Goal: Task Accomplishment & Management: Complete application form

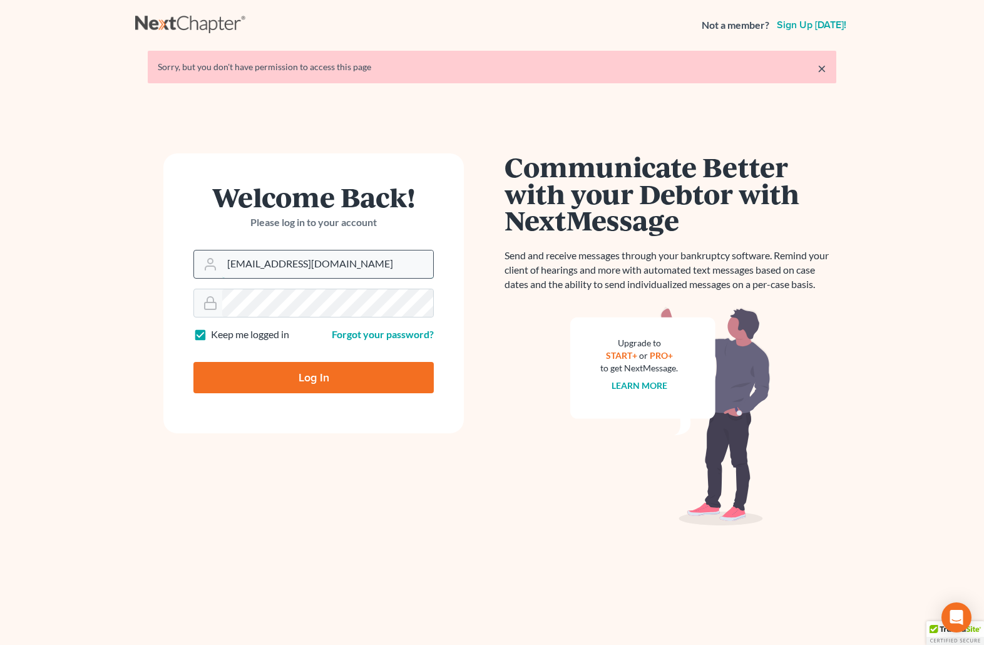
click at [364, 262] on input "[EMAIL_ADDRESS][DOMAIN_NAME]" at bounding box center [327, 264] width 211 height 28
drag, startPoint x: 364, startPoint y: 264, endPoint x: 120, endPoint y: 272, distance: 244.4
click at [120, 272] on main "× Sorry, but you don't have permission to access this page Welcome Back! Please…" at bounding box center [492, 339] width 984 height 578
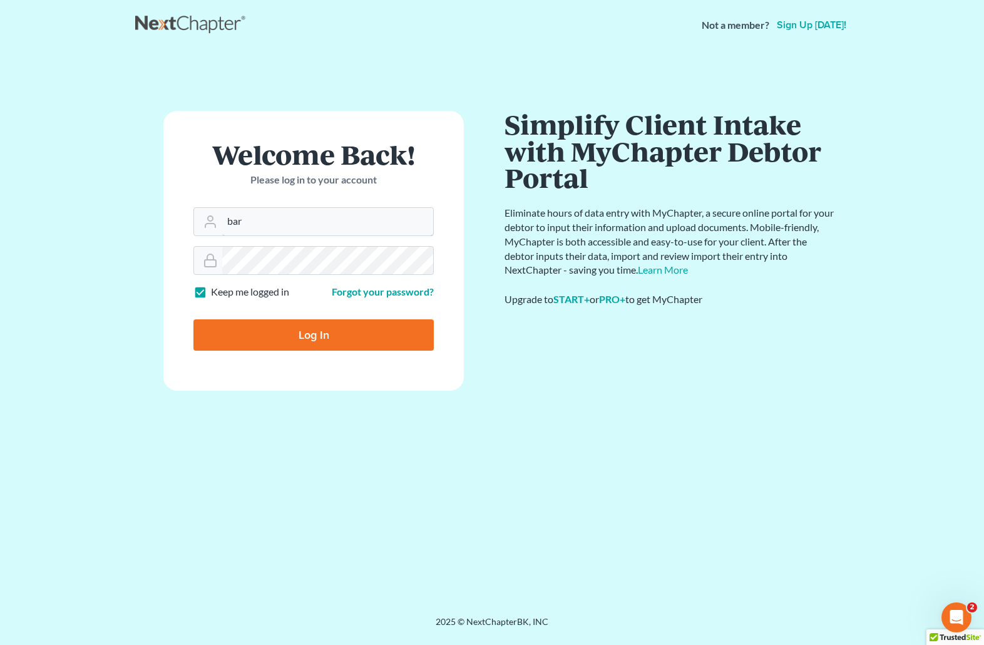
type input "[EMAIL_ADDRESS][DOMAIN_NAME]"
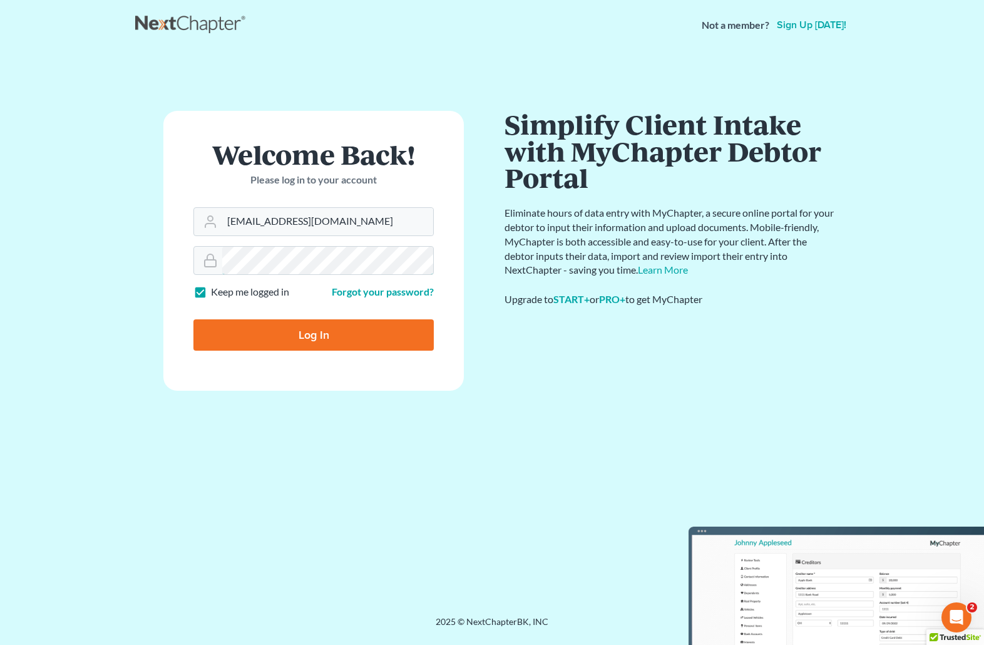
click at [192, 259] on form "Welcome Back! Please log in to your account Email Address barnold@arnoldlawoffi…" at bounding box center [313, 251] width 301 height 280
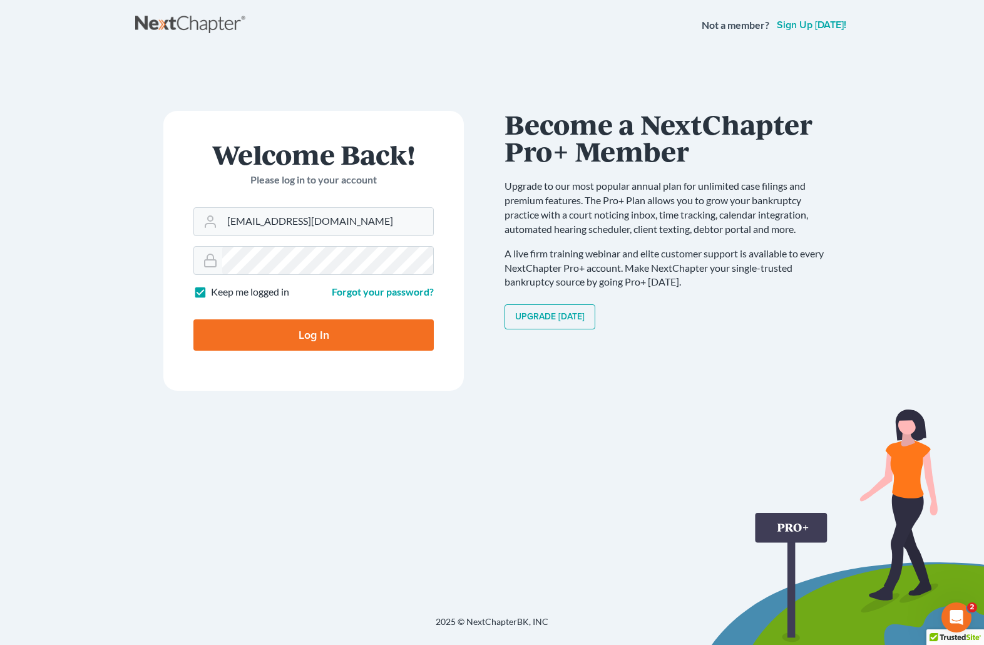
click at [246, 331] on input "Log In" at bounding box center [313, 334] width 240 height 31
type input "Thinking..."
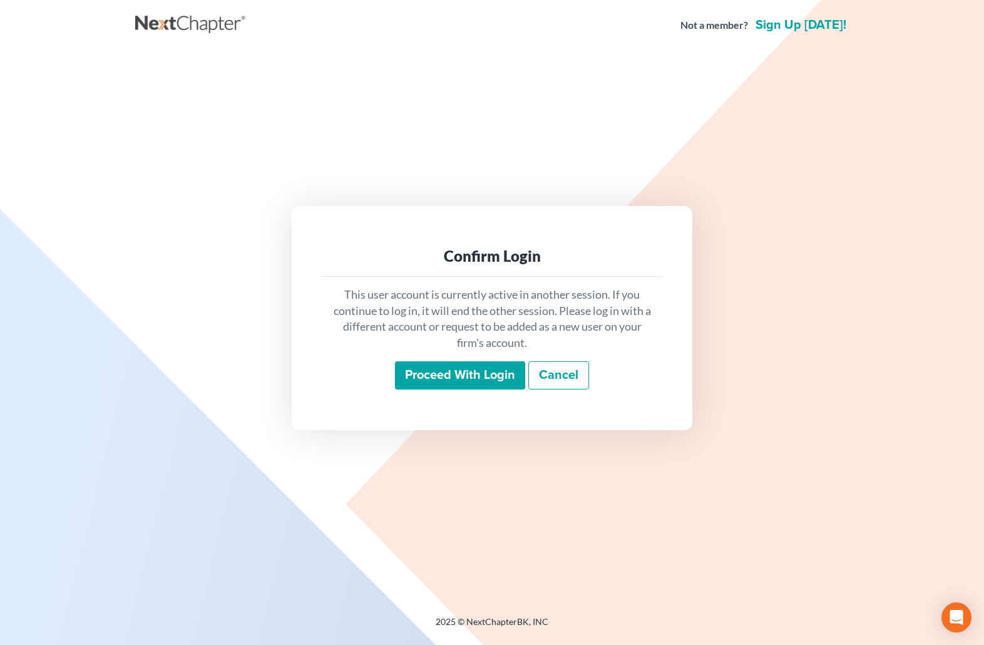
click at [467, 375] on input "Proceed with login" at bounding box center [460, 375] width 130 height 29
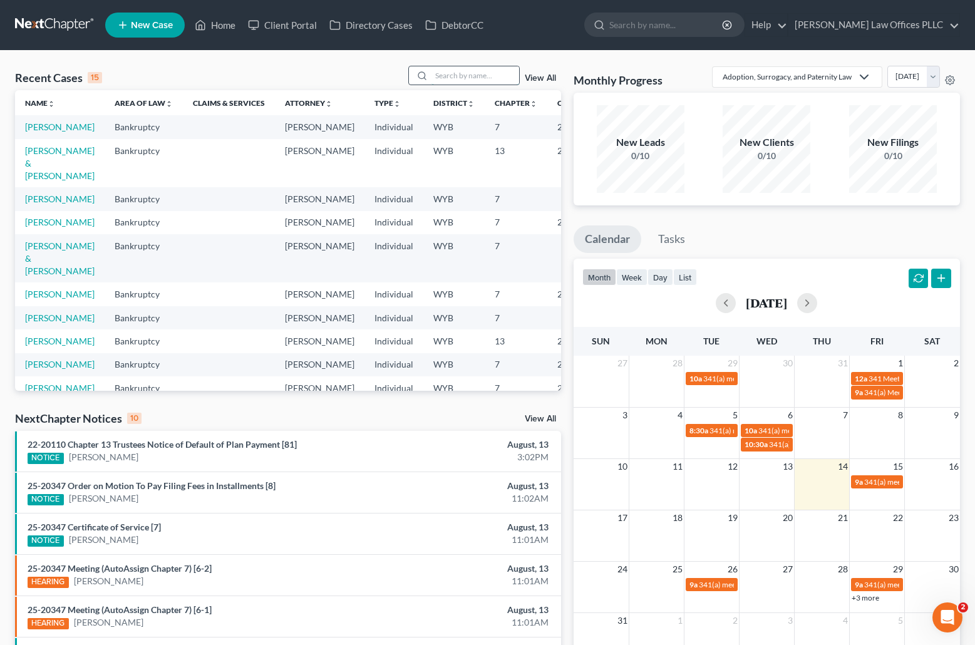
click at [440, 76] on input "search" at bounding box center [475, 75] width 88 height 18
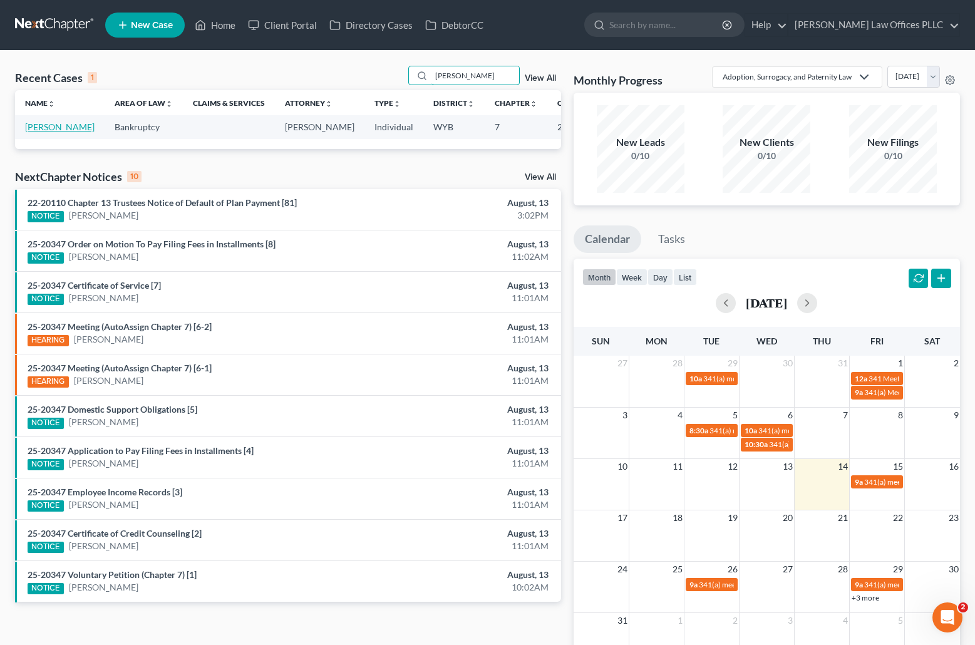
type input "Watson"
click at [41, 128] on link "[PERSON_NAME]" at bounding box center [60, 126] width 70 height 11
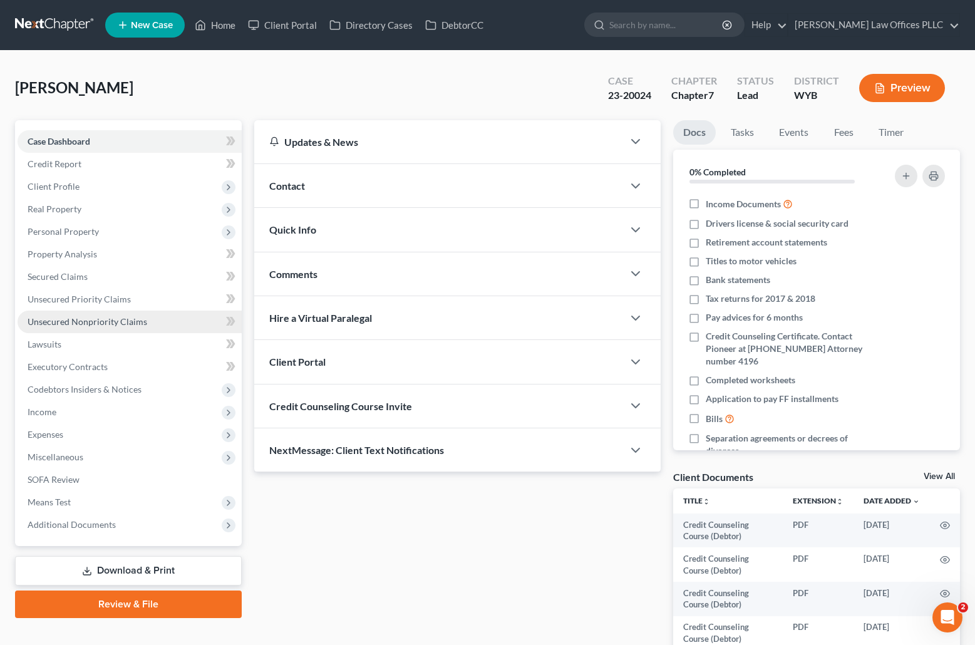
click at [98, 323] on span "Unsecured Nonpriority Claims" at bounding box center [88, 321] width 120 height 11
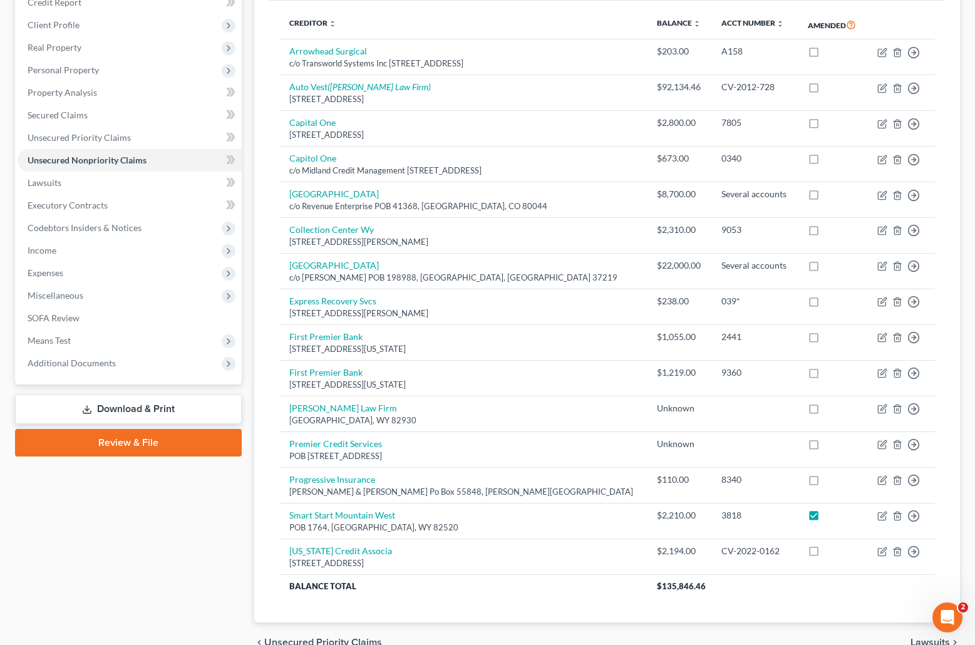
scroll to position [159, 0]
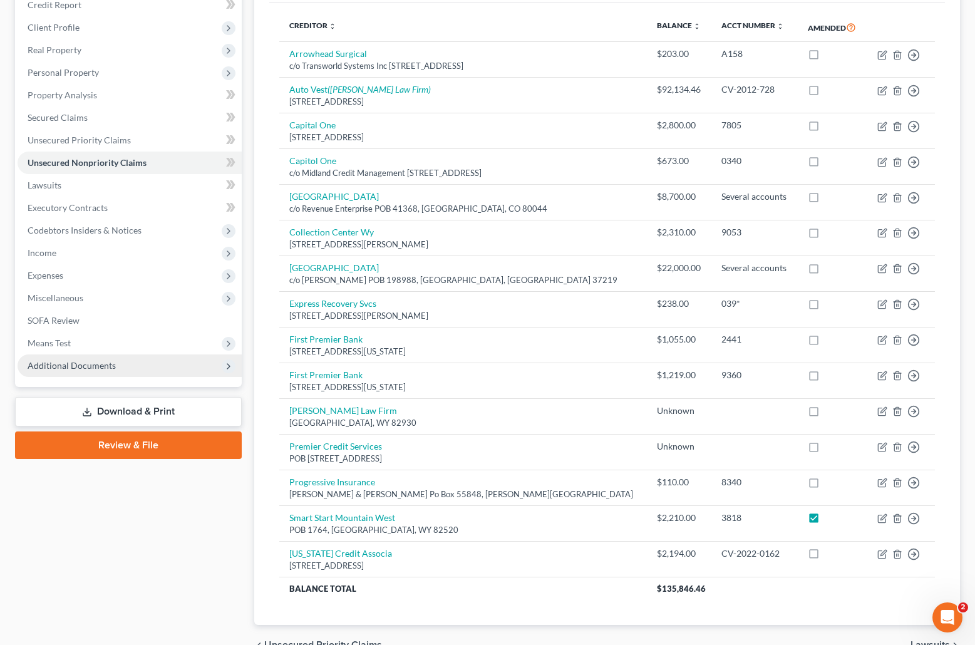
click at [177, 407] on link "Download & Print" at bounding box center [128, 411] width 227 height 29
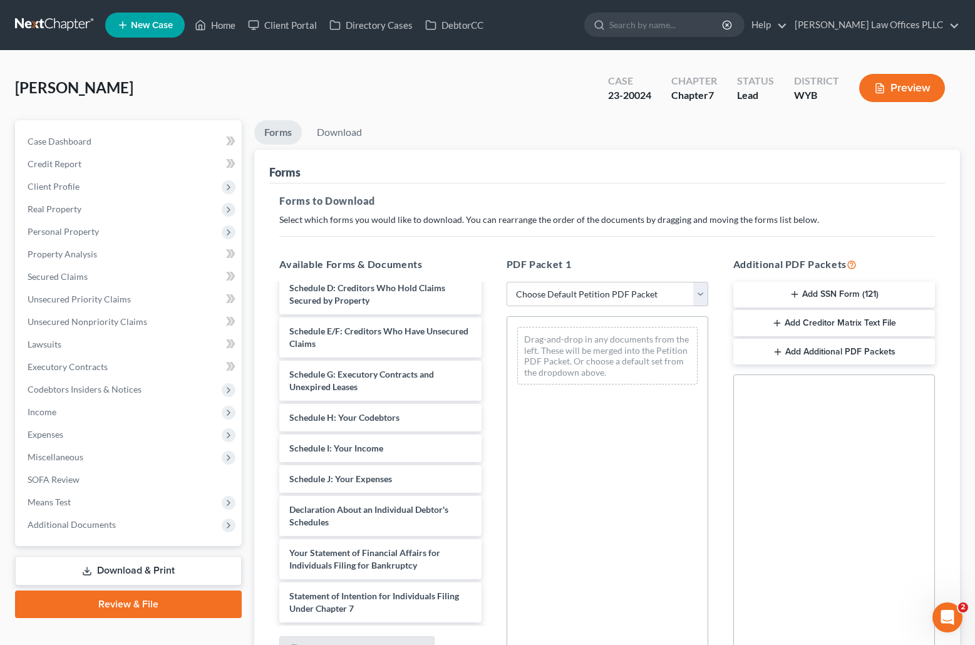
scroll to position [500, 0]
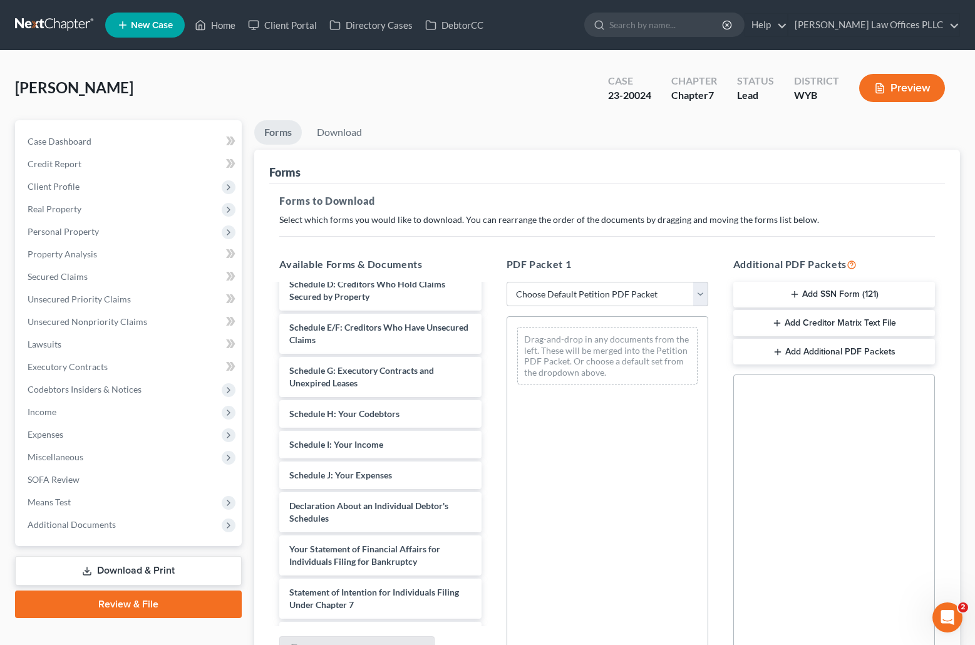
click at [492, 552] on div "Available Forms & Documents Credit Counseling Course (Debtor) Credit Counseling…" at bounding box center [380, 459] width 227 height 425
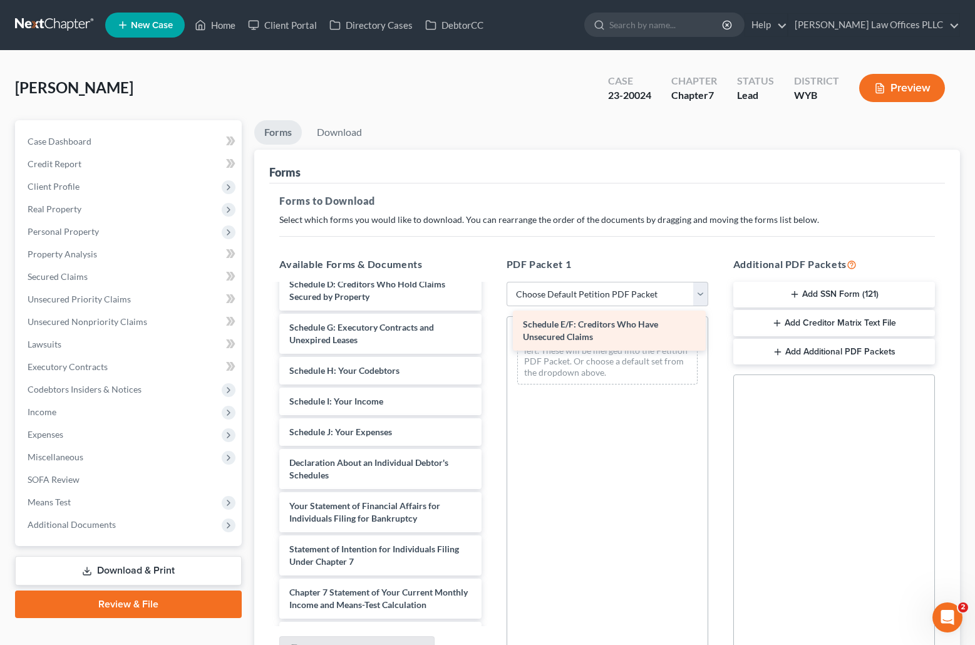
drag, startPoint x: 364, startPoint y: 323, endPoint x: 597, endPoint y: 320, distance: 233.6
click at [491, 320] on div "Schedule E/F: Creditors Who Have Unsecured Claims Credit Counseling Course (Deb…" at bounding box center [380, 269] width 222 height 969
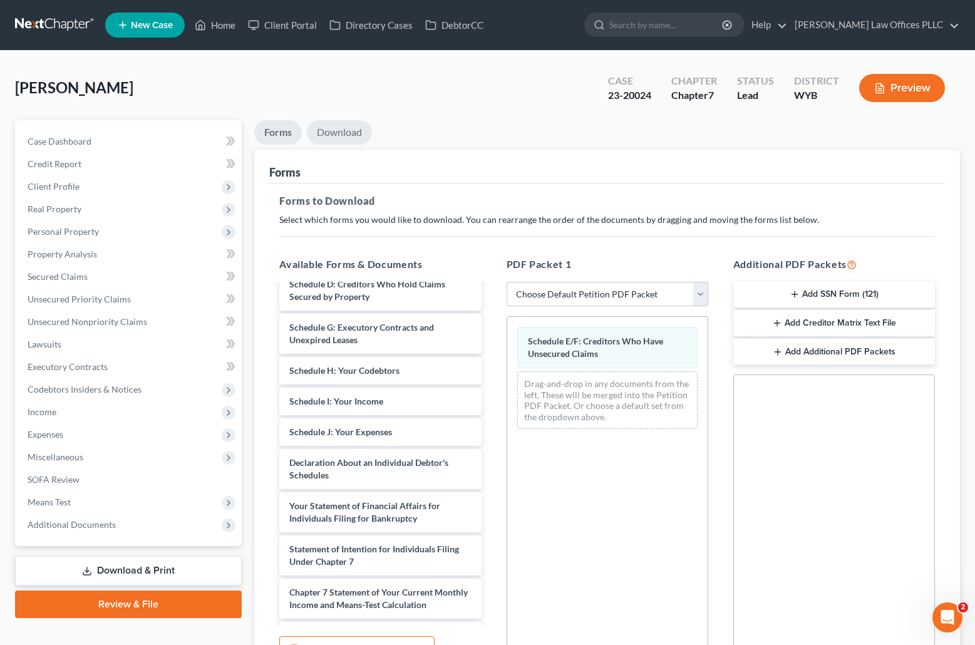
click at [343, 126] on link "Download" at bounding box center [339, 132] width 65 height 24
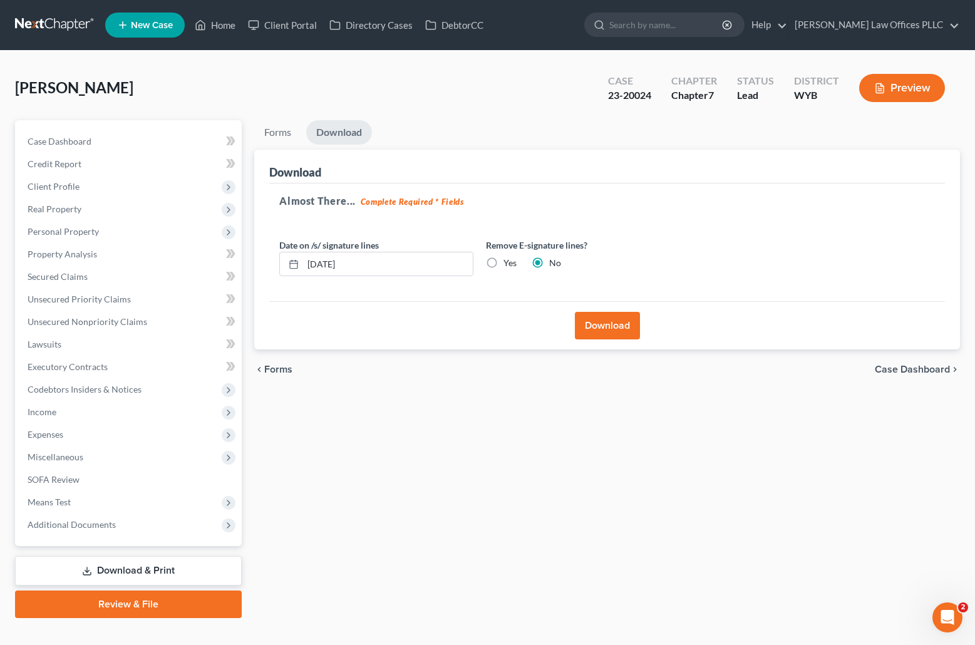
click at [602, 326] on button "Download" at bounding box center [607, 326] width 65 height 28
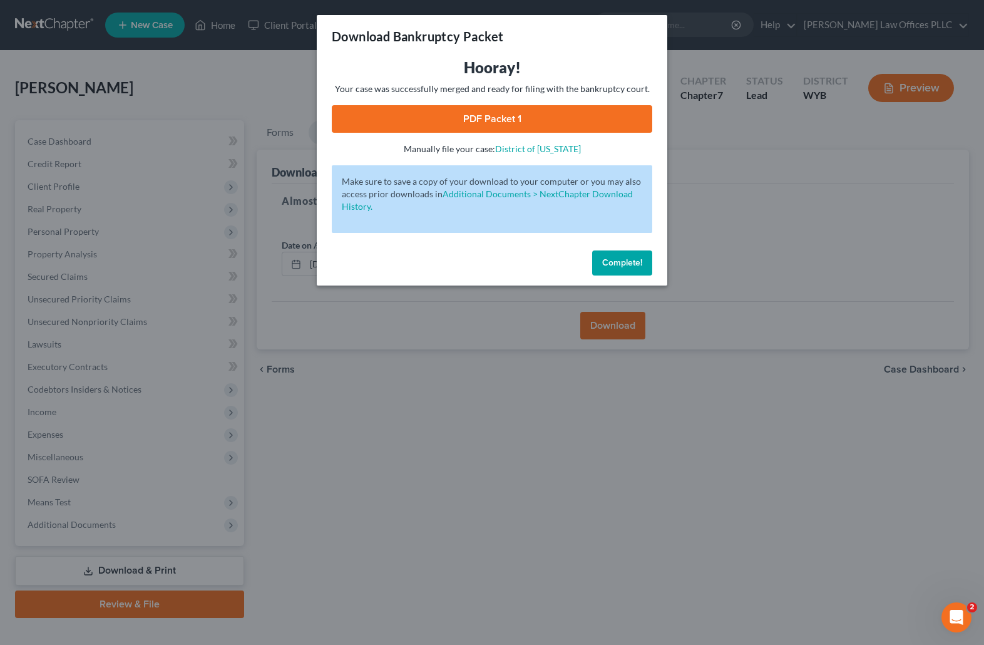
click at [540, 118] on link "PDF Packet 1" at bounding box center [492, 119] width 321 height 28
click at [622, 258] on span "Complete!" at bounding box center [622, 262] width 40 height 11
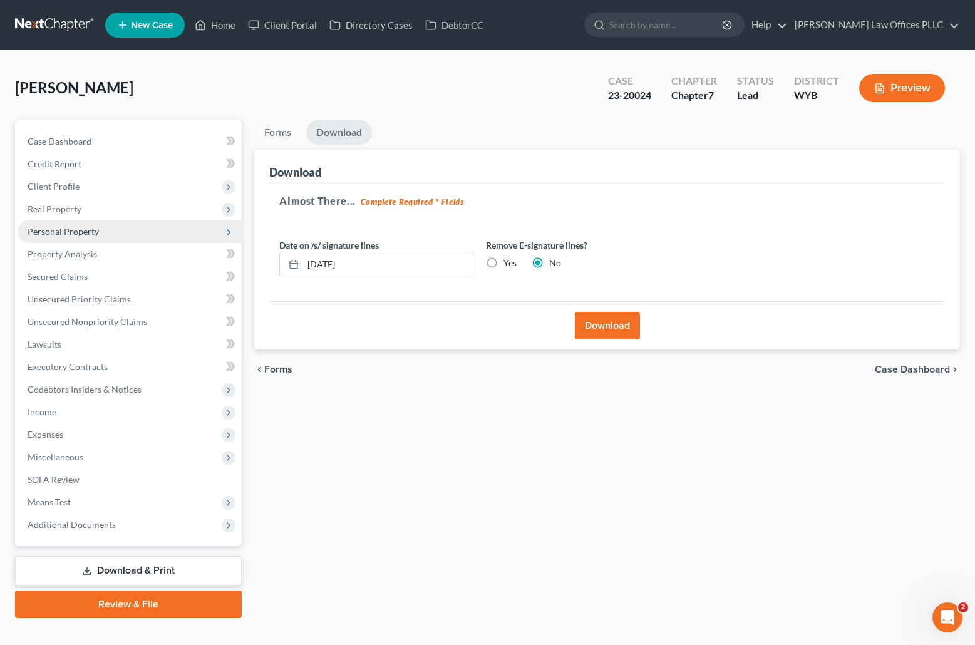
click at [105, 225] on span "Personal Property" at bounding box center [130, 231] width 224 height 23
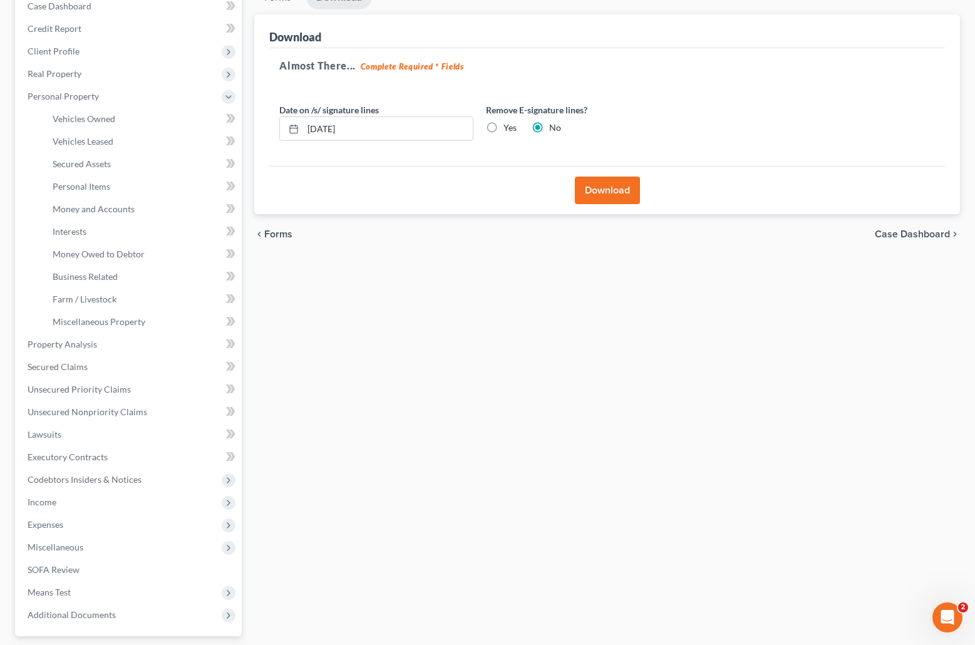
scroll to position [246, 0]
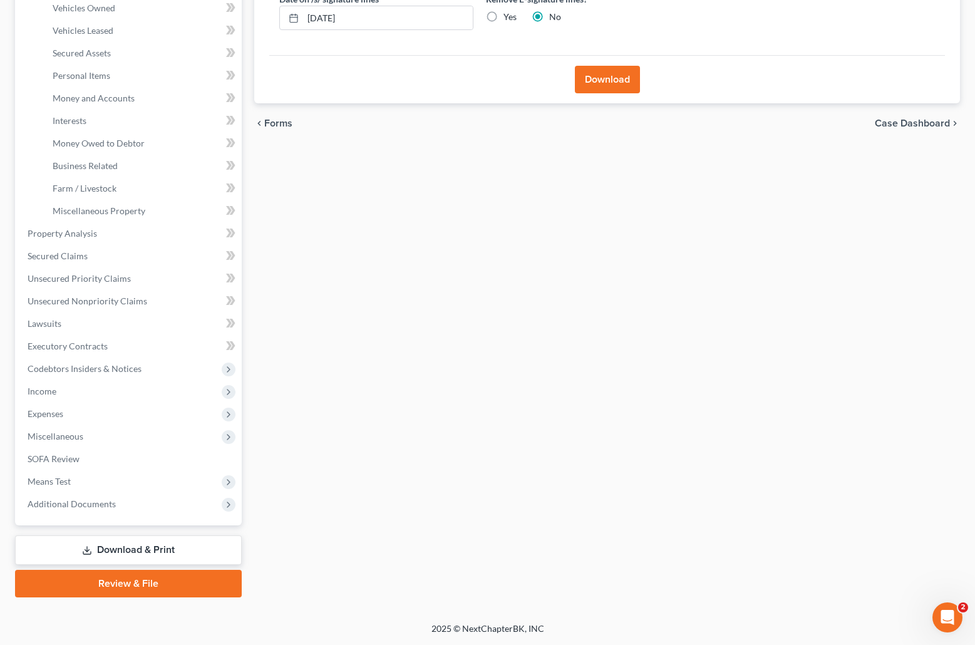
click at [156, 546] on link "Download & Print" at bounding box center [128, 549] width 227 height 29
click at [108, 367] on span "Codebtors Insiders & Notices" at bounding box center [85, 368] width 114 height 11
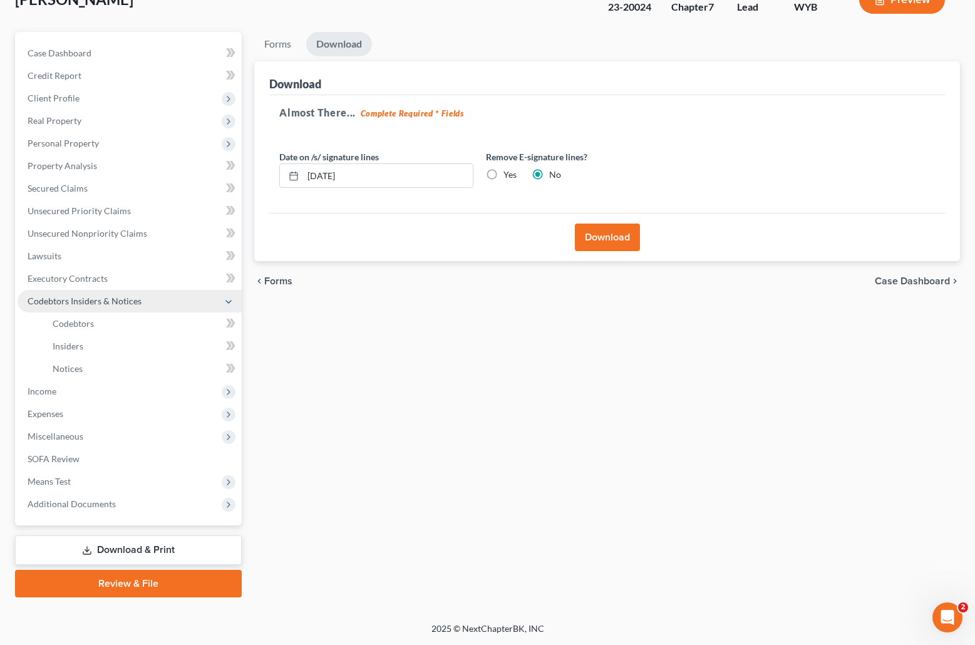
scroll to position [88, 0]
click at [175, 548] on link "Download & Print" at bounding box center [128, 549] width 227 height 29
click at [56, 475] on span "Means Test" at bounding box center [130, 481] width 224 height 23
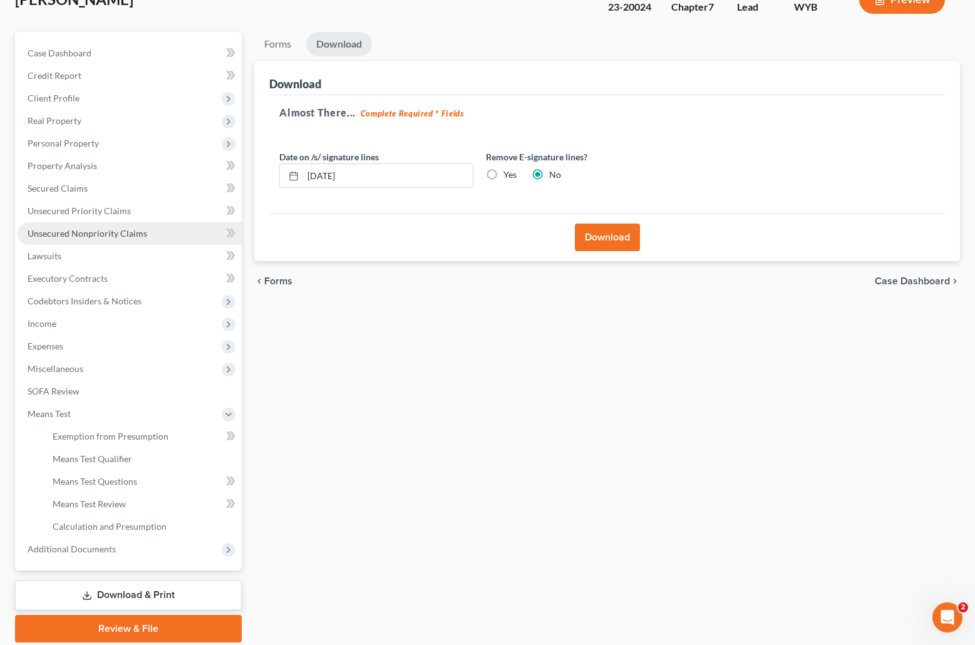
click at [83, 233] on span "Unsecured Nonpriority Claims" at bounding box center [88, 233] width 120 height 11
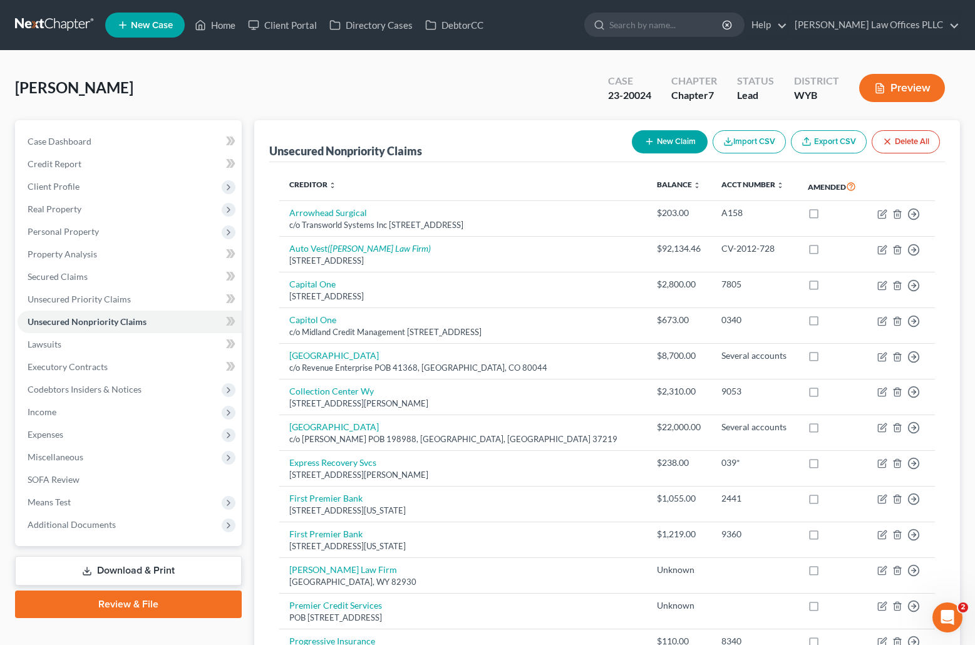
click at [142, 568] on link "Download & Print" at bounding box center [128, 570] width 227 height 29
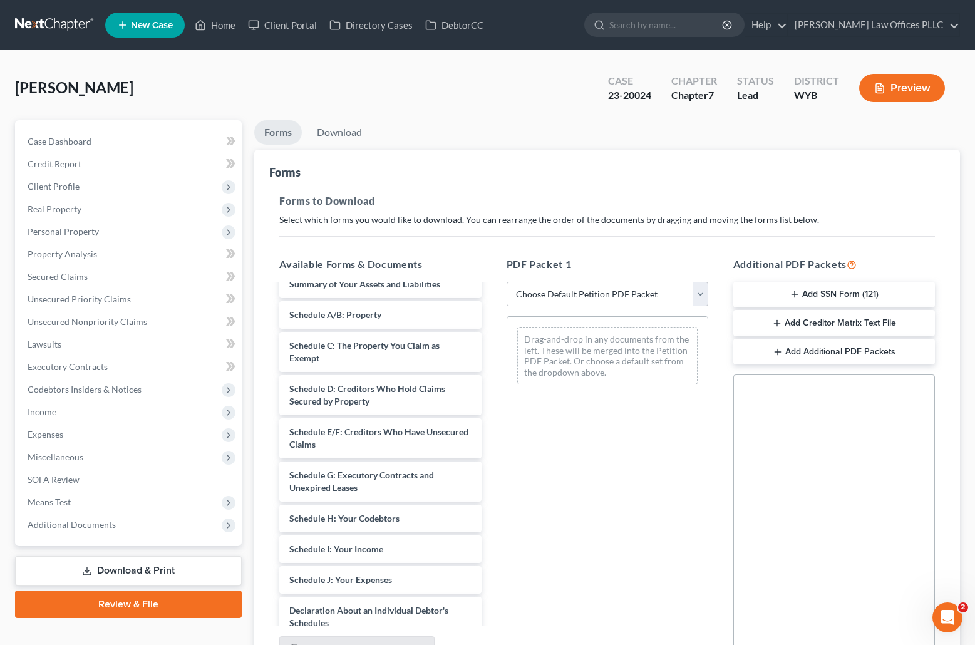
scroll to position [465, 0]
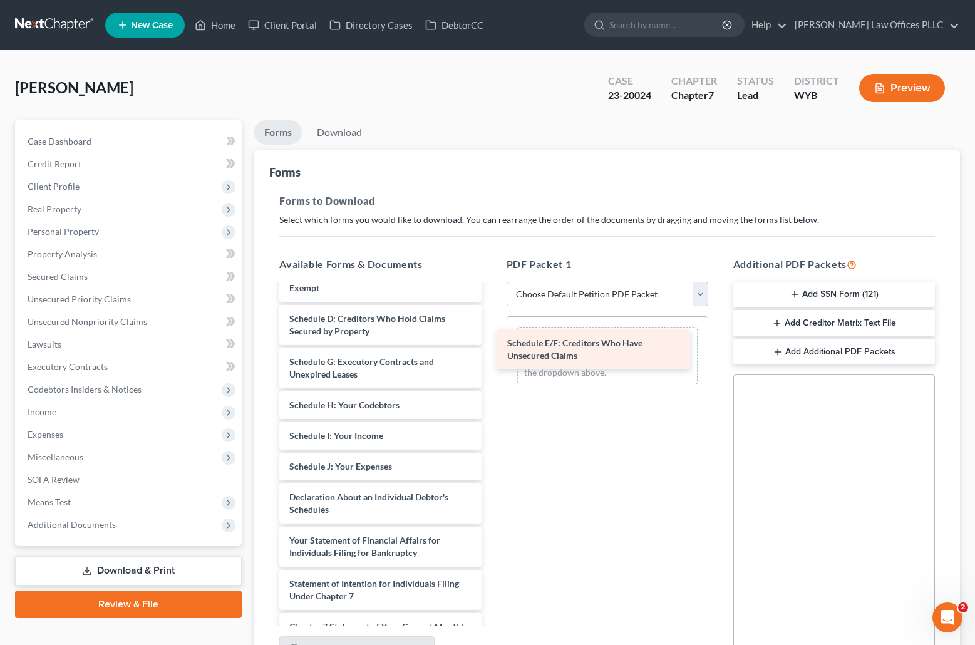
drag, startPoint x: 356, startPoint y: 368, endPoint x: 576, endPoint y: 348, distance: 220.6
click at [491, 348] on div "Schedule E/F: Creditors Who Have Unsecured Claims Credit Counseling Course (Deb…" at bounding box center [380, 304] width 222 height 969
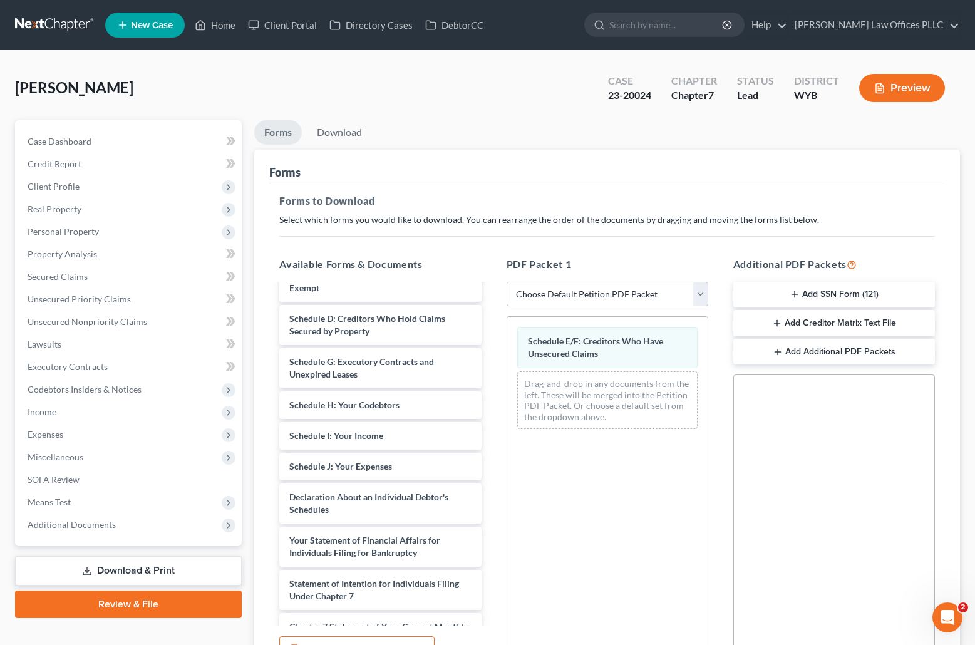
click at [914, 81] on button "Preview" at bounding box center [902, 88] width 86 height 28
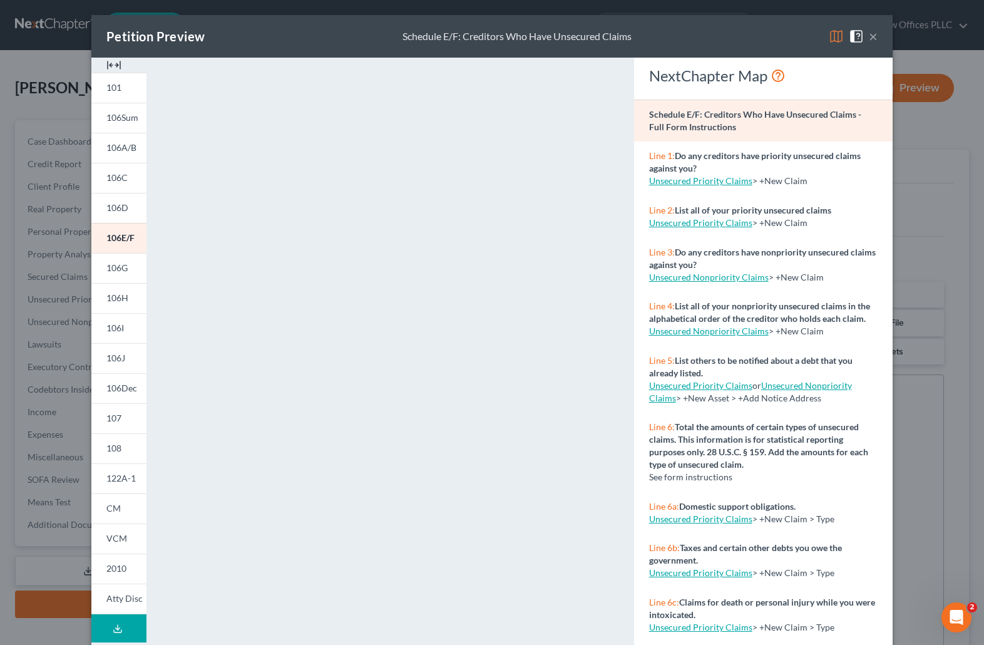
drag, startPoint x: 610, startPoint y: 348, endPoint x: 614, endPoint y: 401, distance: 54.0
click at [614, 401] on div "<object ng-attr-data='https://nextchapter-prod.s3.amazonaws.com/pdfs/977825f3-4…" at bounding box center [390, 375] width 462 height 634
click at [870, 34] on button "×" at bounding box center [873, 36] width 9 height 15
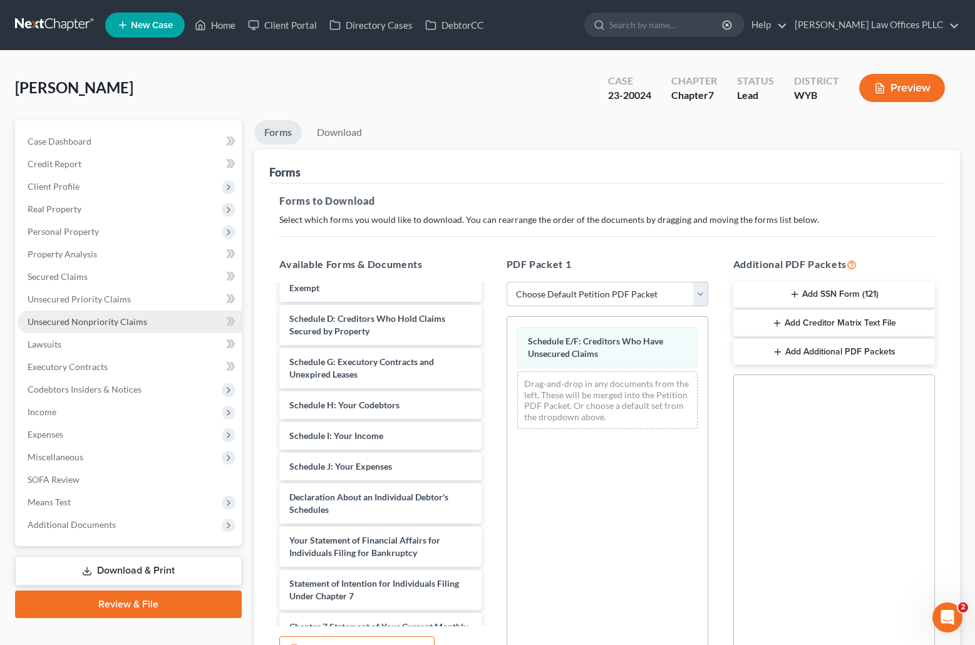
click at [104, 322] on span "Unsecured Nonpriority Claims" at bounding box center [88, 321] width 120 height 11
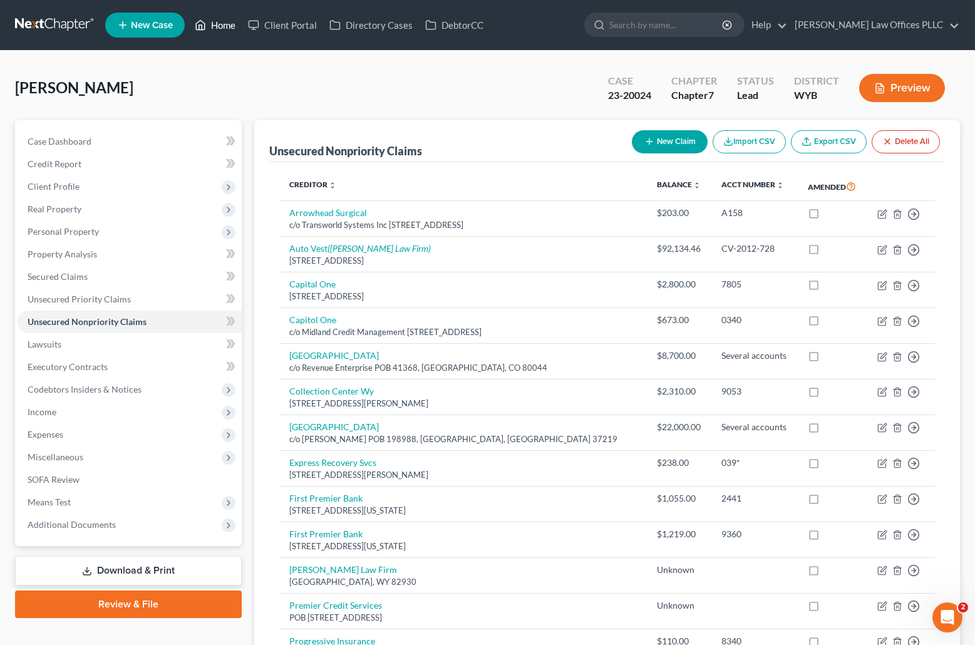
click at [219, 24] on link "Home" at bounding box center [214, 25] width 53 height 23
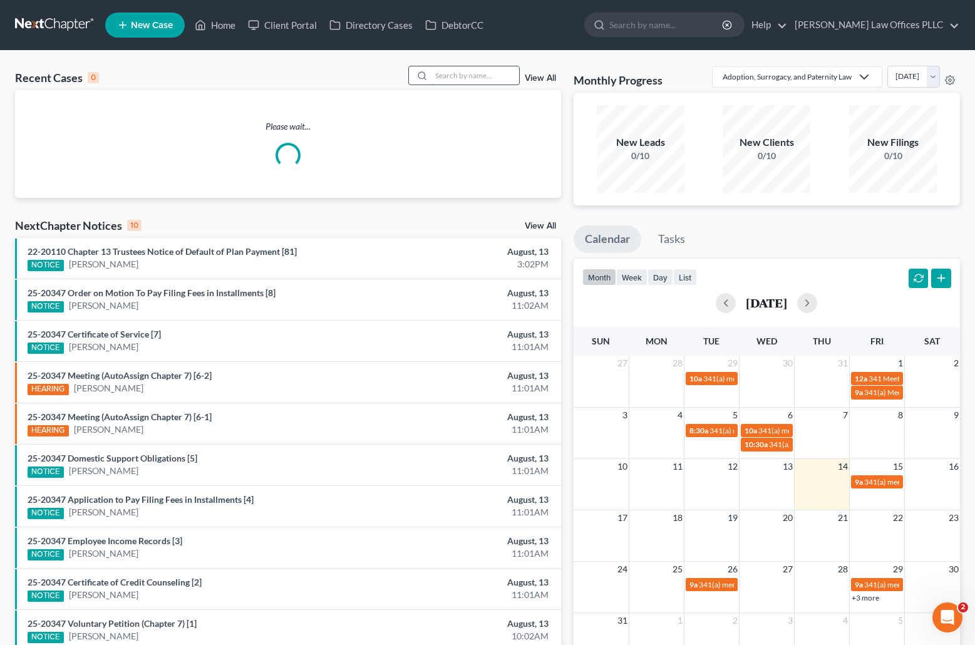
click at [450, 74] on input "search" at bounding box center [475, 75] width 88 height 18
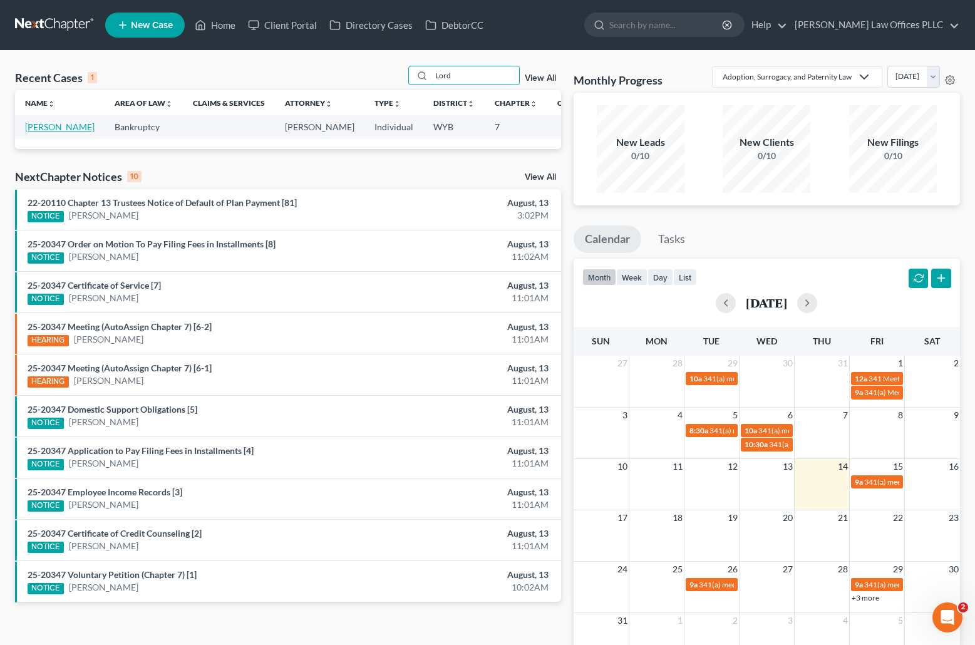
type input "Lord"
click at [35, 132] on link "[PERSON_NAME]" at bounding box center [60, 126] width 70 height 11
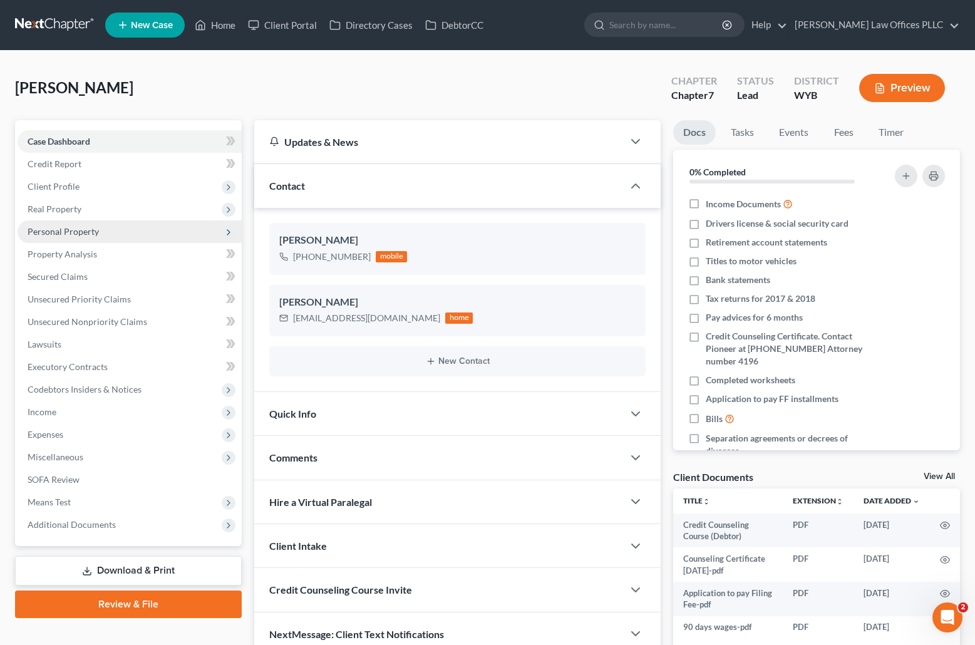
click at [91, 232] on span "Personal Property" at bounding box center [63, 231] width 71 height 11
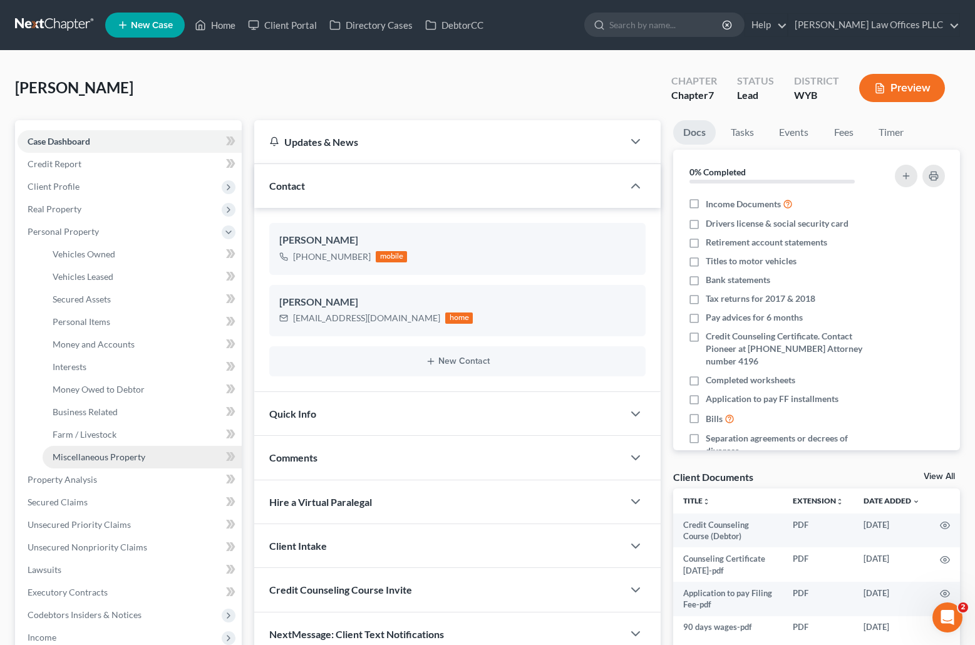
click at [128, 456] on span "Miscellaneous Property" at bounding box center [99, 456] width 93 height 11
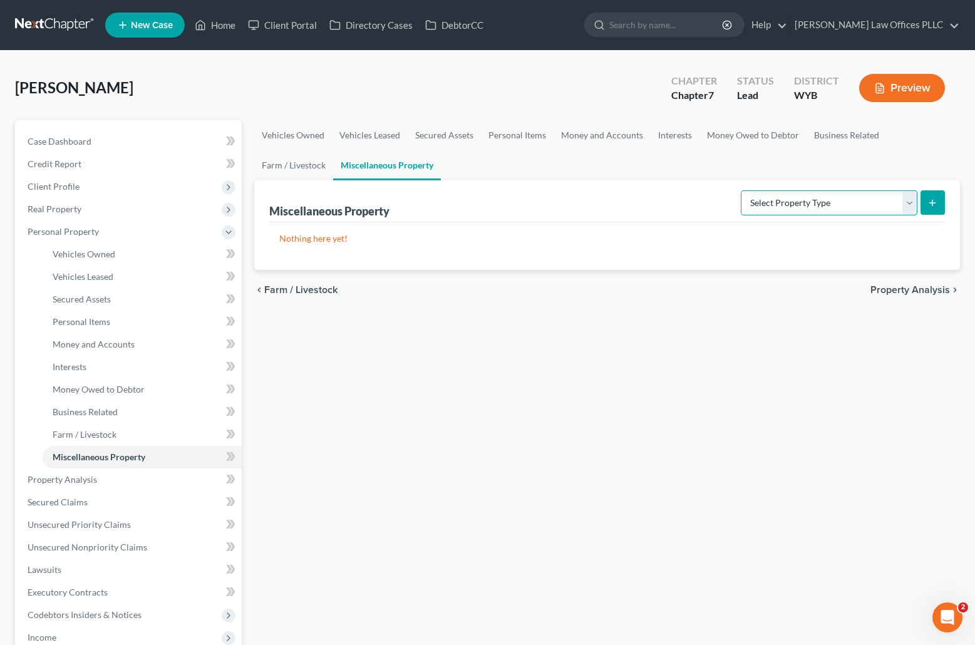
click at [909, 204] on select "Select Property Type Assigned for Creditor Benefit Within 1 Year Holding for An…" at bounding box center [829, 202] width 177 height 25
select select "holding_for_another"
click at [741, 190] on select "Select Property Type Assigned for Creditor Benefit Within 1 Year Holding for An…" at bounding box center [829, 202] width 177 height 25
click at [932, 200] on line "submit" at bounding box center [932, 203] width 0 height 6
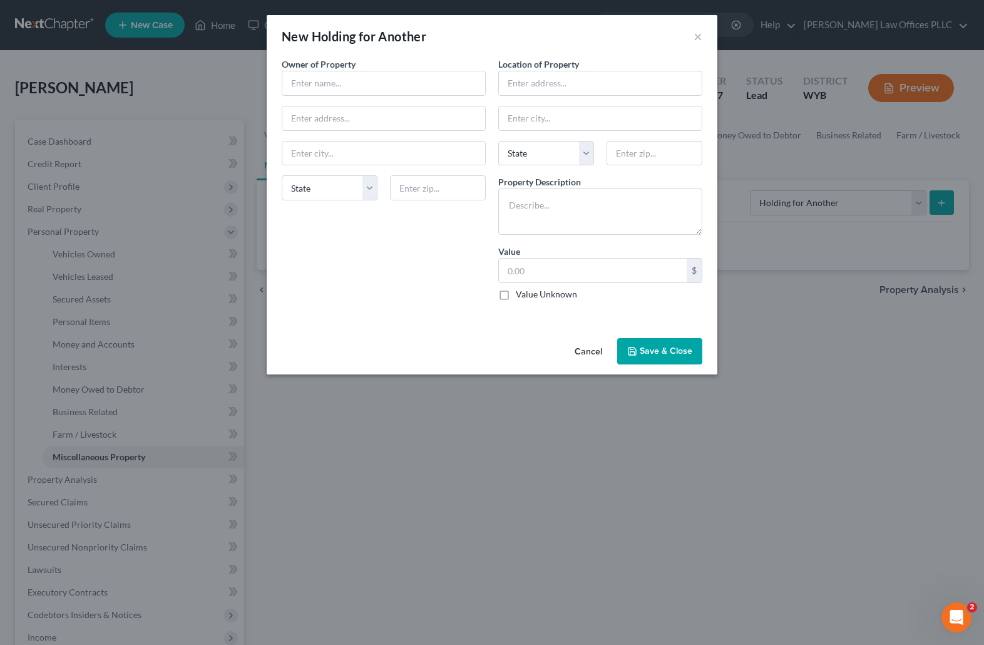
click at [651, 315] on div "An exemption set must first be selected from the Filing Information section. Ow…" at bounding box center [492, 196] width 451 height 276
click at [304, 81] on input "text" at bounding box center [383, 83] width 203 height 24
click at [519, 41] on div "New Holding for Another ×" at bounding box center [492, 36] width 451 height 43
click at [349, 85] on input "Bryce" at bounding box center [383, 83] width 203 height 24
type input "Bryce Brimm"
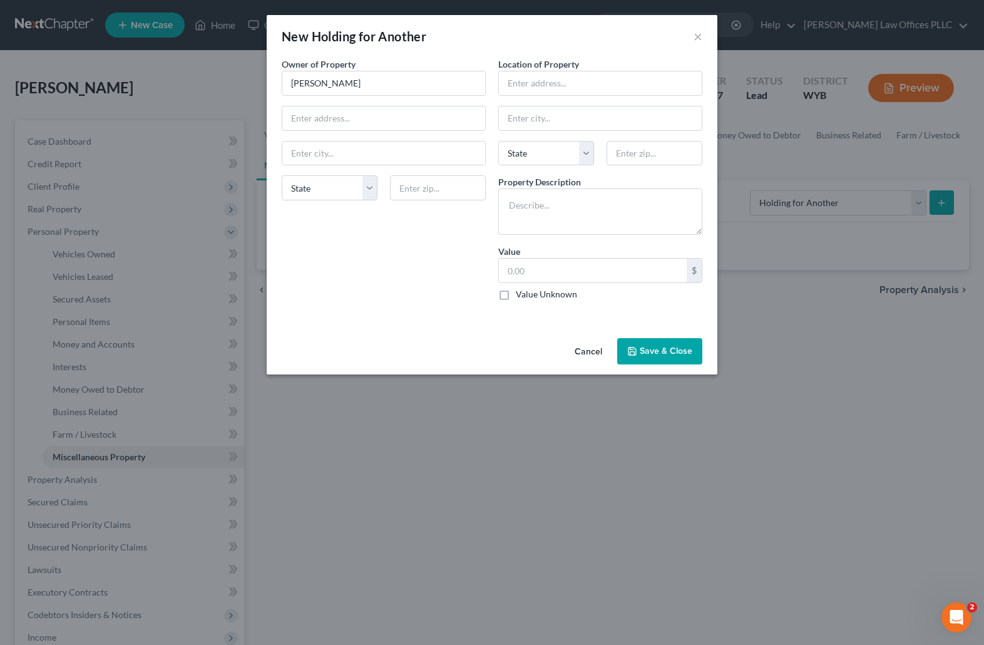
drag, startPoint x: 646, startPoint y: 565, endPoint x: 616, endPoint y: 431, distance: 138.1
click at [646, 564] on div "New Holding for Another × An exemption set must first be selected from the Fili…" at bounding box center [492, 322] width 984 height 645
click at [658, 346] on button "Save & Close" at bounding box center [659, 351] width 85 height 26
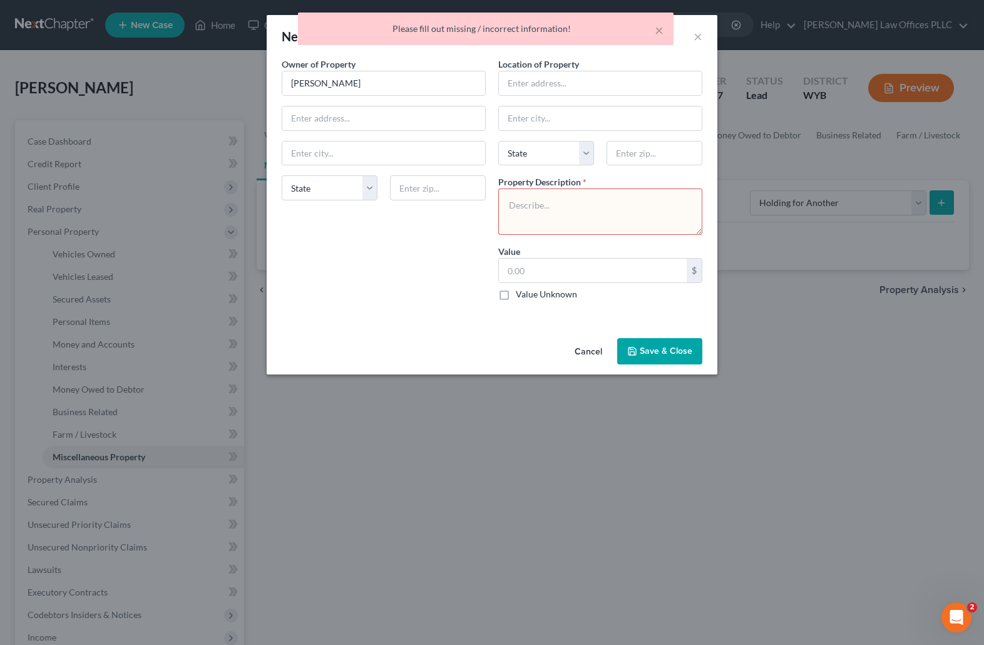
click at [529, 204] on textarea at bounding box center [600, 211] width 204 height 46
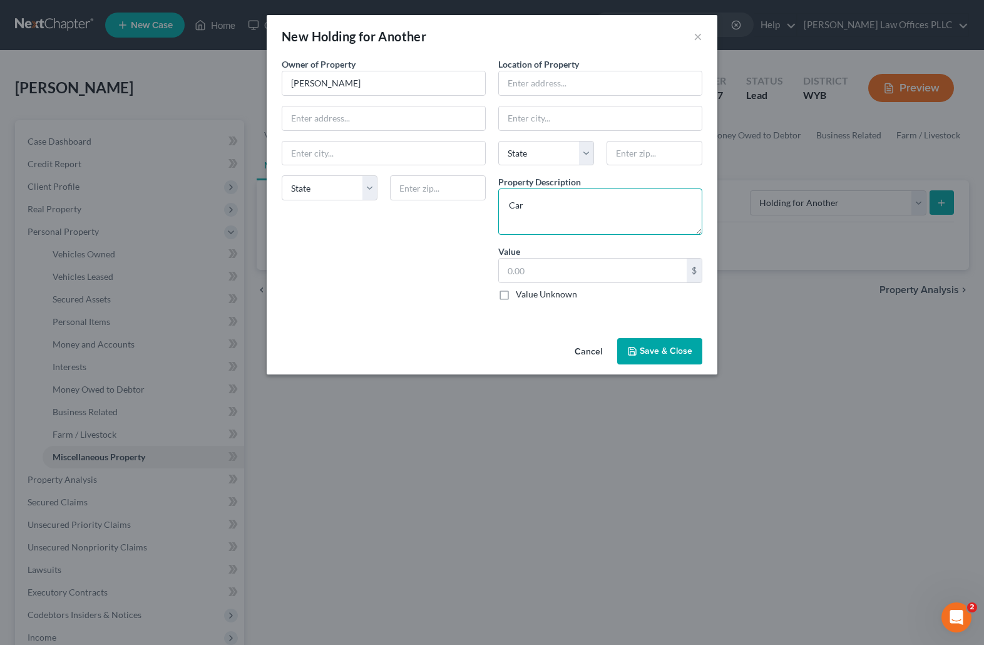
type textarea "Car"
click at [672, 350] on button "Save & Close" at bounding box center [659, 351] width 85 height 26
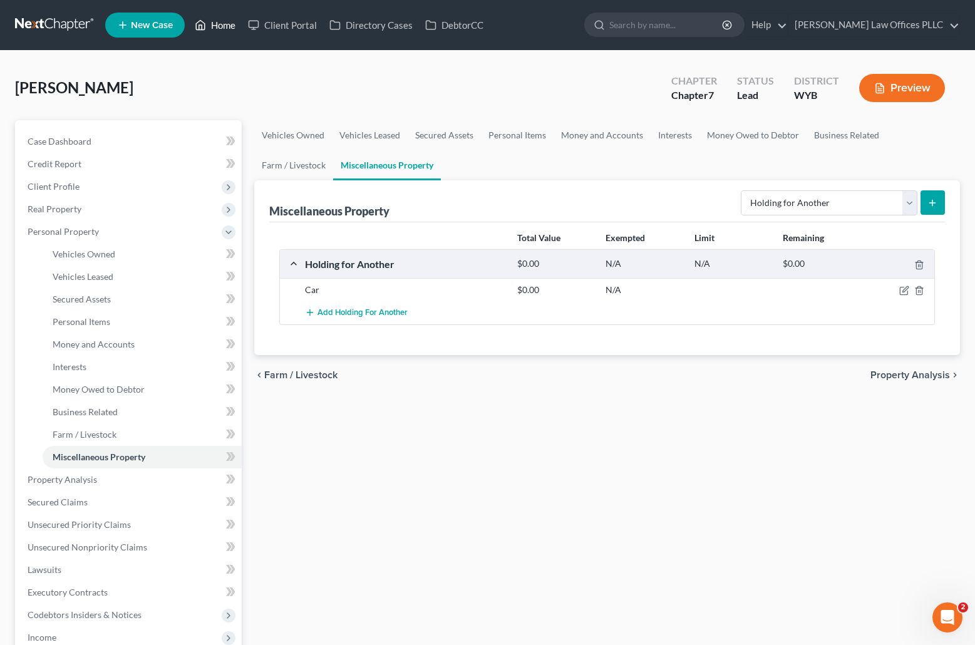
click at [225, 26] on link "Home" at bounding box center [214, 25] width 53 height 23
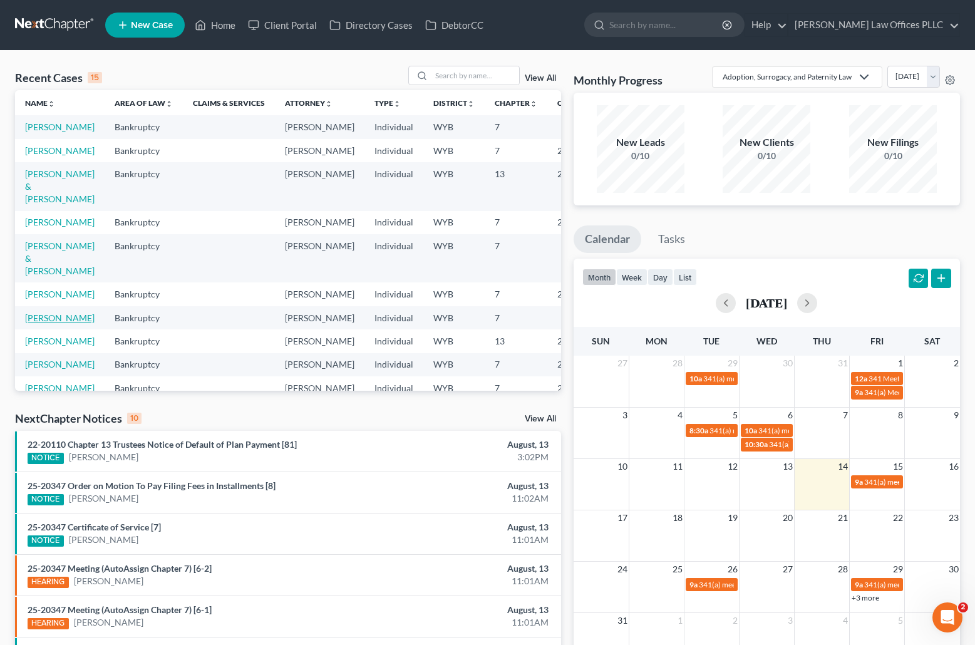
click at [35, 323] on link "[PERSON_NAME]" at bounding box center [60, 317] width 70 height 11
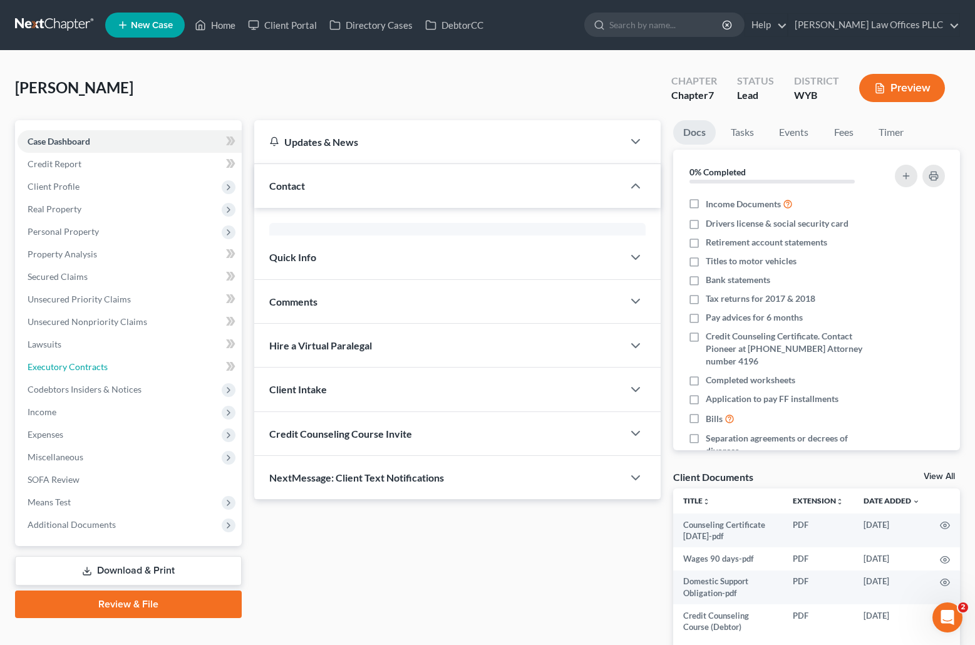
click at [35, 366] on span "Executory Contracts" at bounding box center [68, 366] width 80 height 11
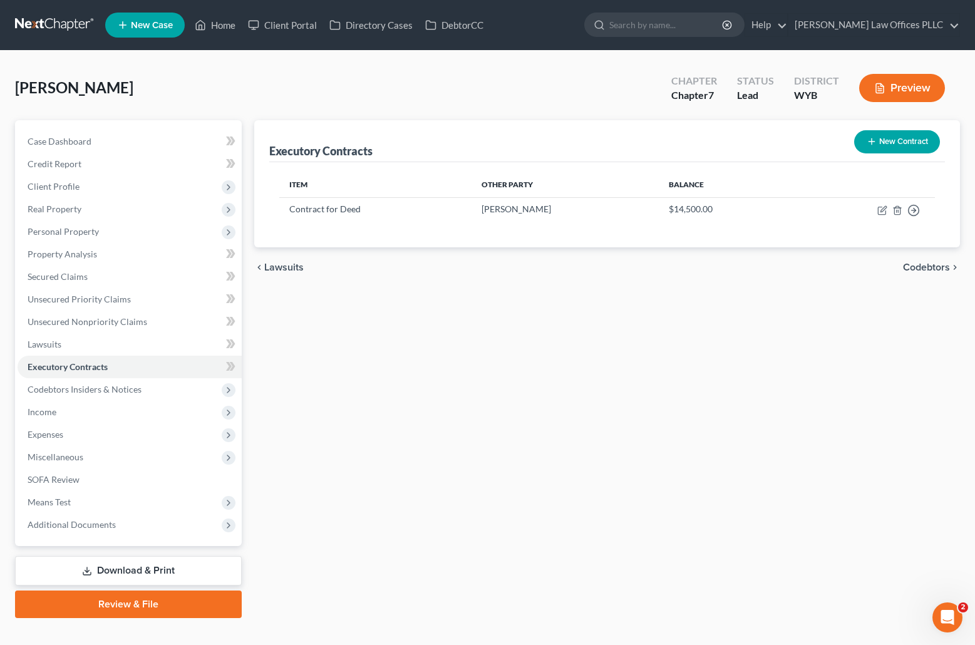
click at [838, 507] on div "Executory Contracts New Contract Item Other Party Balance Contract for Deed Mit…" at bounding box center [607, 369] width 718 height 498
click at [115, 321] on span "Unsecured Nonpriority Claims" at bounding box center [88, 321] width 120 height 11
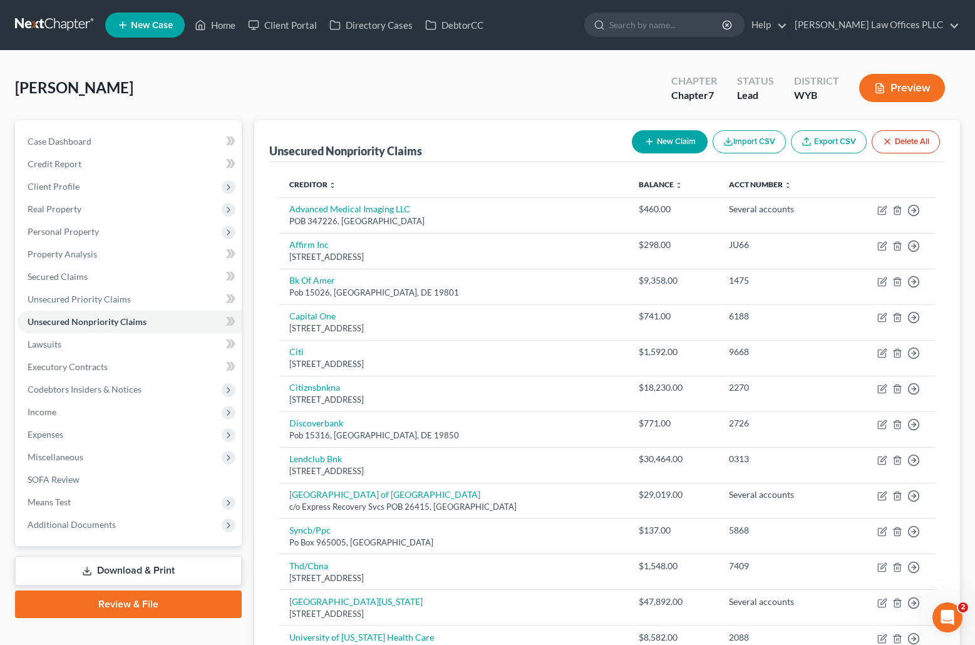
click at [751, 116] on div "Clarke, Jayna Upgraded Chapter Chapter 7 Status Lead District WYB Preview" at bounding box center [487, 93] width 945 height 54
click at [562, 89] on div "Clarke, Jayna Upgraded Chapter Chapter 7 Status Lead District WYB Preview" at bounding box center [487, 93] width 945 height 54
click at [677, 135] on button "New Claim" at bounding box center [670, 141] width 76 height 23
select select "0"
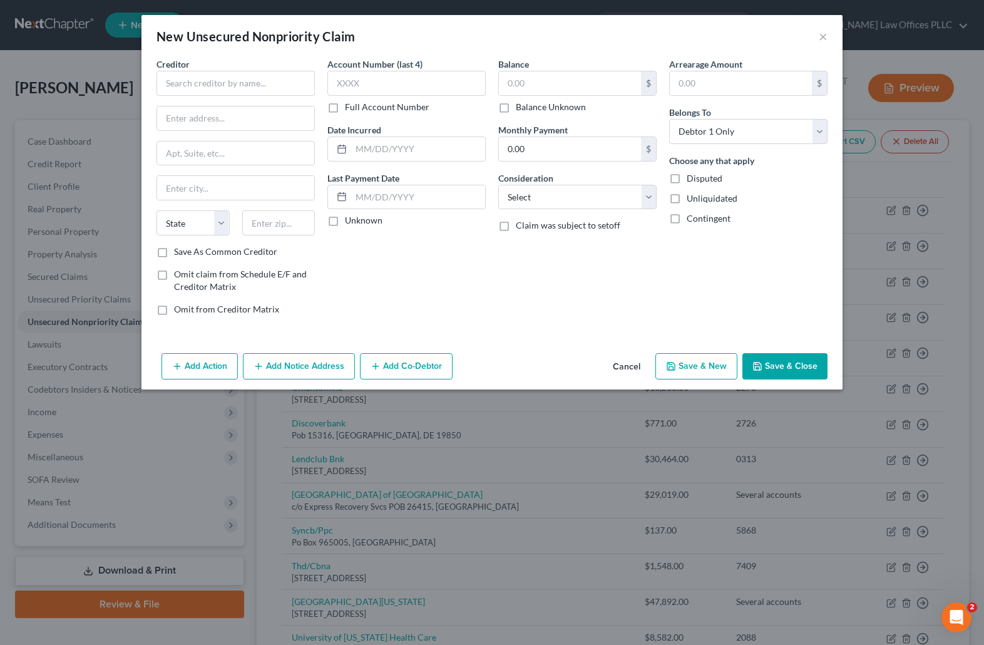
drag, startPoint x: 575, startPoint y: 267, endPoint x: 554, endPoint y: 245, distance: 31.0
click at [575, 267] on div "Balance $ Balance Unknown Balance Undetermined $ Balance Unknown Monthly Paymen…" at bounding box center [577, 192] width 171 height 268
click at [187, 90] on input "text" at bounding box center [236, 83] width 158 height 25
type input "Clear Management solutions"
click at [621, 301] on div "Balance $ Balance Unknown Balance Undetermined $ Balance Unknown Monthly Paymen…" at bounding box center [577, 192] width 171 height 268
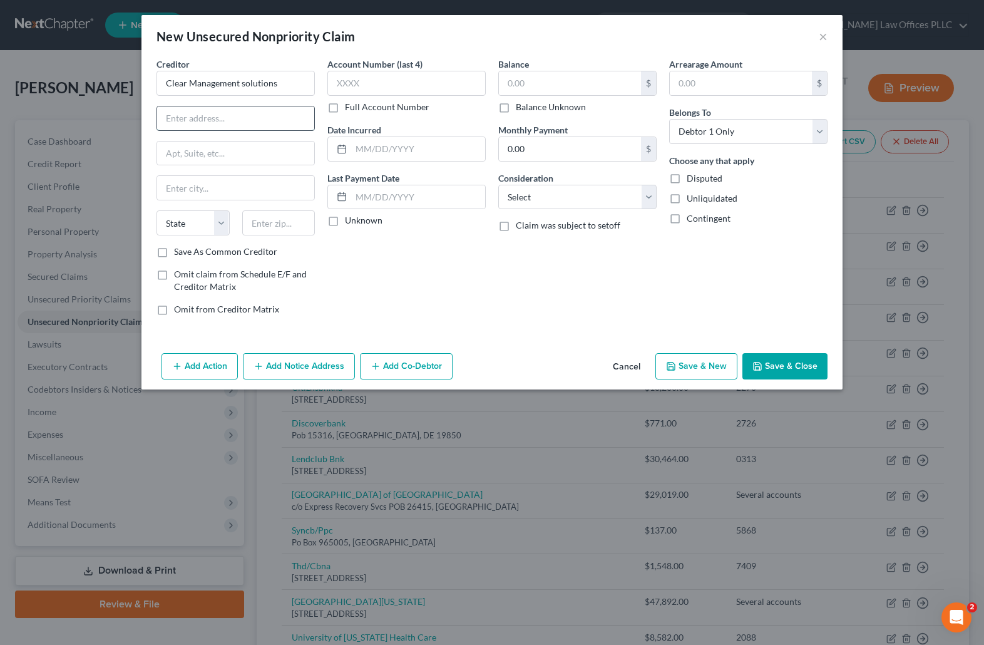
click at [191, 109] on input "text" at bounding box center [235, 118] width 157 height 24
type input "POB 26418"
click at [178, 190] on input "Sa;lt Lake city" at bounding box center [235, 188] width 157 height 24
type input "Salt Lake city"
select select "46"
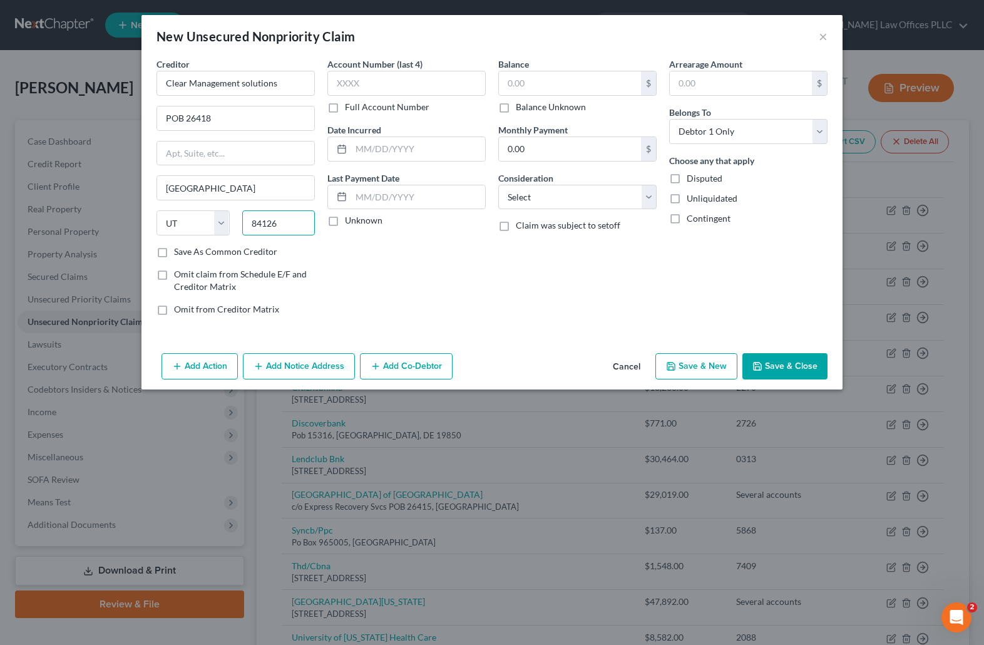
type input "84126"
click at [345, 109] on label "Full Account Number" at bounding box center [387, 107] width 85 height 13
click at [350, 109] on input "Full Account Number" at bounding box center [354, 105] width 8 height 8
type input "Salt Lake City"
click at [336, 81] on input "text" at bounding box center [406, 83] width 158 height 25
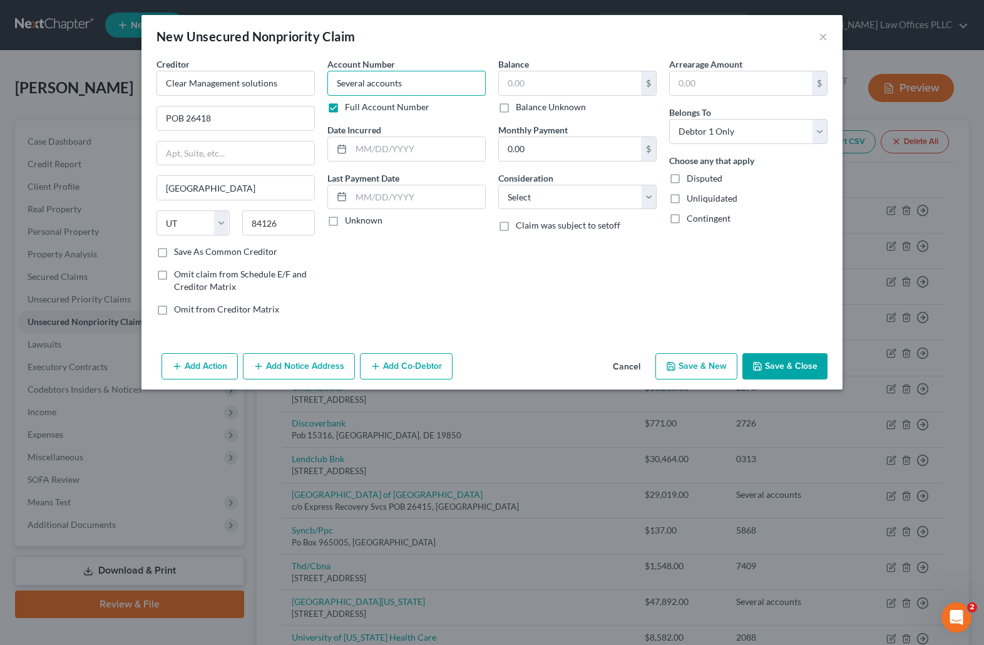
type input "Several accounts"
click at [516, 106] on label "Balance Unknown" at bounding box center [551, 107] width 70 height 13
click at [521, 106] on input "Balance Unknown" at bounding box center [525, 105] width 8 height 8
checkbox input "true"
type input "0.00"
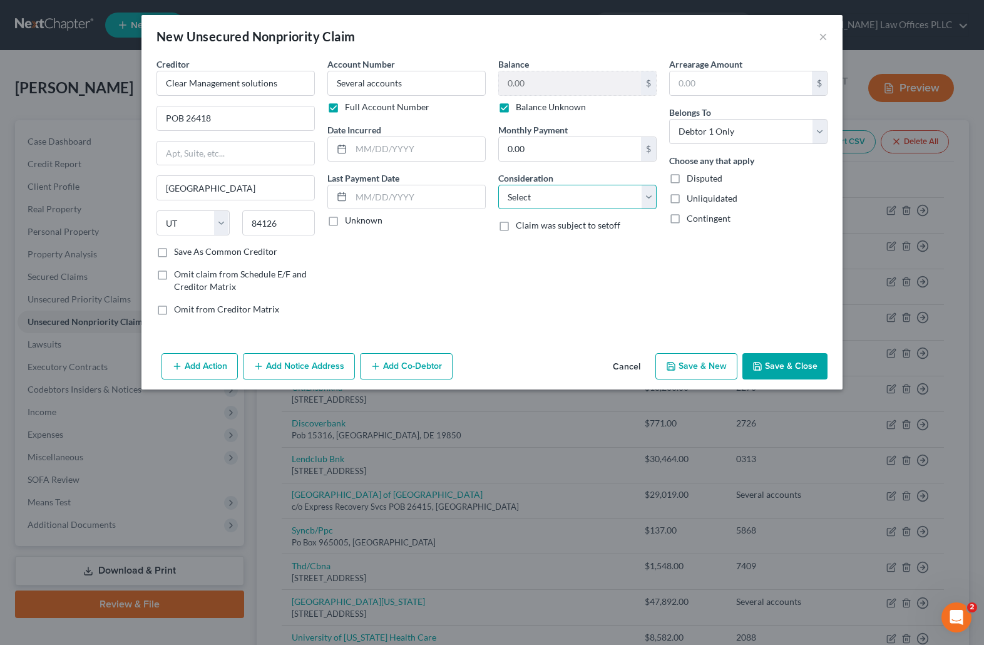
click at [651, 197] on select "Select Cable / Satellite Services Collection Agency Credit Card Debt Debt Couns…" at bounding box center [577, 197] width 158 height 25
select select "14"
click at [498, 185] on select "Select Cable / Satellite Services Collection Agency Credit Card Debt Debt Couns…" at bounding box center [577, 197] width 158 height 25
click at [507, 243] on input "text" at bounding box center [577, 245] width 157 height 24
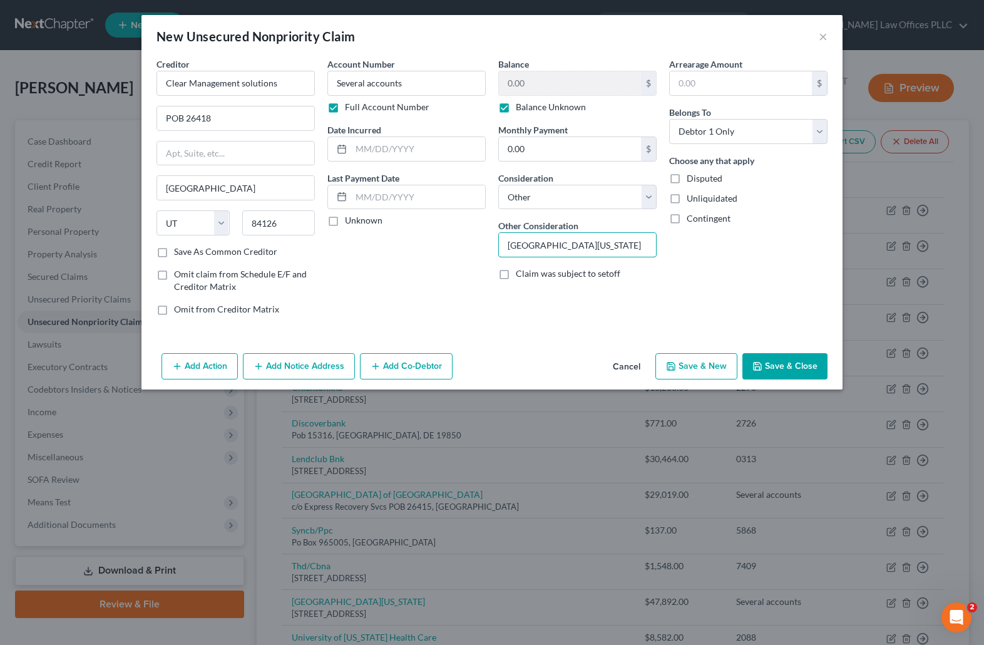
type input "University of Utah"
click at [783, 359] on button "Save & Close" at bounding box center [785, 366] width 85 height 26
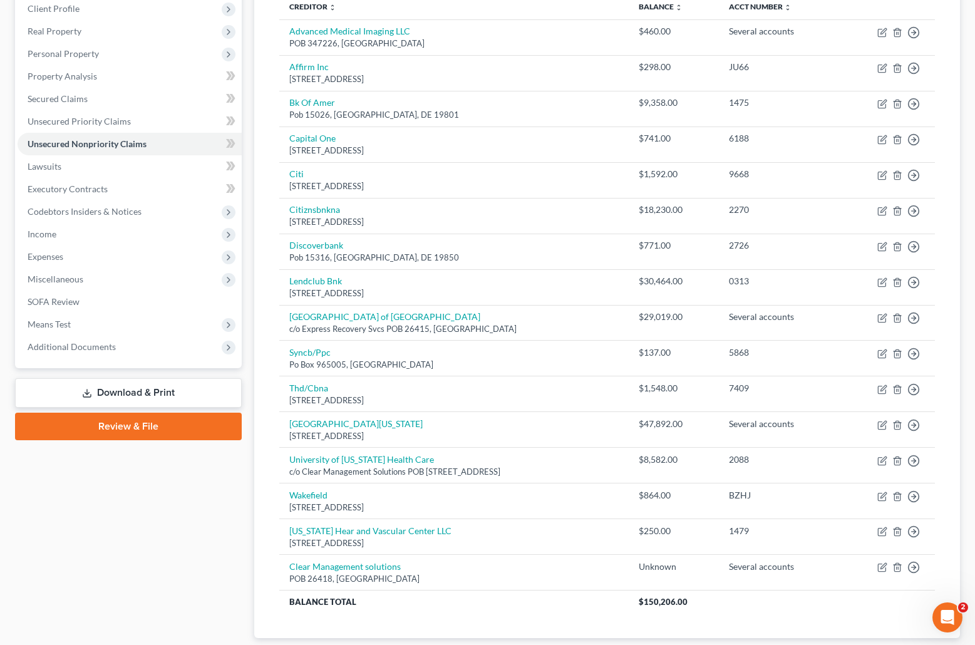
scroll to position [179, 0]
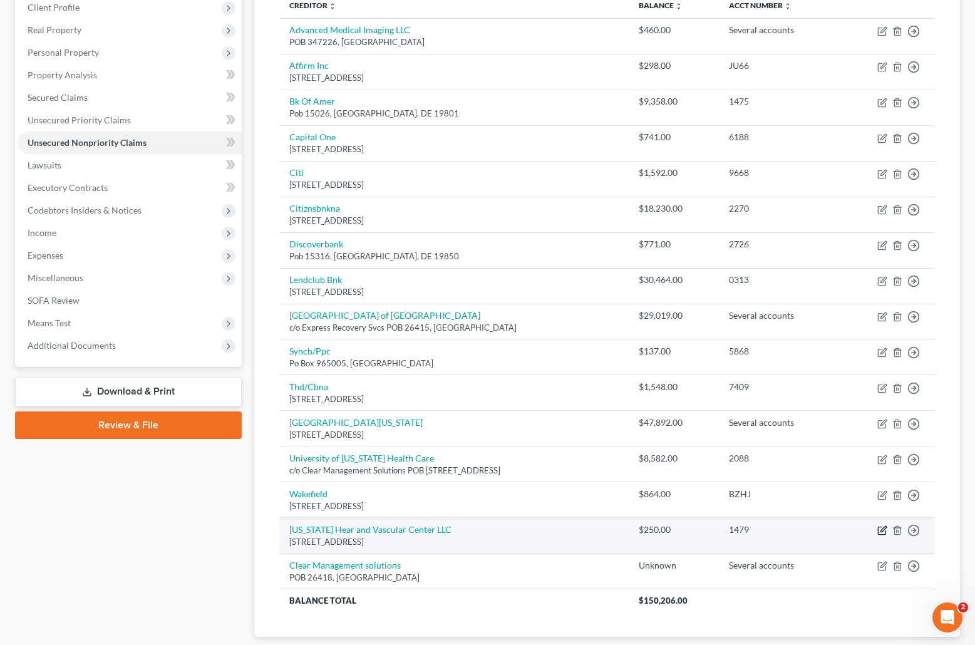
click at [882, 528] on icon "button" at bounding box center [882, 530] width 10 height 10
select select "39"
select select "9"
select select "0"
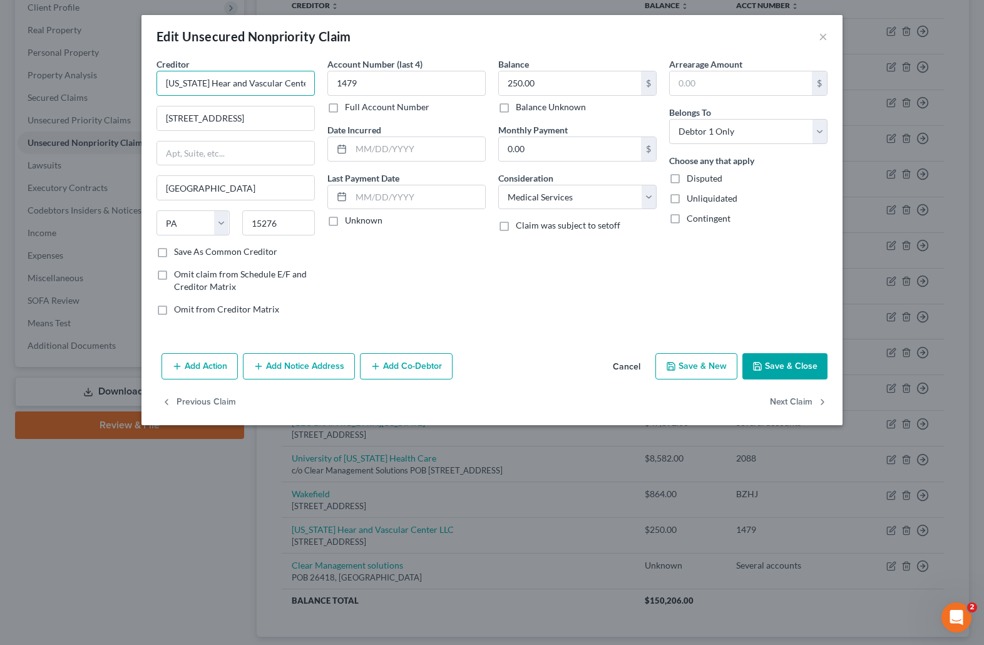
click at [224, 80] on input "Wyoming Hear and Vascular Center LLC" at bounding box center [236, 83] width 158 height 25
type input "Wyoming Heart and Vascular Center LLC"
click at [800, 366] on button "Save & Close" at bounding box center [785, 366] width 85 height 26
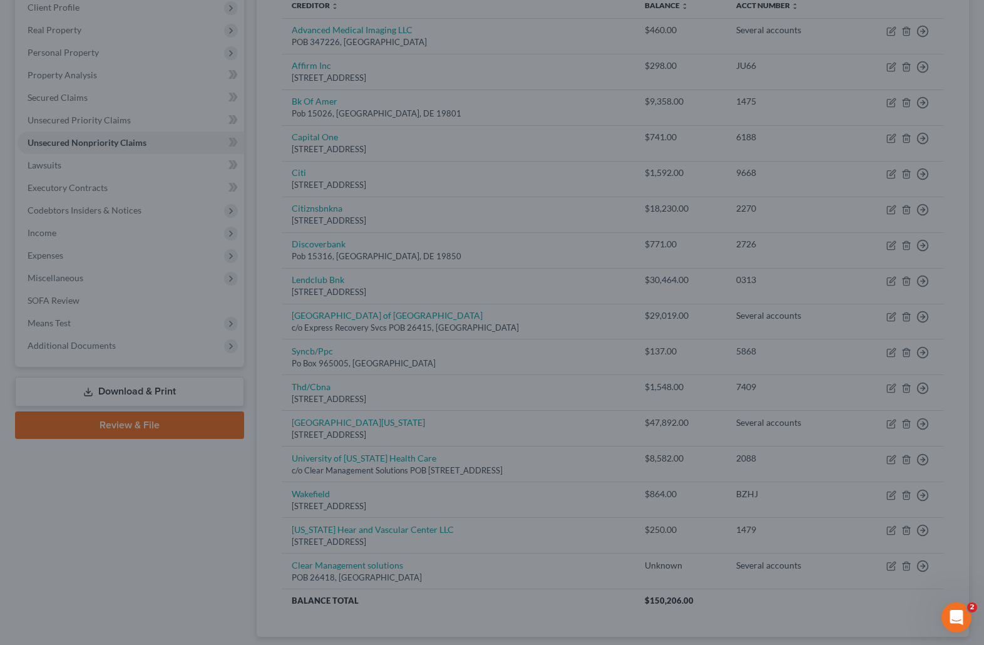
type input "0"
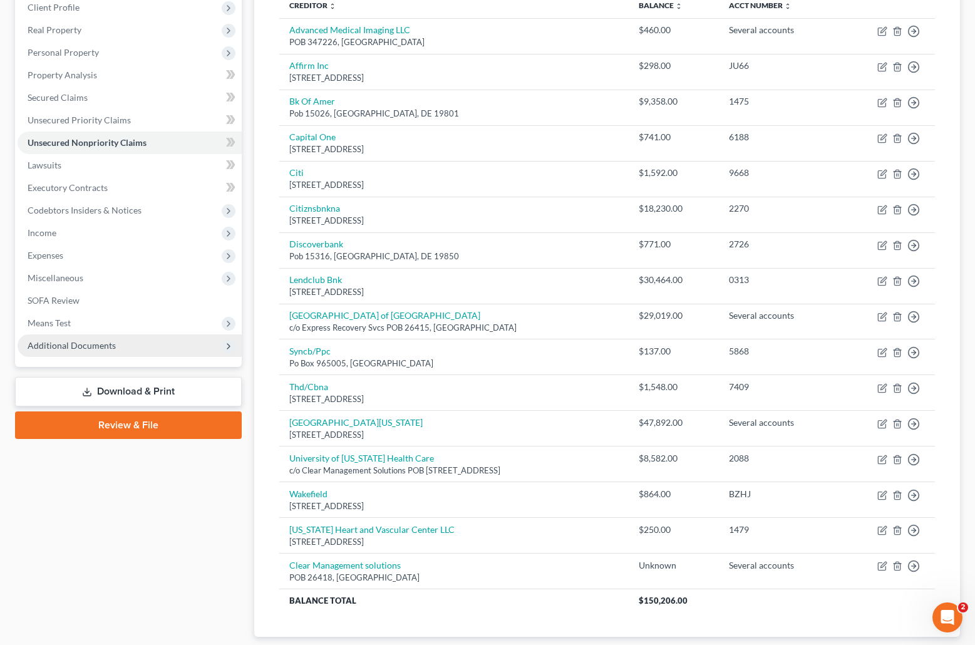
click at [90, 343] on span "Additional Documents" at bounding box center [72, 345] width 88 height 11
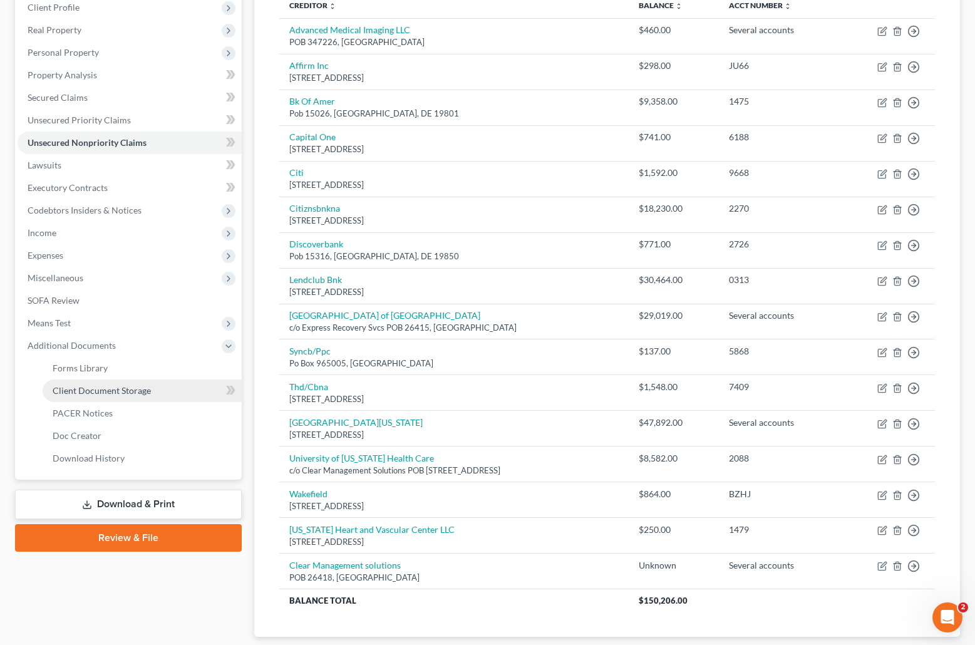
click at [138, 393] on span "Client Document Storage" at bounding box center [102, 390] width 98 height 11
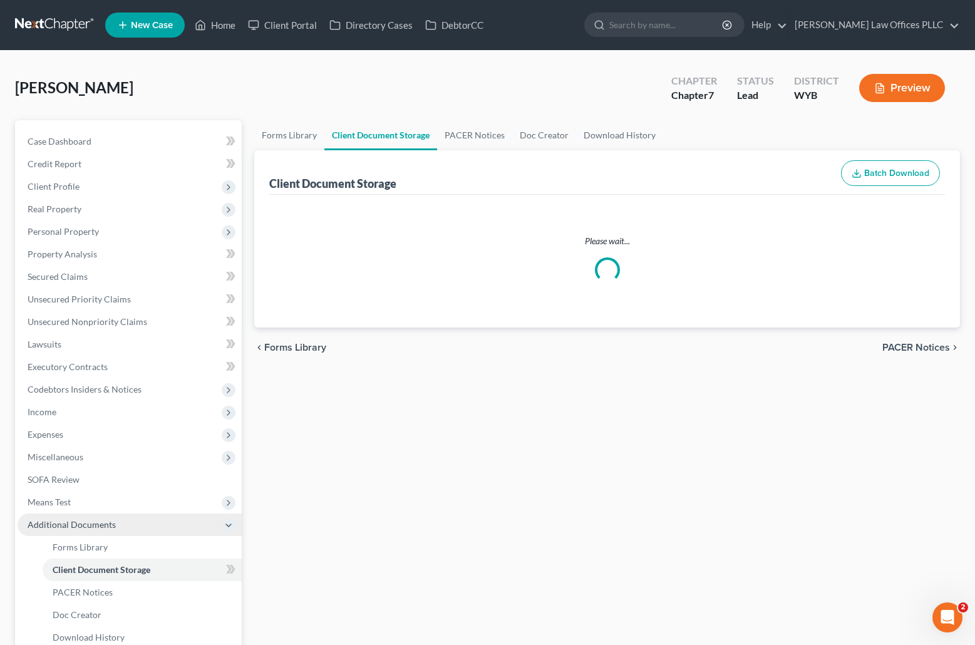
select select "0"
select select "2"
select select "3"
select select "0"
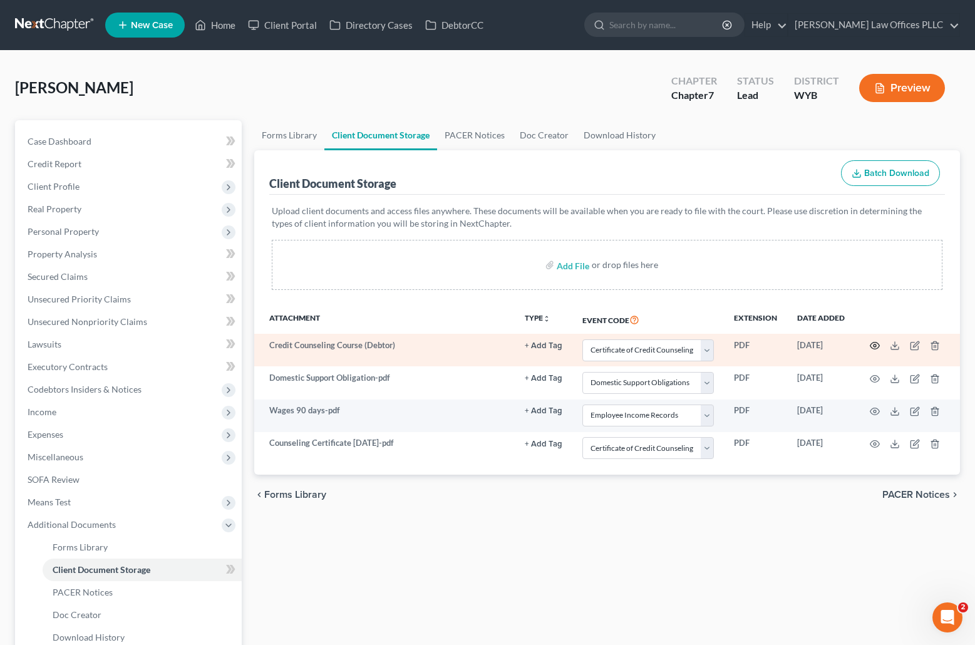
click at [875, 344] on icon "button" at bounding box center [875, 346] width 10 height 10
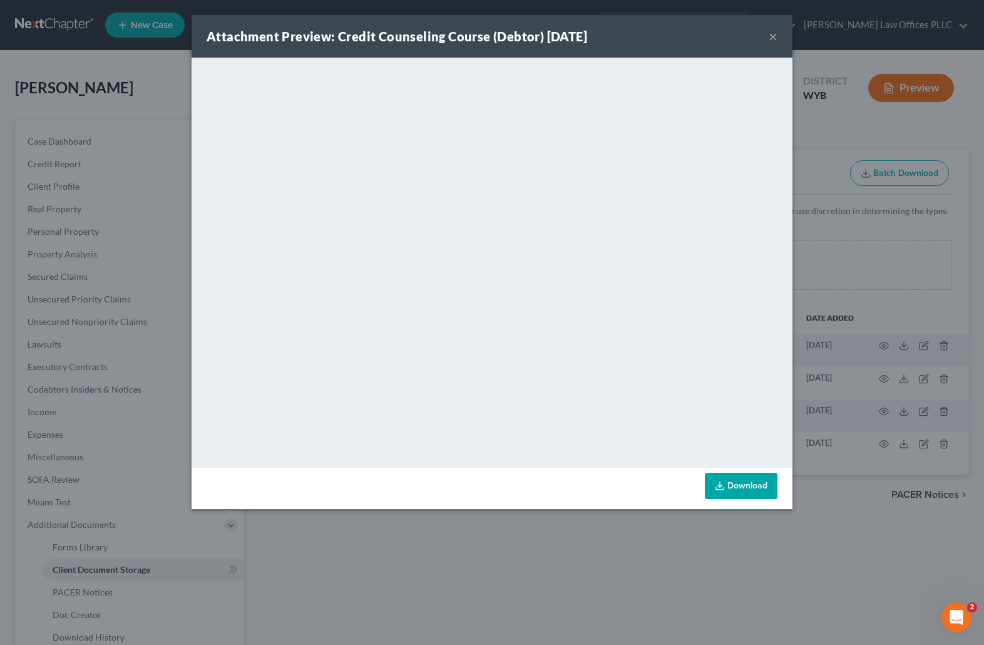
click at [771, 34] on button "×" at bounding box center [773, 36] width 9 height 15
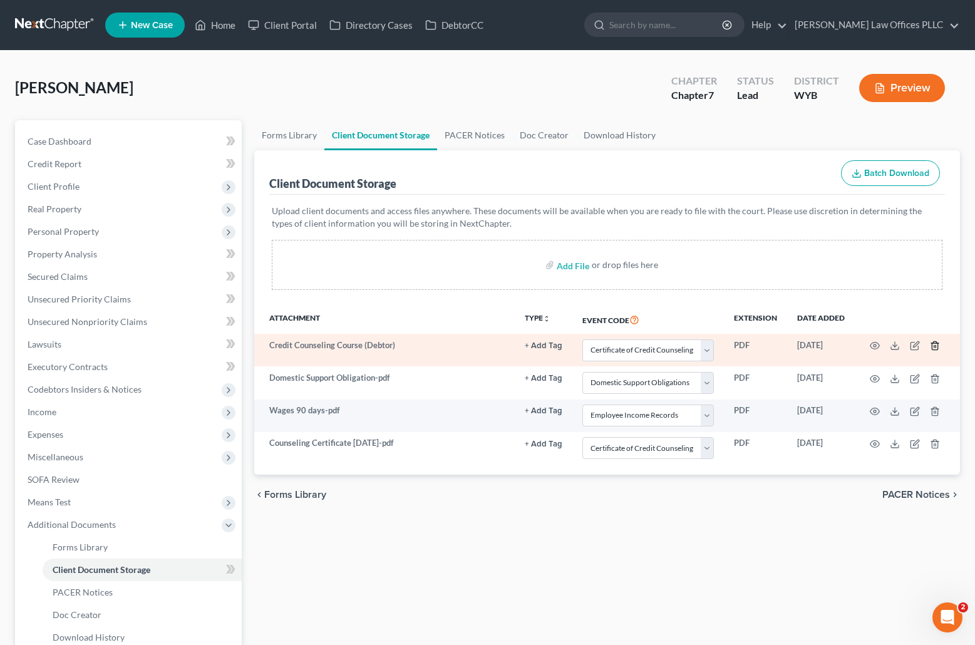
click at [937, 344] on icon "button" at bounding box center [935, 346] width 6 height 8
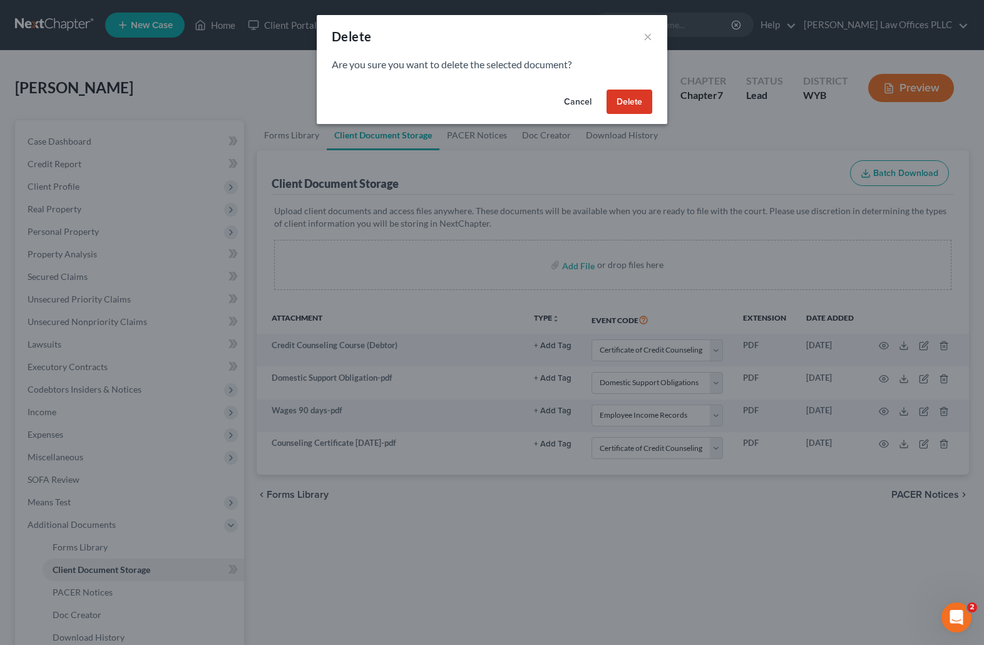
click at [643, 97] on button "Delete" at bounding box center [630, 102] width 46 height 25
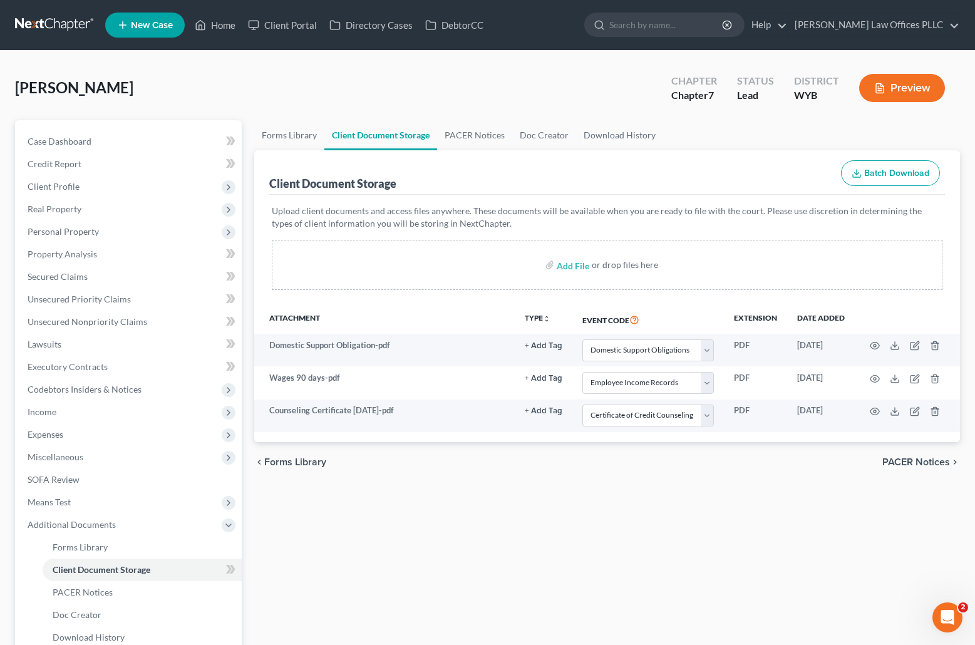
select select "2"
select select "3"
select select "0"
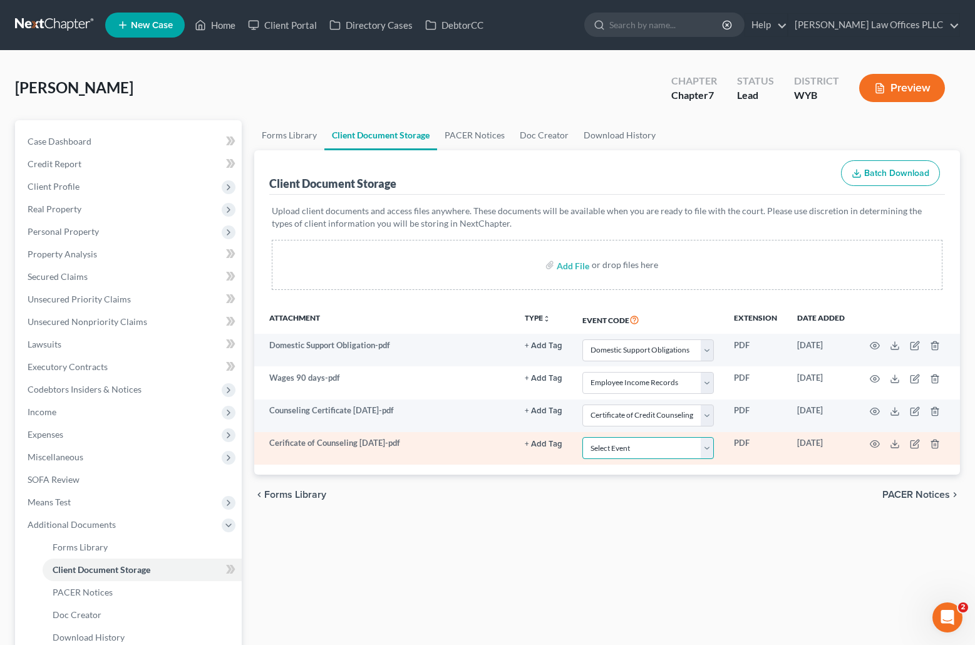
click at [709, 447] on select "Select Event Certificate of Credit Counseling Chapter 13 Plan Domestic Support …" at bounding box center [648, 448] width 132 height 22
select select "0"
click at [582, 437] on select "Select Event Certificate of Credit Counseling Chapter 13 Plan Domestic Support …" at bounding box center [648, 448] width 132 height 22
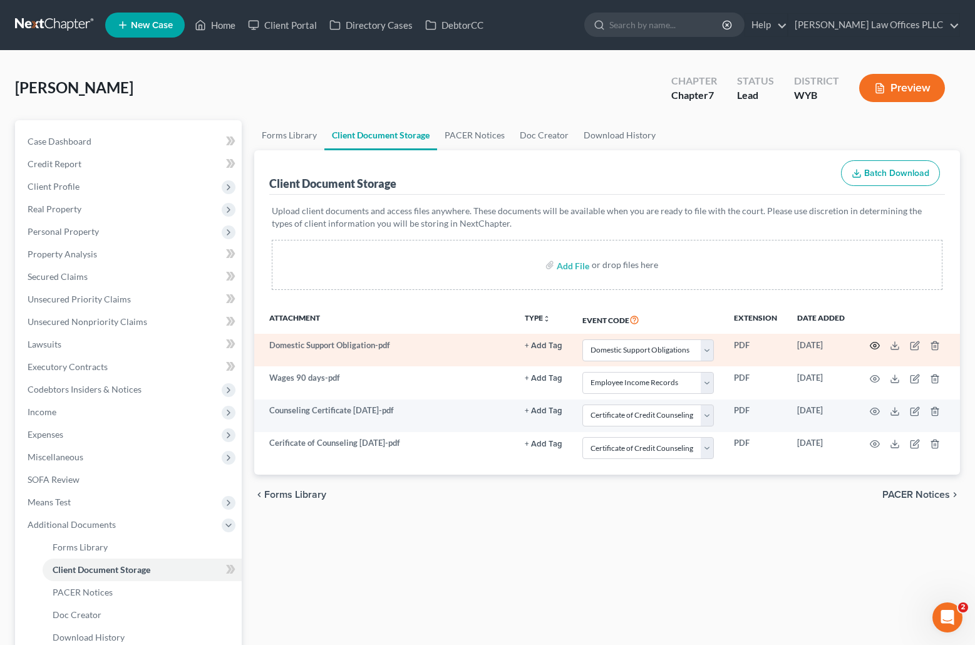
click at [875, 346] on icon "button" at bounding box center [875, 346] width 10 height 10
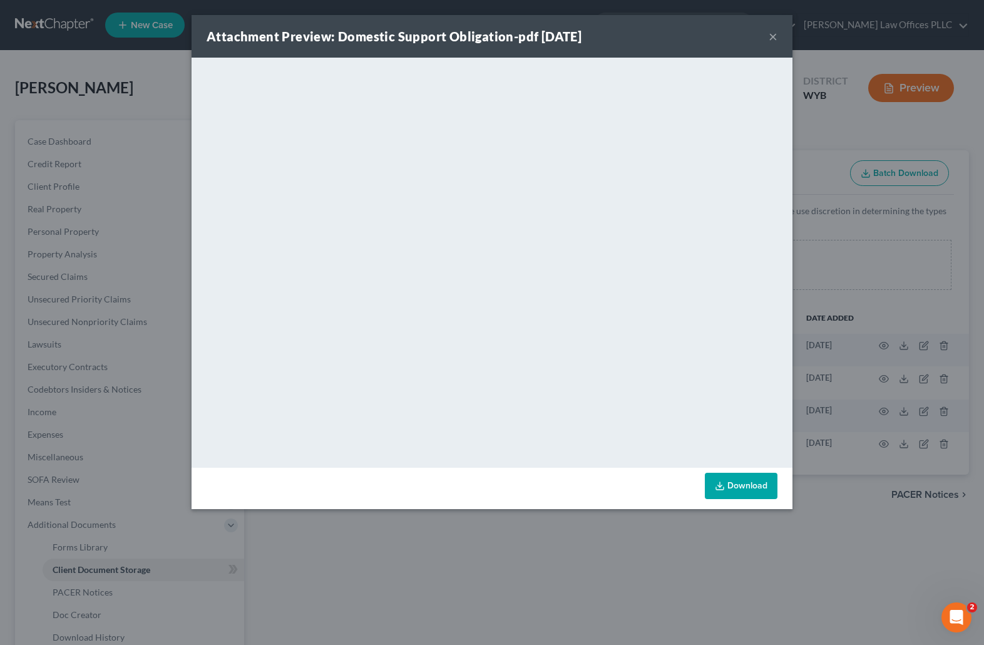
click at [773, 33] on button "×" at bounding box center [773, 36] width 9 height 15
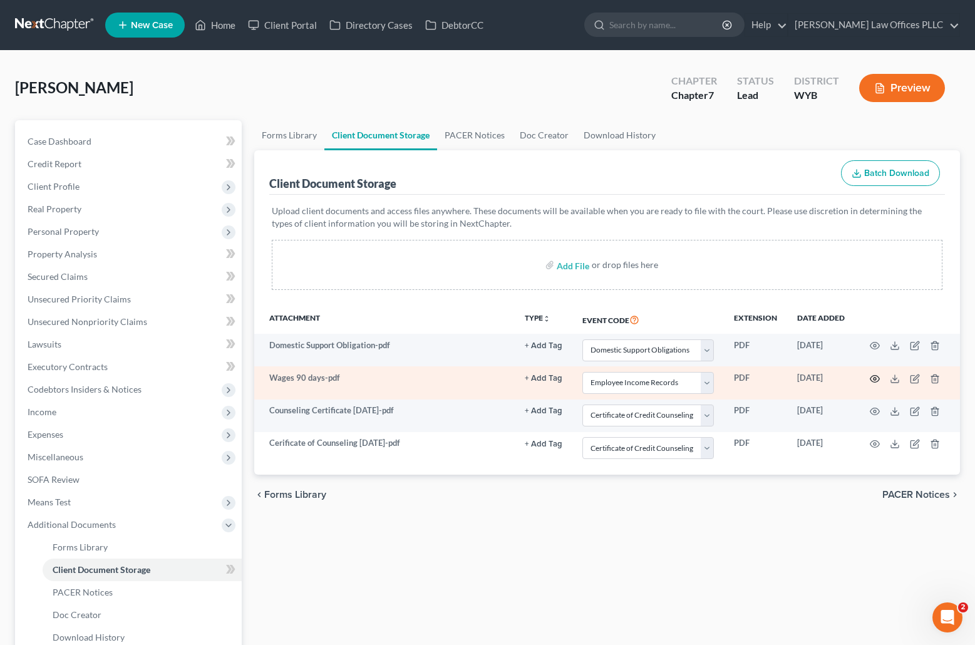
click at [872, 375] on icon "button" at bounding box center [875, 379] width 10 height 10
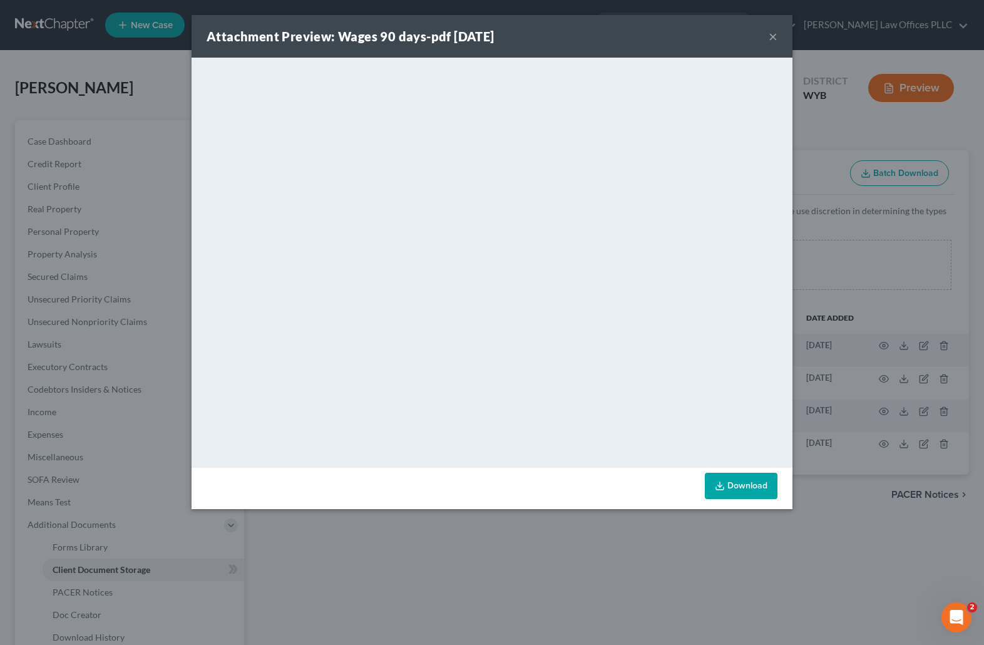
click at [772, 32] on button "×" at bounding box center [773, 36] width 9 height 15
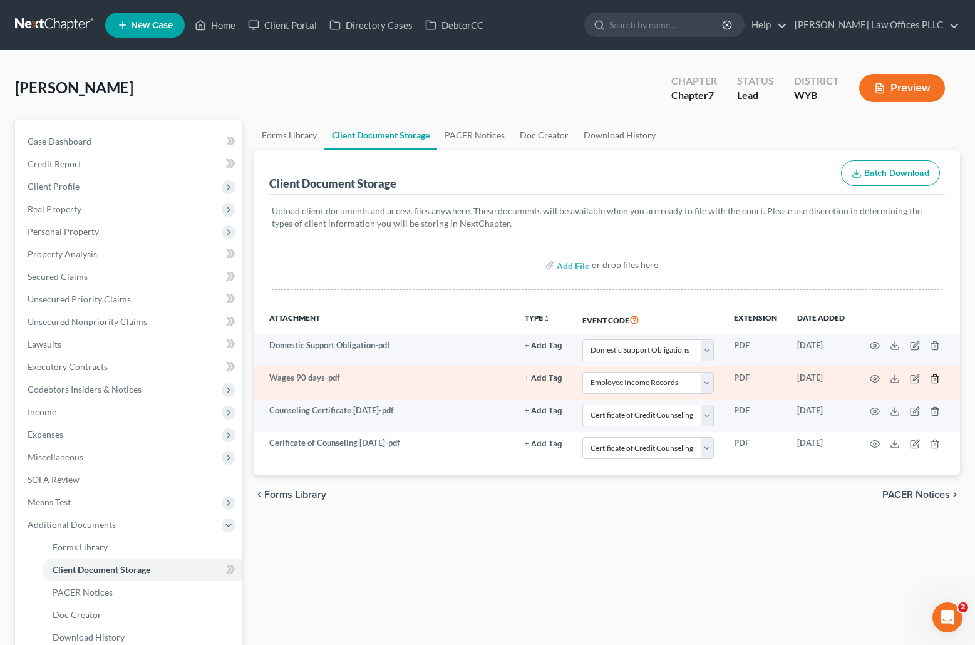
click at [934, 378] on line "button" at bounding box center [934, 379] width 0 height 3
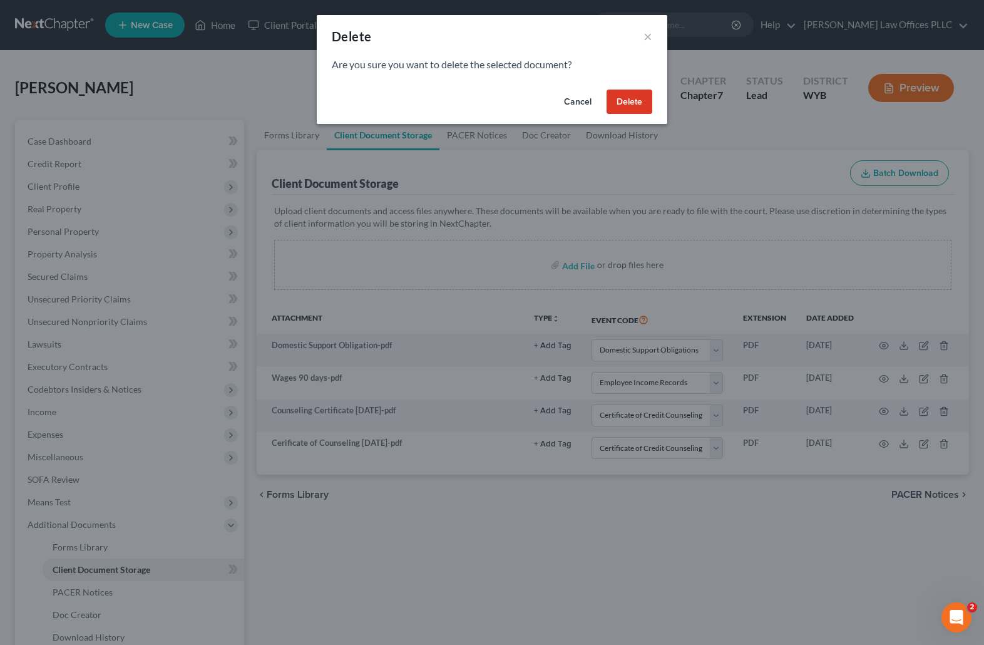
click at [631, 100] on button "Delete" at bounding box center [630, 102] width 46 height 25
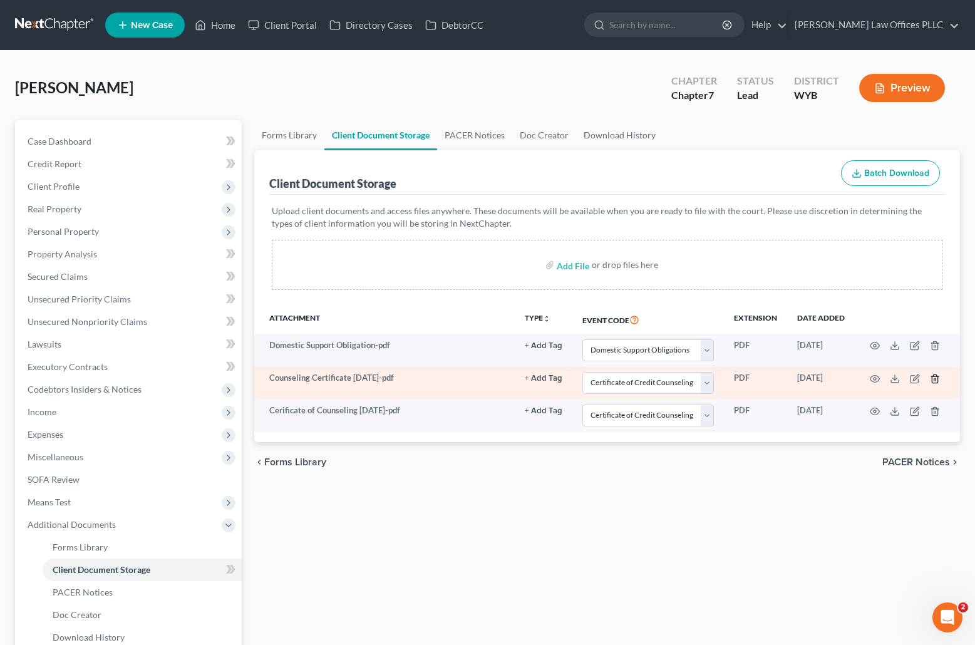
click at [933, 376] on icon "button" at bounding box center [935, 378] width 6 height 8
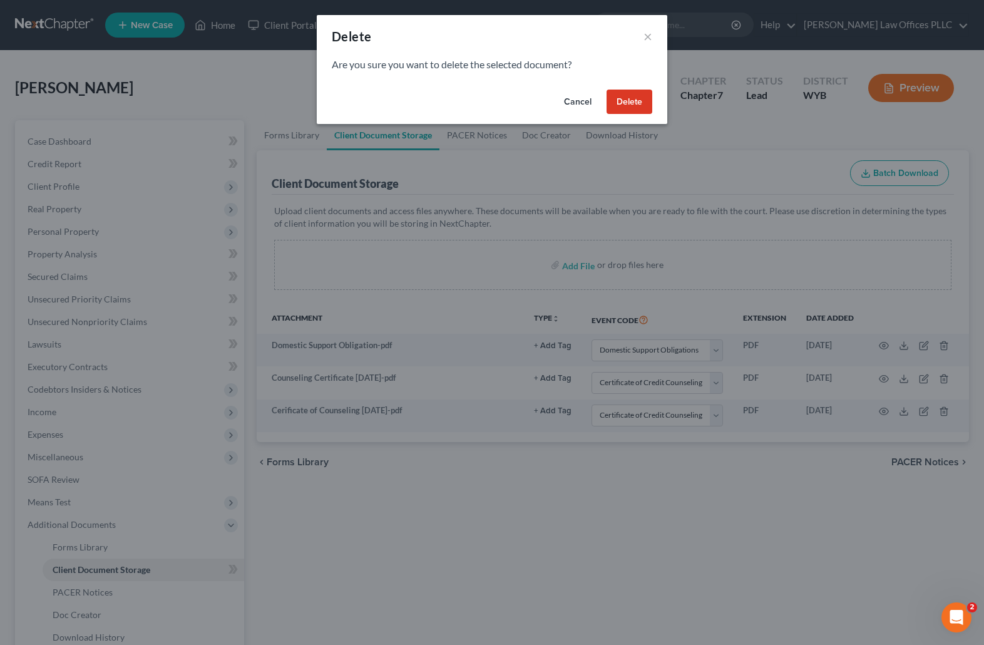
click at [639, 101] on button "Delete" at bounding box center [630, 102] width 46 height 25
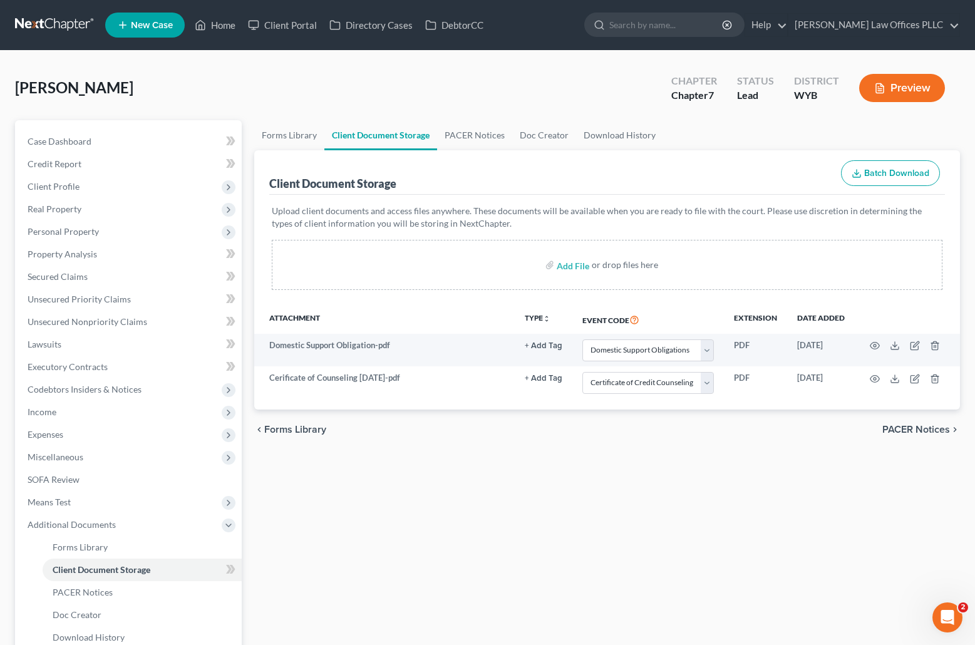
select select "2"
select select "0"
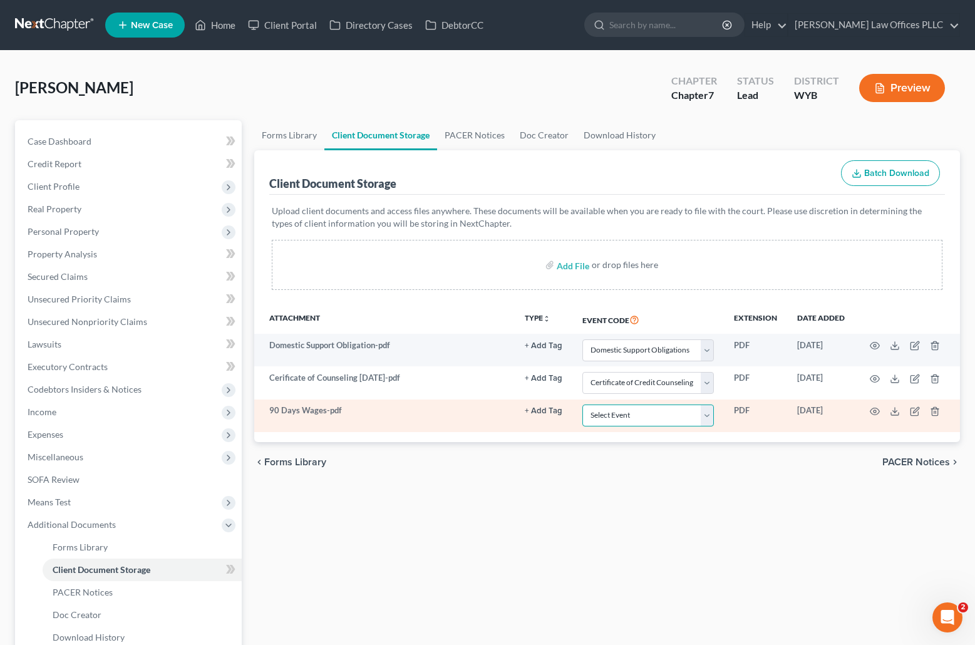
click at [706, 415] on select "Select Event Certificate of Credit Counseling Chapter 13 Plan Domestic Support …" at bounding box center [648, 416] width 132 height 22
select select "3"
click at [582, 405] on select "Select Event Certificate of Credit Counseling Chapter 13 Plan Domestic Support …" at bounding box center [648, 416] width 132 height 22
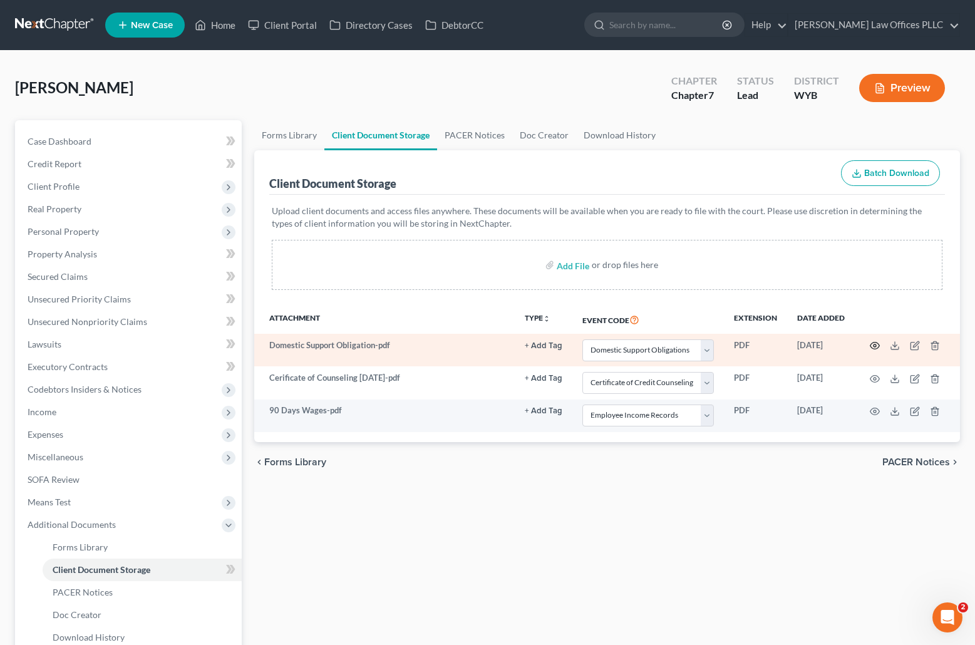
click at [874, 343] on icon "button" at bounding box center [875, 346] width 10 height 10
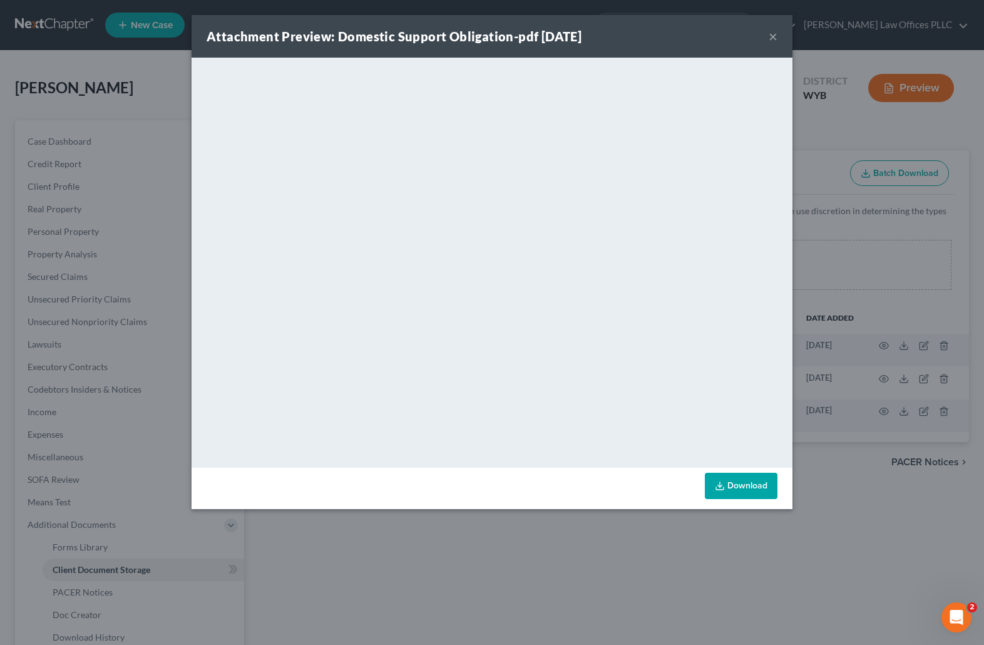
click at [773, 33] on button "×" at bounding box center [773, 36] width 9 height 15
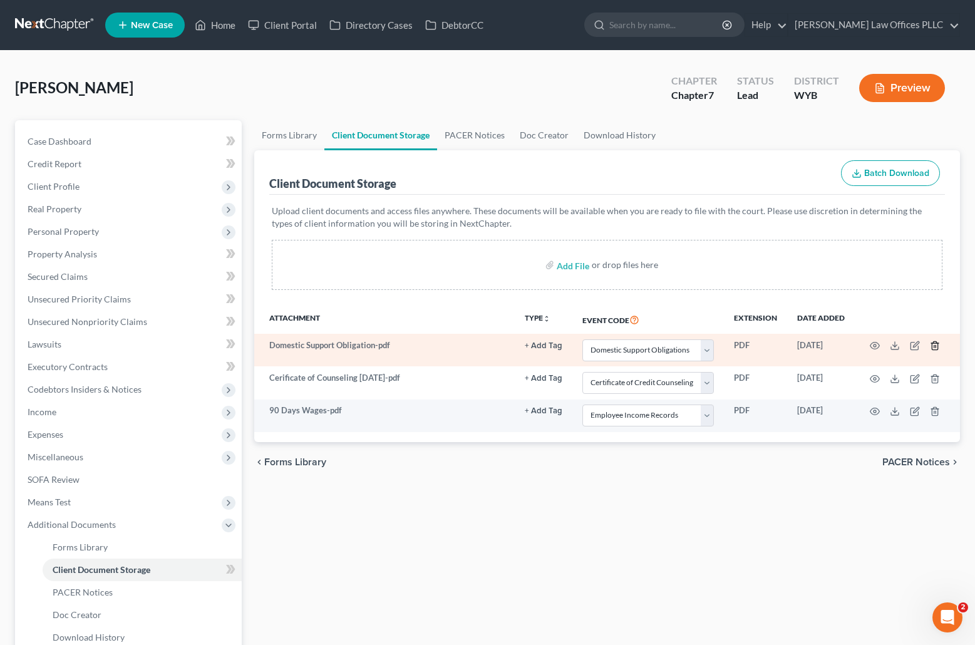
click at [933, 343] on icon "button" at bounding box center [935, 346] width 6 height 8
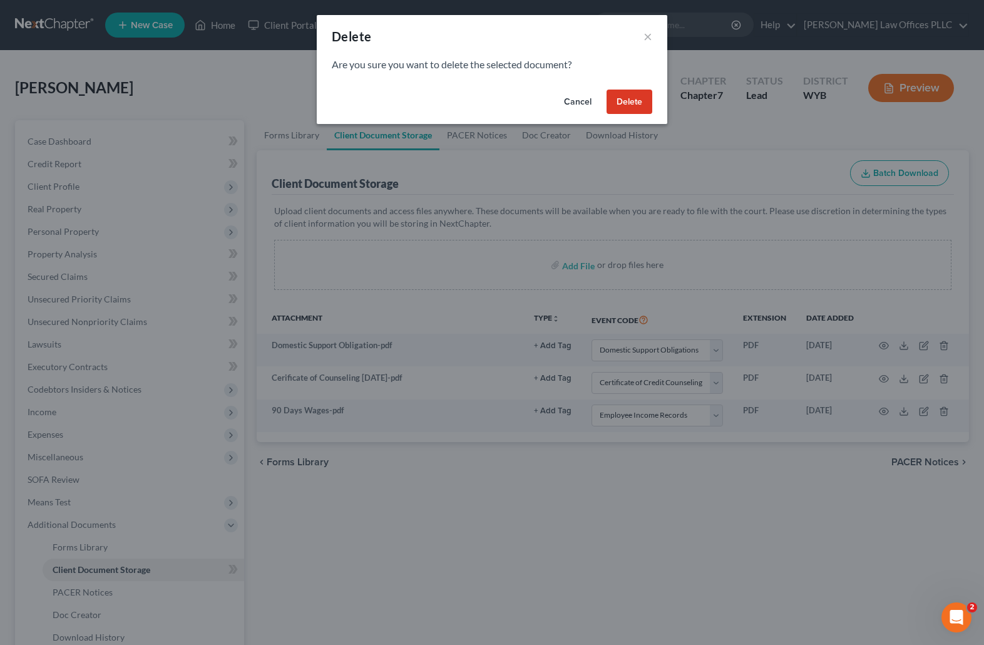
click at [634, 98] on button "Delete" at bounding box center [630, 102] width 46 height 25
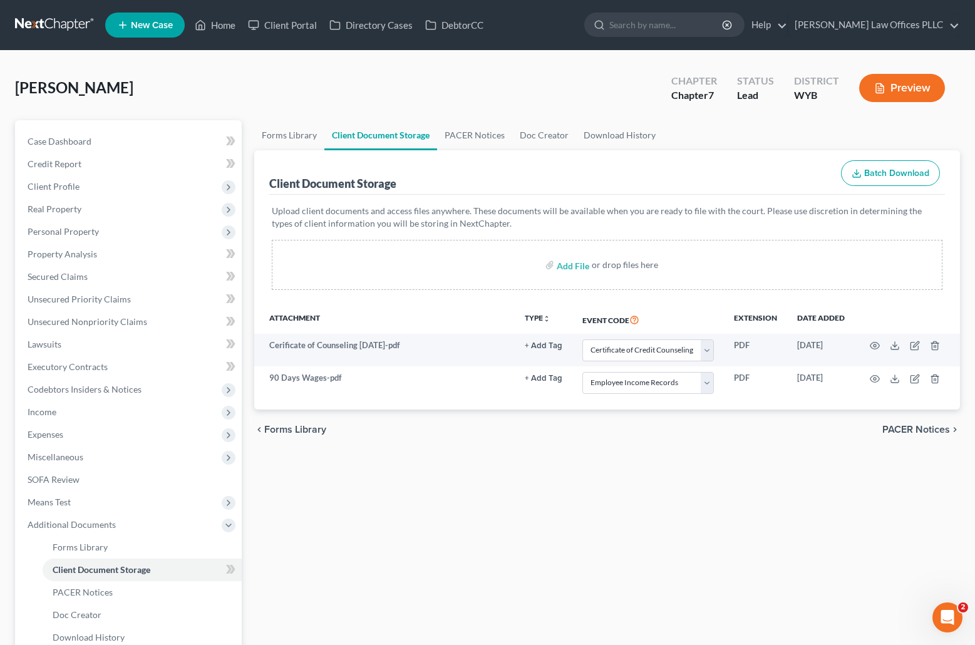
click at [821, 513] on div "Forms Library Client Document Storage PACER Notices Doc Creator Download Histor…" at bounding box center [607, 425] width 718 height 611
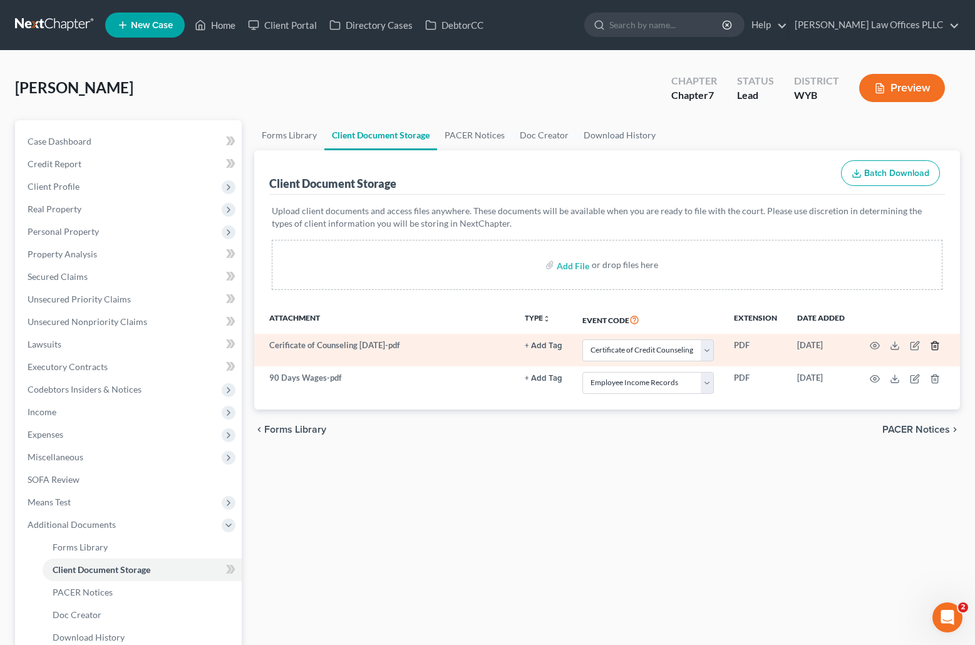
click at [936, 343] on icon "button" at bounding box center [935, 346] width 6 height 8
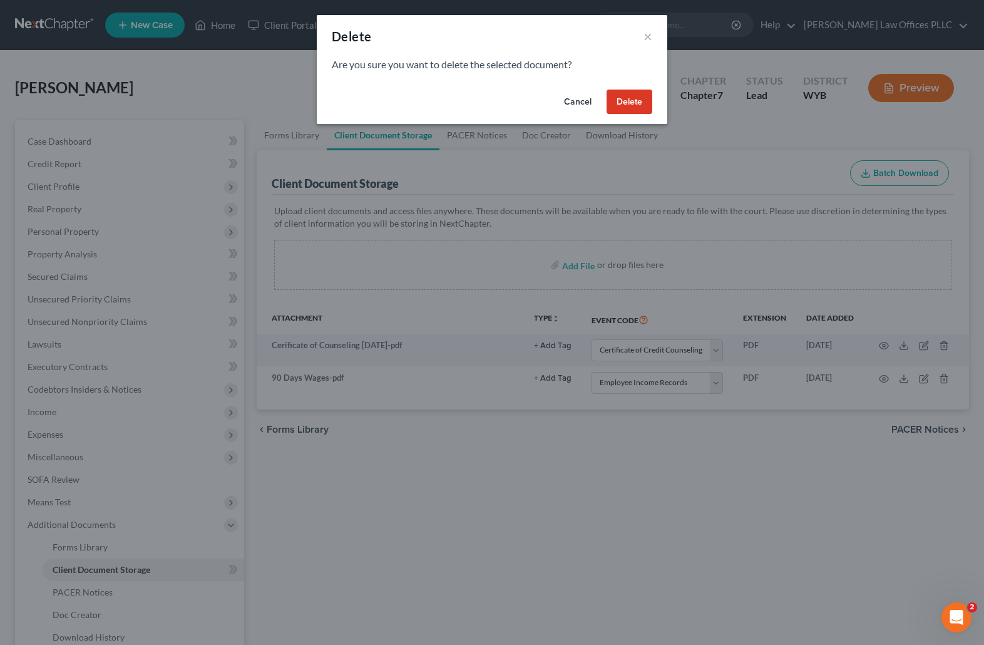
click at [632, 98] on button "Delete" at bounding box center [630, 102] width 46 height 25
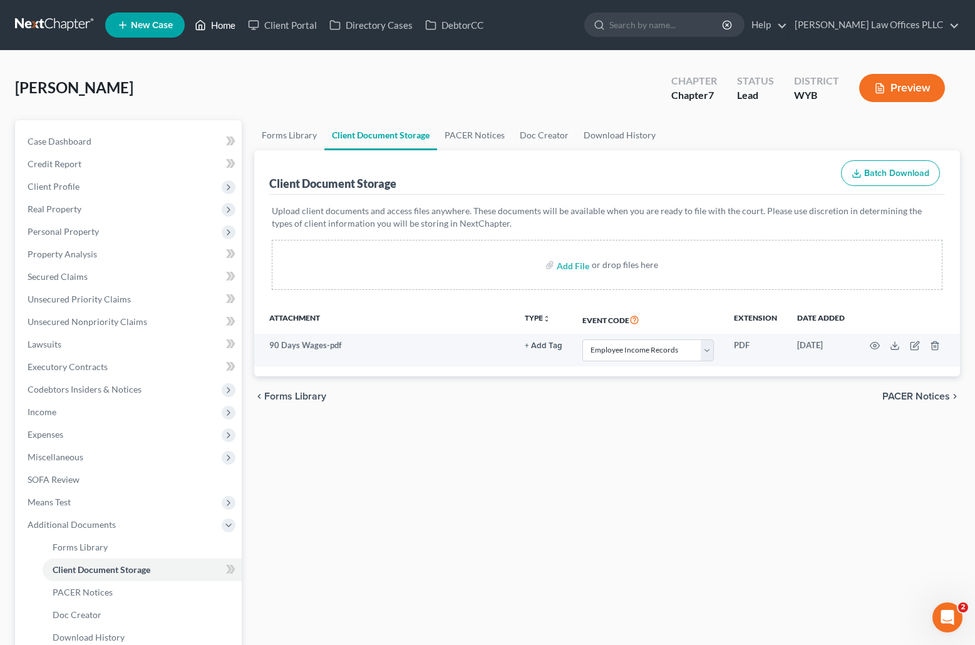
click at [225, 24] on link "Home" at bounding box center [214, 25] width 53 height 23
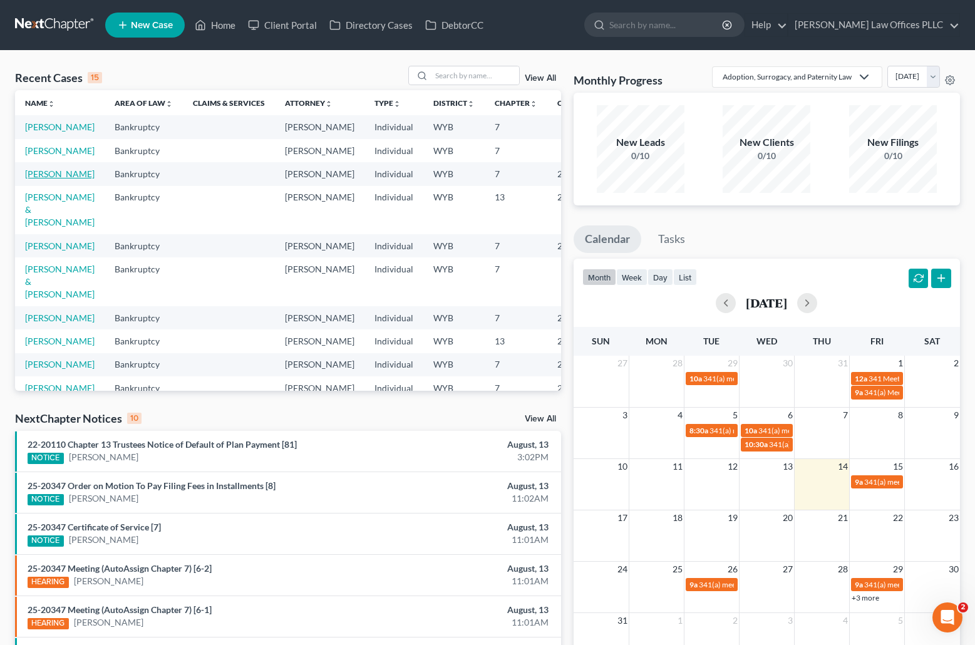
click at [32, 179] on link "[PERSON_NAME]" at bounding box center [60, 173] width 70 height 11
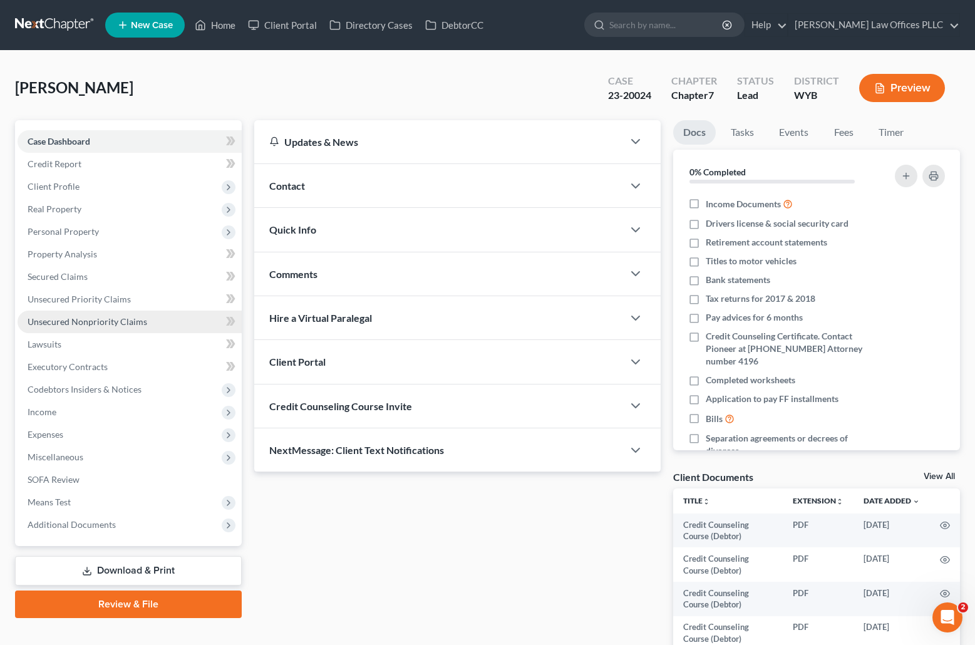
click at [86, 319] on span "Unsecured Nonpriority Claims" at bounding box center [88, 321] width 120 height 11
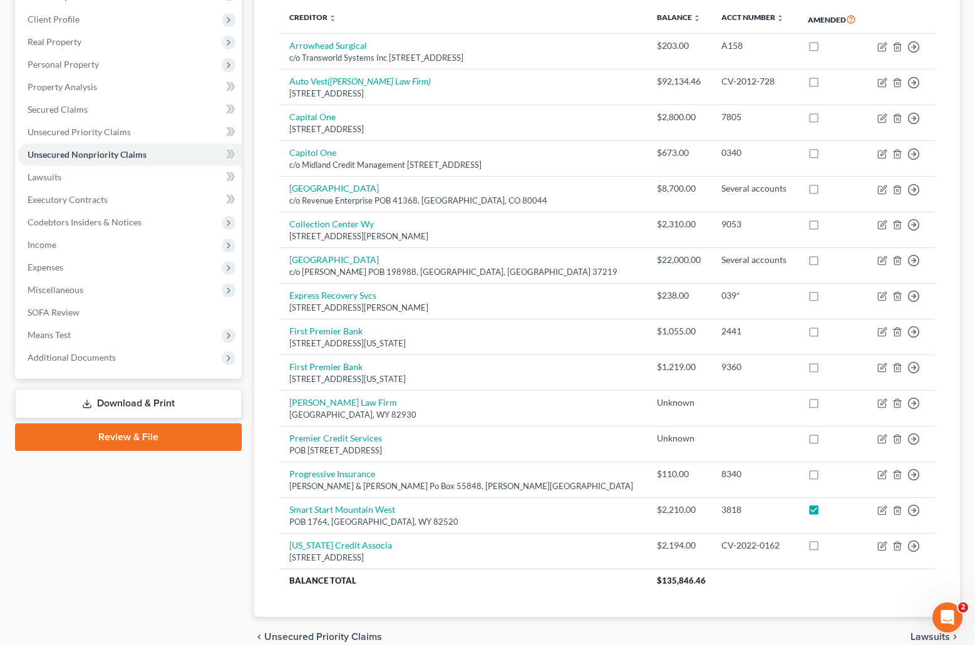
scroll to position [168, 0]
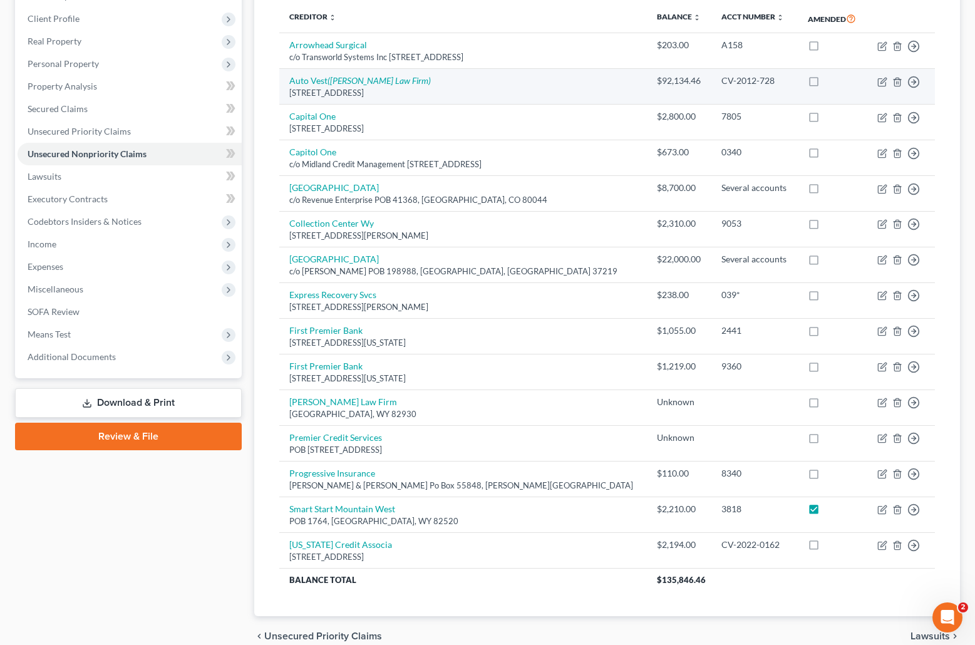
click at [590, 89] on div "26261 Evergreen Road #390, Southfield, MI 48076" at bounding box center [463, 93] width 348 height 12
click at [881, 82] on icon "button" at bounding box center [883, 81] width 6 height 6
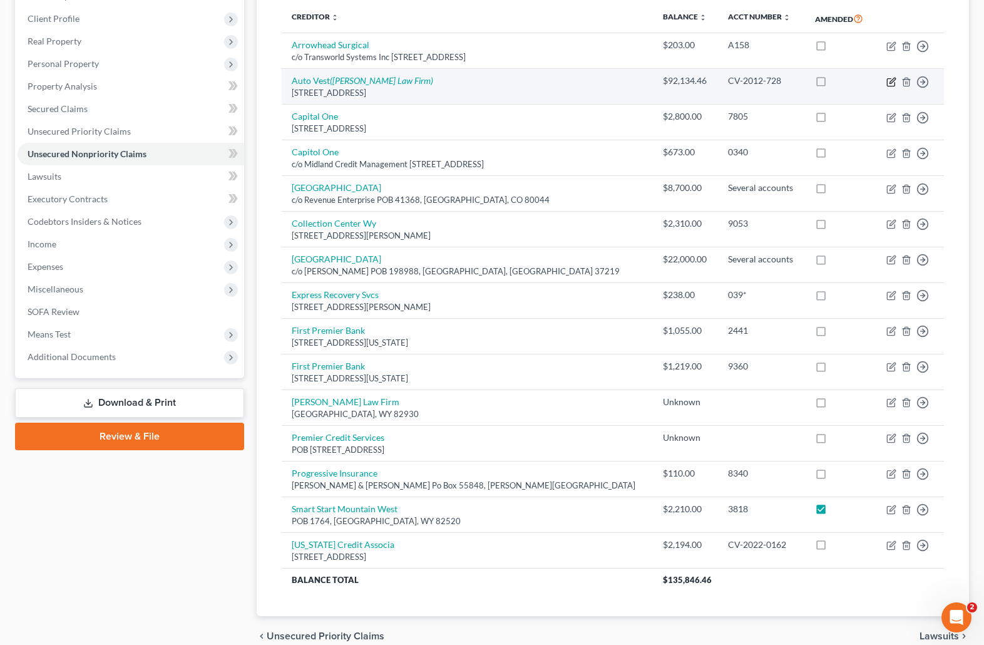
select select "23"
select select "14"
select select "0"
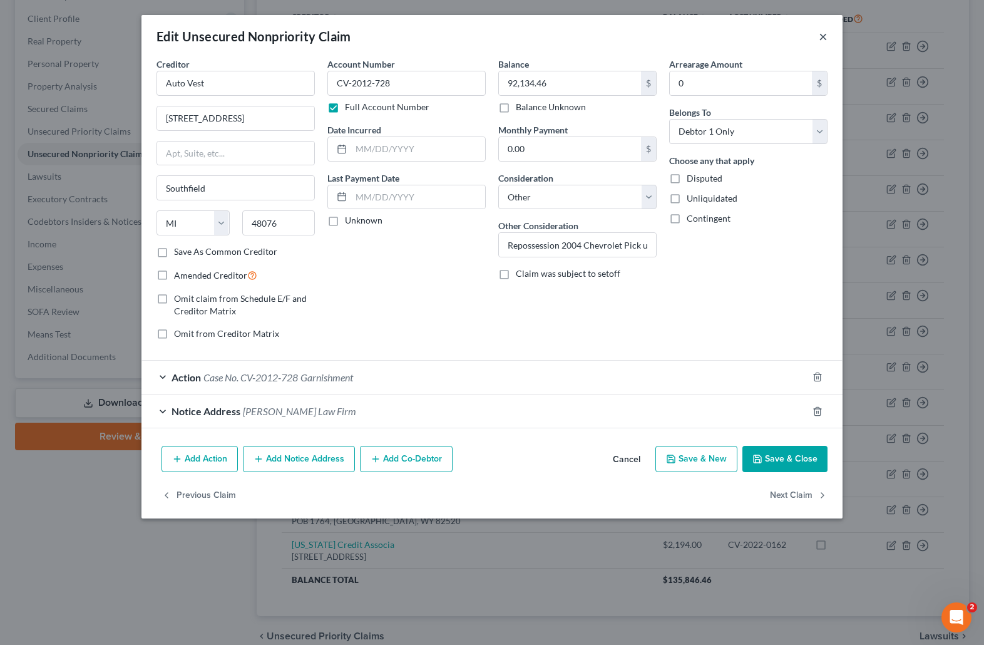
click at [823, 34] on button "×" at bounding box center [823, 36] width 9 height 15
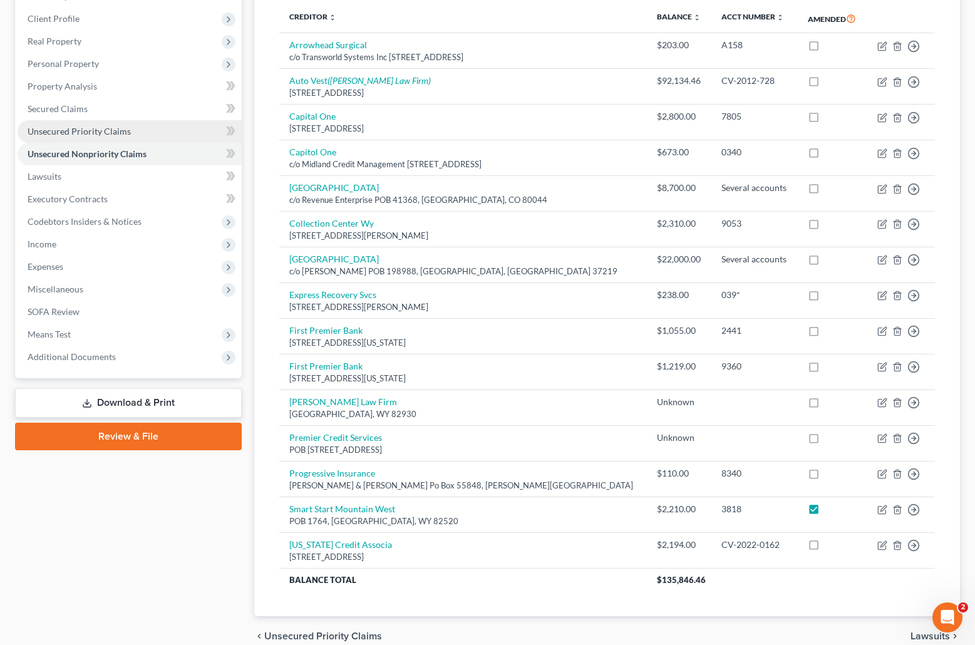
click at [106, 131] on span "Unsecured Priority Claims" at bounding box center [79, 131] width 103 height 11
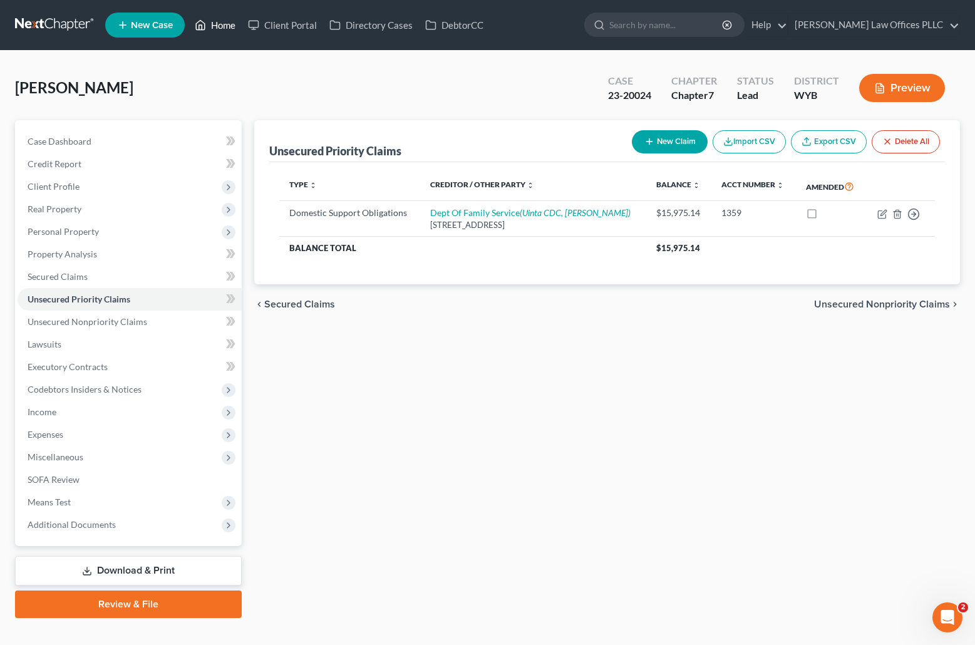
click at [220, 22] on link "Home" at bounding box center [214, 25] width 53 height 23
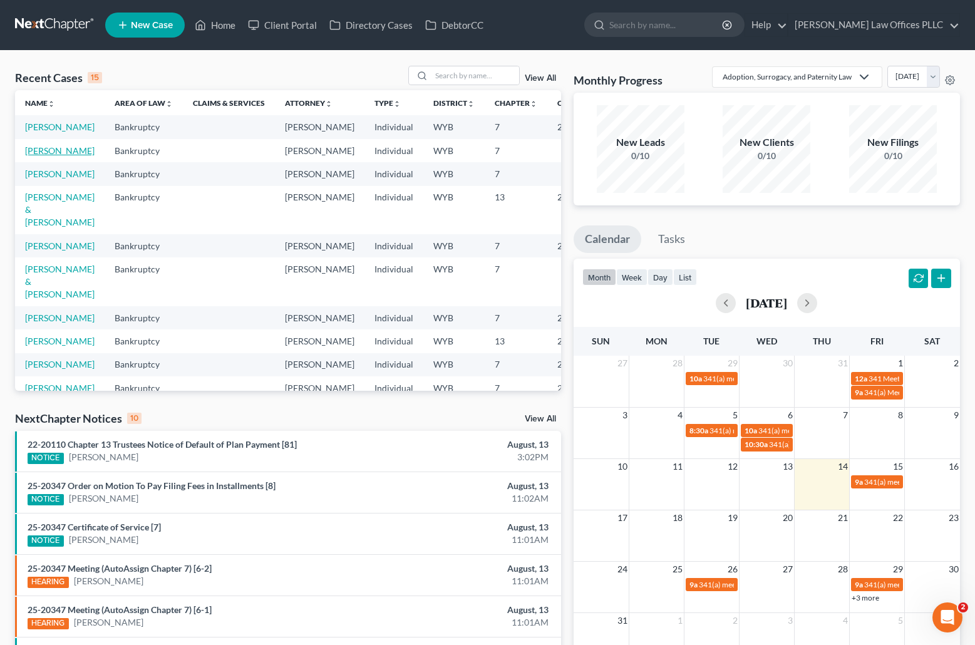
click at [38, 156] on link "[PERSON_NAME]" at bounding box center [60, 150] width 70 height 11
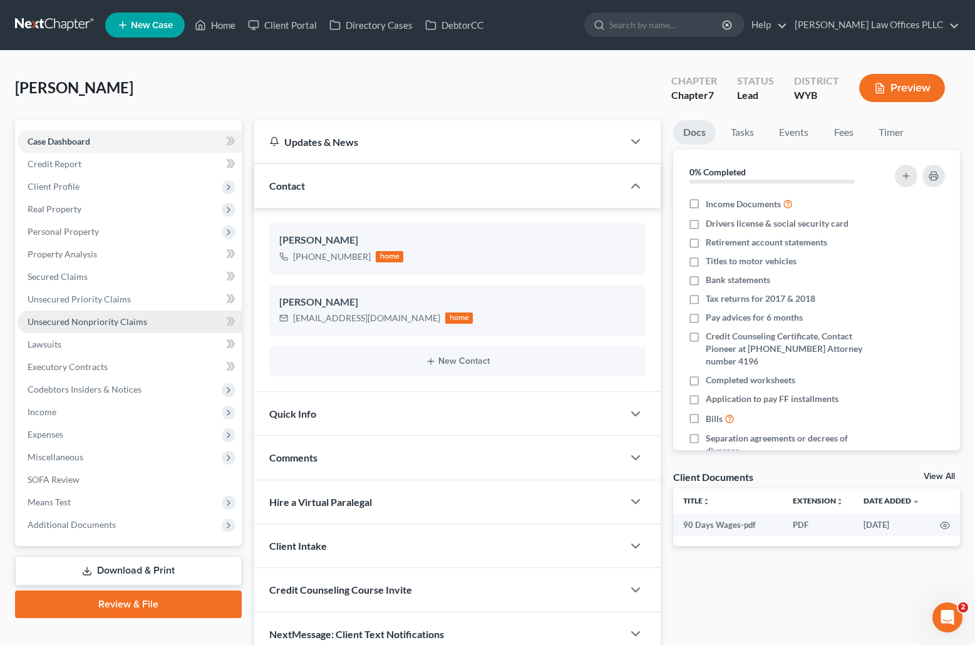
click at [123, 319] on span "Unsecured Nonpriority Claims" at bounding box center [88, 321] width 120 height 11
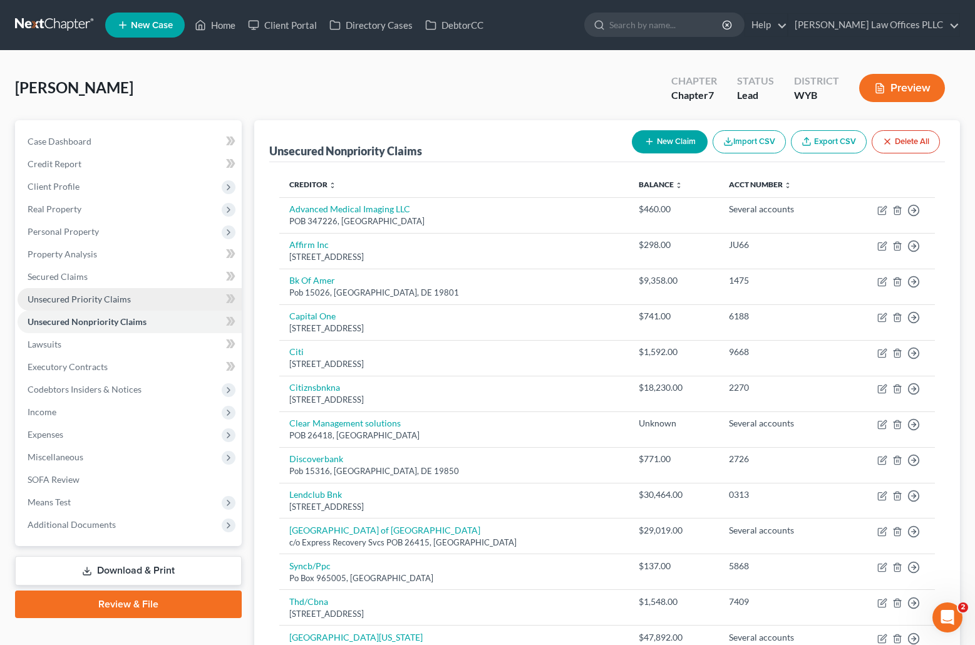
click at [103, 296] on span "Unsecured Priority Claims" at bounding box center [79, 299] width 103 height 11
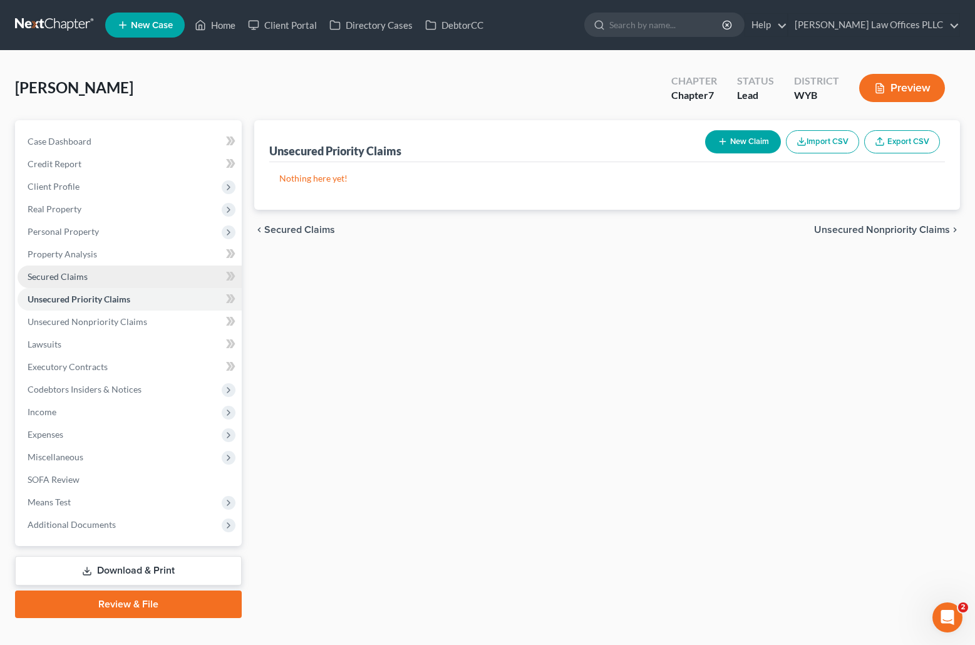
click at [76, 276] on span "Secured Claims" at bounding box center [58, 276] width 60 height 11
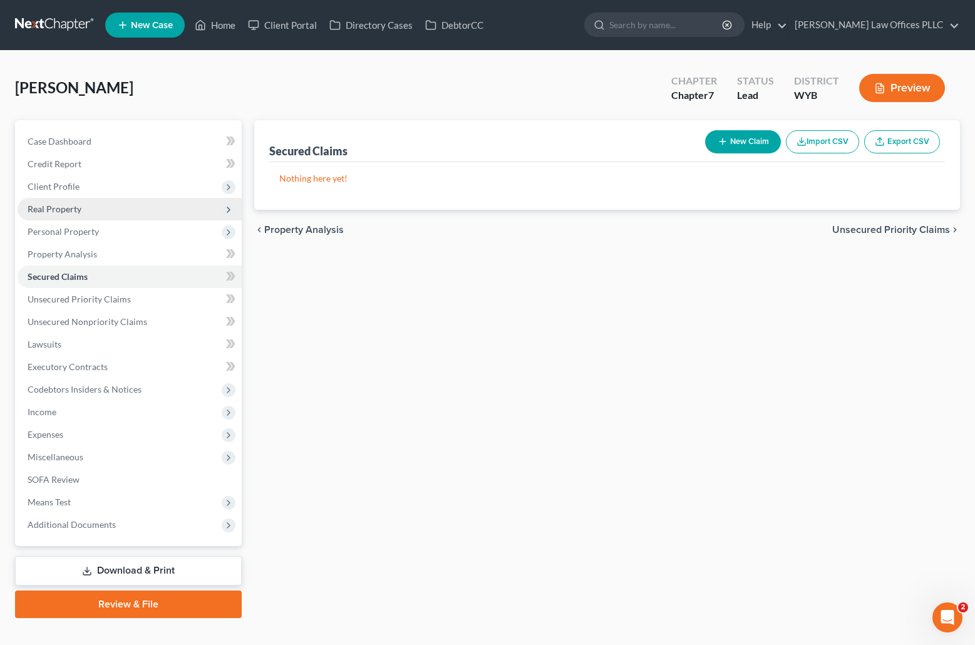
click at [70, 207] on span "Real Property" at bounding box center [55, 209] width 54 height 11
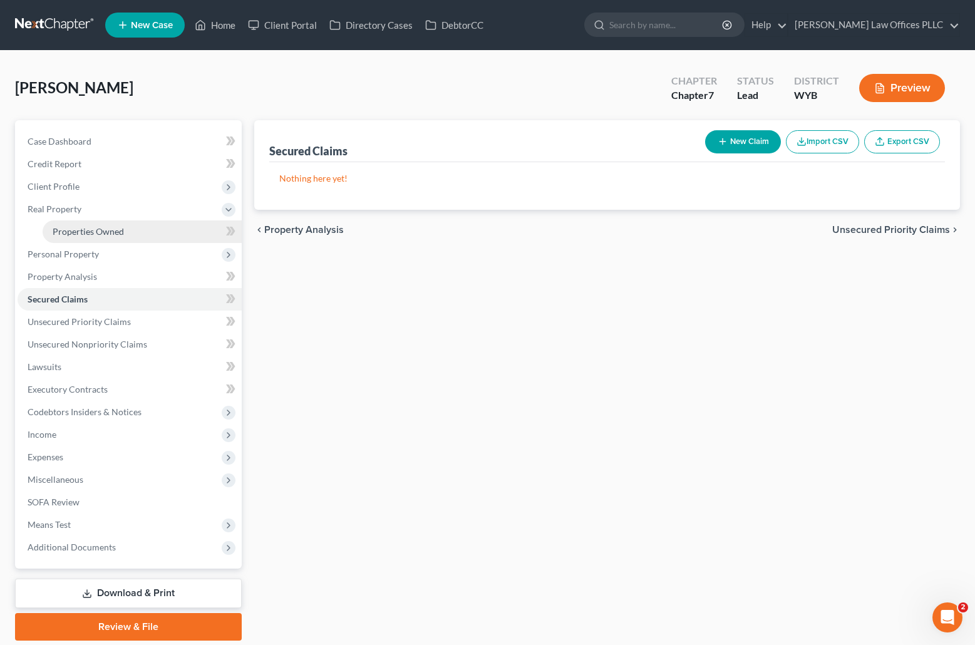
click at [100, 227] on span "Properties Owned" at bounding box center [88, 231] width 71 height 11
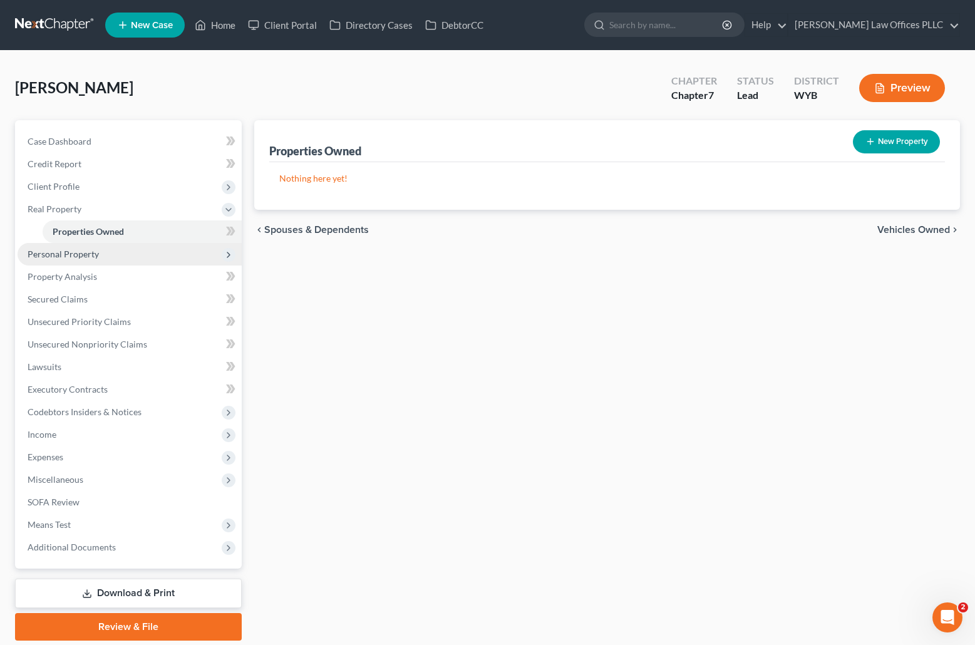
click at [97, 254] on span "Personal Property" at bounding box center [63, 254] width 71 height 11
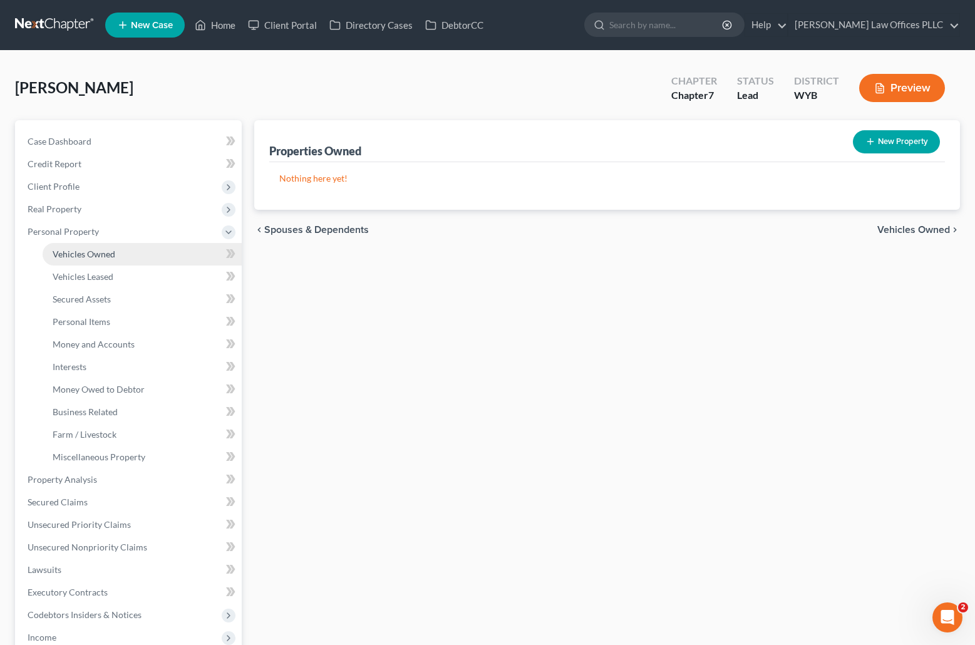
click at [104, 254] on span "Vehicles Owned" at bounding box center [84, 254] width 63 height 11
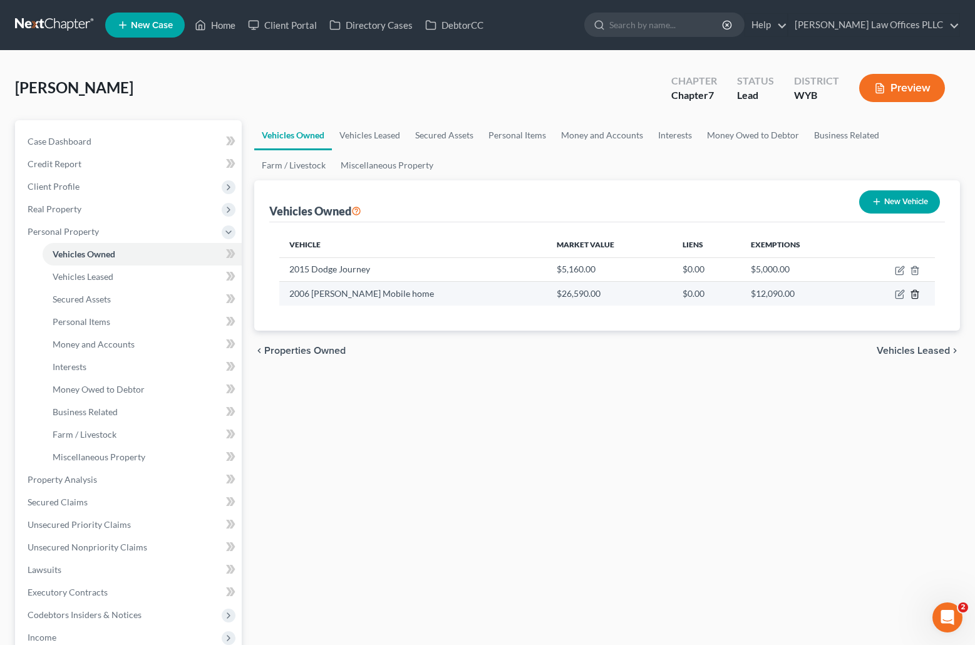
click at [913, 292] on icon "button" at bounding box center [915, 294] width 10 height 10
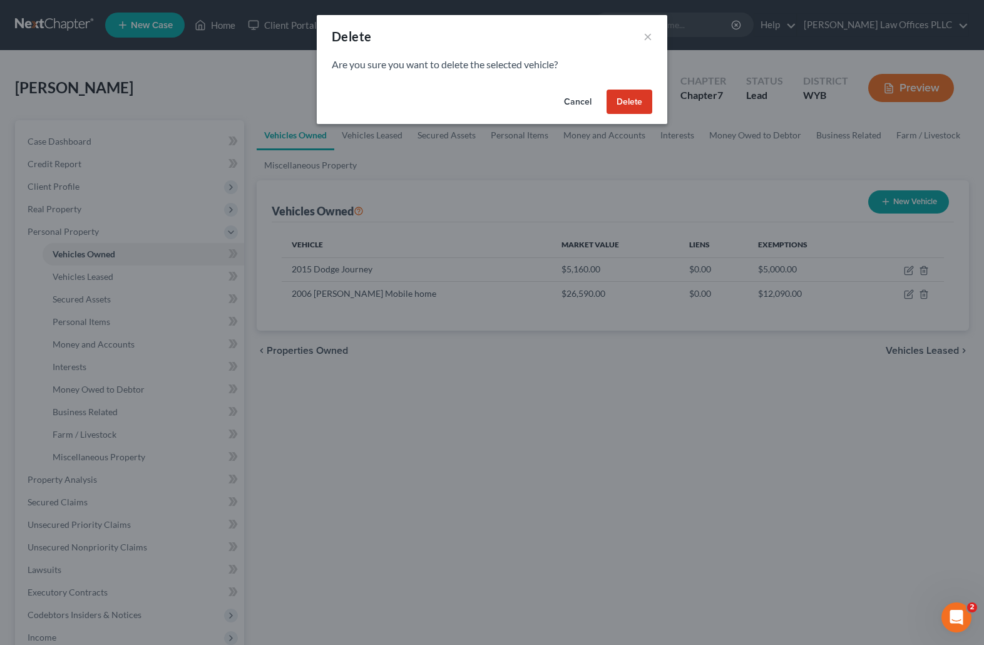
click at [629, 101] on button "Delete" at bounding box center [630, 102] width 46 height 25
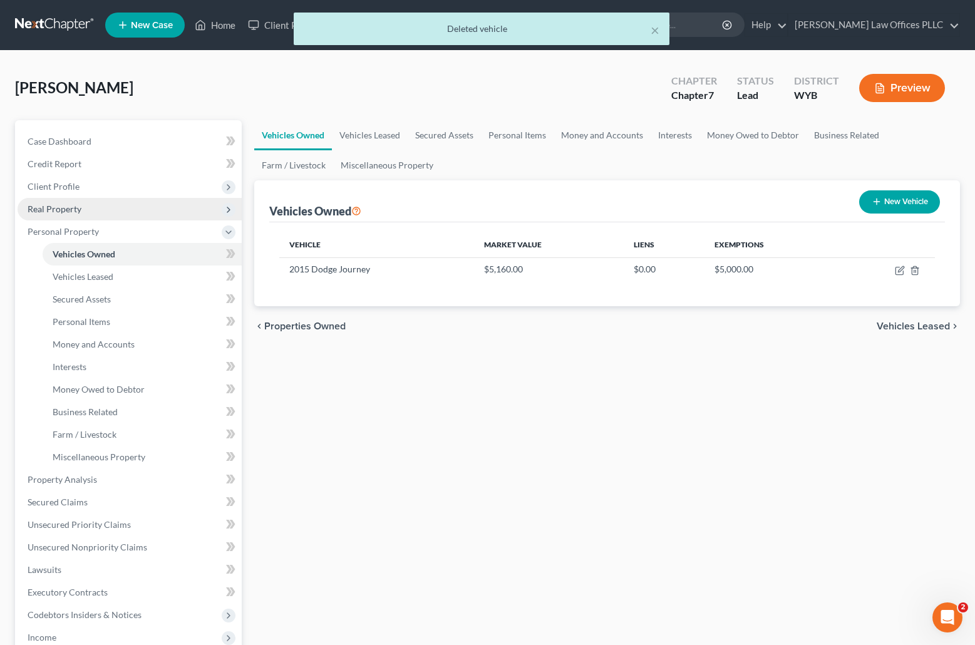
click at [60, 206] on span "Real Property" at bounding box center [55, 209] width 54 height 11
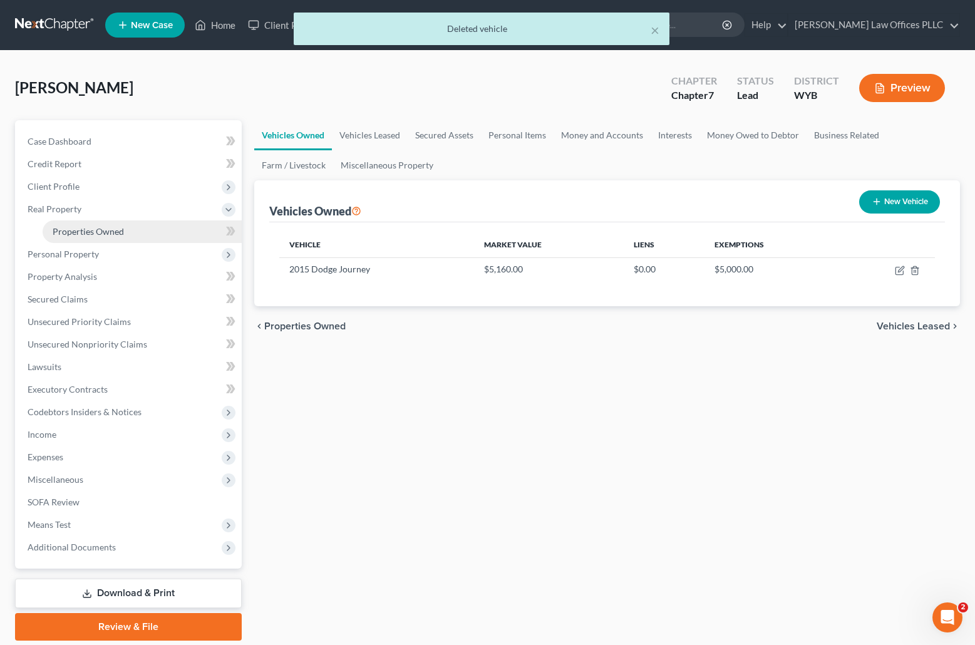
click at [88, 226] on span "Properties Owned" at bounding box center [88, 231] width 71 height 11
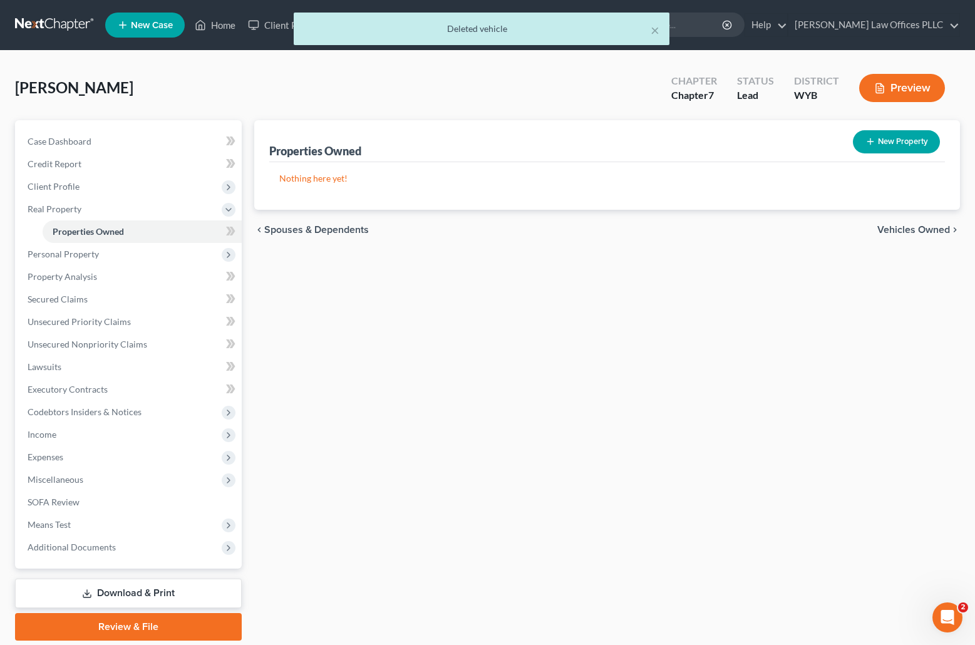
click at [907, 140] on button "New Property" at bounding box center [896, 141] width 87 height 23
select select "53"
select select "0"
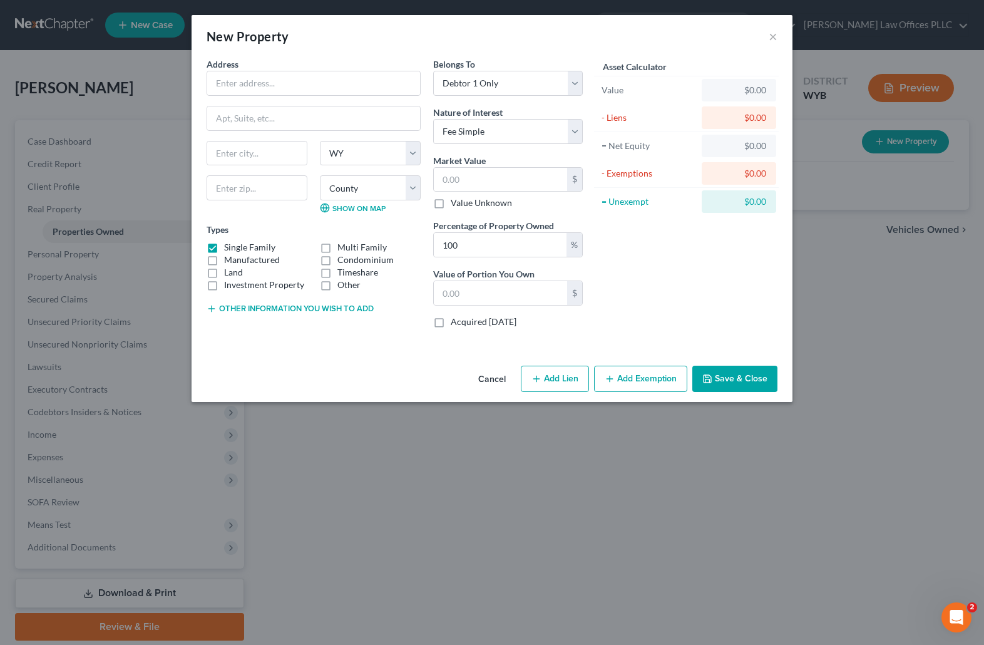
click at [224, 249] on label "Single Family" at bounding box center [249, 247] width 51 height 13
click at [229, 249] on input "Single Family" at bounding box center [233, 245] width 8 height 8
checkbox input "false"
click at [338, 286] on label "Other" at bounding box center [349, 285] width 23 height 13
click at [343, 286] on input "Other" at bounding box center [347, 283] width 8 height 8
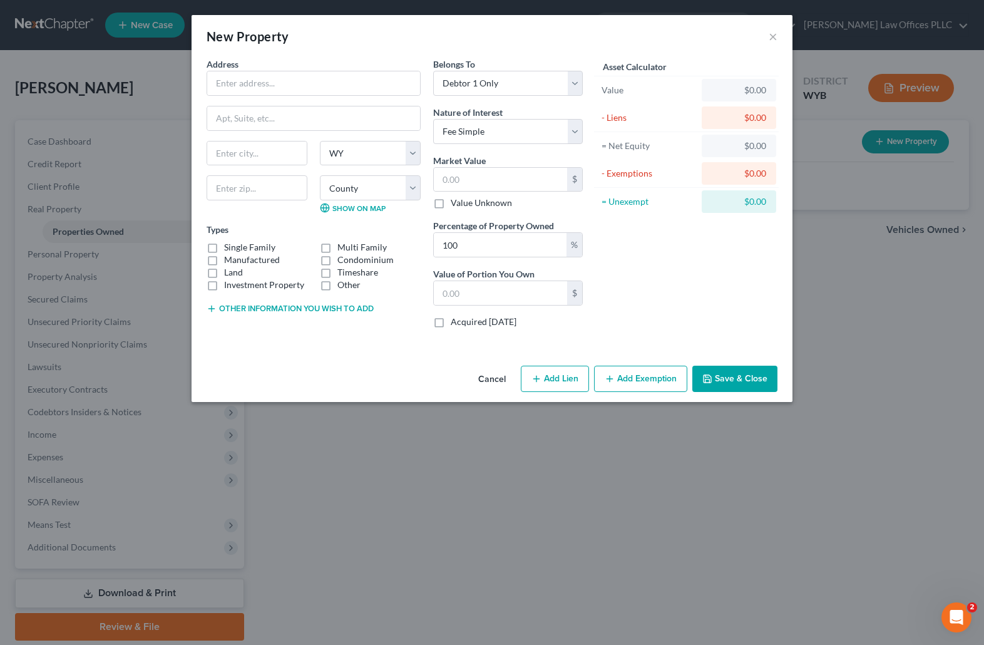
checkbox input "true"
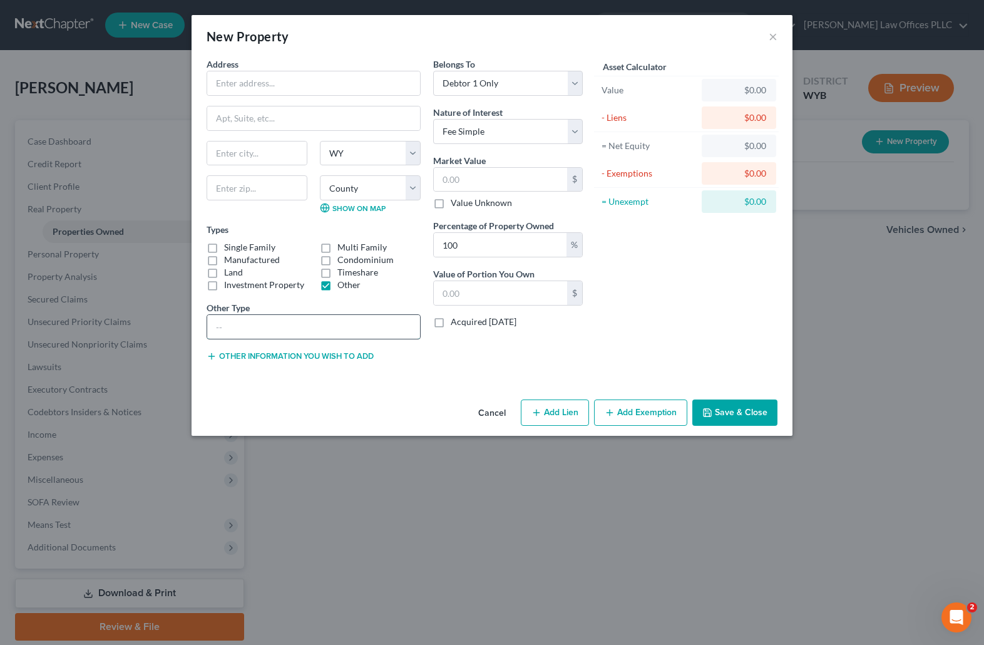
click at [232, 326] on input "text" at bounding box center [313, 327] width 213 height 24
type input "2006 Shultz Mobile home"
click at [761, 276] on div "Asset Calculator Value $0.00 - Liens $0.00 = Net Equity $0.00 - Exemptions $0.0…" at bounding box center [686, 215] width 195 height 314
click at [688, 262] on div "Asset Calculator Value $0.00 - Liens $0.00 = Net Equity $0.00 - Exemptions $0.0…" at bounding box center [686, 215] width 195 height 314
click at [247, 86] on input "text" at bounding box center [313, 83] width 213 height 24
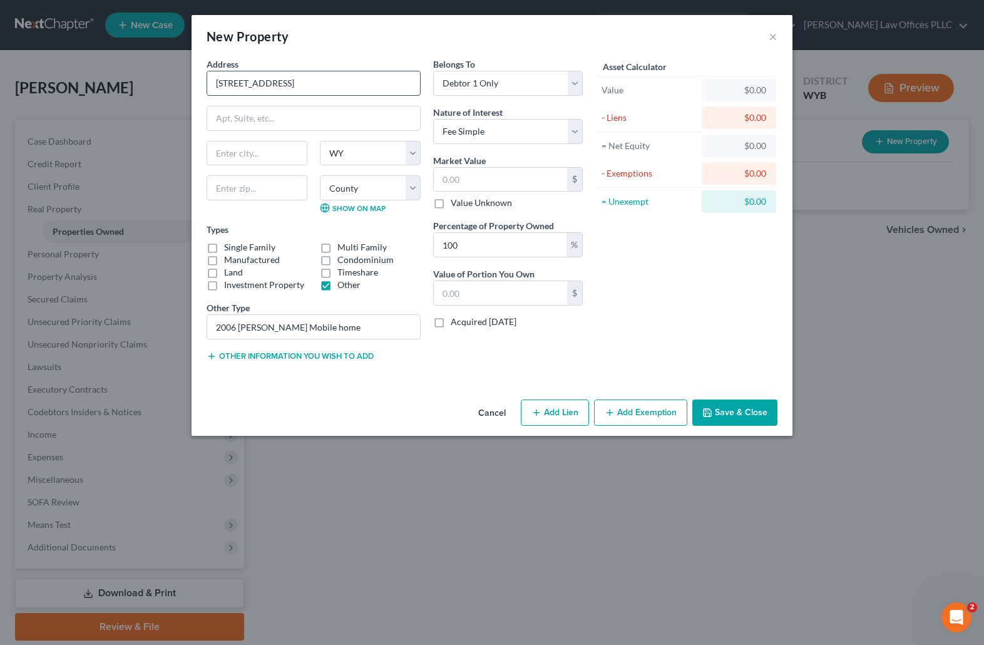
type input "45 Purple Sage Rd #27"
type input "rock springs"
select select "53"
type input "82901"
click at [222, 153] on input "rock springs" at bounding box center [257, 154] width 100 height 24
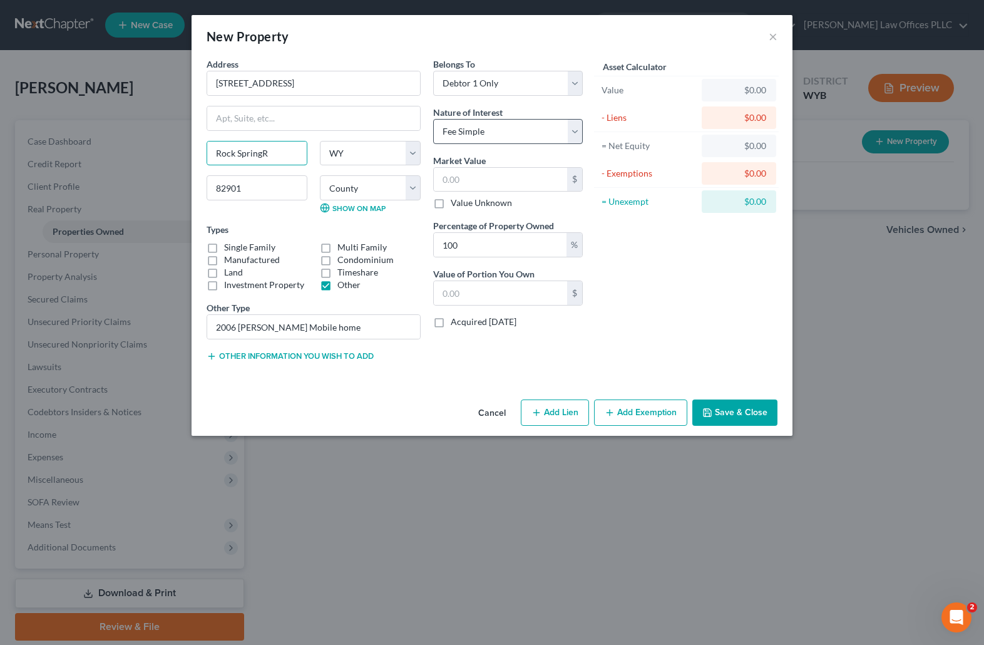
type input "Rock SpringR"
click at [573, 125] on select "Select Fee Simple Joint Tenant Life Estate Equitable Interest Future Interest T…" at bounding box center [508, 131] width 150 height 25
select select "7"
click at [433, 119] on select "Select Fee Simple Joint Tenant Life Estate Equitable Interest Future Interest T…" at bounding box center [508, 131] width 150 height 25
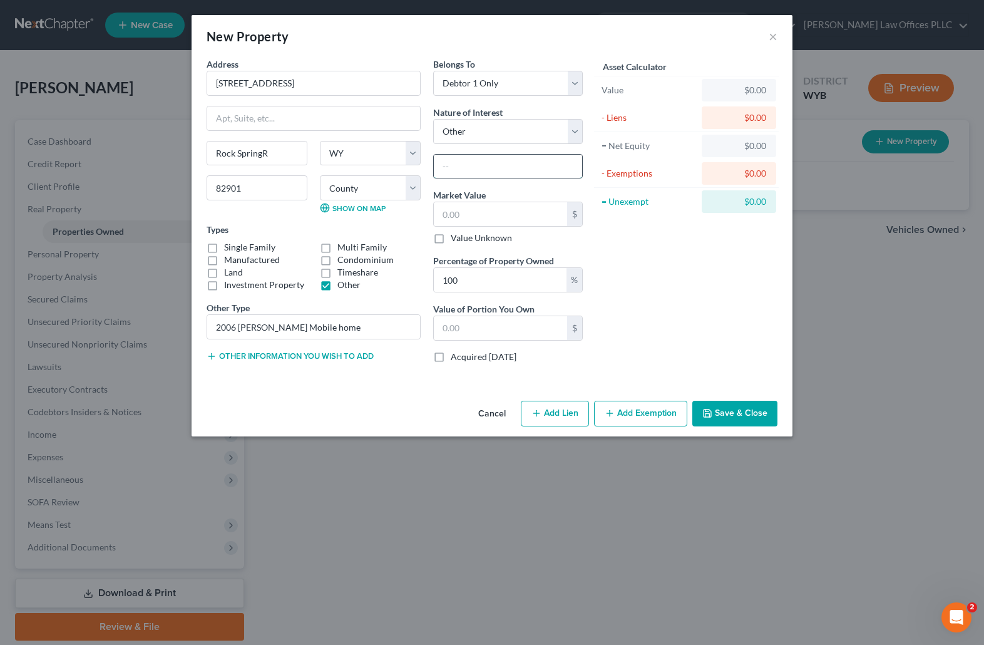
click at [444, 163] on input "text" at bounding box center [508, 167] width 148 height 24
click at [446, 170] on input "text" at bounding box center [508, 167] width 148 height 24
type input "Rent to Own"
click at [829, 514] on div "New Property × Address * 45 Purple Sage Rd #27 Rock SpringR State AL AK AR AZ C…" at bounding box center [492, 322] width 984 height 645
click at [275, 151] on input "Rock SpringR" at bounding box center [257, 154] width 100 height 24
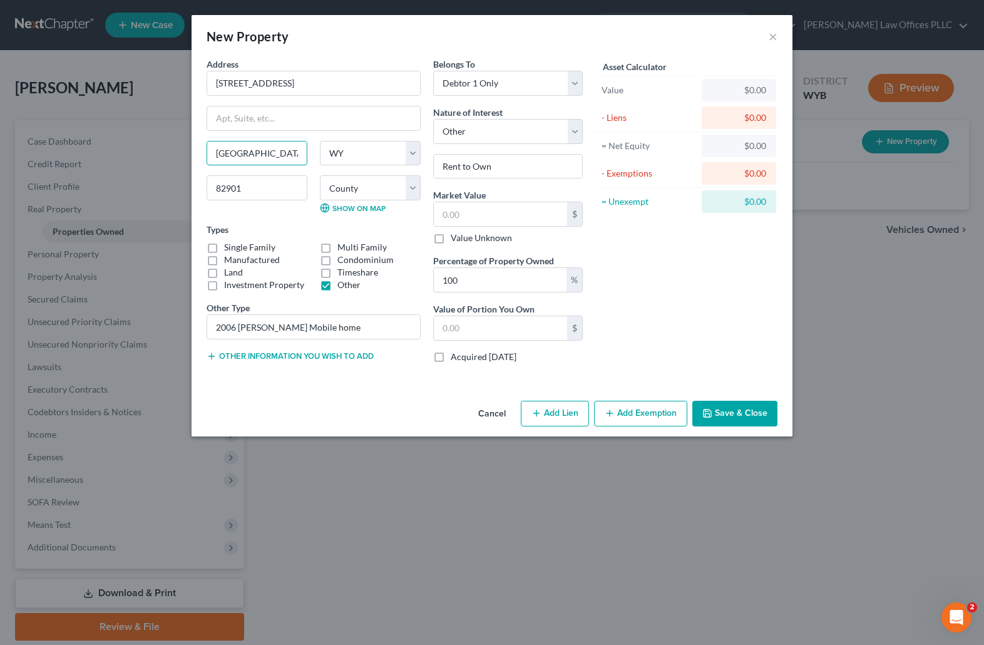
type input "[GEOGRAPHIC_DATA]"
click at [728, 414] on button "Save & Close" at bounding box center [735, 414] width 85 height 26
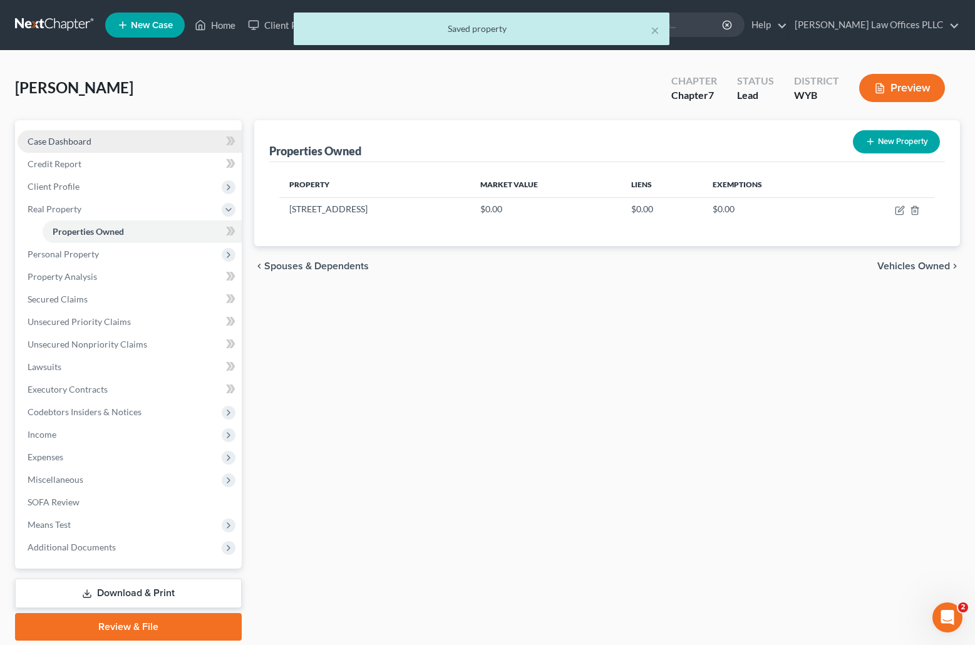
click at [81, 138] on span "Case Dashboard" at bounding box center [60, 141] width 64 height 11
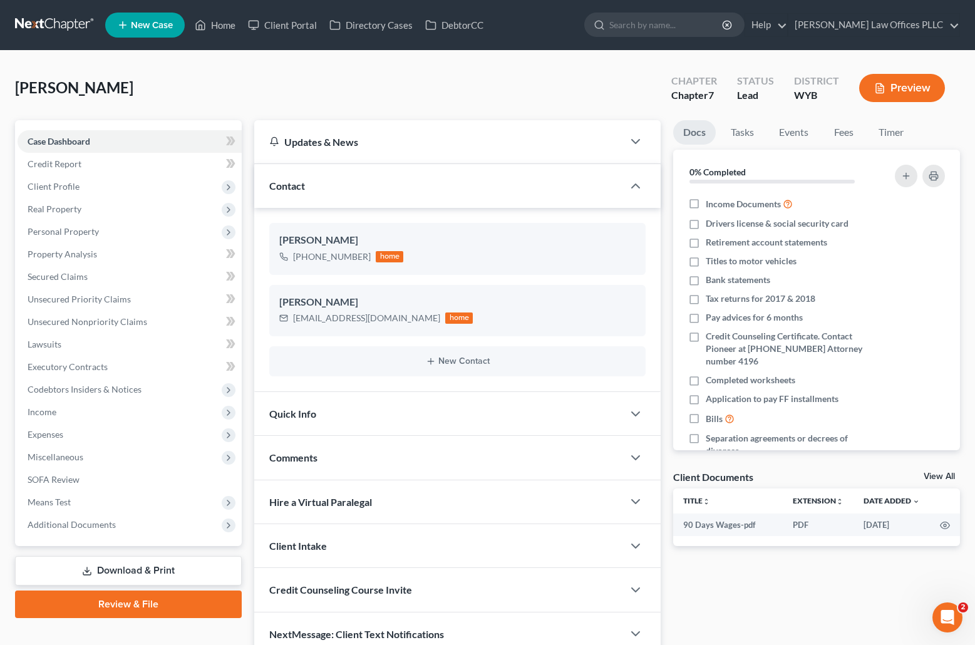
click at [497, 88] on div "Clarke, Jayna Upgraded Chapter Chapter 7 Status Lead District WYB Preview" at bounding box center [487, 93] width 945 height 54
click at [85, 207] on span "Real Property" at bounding box center [130, 209] width 224 height 23
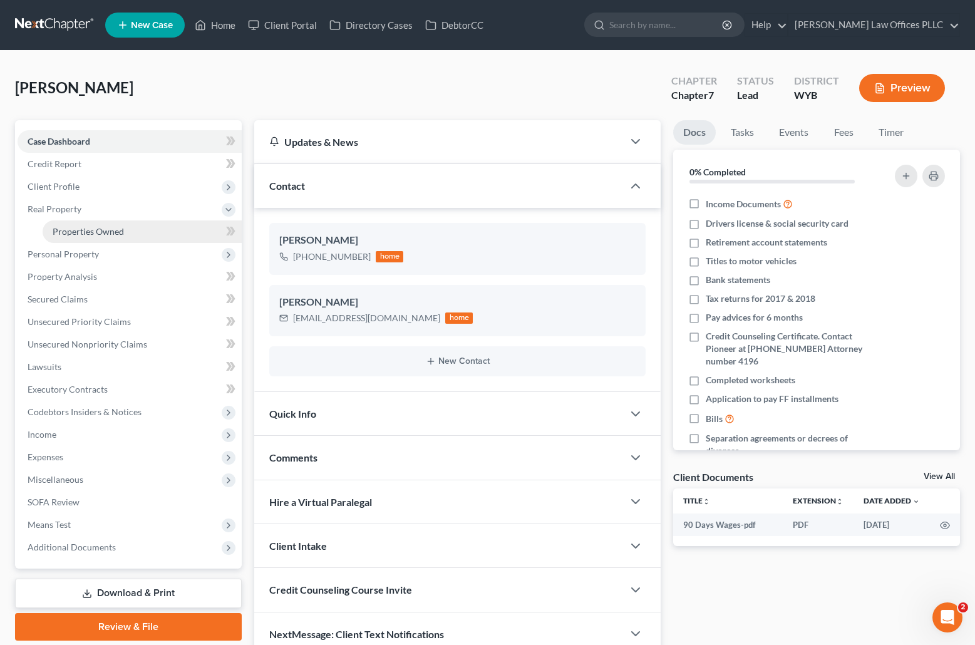
click at [110, 232] on span "Properties Owned" at bounding box center [88, 231] width 71 height 11
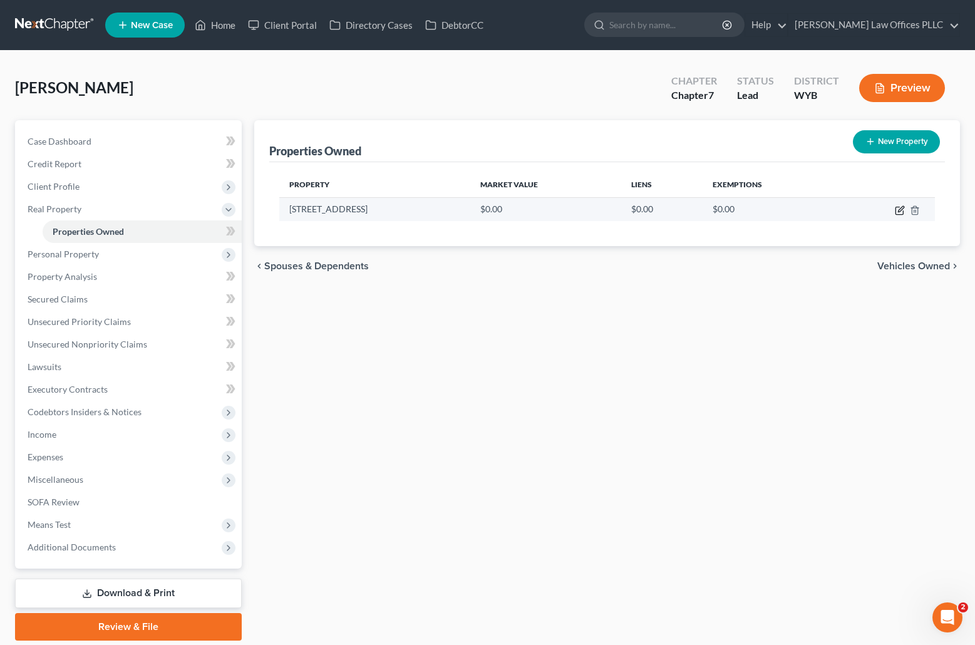
click at [902, 209] on icon "button" at bounding box center [901, 209] width 6 height 6
select select "53"
select select "18"
select select "0"
select select "7"
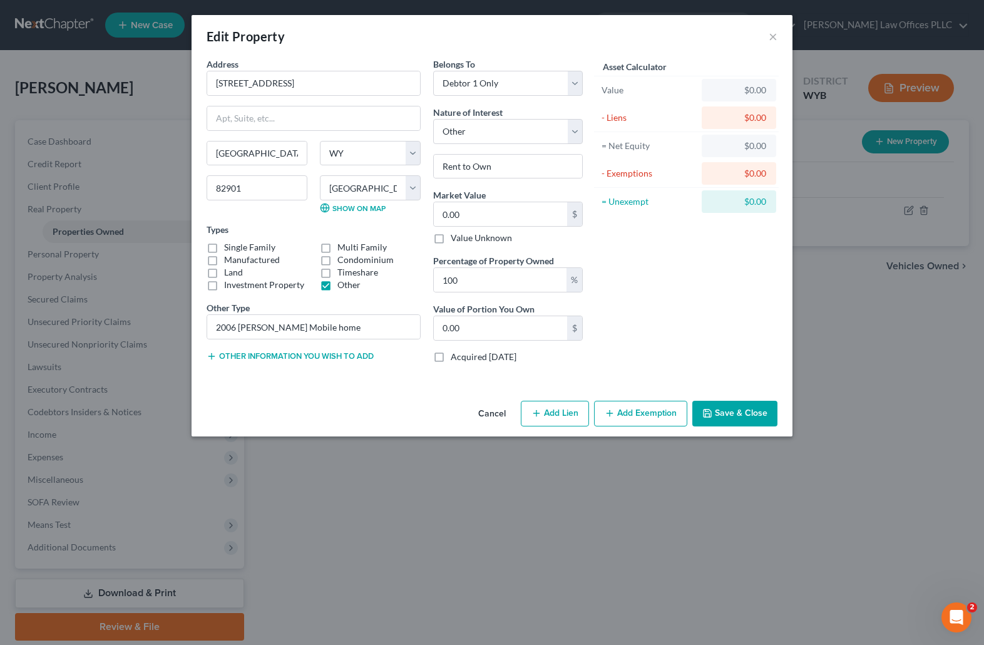
click at [744, 413] on button "Save & Close" at bounding box center [735, 414] width 85 height 26
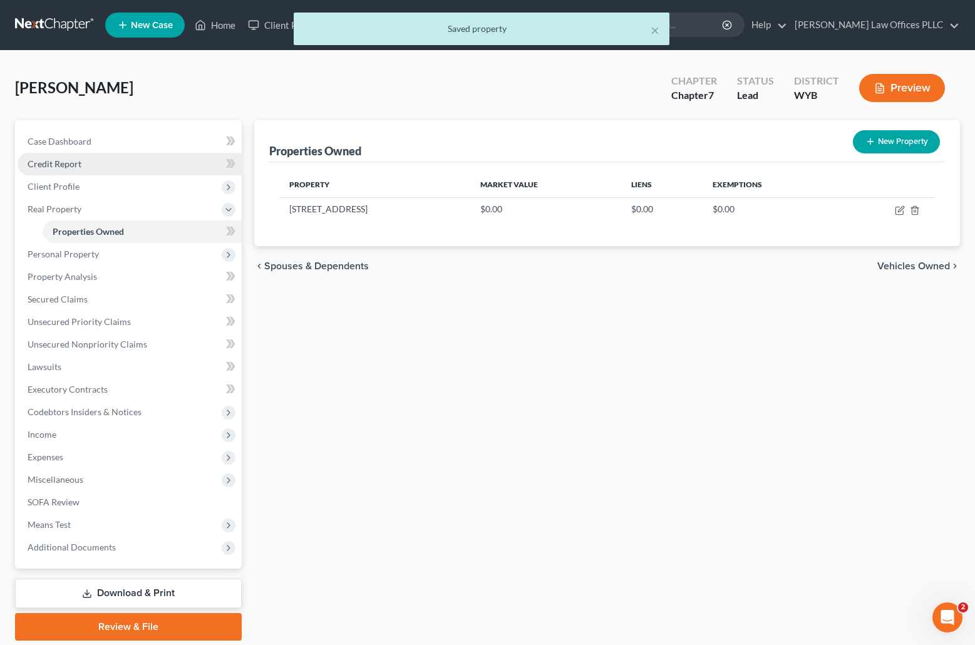
click at [70, 160] on span "Credit Report" at bounding box center [55, 163] width 54 height 11
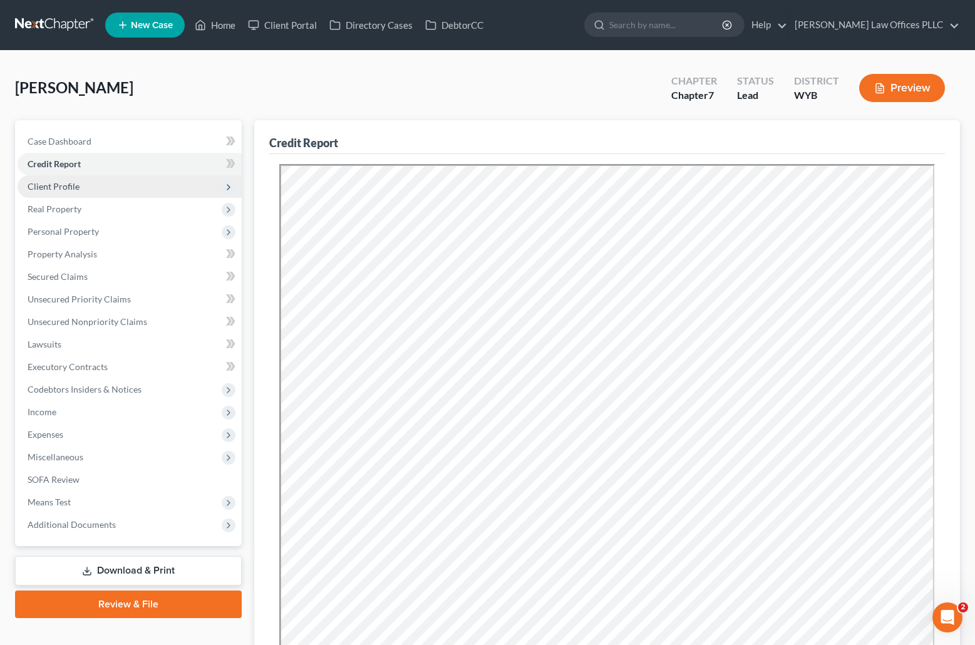
click at [73, 188] on span "Client Profile" at bounding box center [54, 186] width 52 height 11
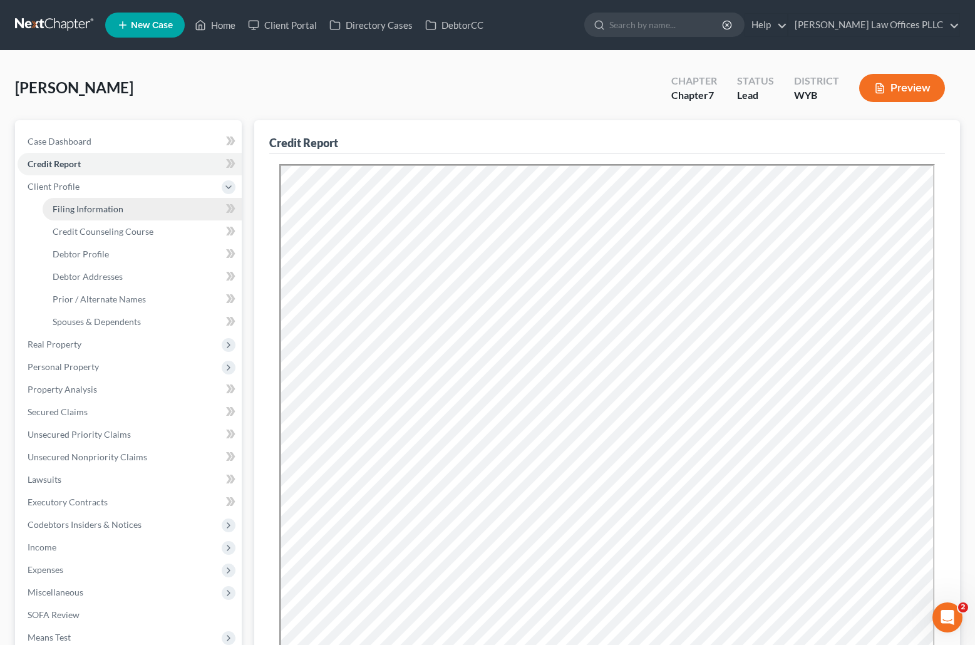
click at [95, 206] on span "Filing Information" at bounding box center [88, 209] width 71 height 11
select select "1"
select select "0"
select select "53"
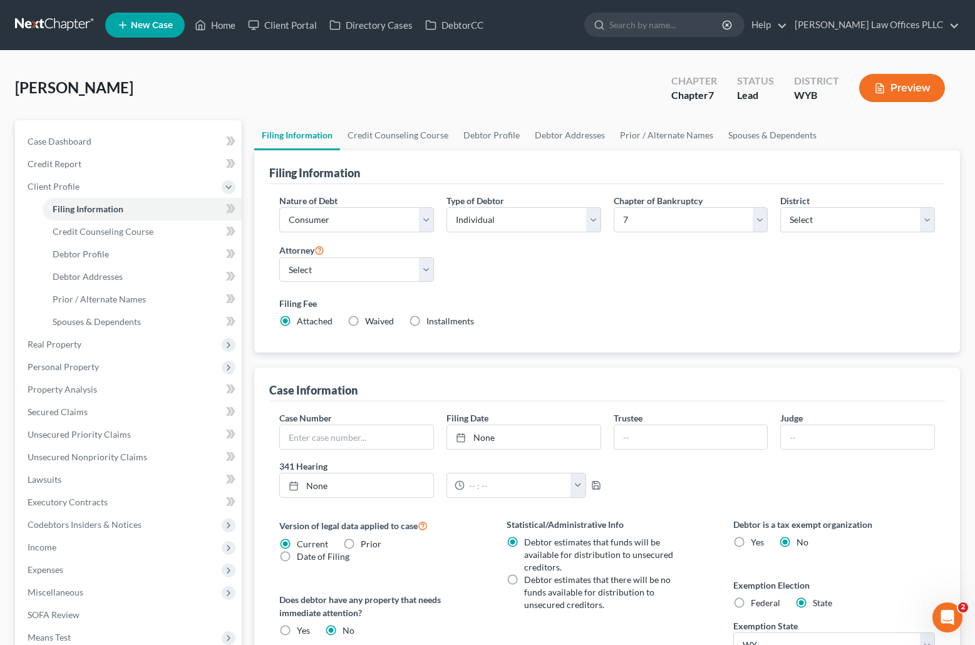
click at [426, 322] on label "Installments Installments" at bounding box center [450, 321] width 48 height 13
click at [431, 322] on input "Installments Installments" at bounding box center [435, 319] width 8 height 8
radio input "true"
radio input "false"
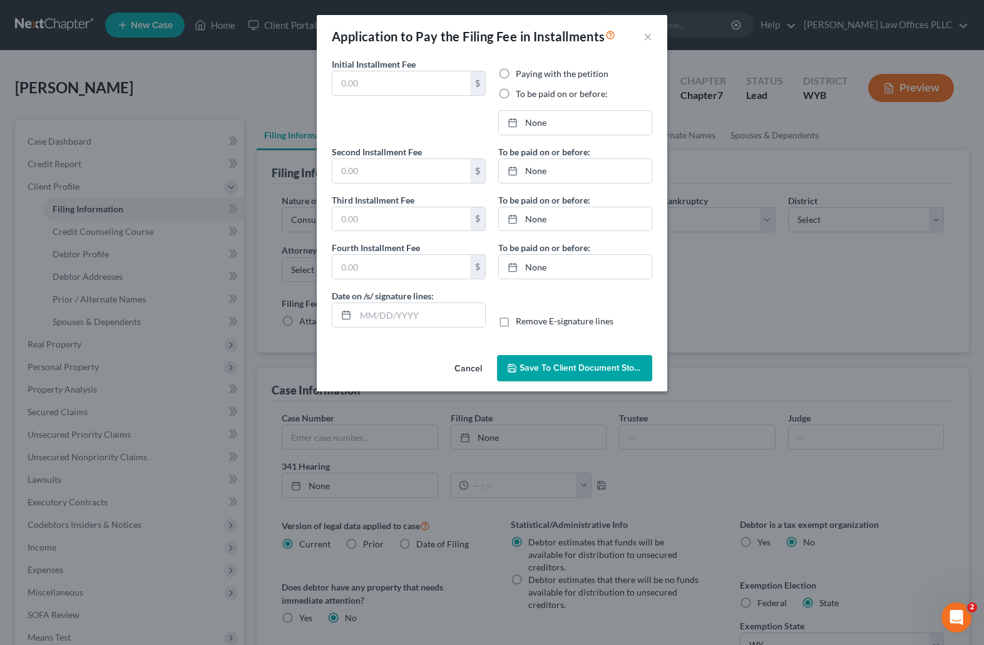
type input "77.75"
radio input "true"
type input "77.75"
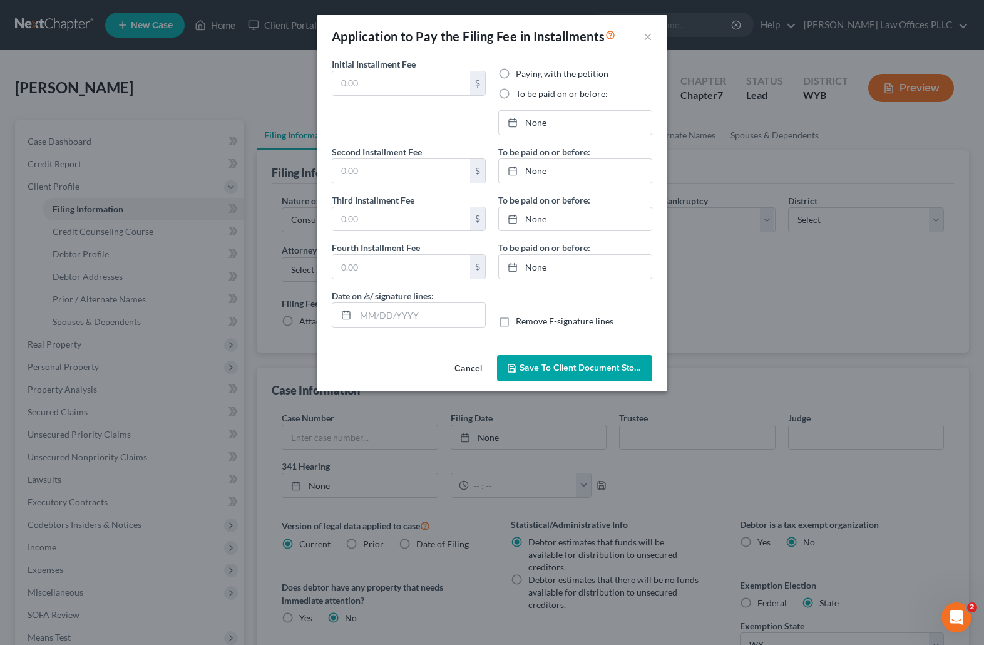
type input "08/14/2025"
drag, startPoint x: 386, startPoint y: 85, endPoint x: 297, endPoint y: 81, distance: 89.6
click at [297, 81] on div "Application to Pay the Filing Fee in Installments × Initial Installment Fee 77.…" at bounding box center [492, 322] width 984 height 645
type input "84.50"
click at [537, 120] on link "2/1/2024" at bounding box center [575, 123] width 153 height 24
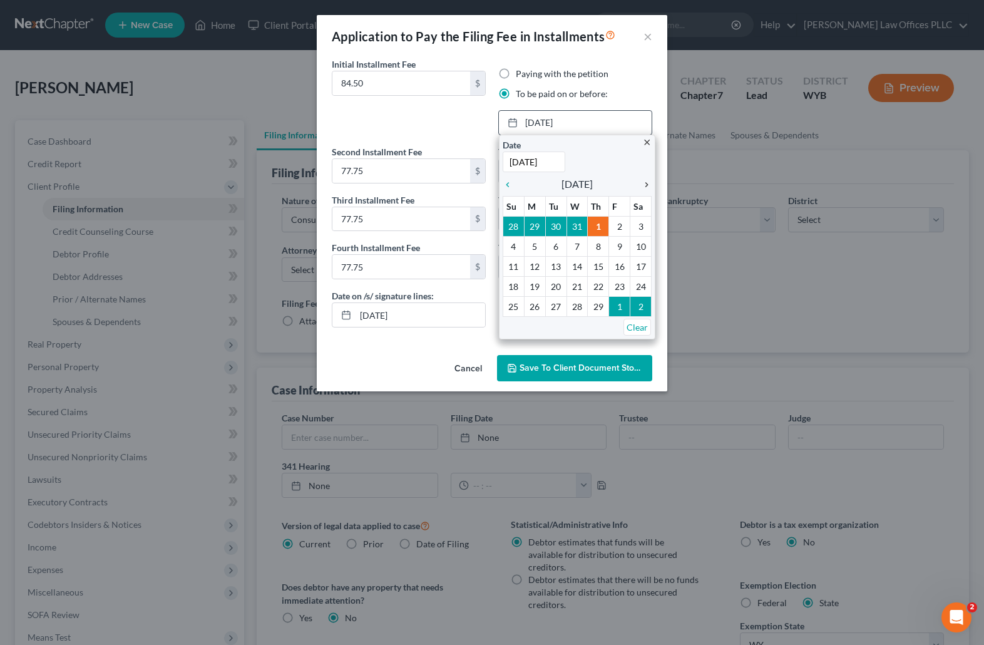
click at [647, 182] on icon "chevron_right" at bounding box center [644, 185] width 16 height 10
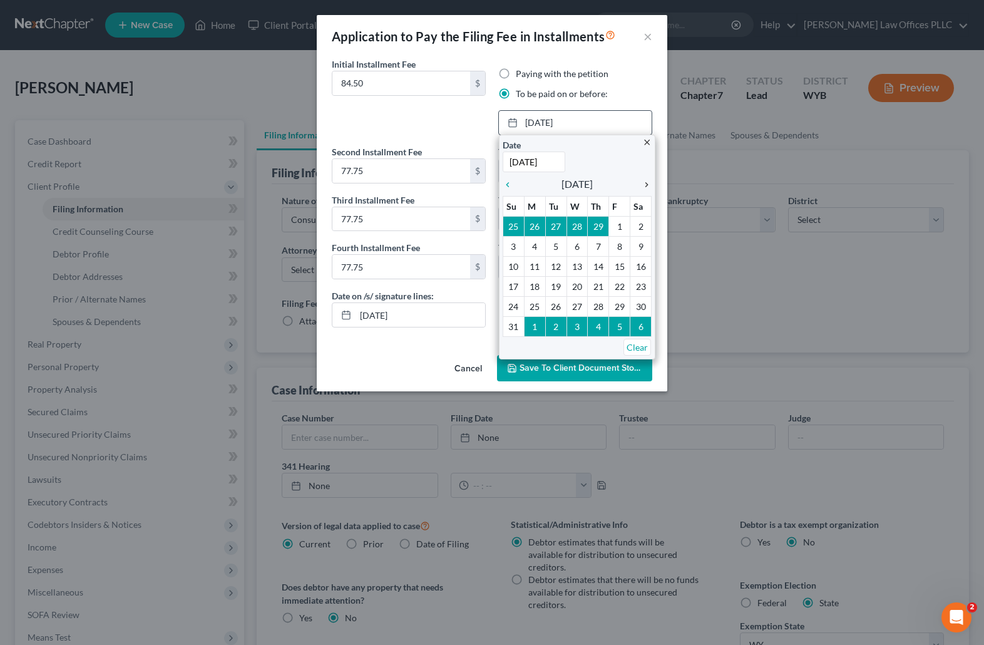
click at [647, 182] on icon "chevron_right" at bounding box center [644, 185] width 16 height 10
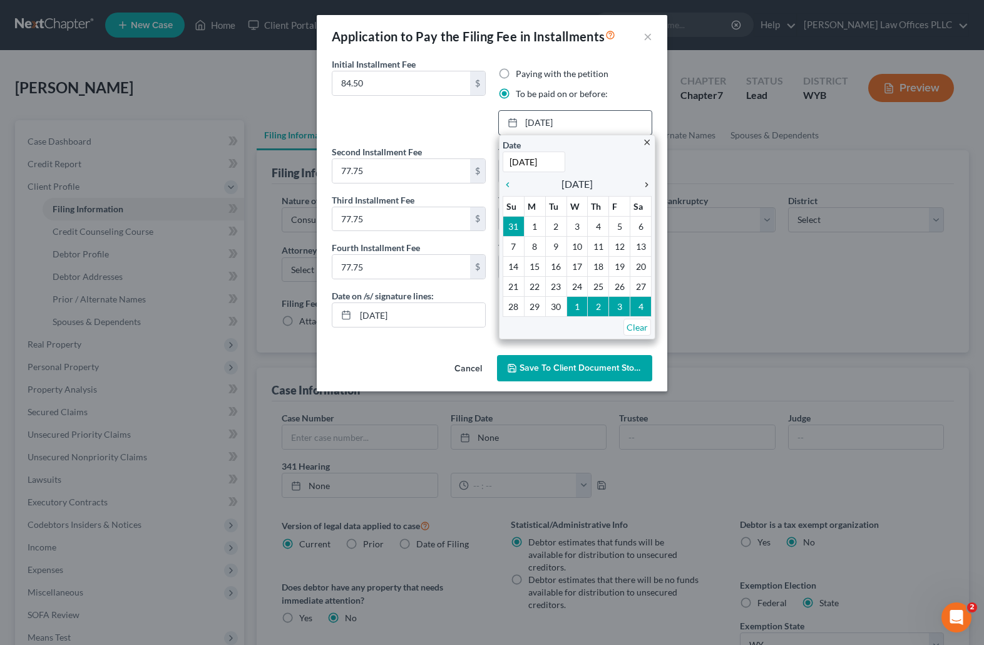
click at [647, 182] on icon "chevron_right" at bounding box center [644, 185] width 16 height 10
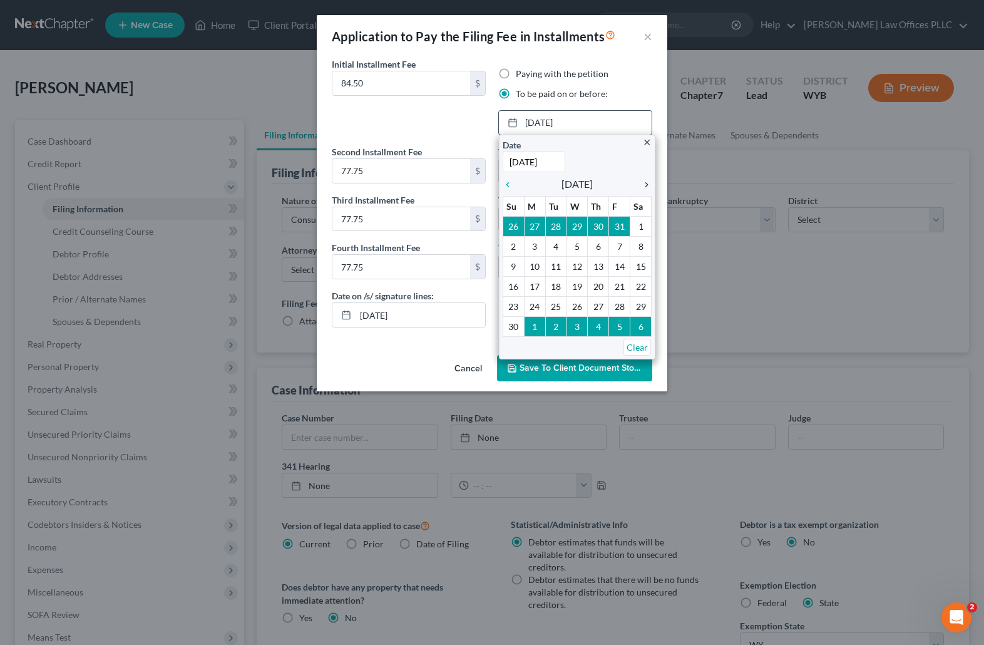
click at [647, 182] on icon "chevron_right" at bounding box center [644, 185] width 16 height 10
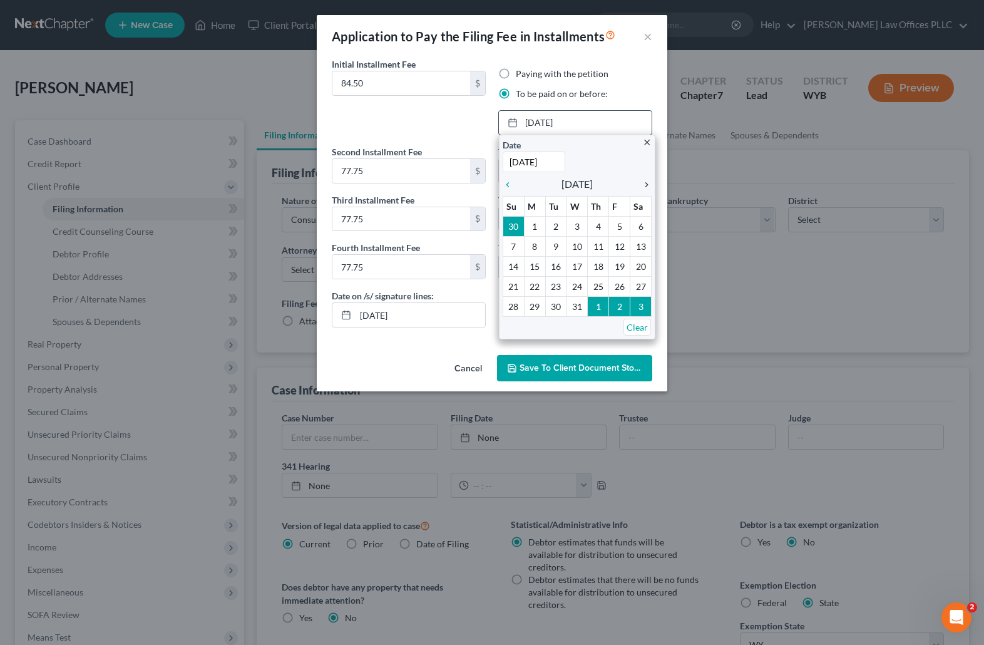
click at [647, 182] on icon "chevron_right" at bounding box center [644, 185] width 16 height 10
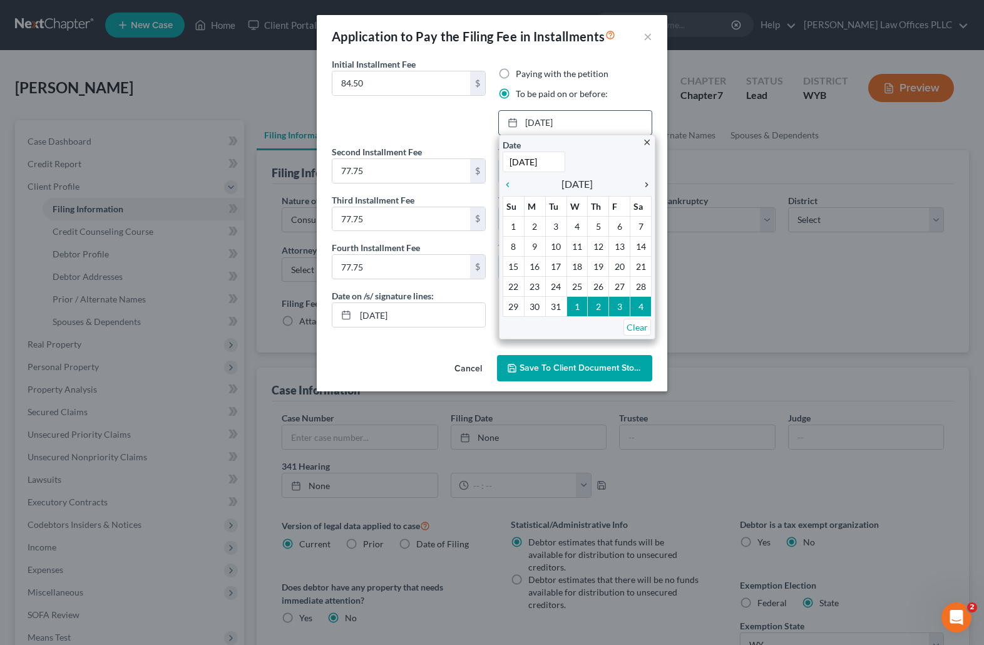
click at [647, 182] on icon "chevron_right" at bounding box center [644, 185] width 16 height 10
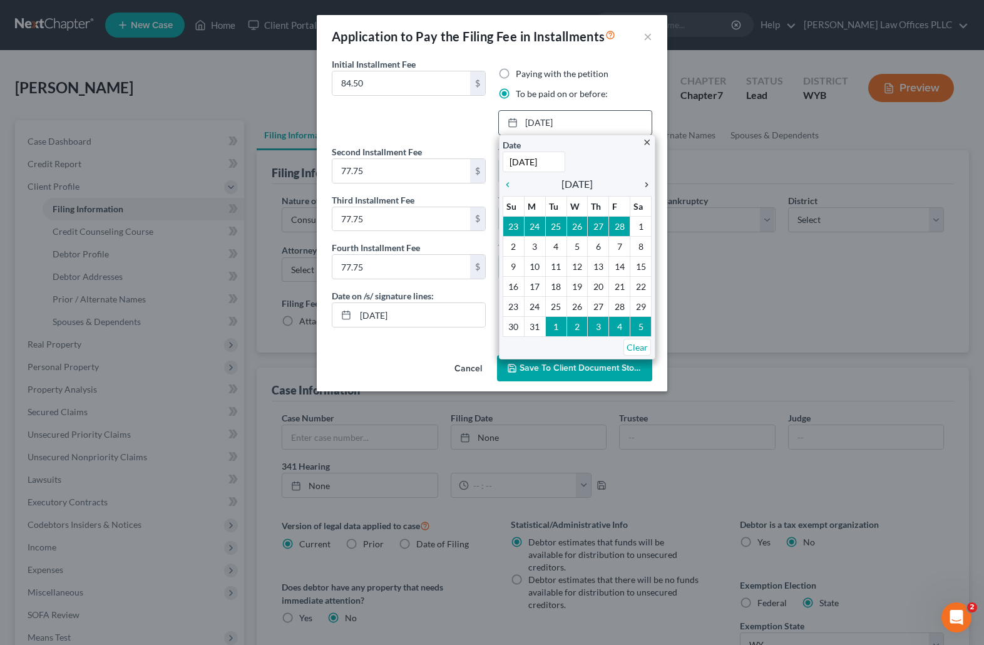
click at [647, 182] on icon "chevron_right" at bounding box center [644, 185] width 16 height 10
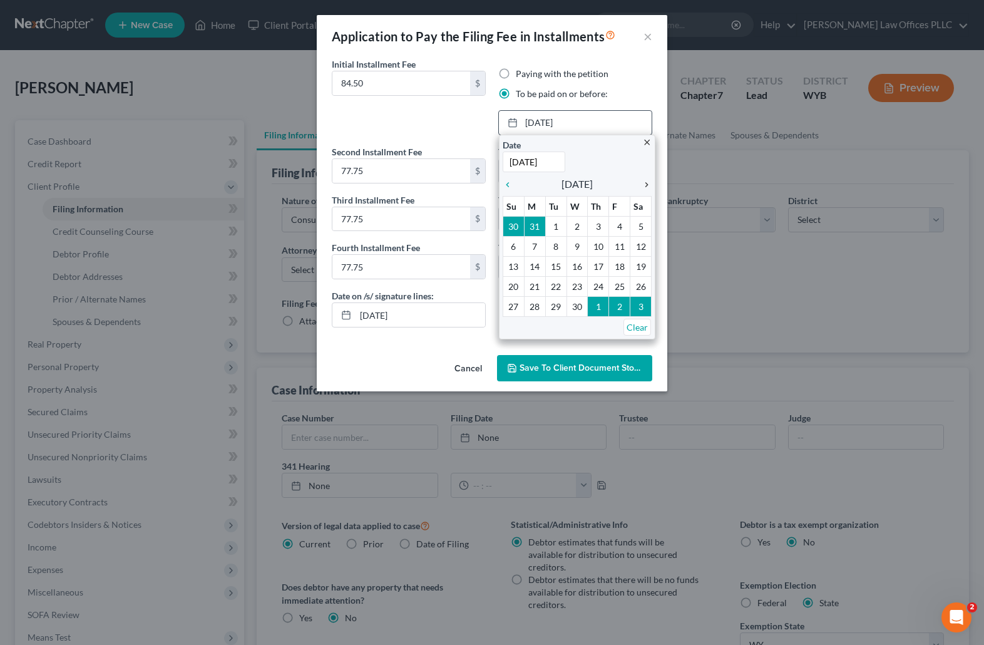
click at [647, 182] on icon "chevron_right" at bounding box center [644, 185] width 16 height 10
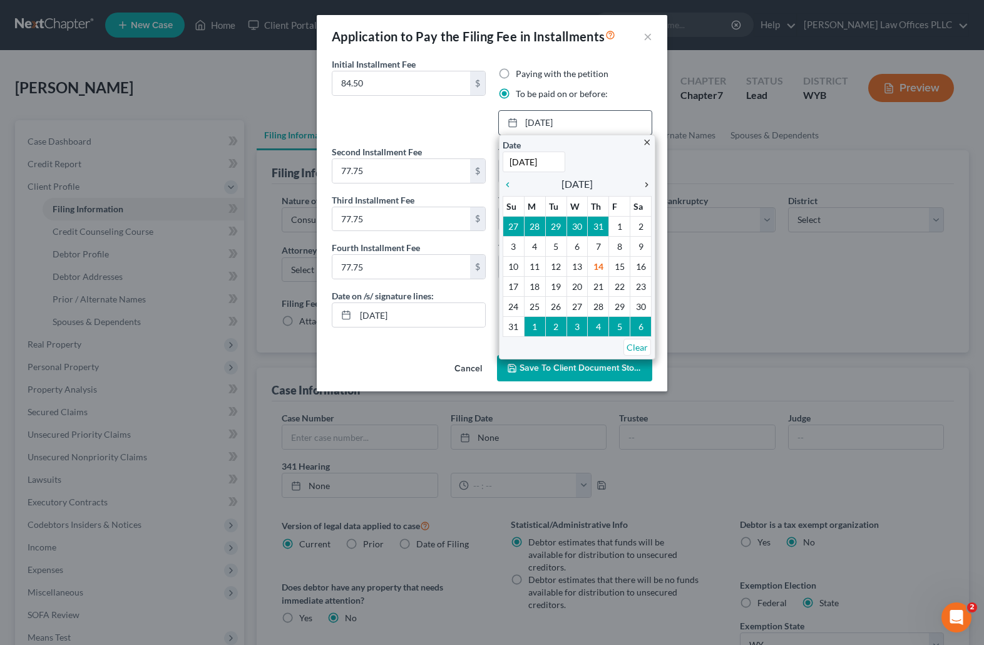
click at [647, 182] on icon "chevron_right" at bounding box center [644, 185] width 16 height 10
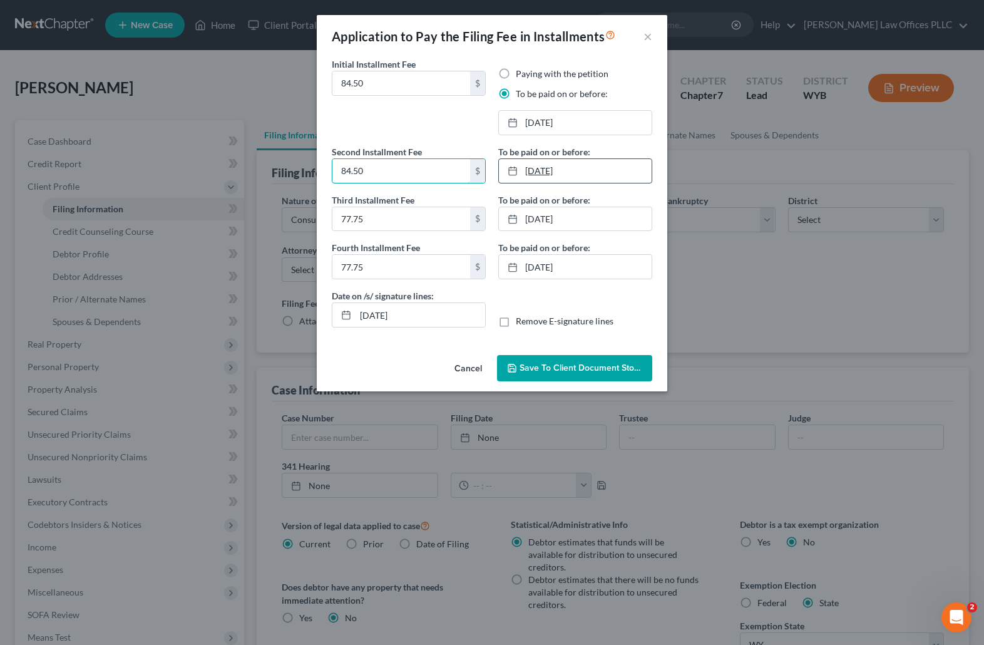
type input "84.50"
click at [559, 170] on link "3/6/2024" at bounding box center [575, 171] width 153 height 24
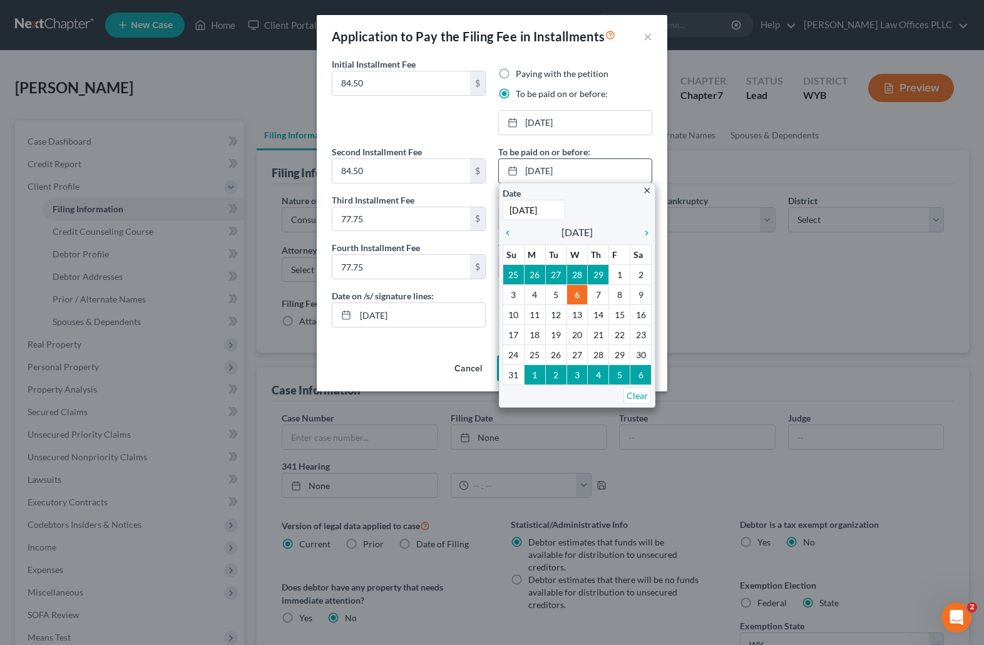
type input "10/5/2025"
click at [584, 203] on div "Date 10/5/2025 Time 12:00 AM" at bounding box center [577, 204] width 149 height 34
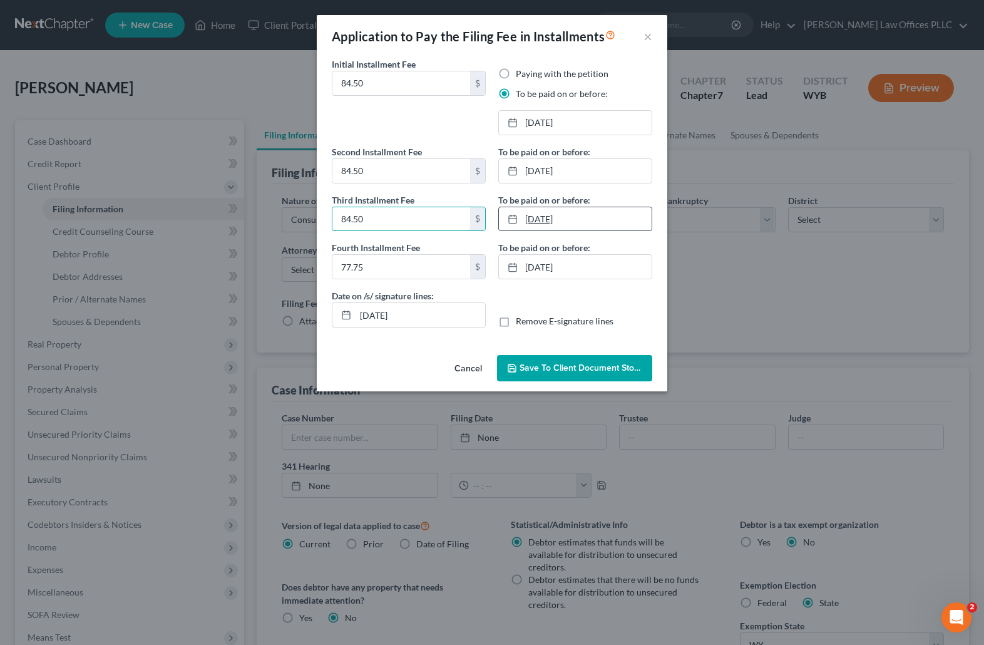
type input "84.50"
click at [586, 215] on link "3/6/2024" at bounding box center [575, 219] width 153 height 24
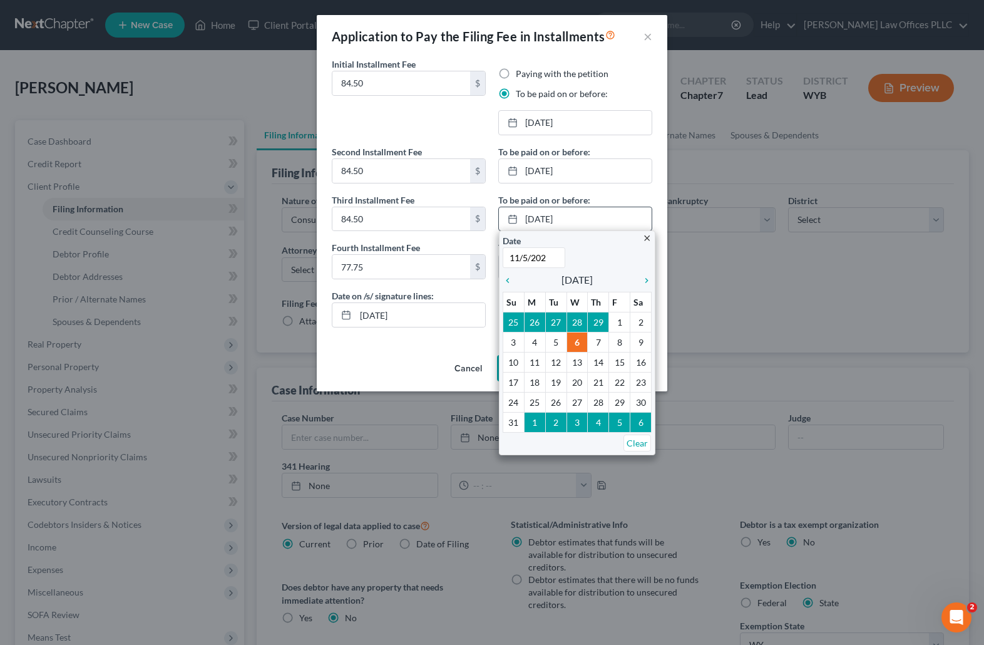
type input "11/5/2025"
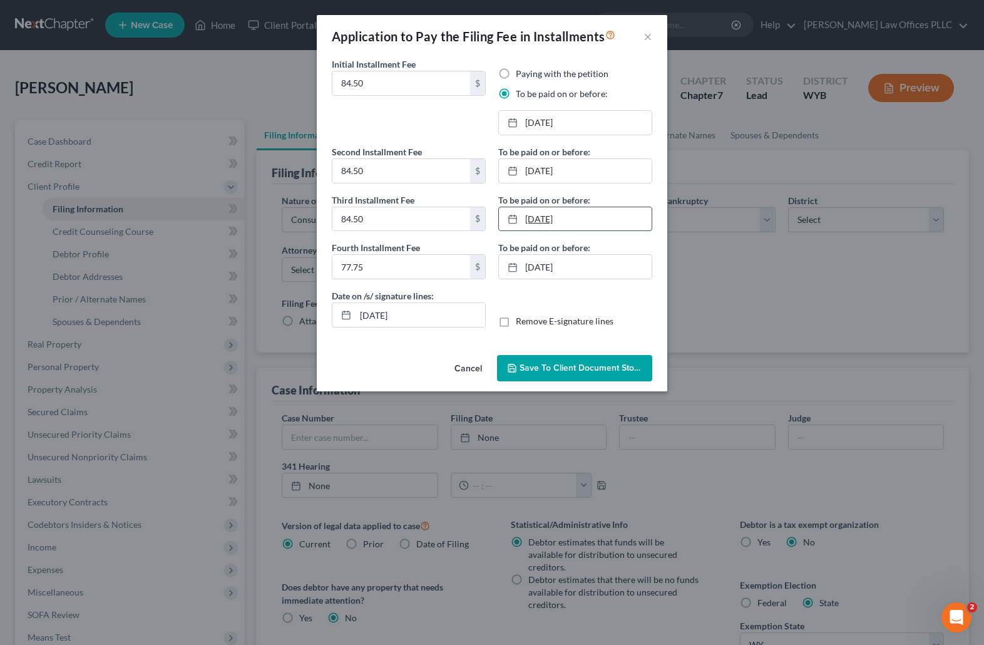
click at [551, 215] on link "3/6/2024" at bounding box center [575, 219] width 153 height 24
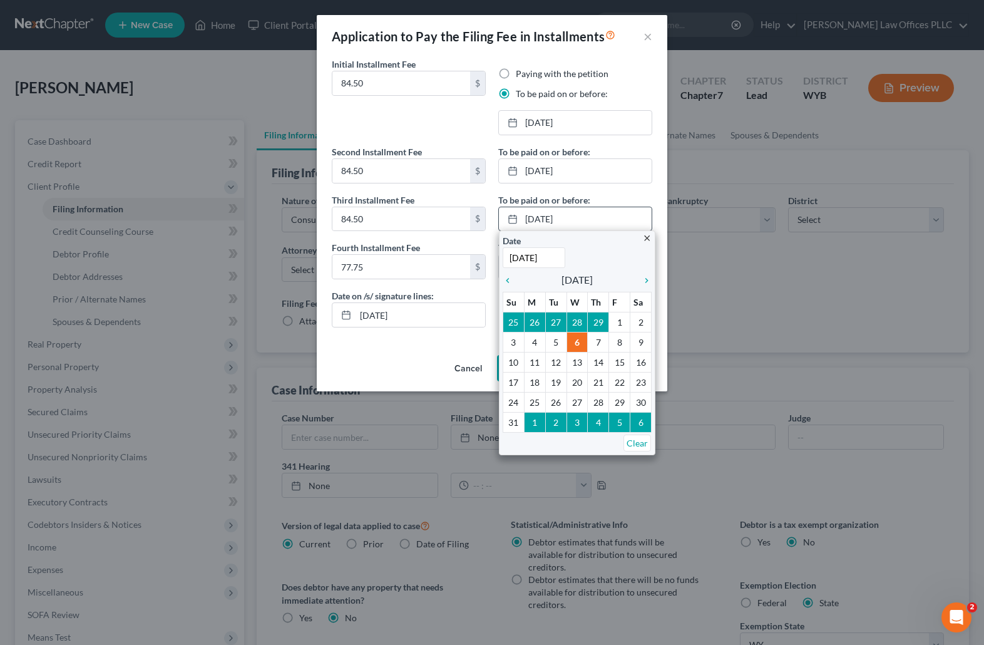
type input "11/5/2025"
click at [602, 260] on div "Date 11/5/2025 Time 12:00 AM" at bounding box center [577, 251] width 149 height 34
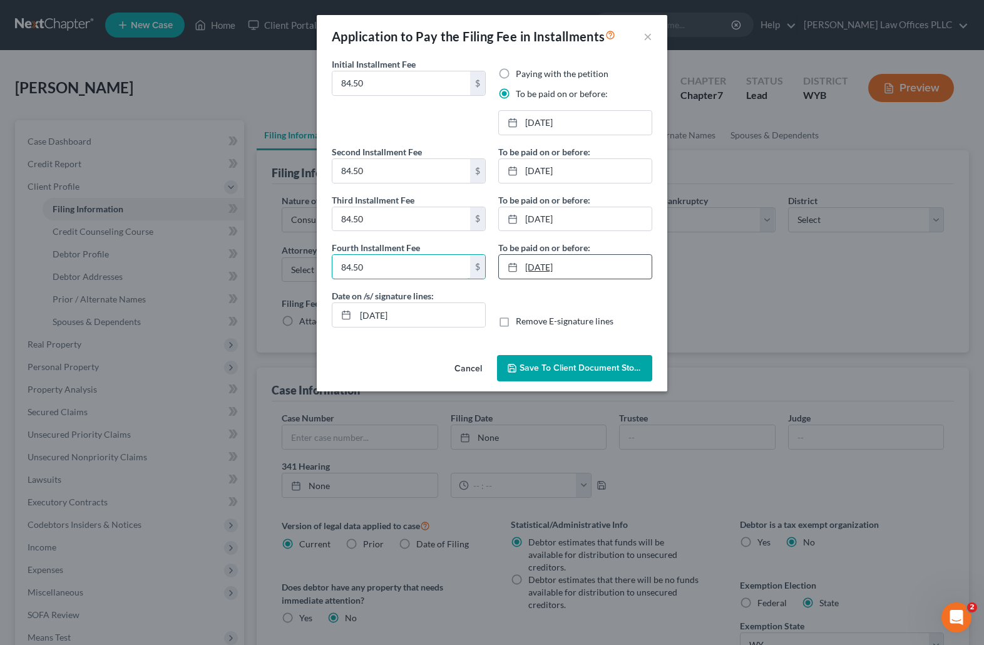
type input "84.50"
click at [550, 263] on link "4/5/2024" at bounding box center [575, 267] width 153 height 24
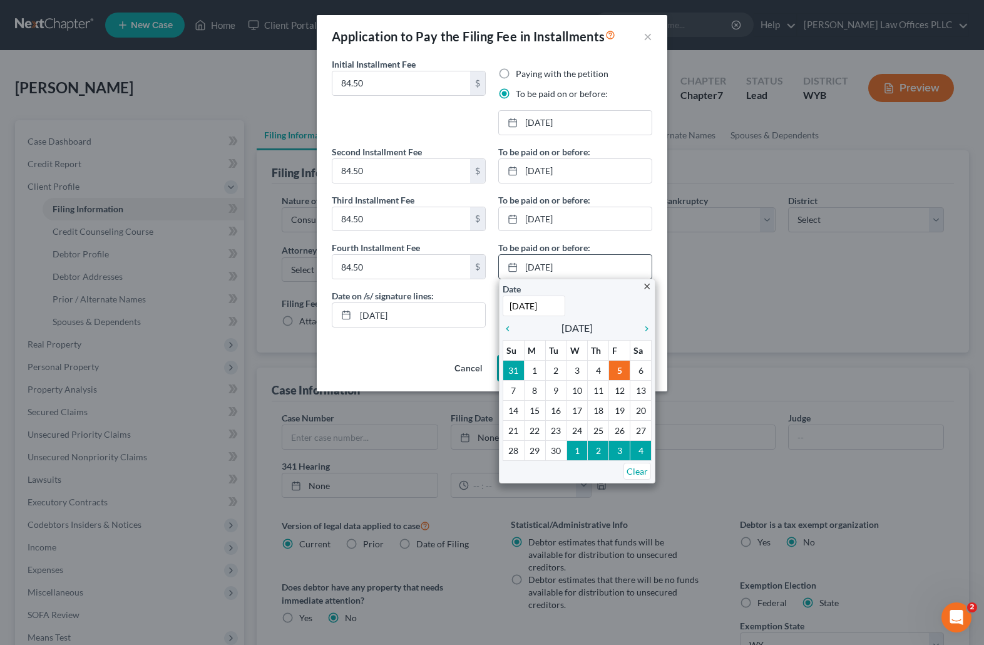
type input "12/5/2025"
click at [634, 299] on div "Date 12/5/2025 Time 12:00 AM" at bounding box center [577, 299] width 149 height 34
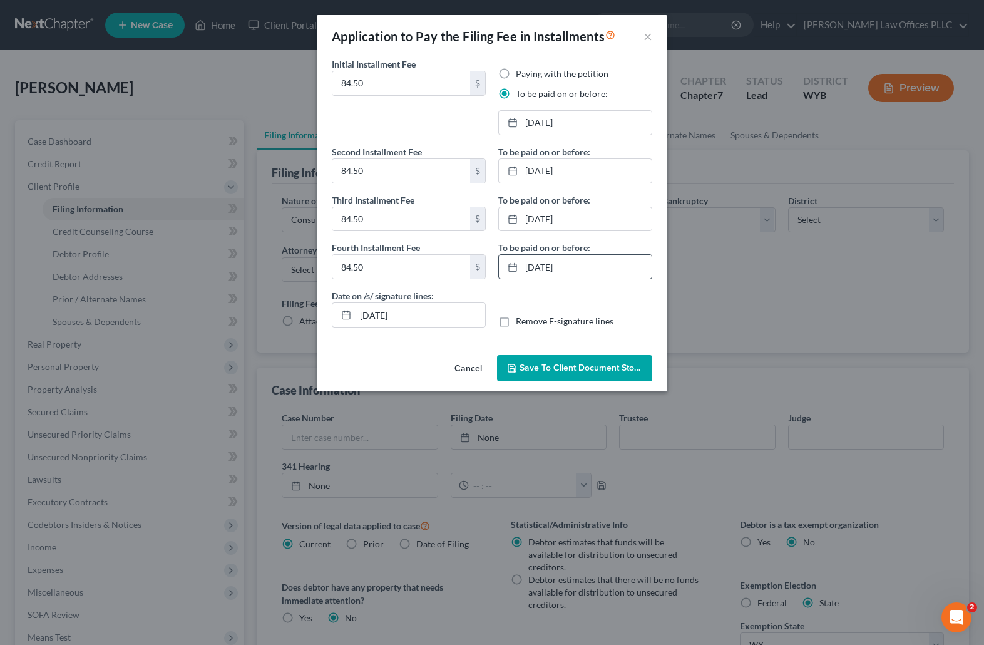
click at [516, 320] on label "Remove E-signature lines" at bounding box center [565, 321] width 98 height 13
click at [521, 320] on input "Remove E-signature lines" at bounding box center [525, 319] width 8 height 8
click at [516, 320] on label "Remove E-signature lines" at bounding box center [565, 321] width 98 height 13
click at [521, 320] on input "Remove E-signature lines" at bounding box center [525, 319] width 8 height 8
checkbox input "false"
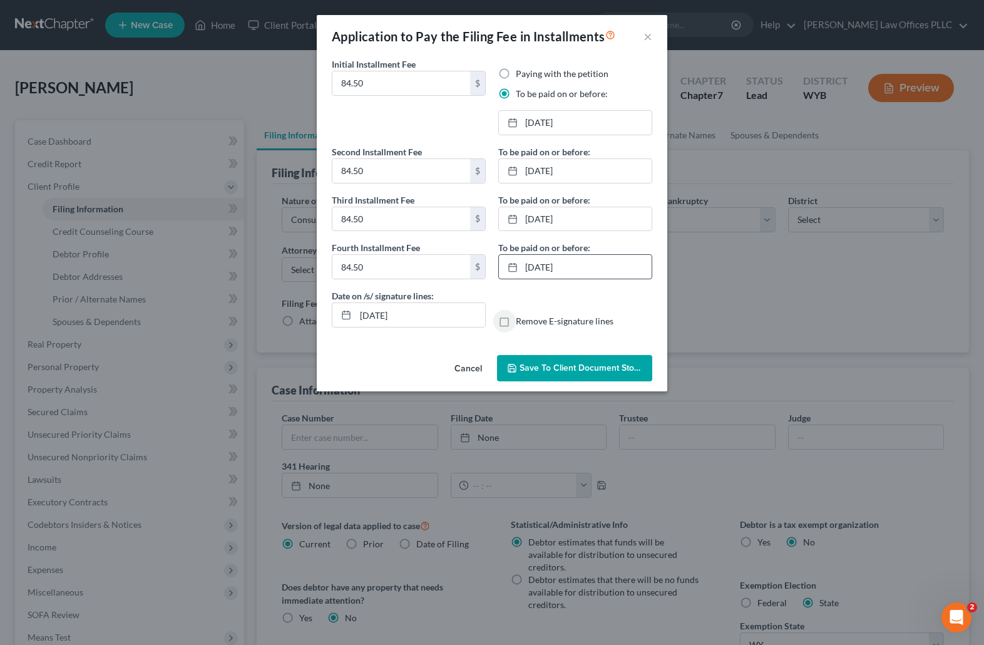
click at [573, 369] on span "Save to Client Document Storage" at bounding box center [586, 368] width 133 height 11
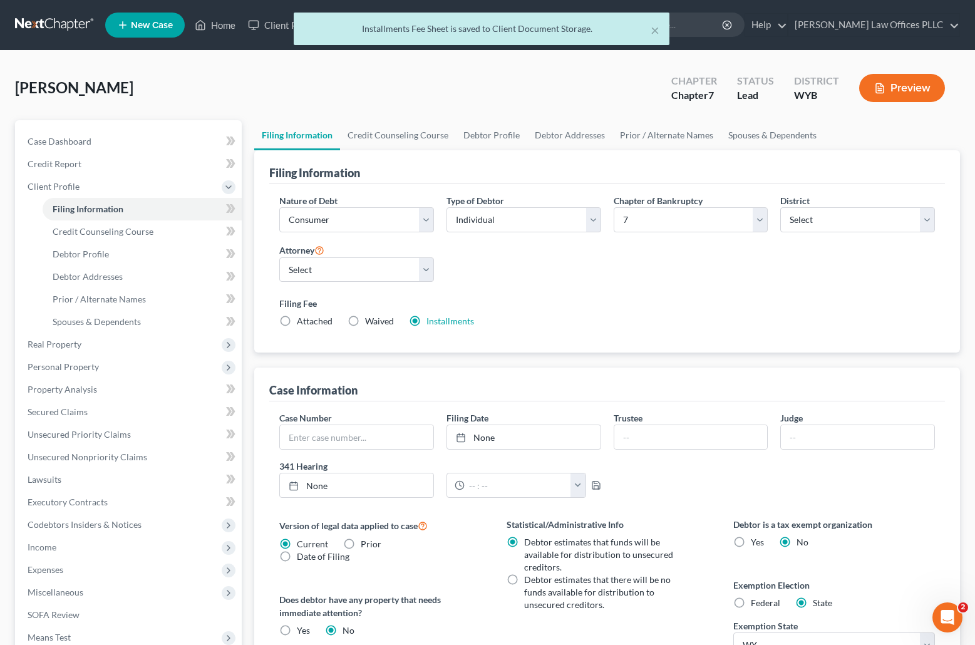
click at [547, 298] on label "Filing Fee" at bounding box center [607, 303] width 656 height 13
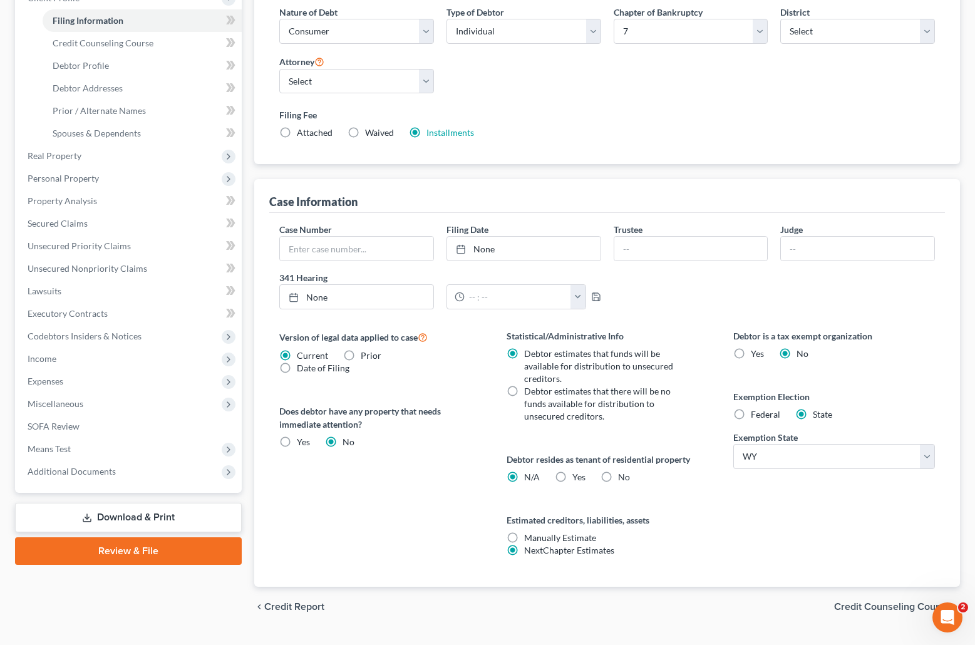
scroll to position [218, 0]
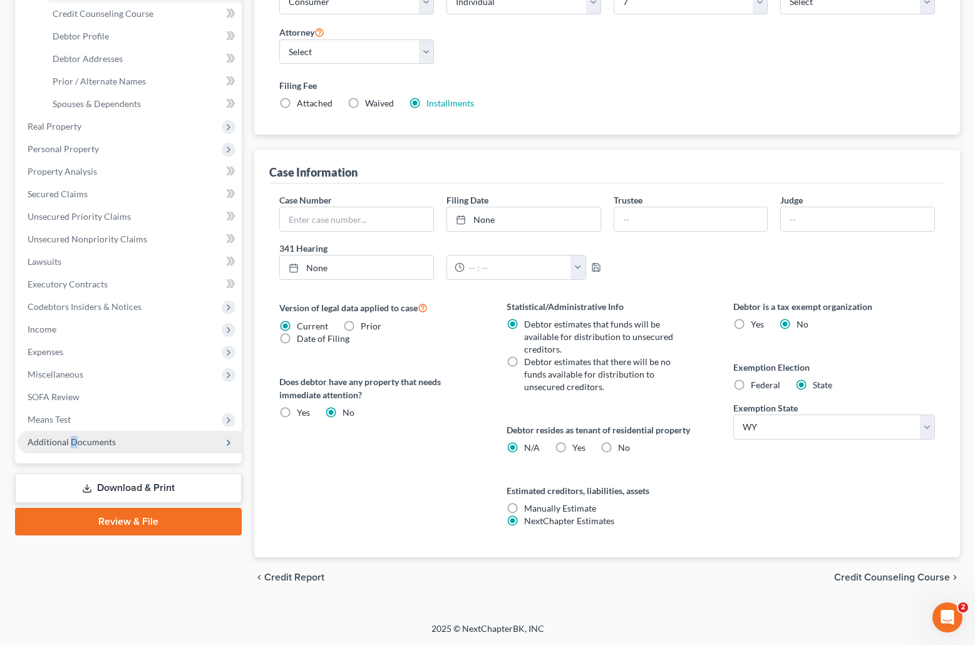
click at [73, 433] on span "Additional Documents" at bounding box center [130, 442] width 224 height 23
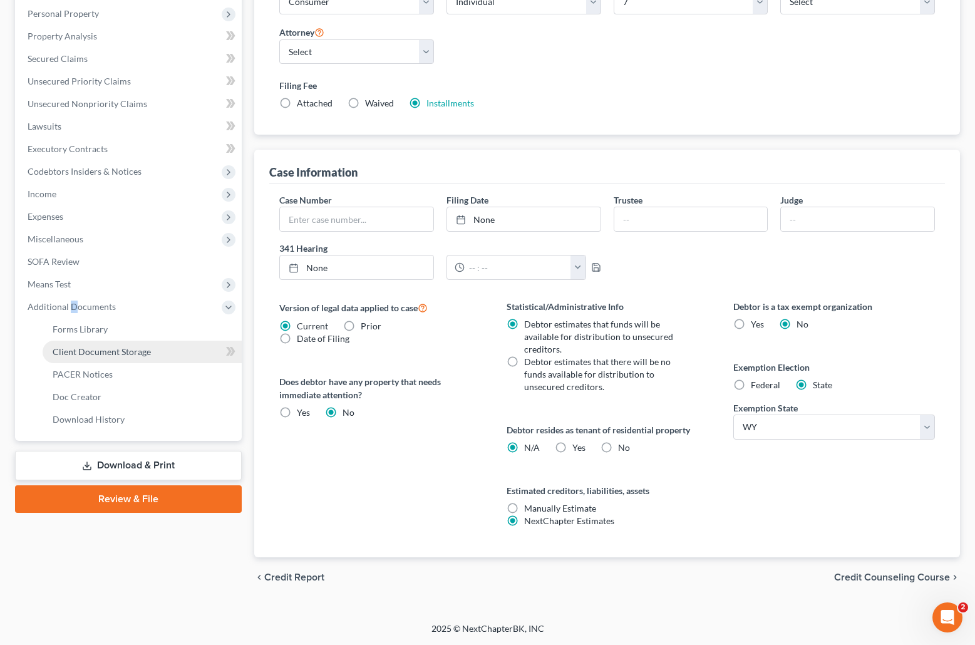
click at [130, 349] on span "Client Document Storage" at bounding box center [102, 351] width 98 height 11
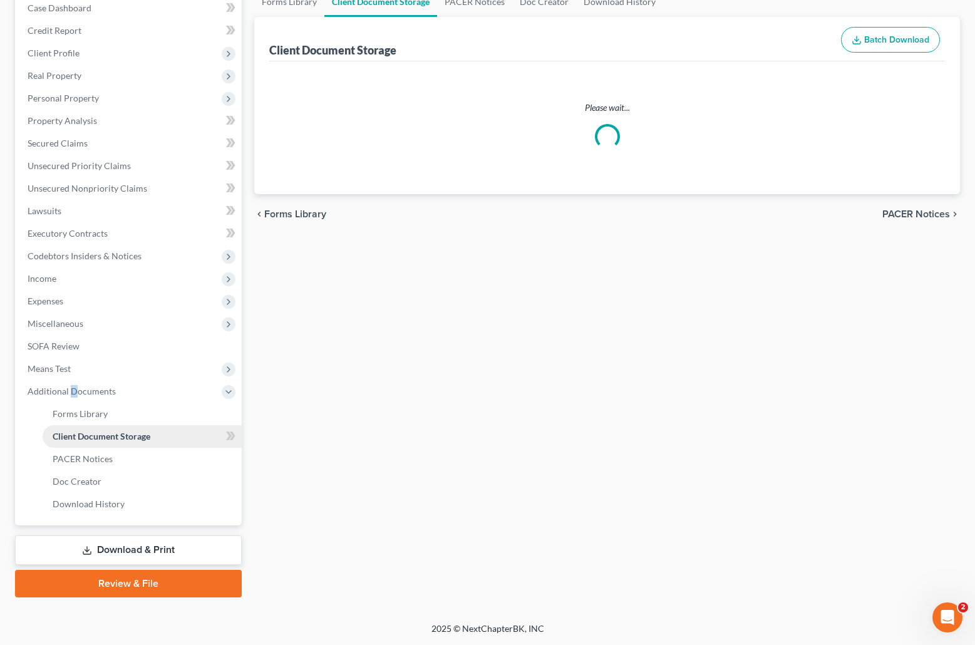
scroll to position [86, 0]
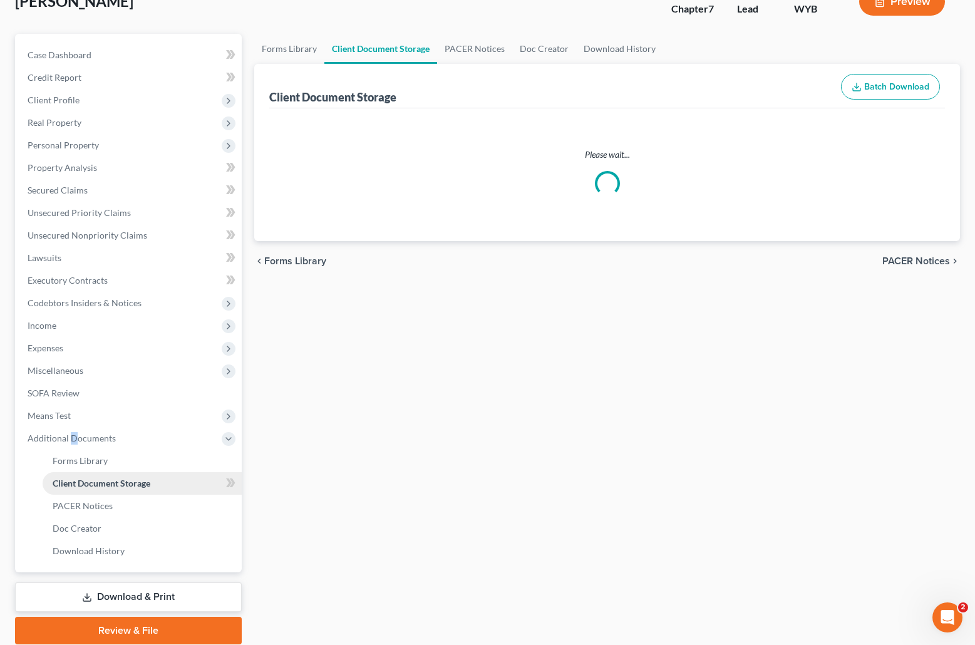
select select "3"
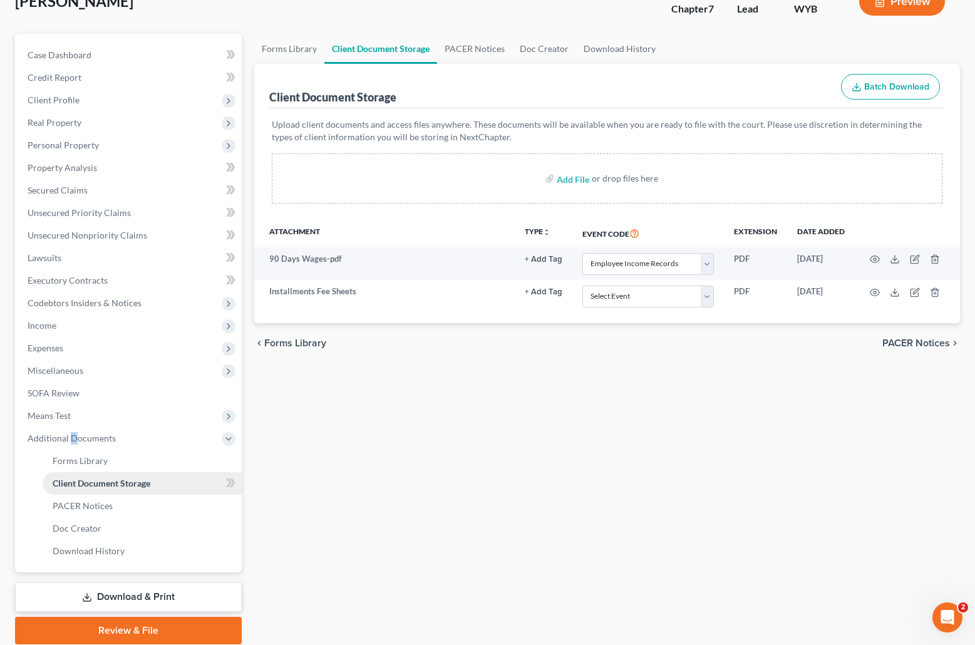
scroll to position [0, 0]
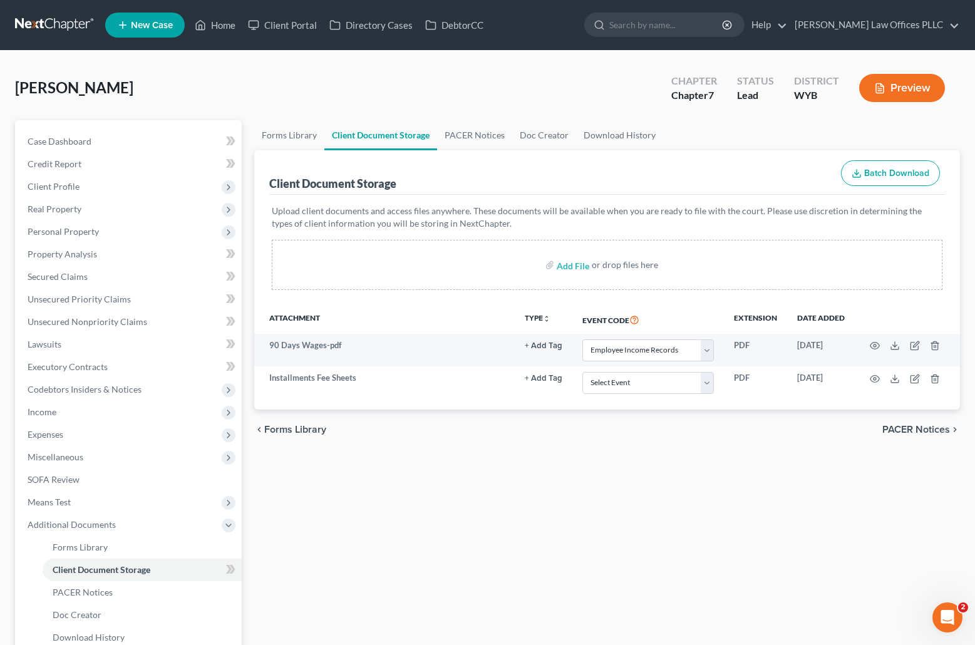
click at [609, 480] on div "Forms Library Client Document Storage PACER Notices Doc Creator Download Histor…" at bounding box center [607, 425] width 718 height 611
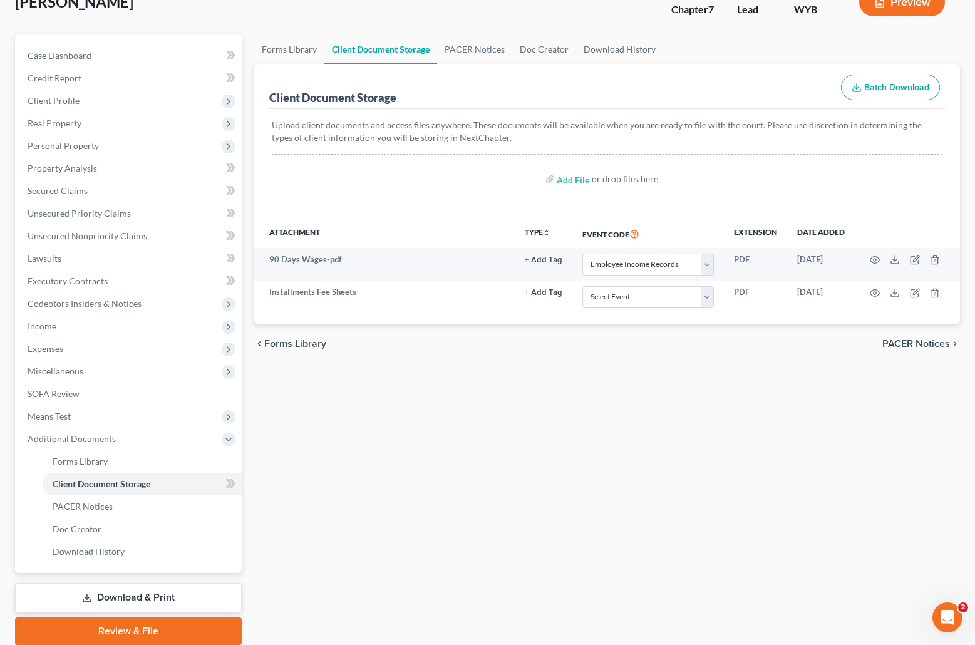
scroll to position [133, 0]
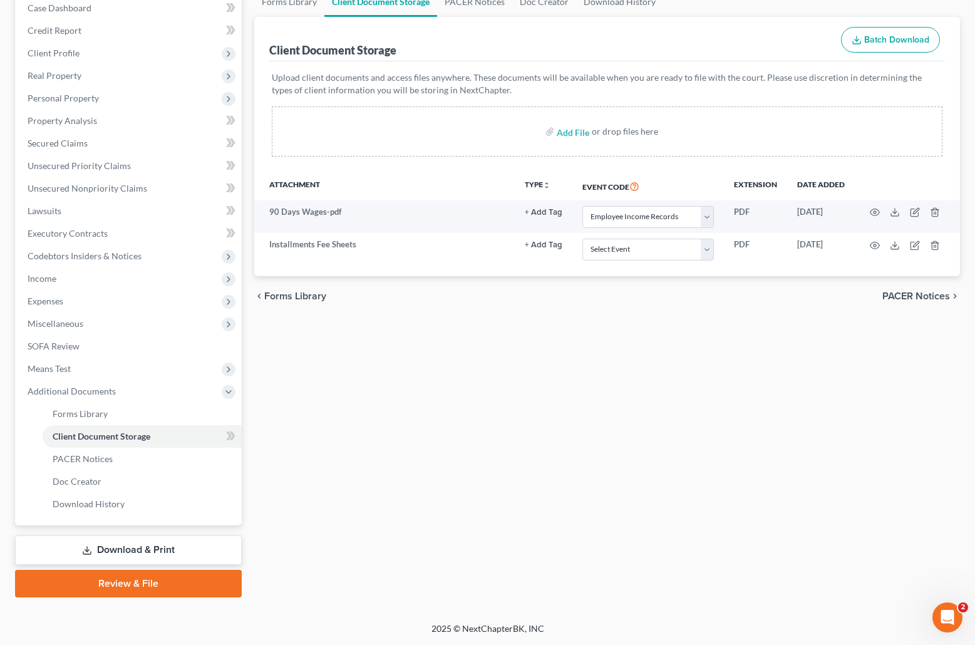
drag, startPoint x: 979, startPoint y: 454, endPoint x: 16, endPoint y: 29, distance: 1053.1
click at [196, 552] on link "Download & Print" at bounding box center [128, 549] width 227 height 29
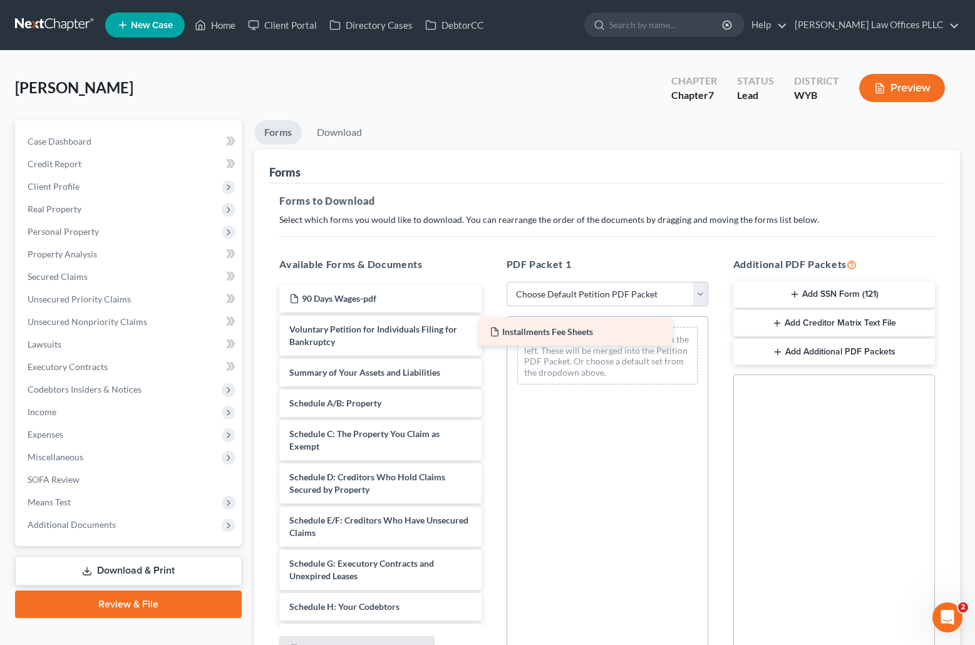
drag, startPoint x: 334, startPoint y: 291, endPoint x: 536, endPoint y: 324, distance: 205.0
click at [491, 324] on div "Installments Fee Sheets Installments Fee Sheets 90 Days Wages-pdf Voluntary Pet…" at bounding box center [380, 637] width 222 height 705
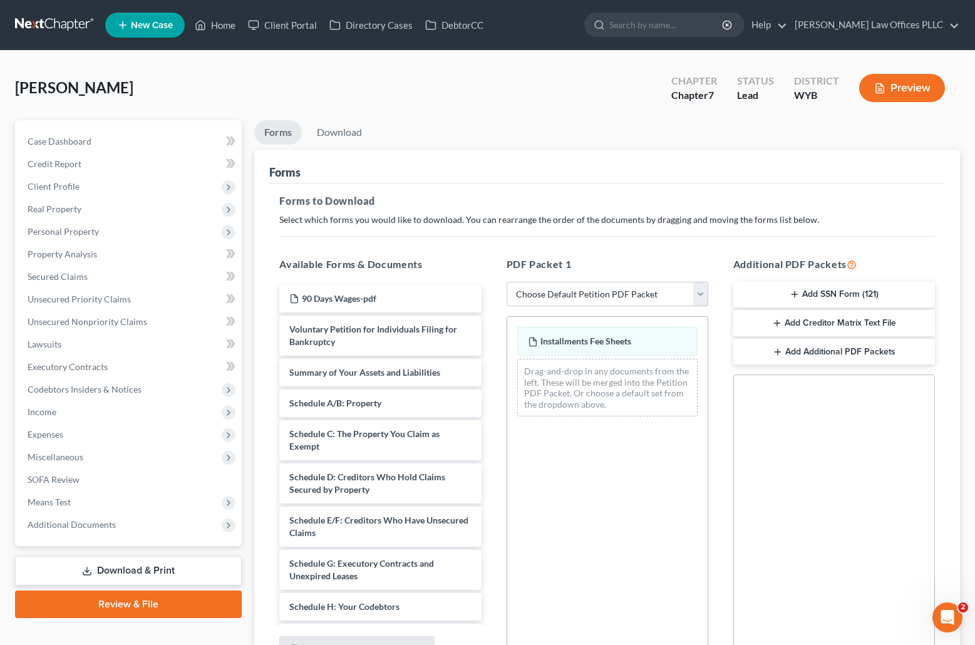
click at [838, 289] on button "Add SSN Form (121)" at bounding box center [834, 295] width 202 height 26
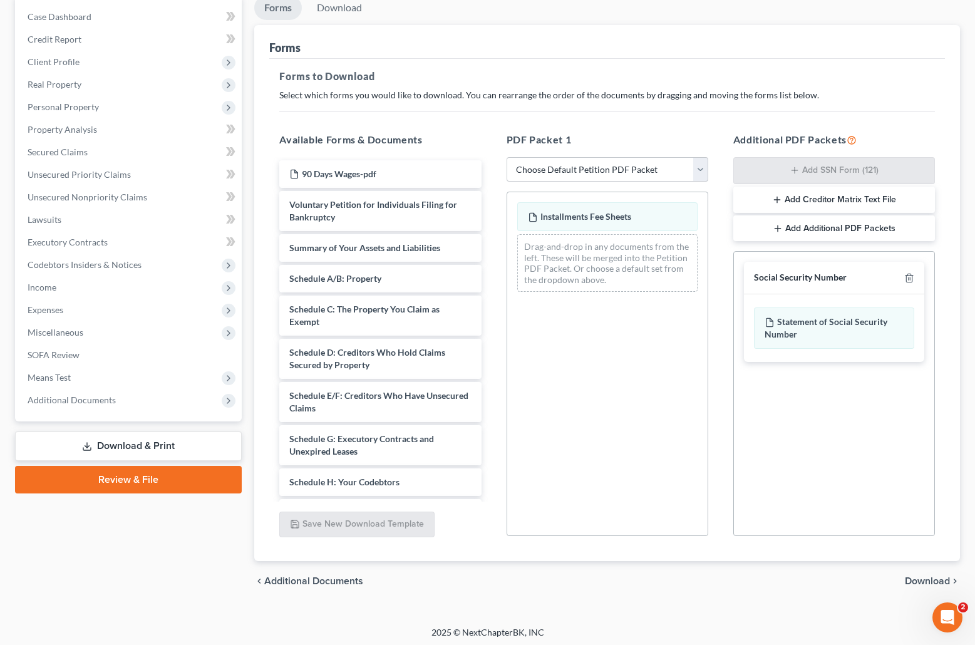
click at [920, 582] on span "Download" at bounding box center [927, 581] width 45 height 10
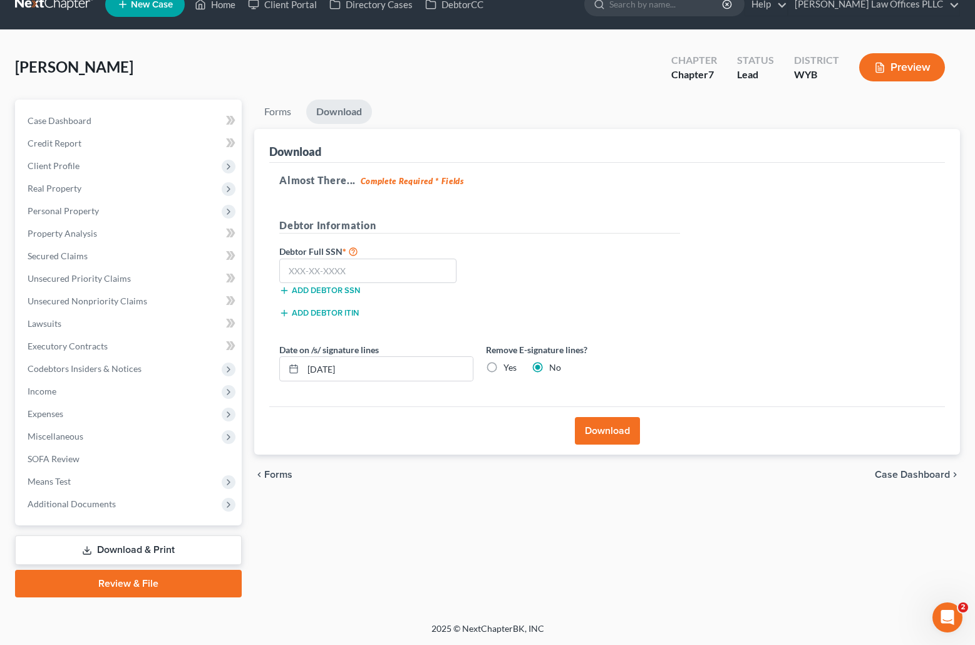
scroll to position [21, 0]
click at [285, 272] on input "text" at bounding box center [367, 271] width 177 height 25
type input "522-51-5083"
click at [503, 368] on label "Yes" at bounding box center [509, 367] width 13 height 13
click at [508, 368] on input "Yes" at bounding box center [512, 365] width 8 height 8
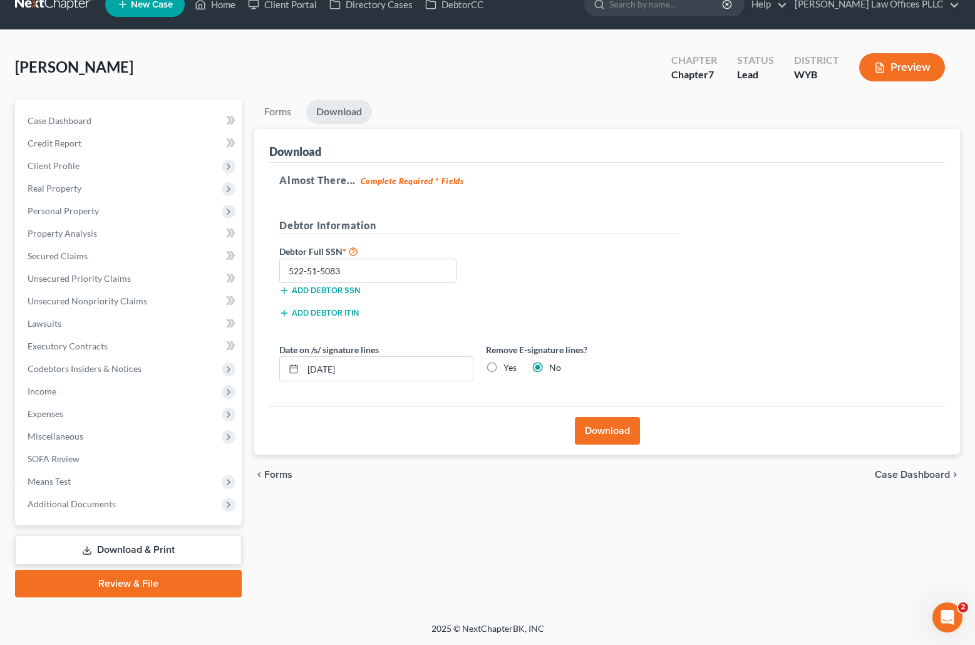
radio input "true"
radio input "false"
click at [617, 428] on button "Download" at bounding box center [607, 431] width 65 height 28
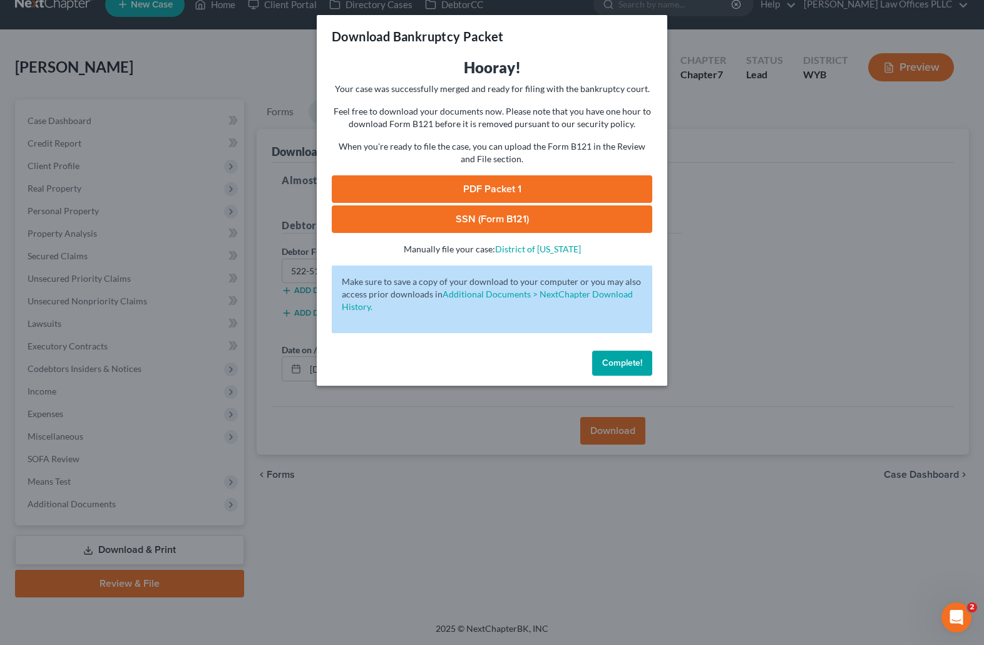
click at [523, 183] on link "PDF Packet 1" at bounding box center [492, 189] width 321 height 28
click at [559, 222] on link "SSN (Form B121)" at bounding box center [492, 219] width 321 height 28
click at [631, 362] on span "Complete!" at bounding box center [622, 363] width 40 height 11
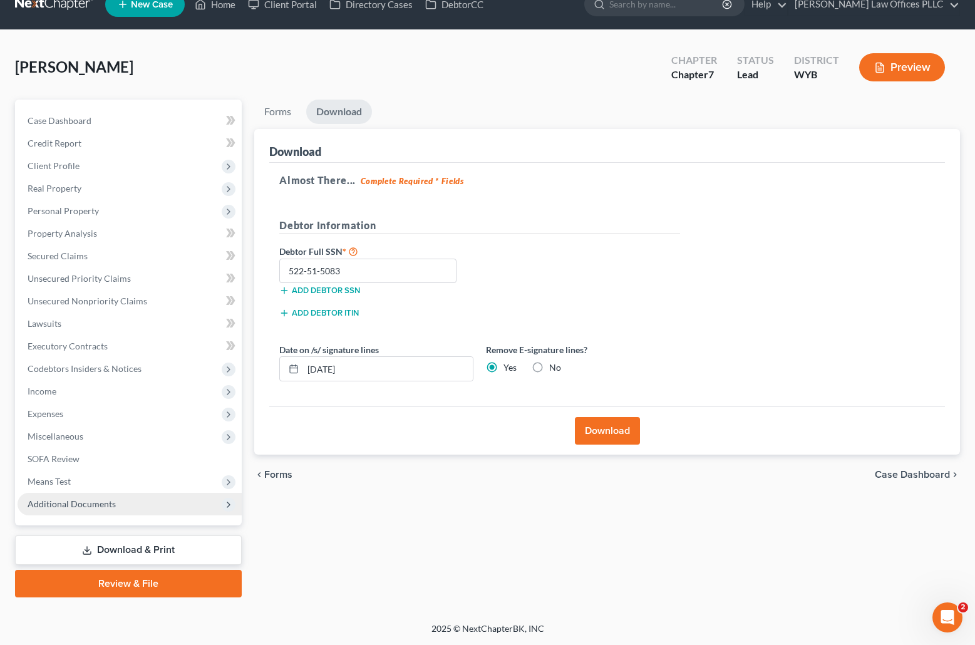
click at [106, 501] on span "Additional Documents" at bounding box center [72, 503] width 88 height 11
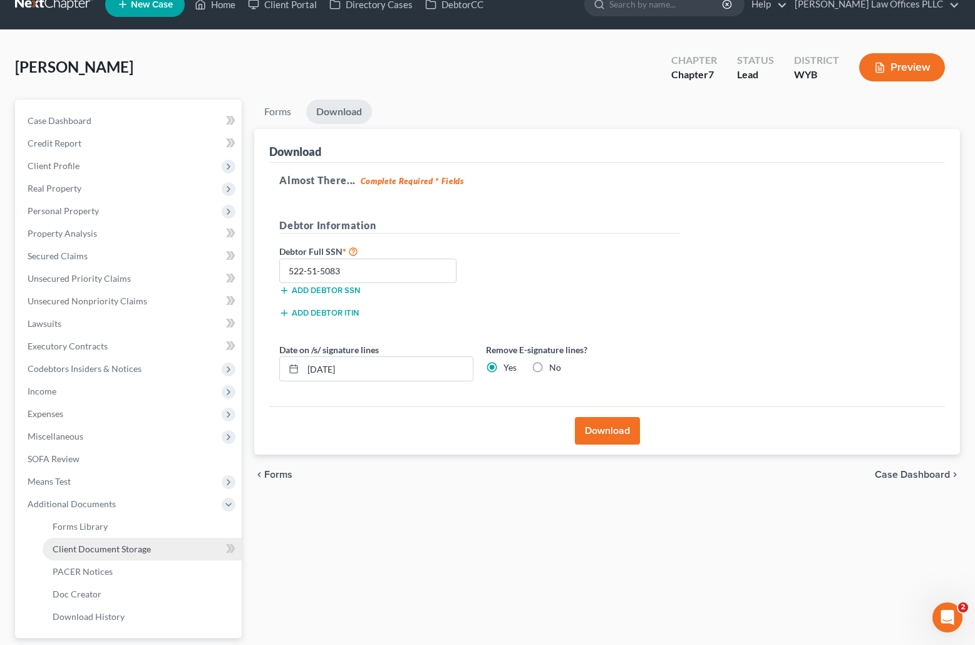
click at [141, 547] on span "Client Document Storage" at bounding box center [102, 549] width 98 height 11
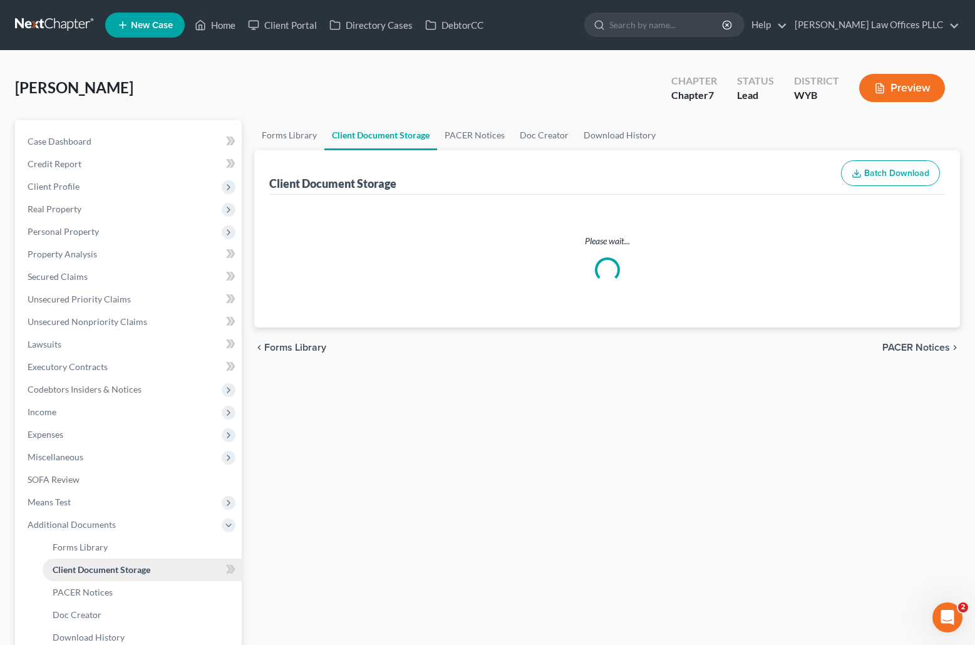
select select "3"
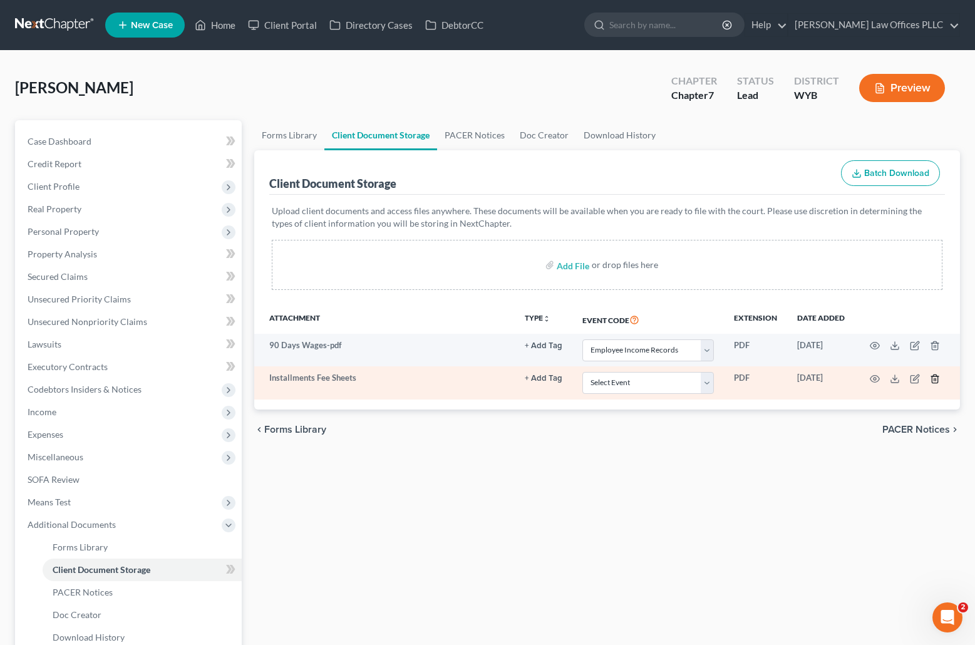
click at [934, 376] on icon "button" at bounding box center [935, 379] width 10 height 10
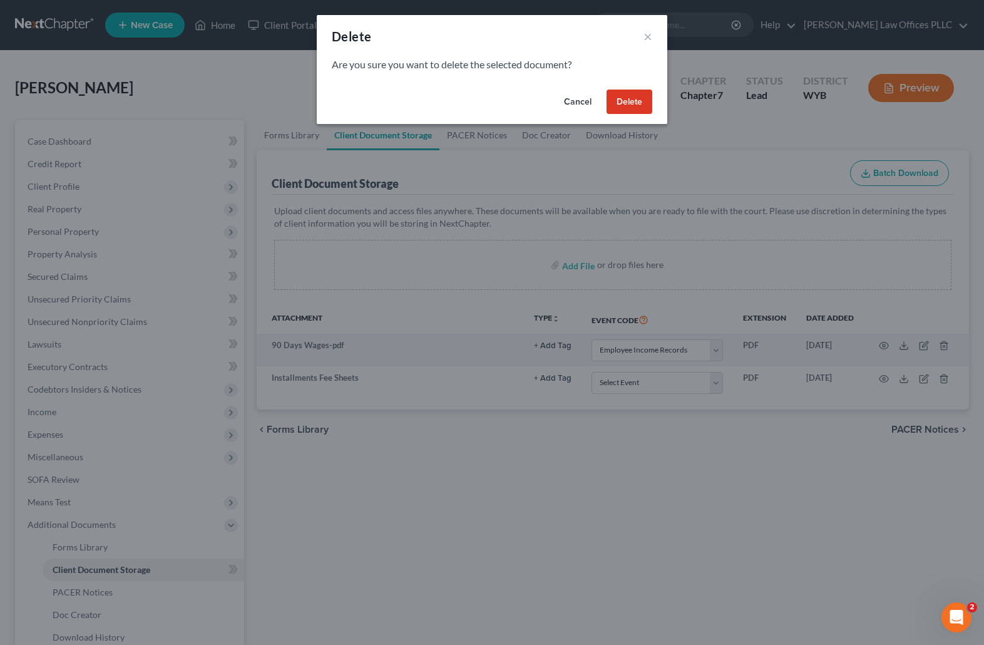
click at [639, 101] on button "Delete" at bounding box center [630, 102] width 46 height 25
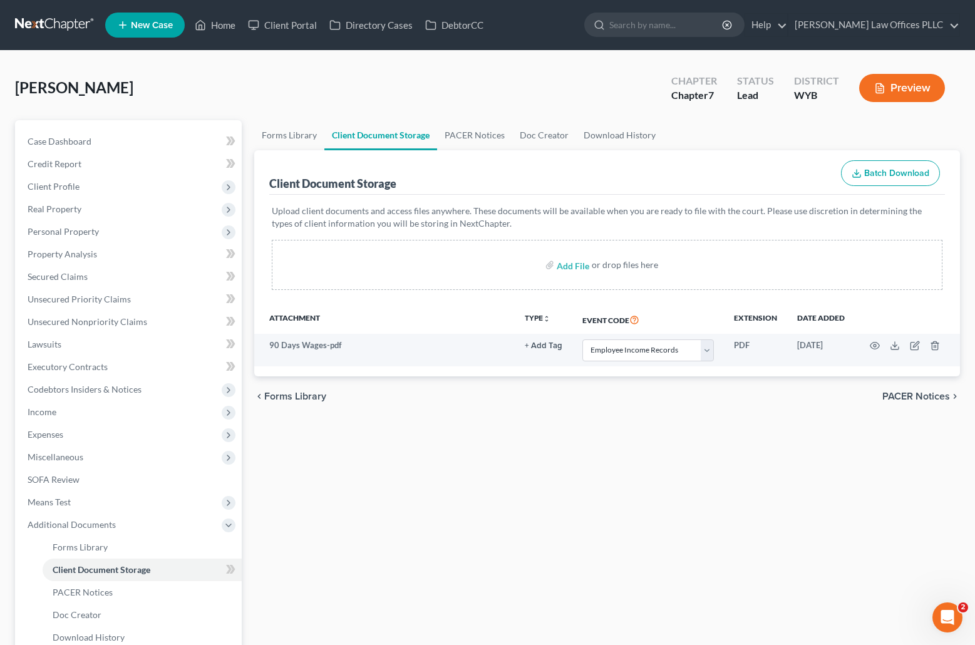
select select "3"
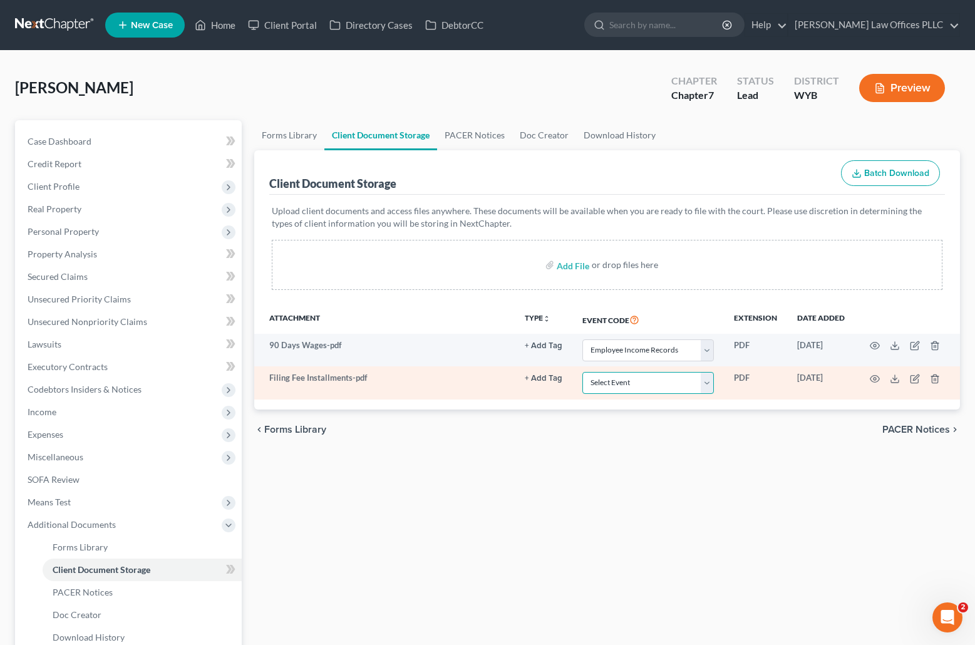
click at [708, 385] on select "Select Event Certificate of Credit Counseling Chapter 13 Plan Domestic Support …" at bounding box center [648, 383] width 132 height 22
select select "4"
click at [582, 372] on select "Select Event Certificate of Credit Counseling Chapter 13 Plan Domestic Support …" at bounding box center [648, 383] width 132 height 22
click at [708, 383] on select "Select Event Certificate of Credit Counseling Chapter 13 Plan Domestic Support …" at bounding box center [648, 383] width 132 height 22
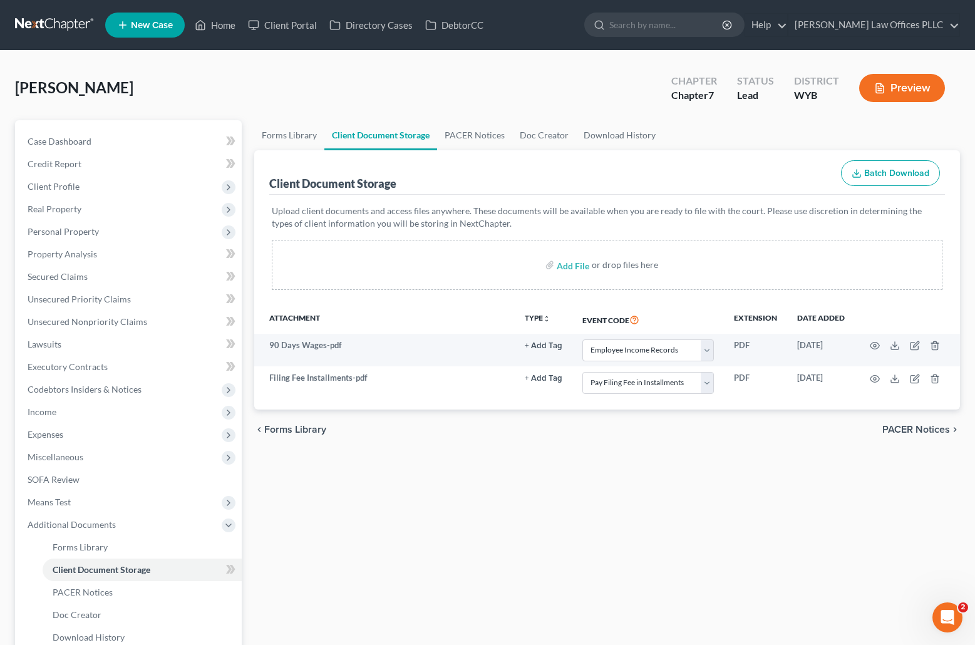
click at [393, 526] on div "Forms Library Client Document Storage PACER Notices Doc Creator Download Histor…" at bounding box center [607, 425] width 718 height 611
click at [940, 539] on div "Forms Library Client Document Storage PACER Notices Doc Creator Download Histor…" at bounding box center [607, 425] width 718 height 611
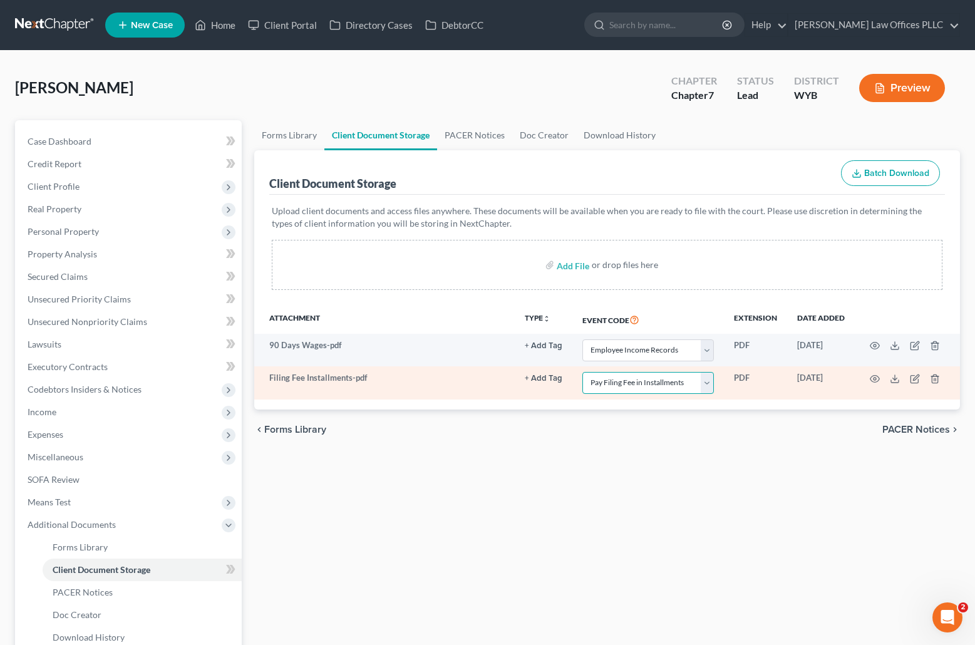
click at [709, 383] on select "Select Event Certificate of Credit Counseling Chapter 13 Plan Domestic Support …" at bounding box center [648, 383] width 132 height 22
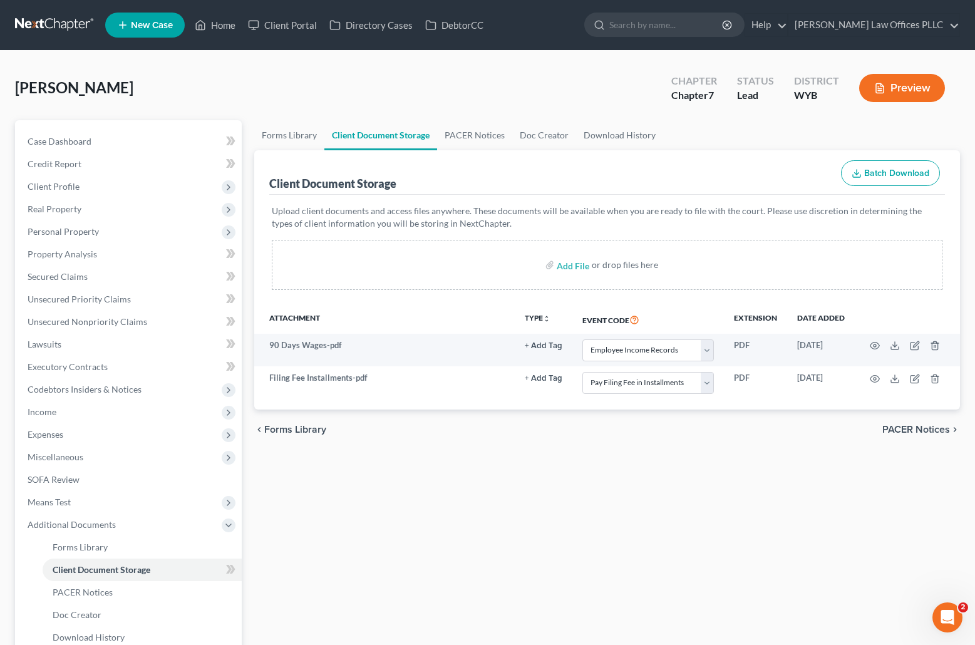
click at [453, 503] on div "Forms Library Client Document Storage PACER Notices Doc Creator Download Histor…" at bounding box center [607, 425] width 718 height 611
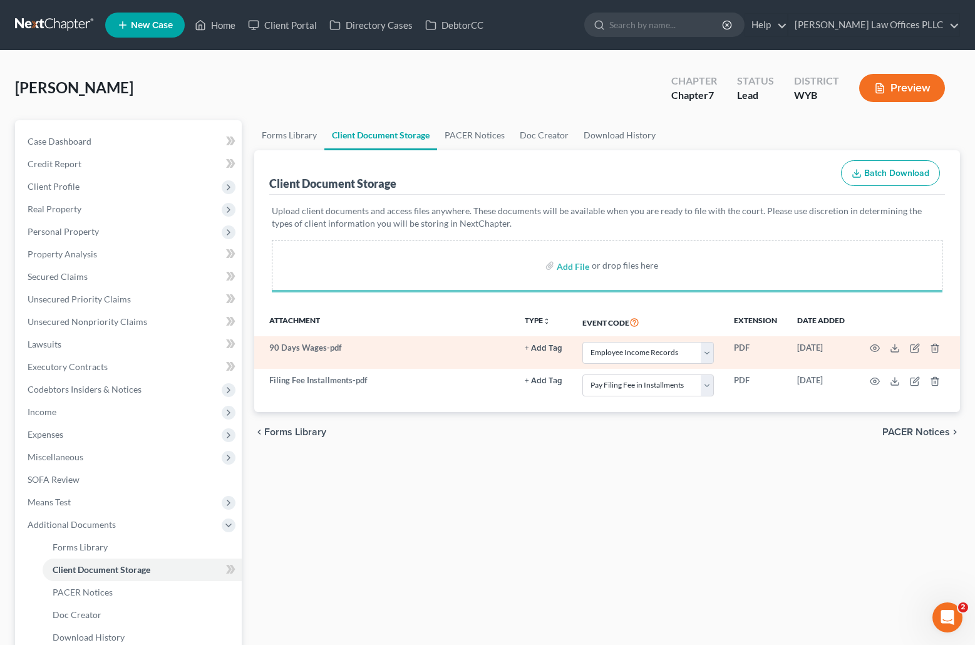
select select "3"
select select "4"
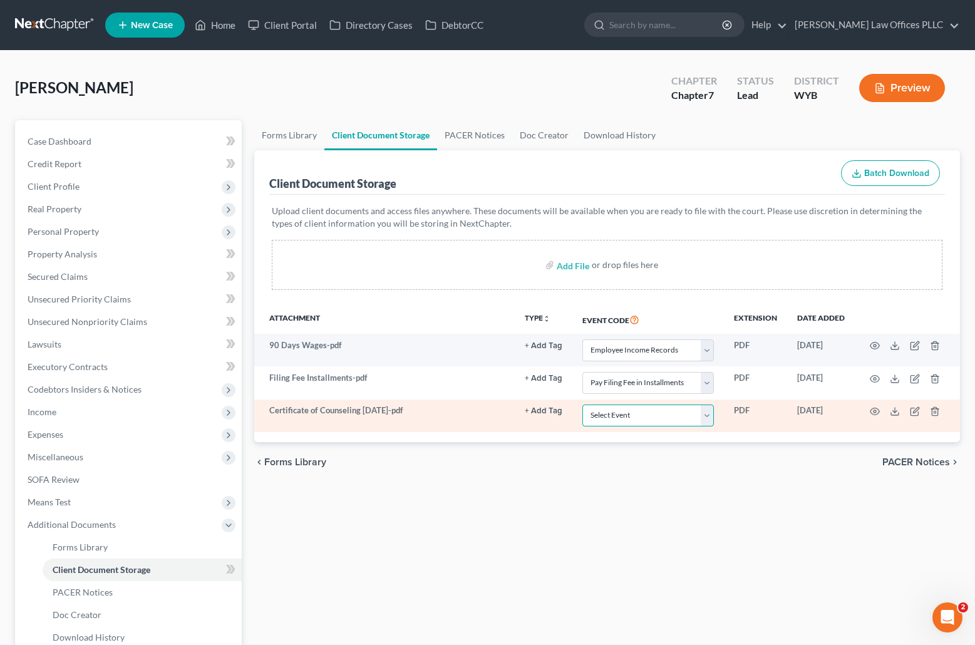
click at [709, 417] on select "Select Event Certificate of Credit Counseling Chapter 13 Plan Domestic Support …" at bounding box center [648, 416] width 132 height 22
select select "0"
click at [582, 405] on select "Select Event Certificate of Credit Counseling Chapter 13 Plan Domestic Support …" at bounding box center [648, 416] width 132 height 22
click at [875, 408] on icon "button" at bounding box center [874, 411] width 9 height 7
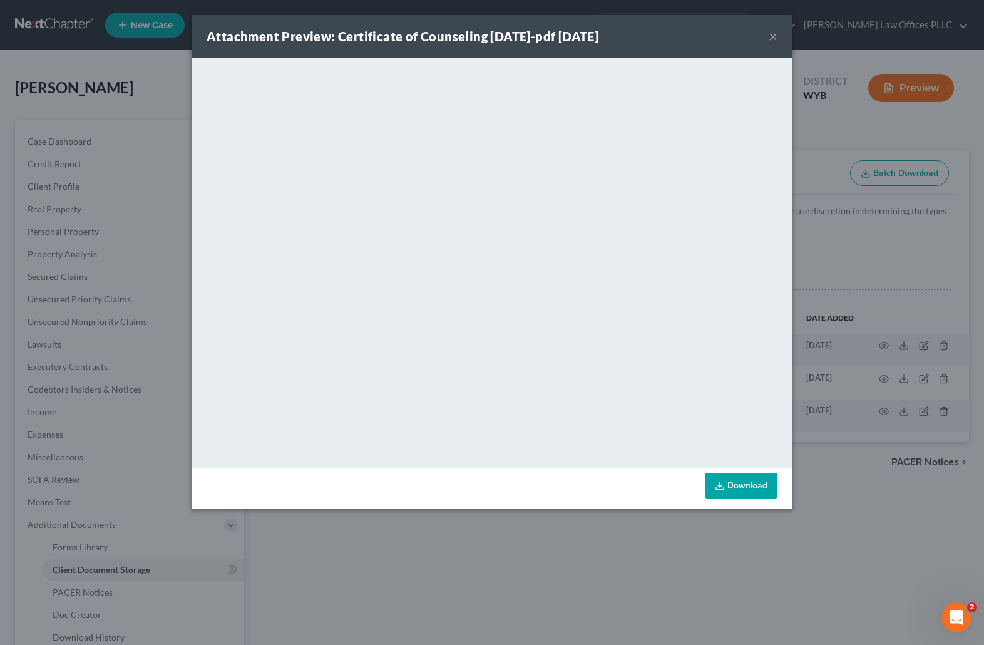
click at [771, 34] on button "×" at bounding box center [773, 36] width 9 height 15
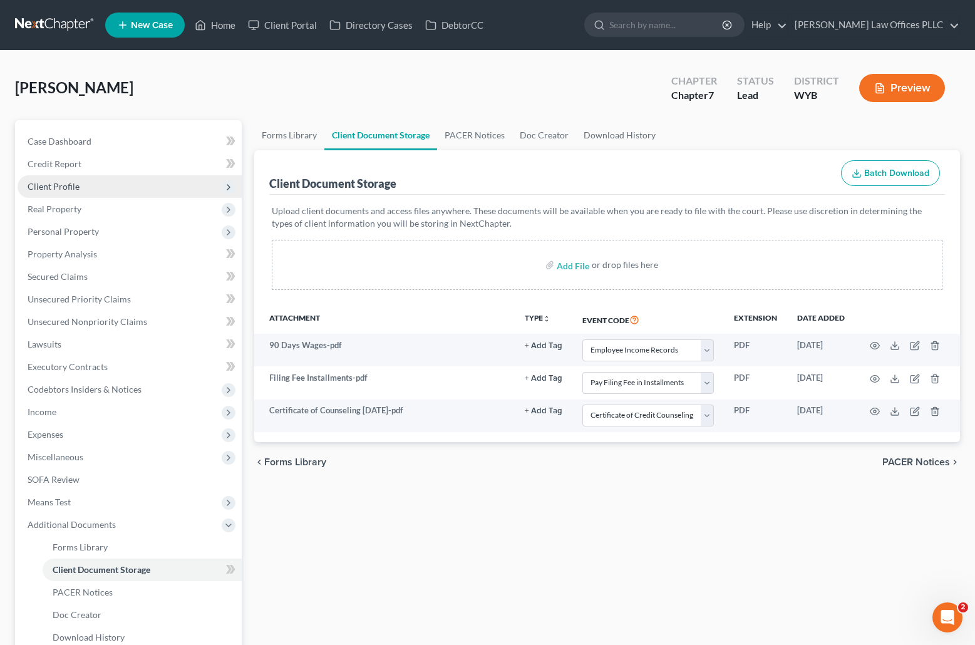
click at [66, 185] on span "Client Profile" at bounding box center [54, 186] width 52 height 11
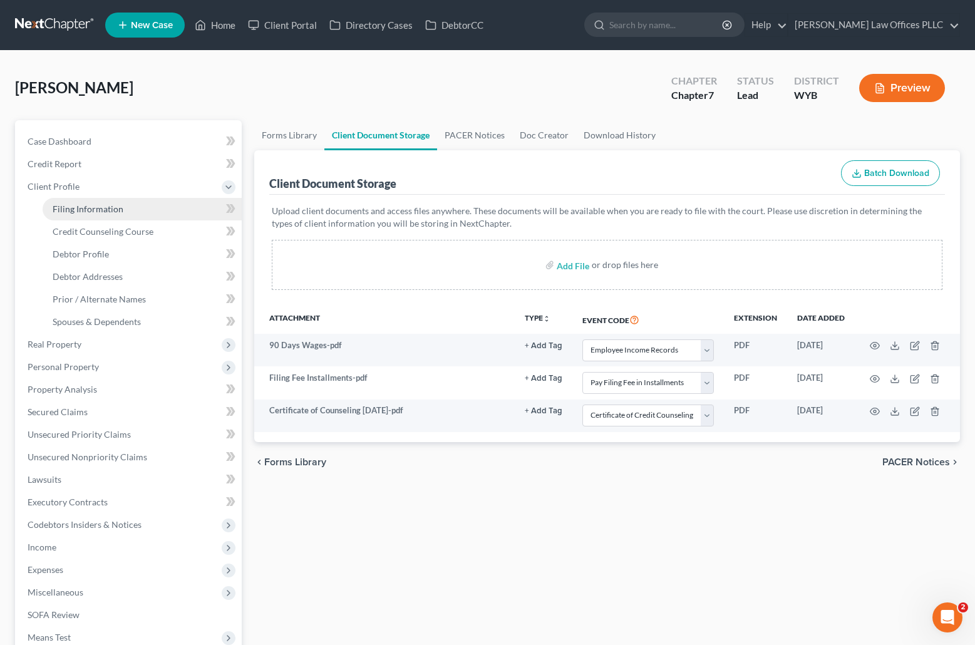
click at [99, 212] on span "Filing Information" at bounding box center [88, 209] width 71 height 11
select select "1"
select select "0"
select select "92"
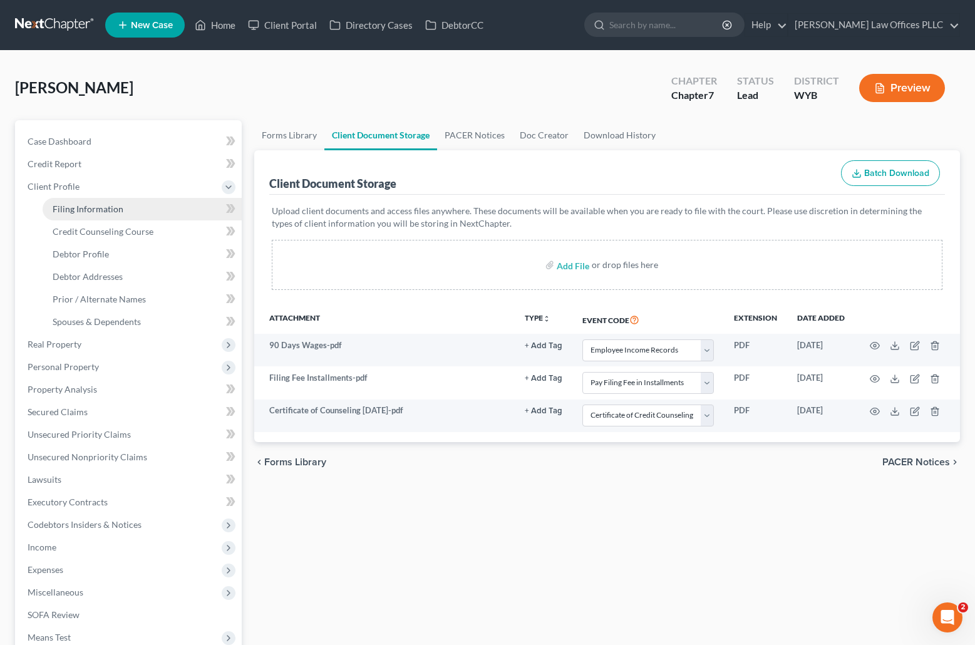
select select "1"
select select "53"
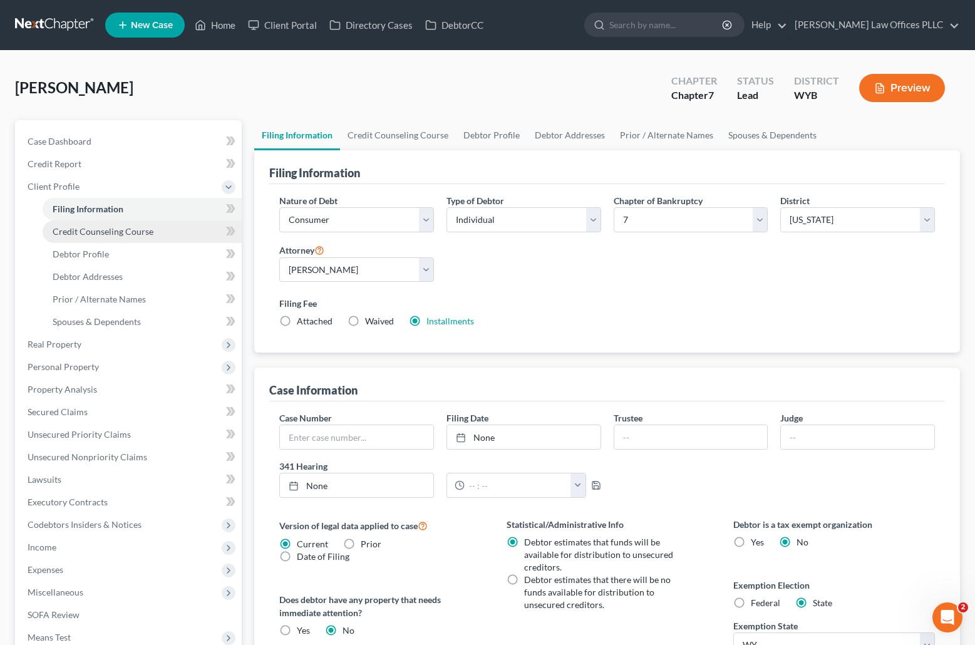
click at [108, 232] on span "Credit Counseling Course" at bounding box center [103, 231] width 101 height 11
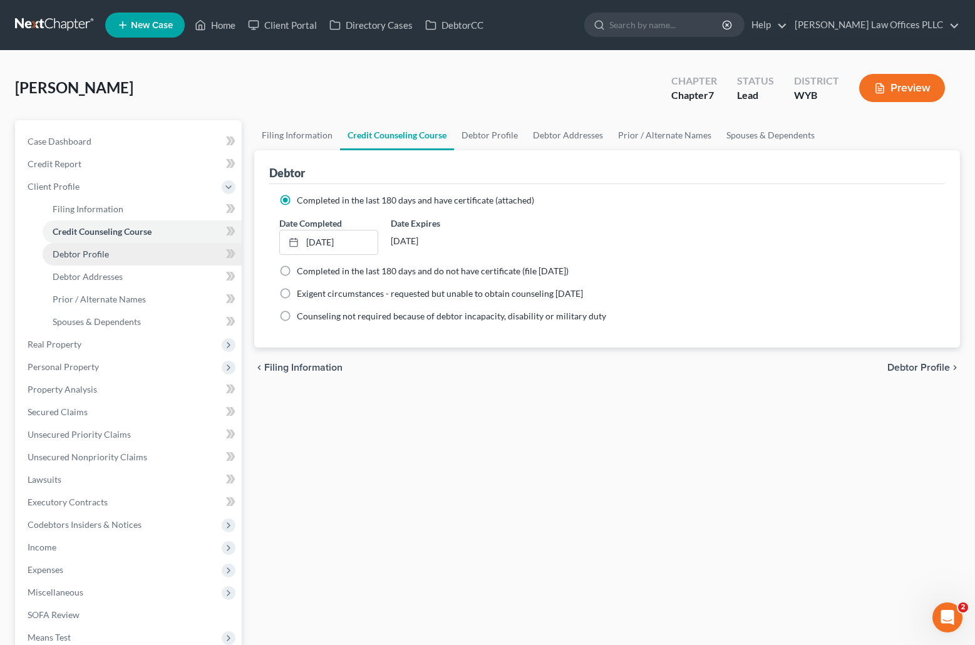
click at [107, 254] on span "Debtor Profile" at bounding box center [81, 254] width 56 height 11
select select "3"
select select "0"
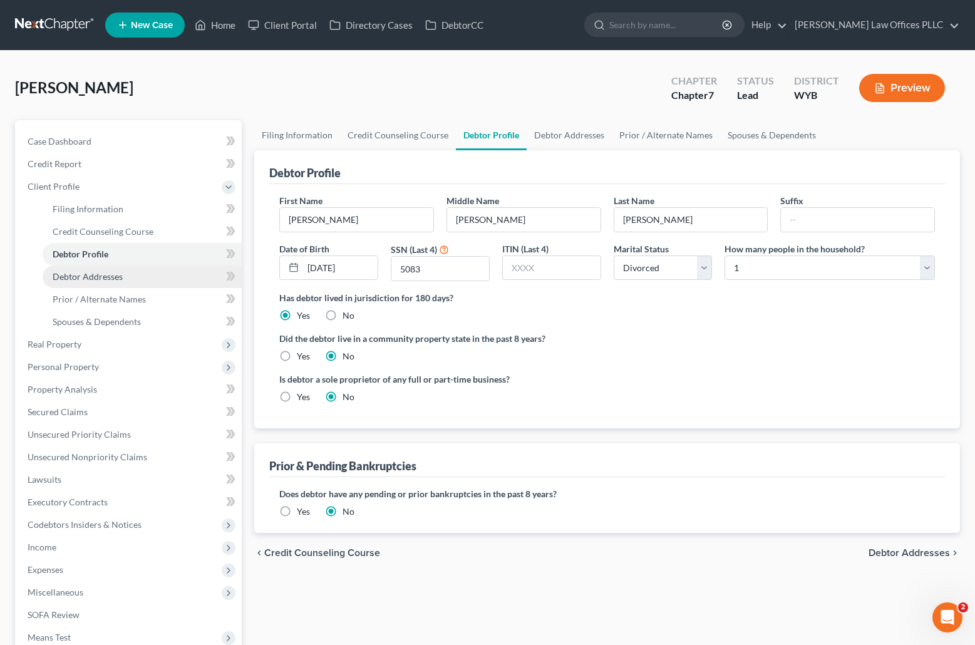
click at [111, 276] on span "Debtor Addresses" at bounding box center [88, 276] width 70 height 11
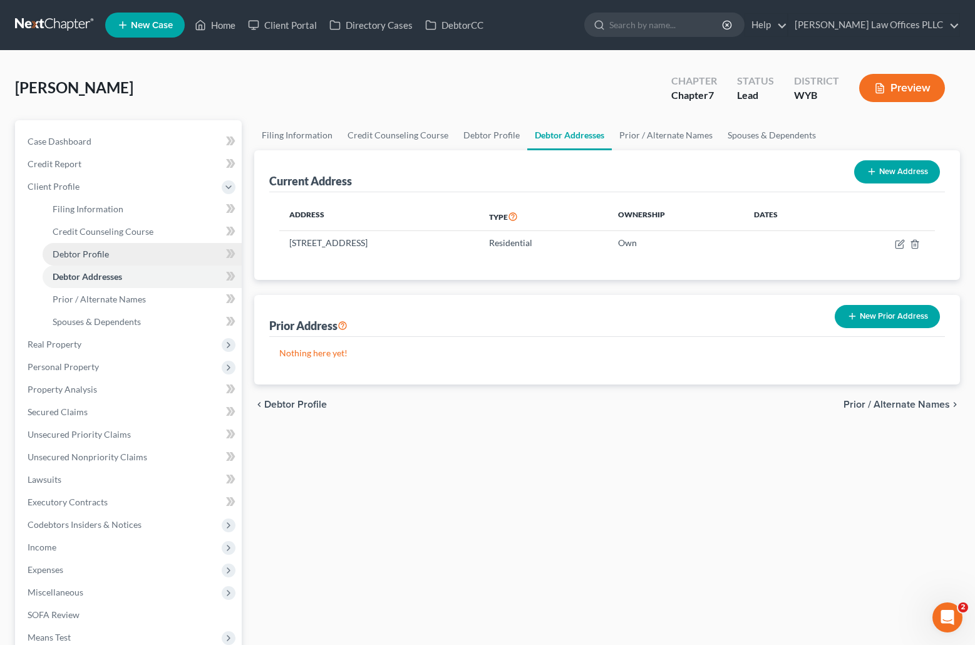
click at [120, 249] on link "Debtor Profile" at bounding box center [142, 254] width 199 height 23
select select "3"
select select "0"
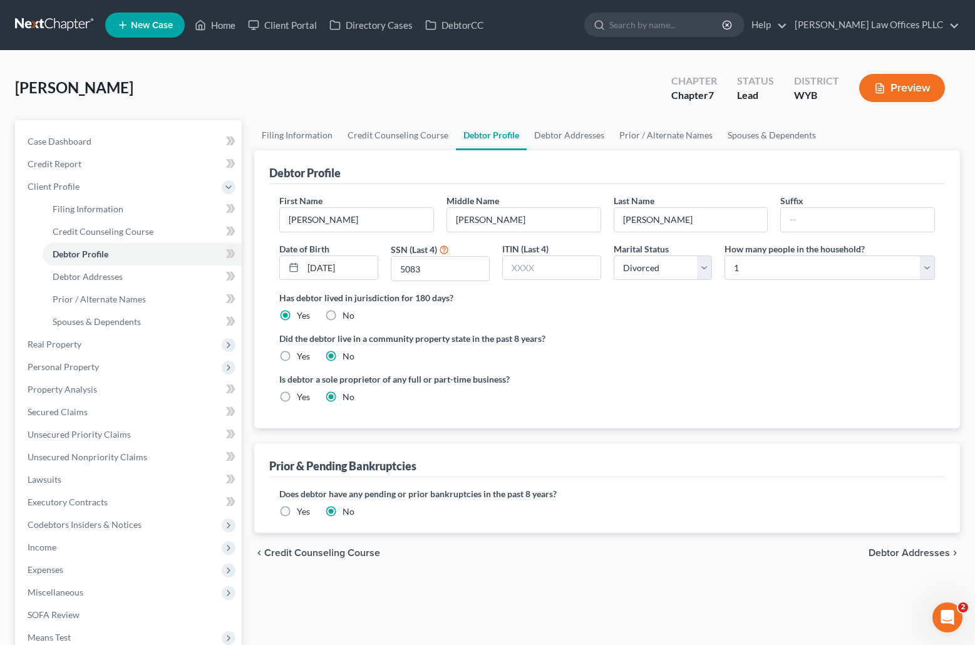
click at [297, 513] on label "Yes" at bounding box center [303, 511] width 13 height 13
click at [302, 513] on input "Yes" at bounding box center [306, 509] width 8 height 8
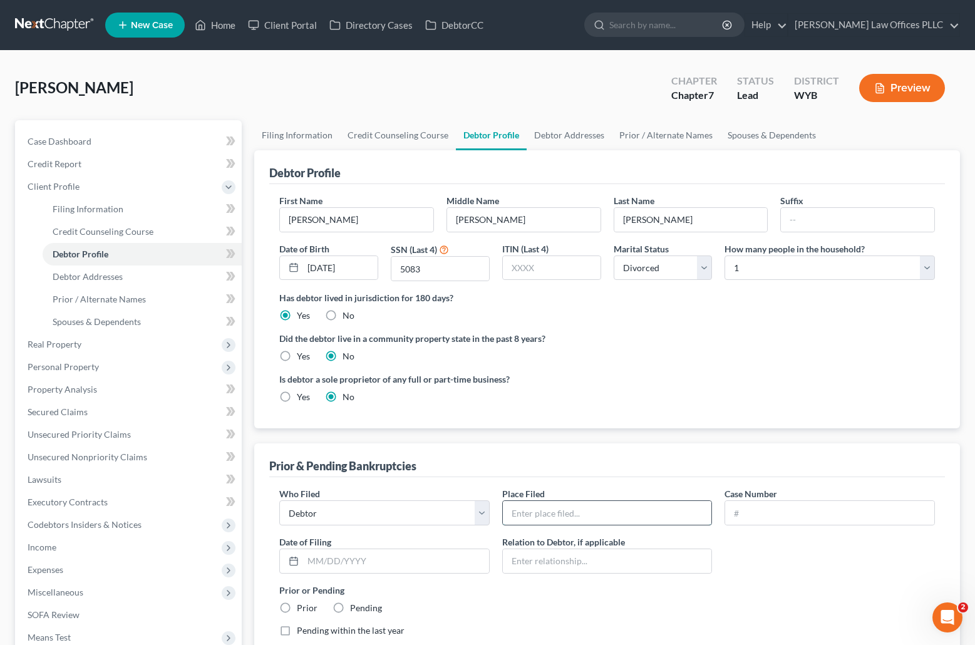
click at [522, 513] on input "text" at bounding box center [607, 513] width 209 height 24
type input "Cheyenne"
click at [226, 22] on link "Home" at bounding box center [214, 25] width 53 height 23
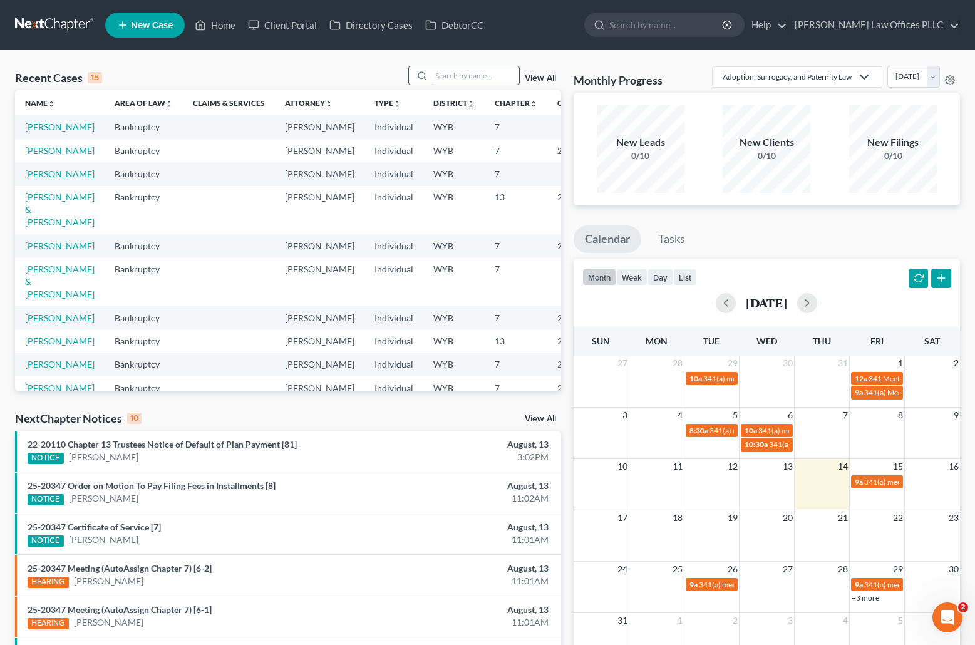
click at [445, 72] on input "search" at bounding box center [475, 75] width 88 height 18
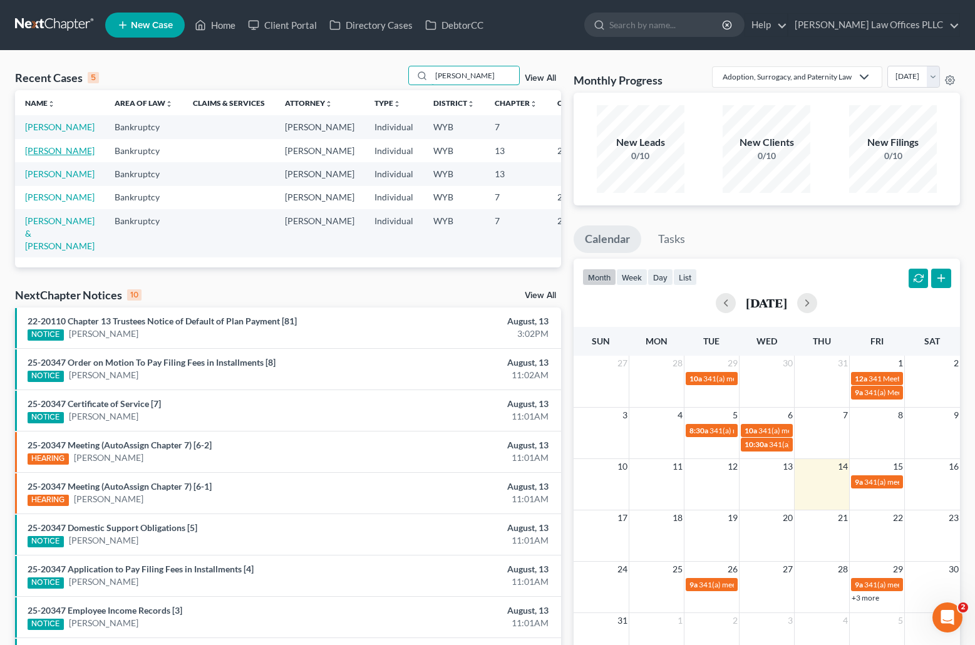
type input "Clarke"
click at [37, 156] on link "[PERSON_NAME]" at bounding box center [60, 150] width 70 height 11
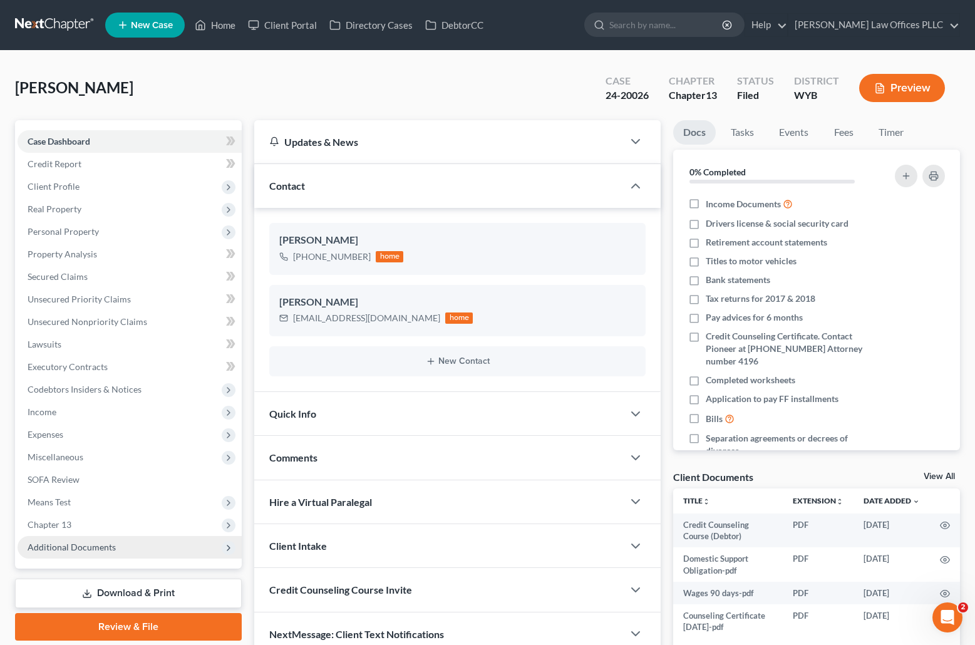
click at [104, 548] on span "Additional Documents" at bounding box center [72, 547] width 88 height 11
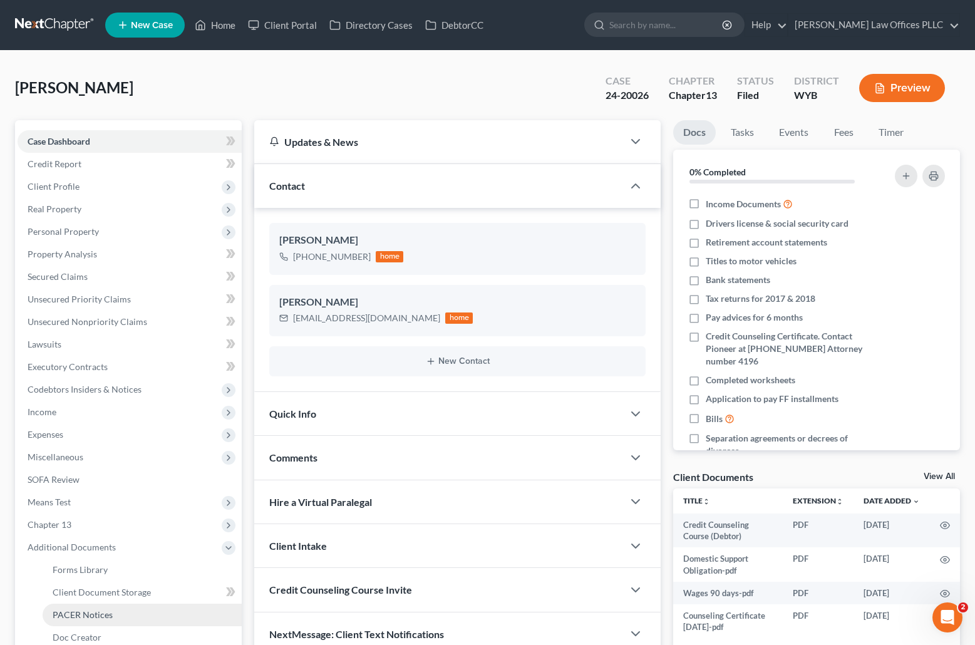
click at [120, 611] on link "PACER Notices" at bounding box center [142, 615] width 199 height 23
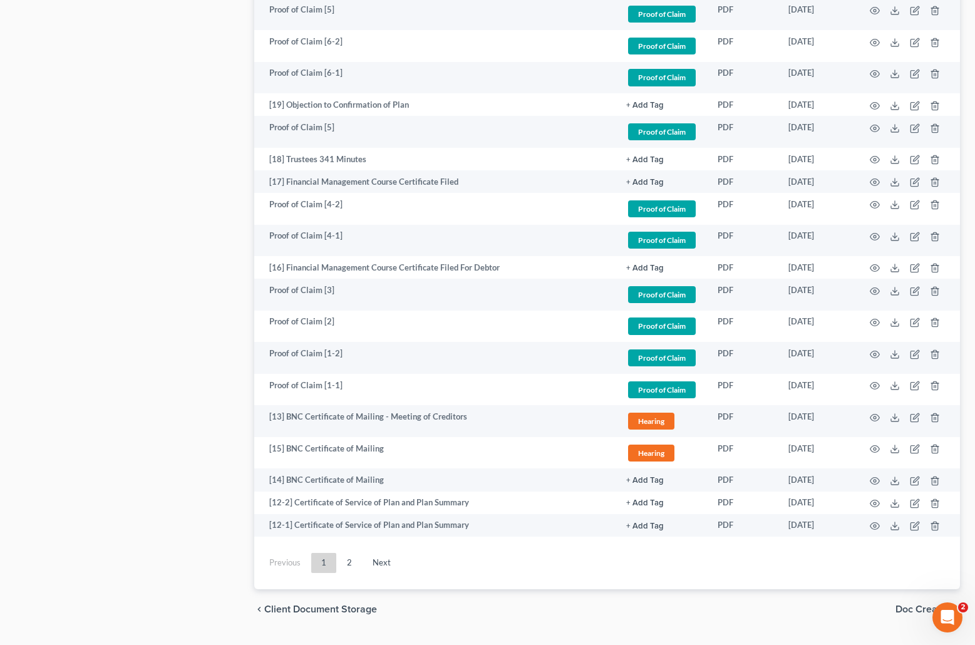
scroll to position [1807, 0]
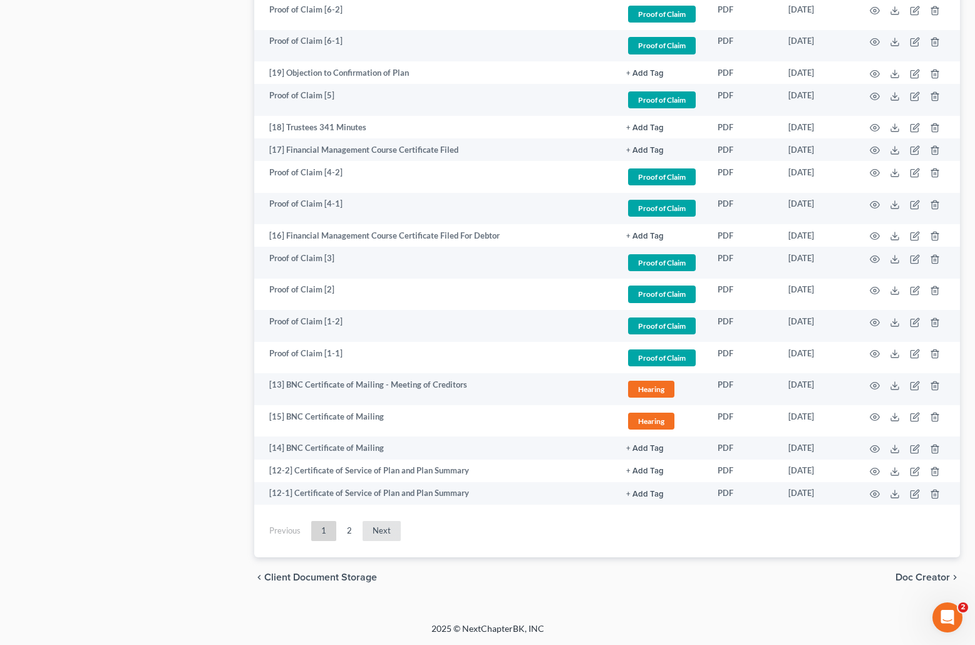
click at [379, 530] on link "Next" at bounding box center [382, 531] width 38 height 20
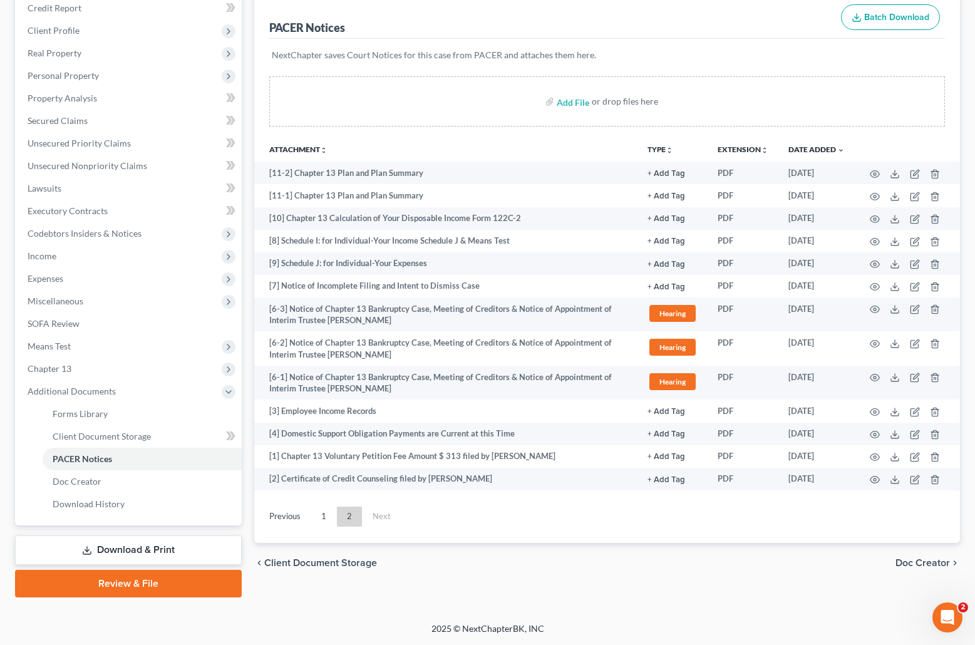
scroll to position [0, 0]
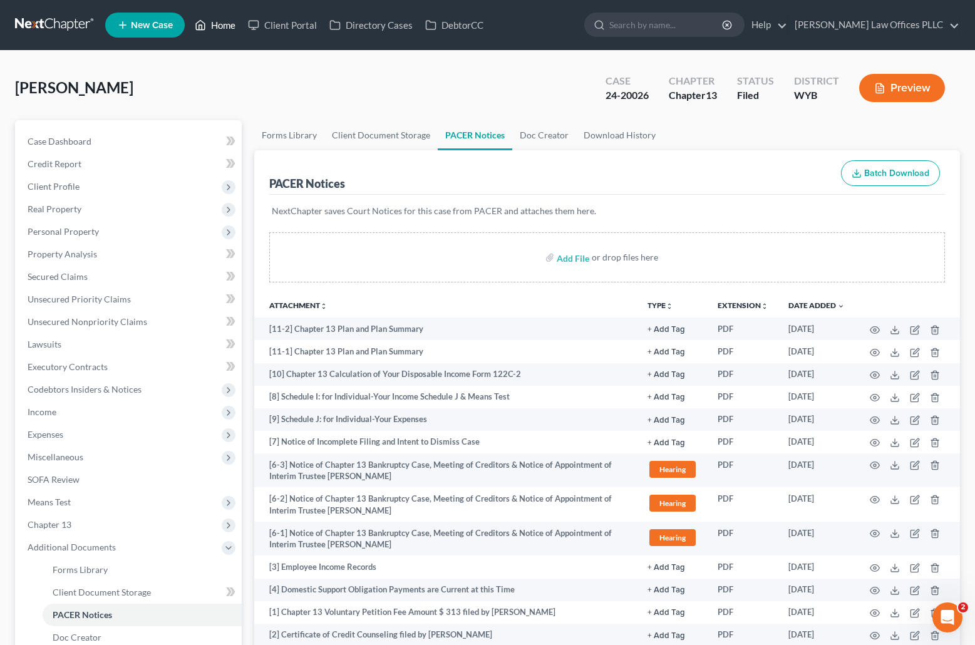
click at [225, 22] on link "Home" at bounding box center [214, 25] width 53 height 23
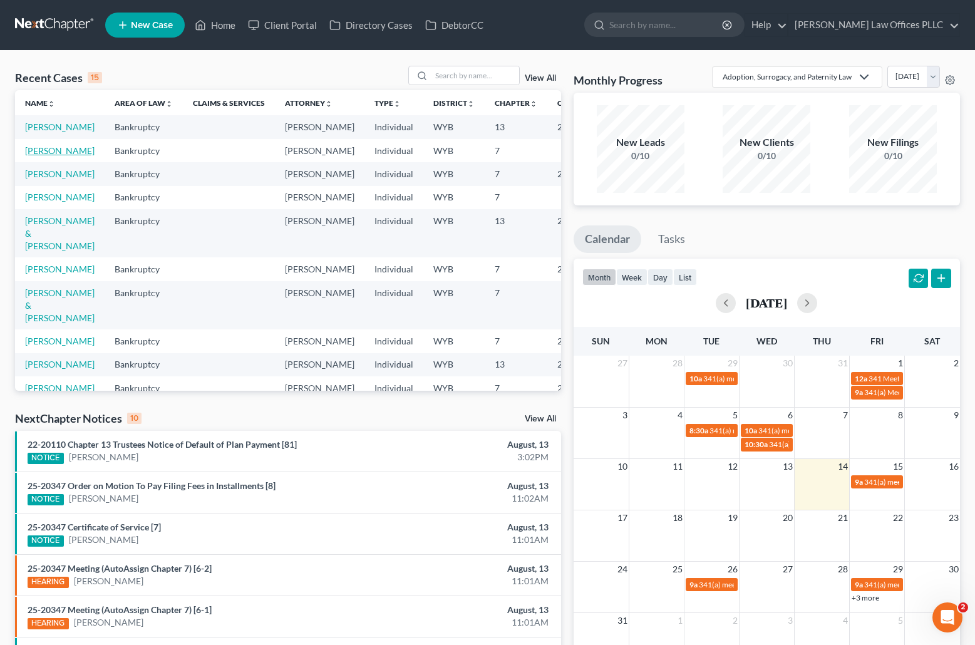
click at [43, 156] on link "[PERSON_NAME]" at bounding box center [60, 150] width 70 height 11
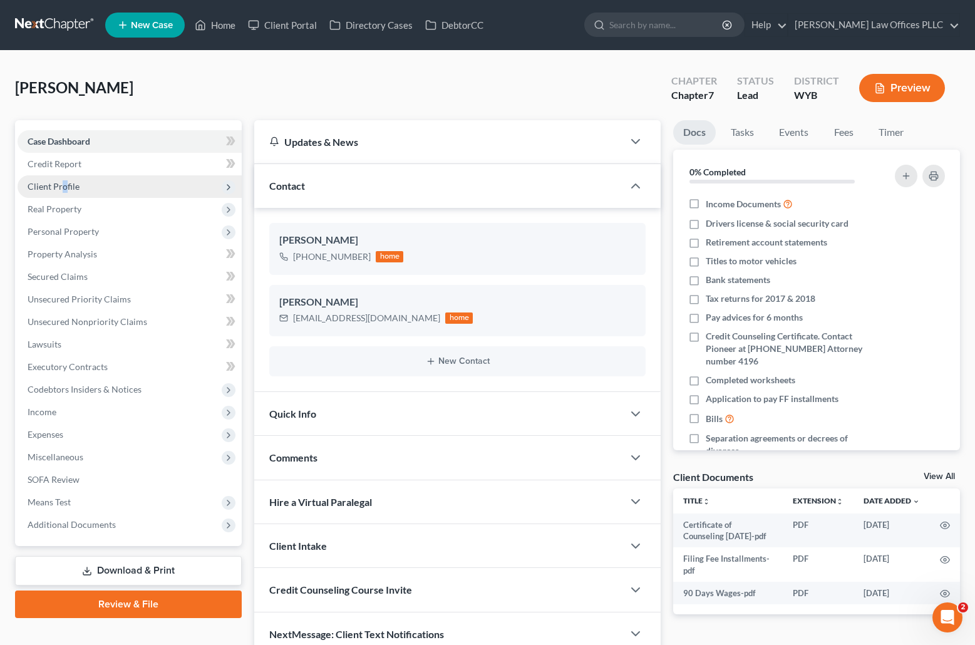
click at [66, 187] on span "Client Profile" at bounding box center [54, 186] width 52 height 11
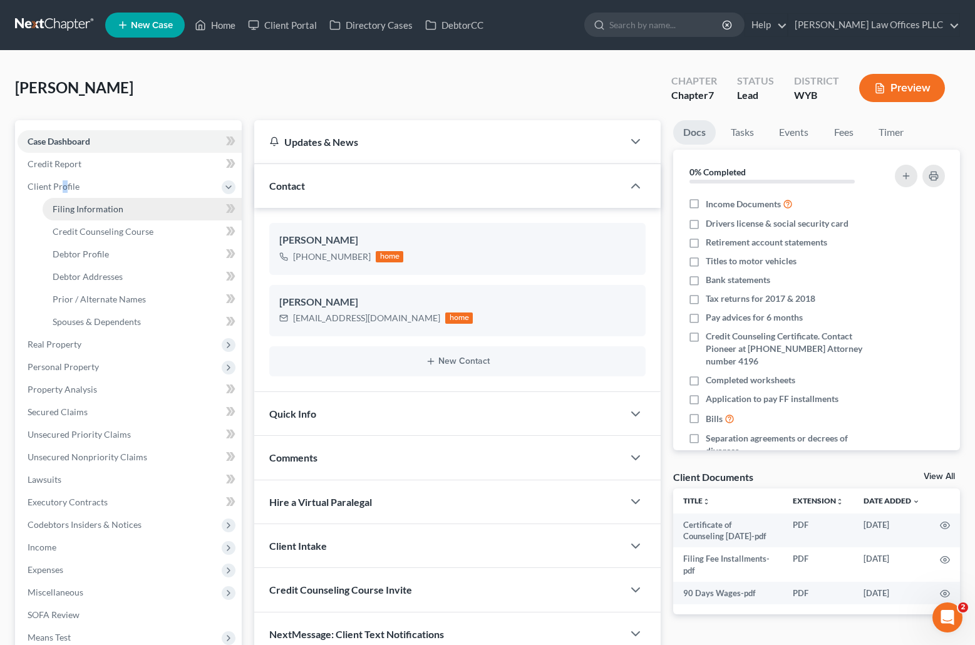
click at [105, 210] on span "Filing Information" at bounding box center [88, 209] width 71 height 11
select select "1"
select select "0"
select select "92"
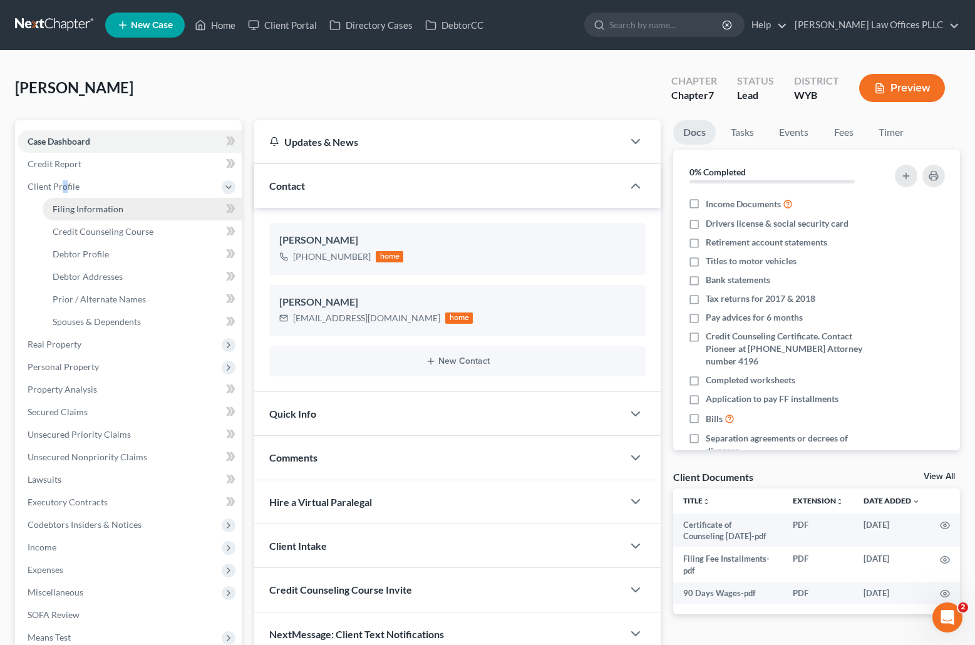
select select "1"
select select "53"
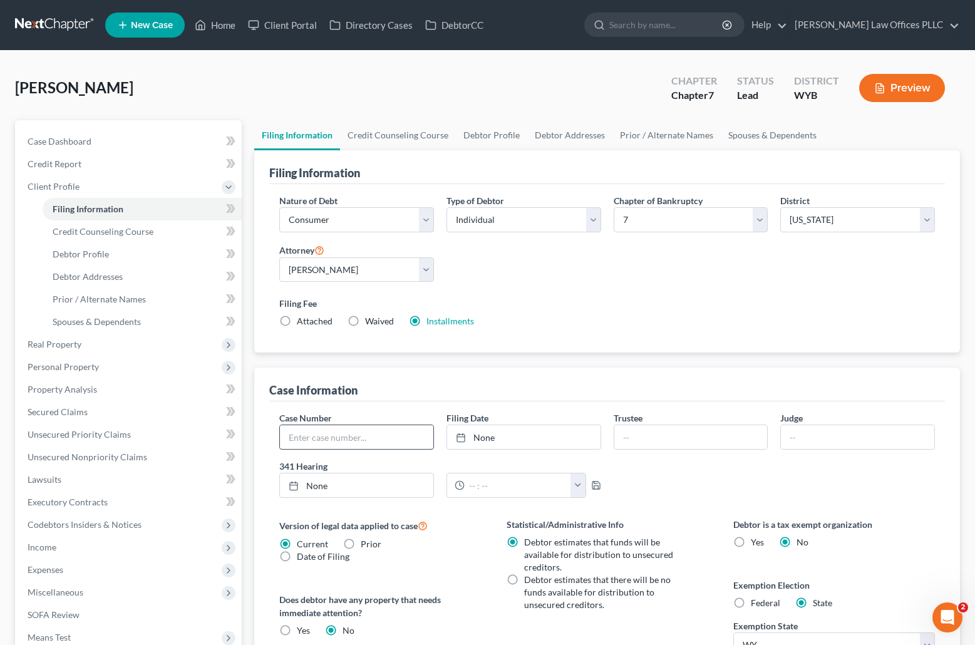
click at [302, 438] on input "text" at bounding box center [356, 437] width 153 height 24
click at [387, 437] on input "24-2002602/05/2024" at bounding box center [356, 437] width 153 height 24
type input "24-20026"
click at [492, 432] on link "None" at bounding box center [523, 437] width 153 height 24
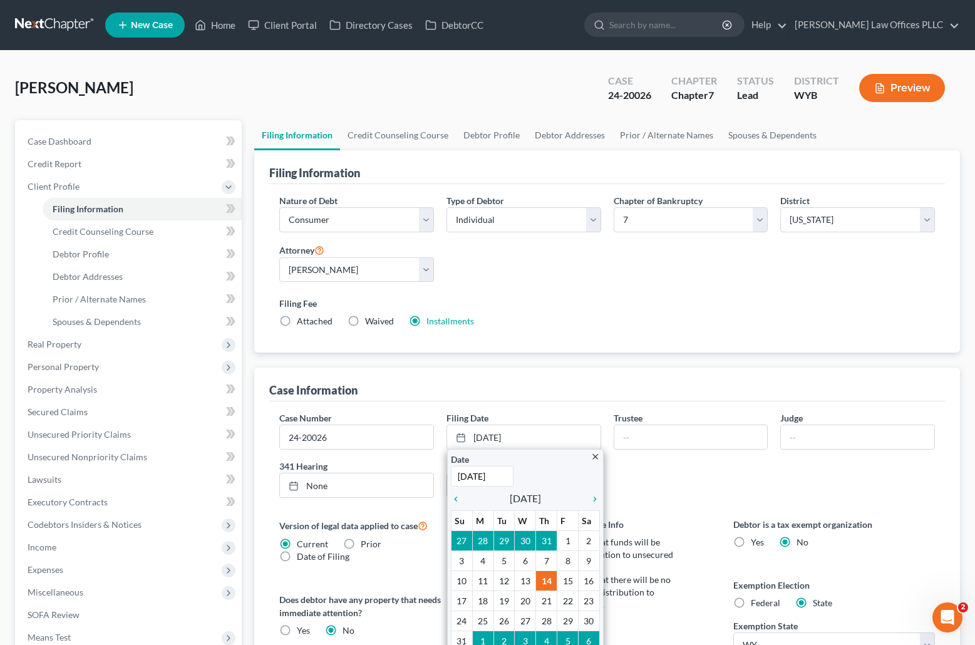
type input "2/5/2024"
click at [656, 470] on div "Case Number 24-20026 Filing Date 8/14/2025 close Date 2/5/2024 Time 12:00 AM ch…" at bounding box center [607, 459] width 668 height 96
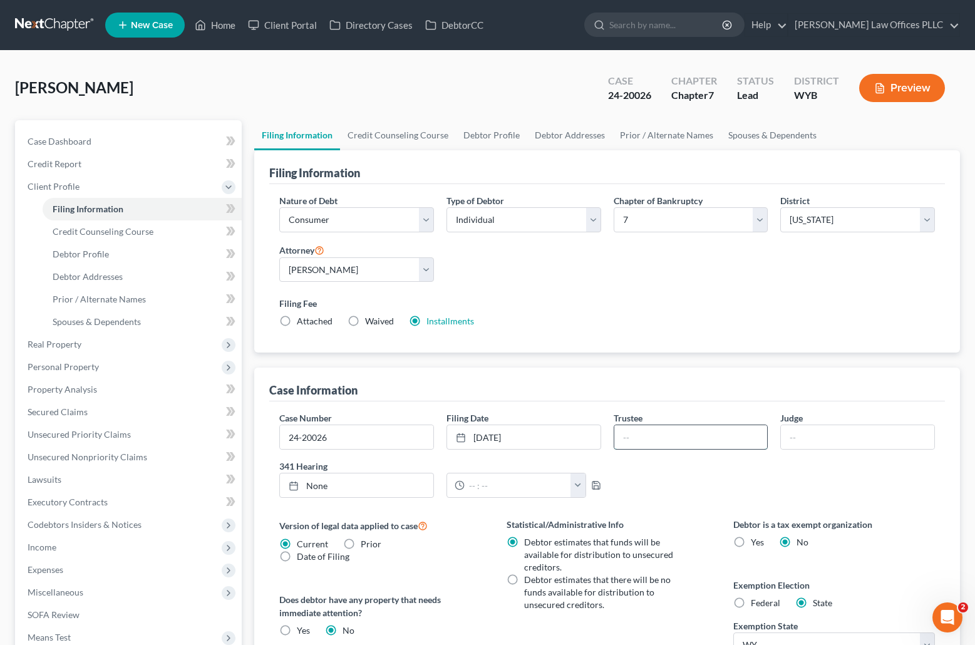
click at [644, 437] on input "text" at bounding box center [690, 437] width 153 height 24
type input "Goodman"
click at [795, 435] on input "text" at bounding box center [857, 437] width 153 height 24
drag, startPoint x: 792, startPoint y: 434, endPoint x: 794, endPoint y: 444, distance: 10.3
click at [792, 434] on input "text" at bounding box center [857, 437] width 153 height 24
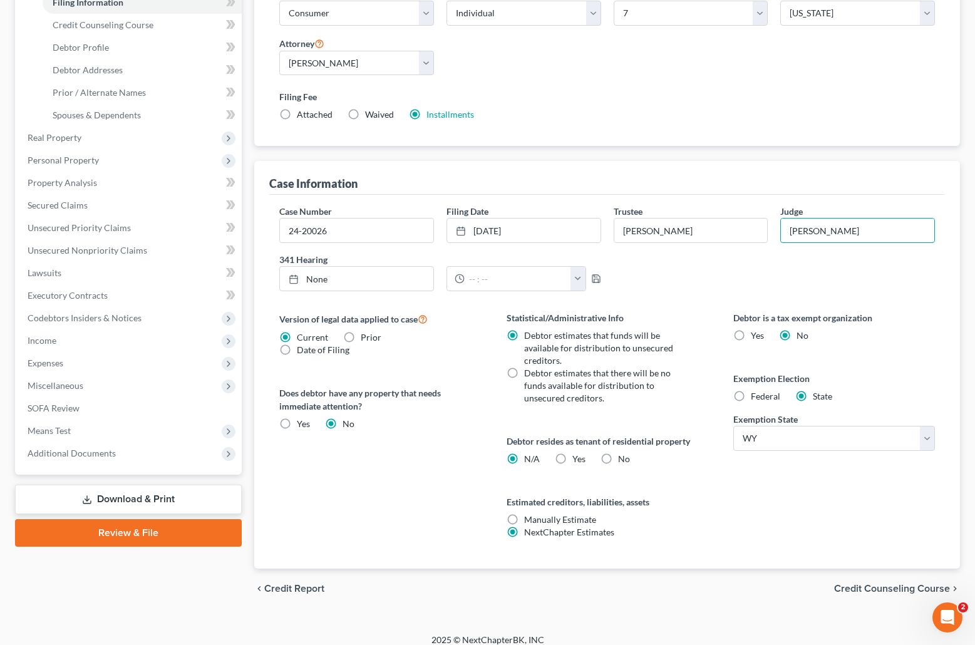
scroll to position [214, 0]
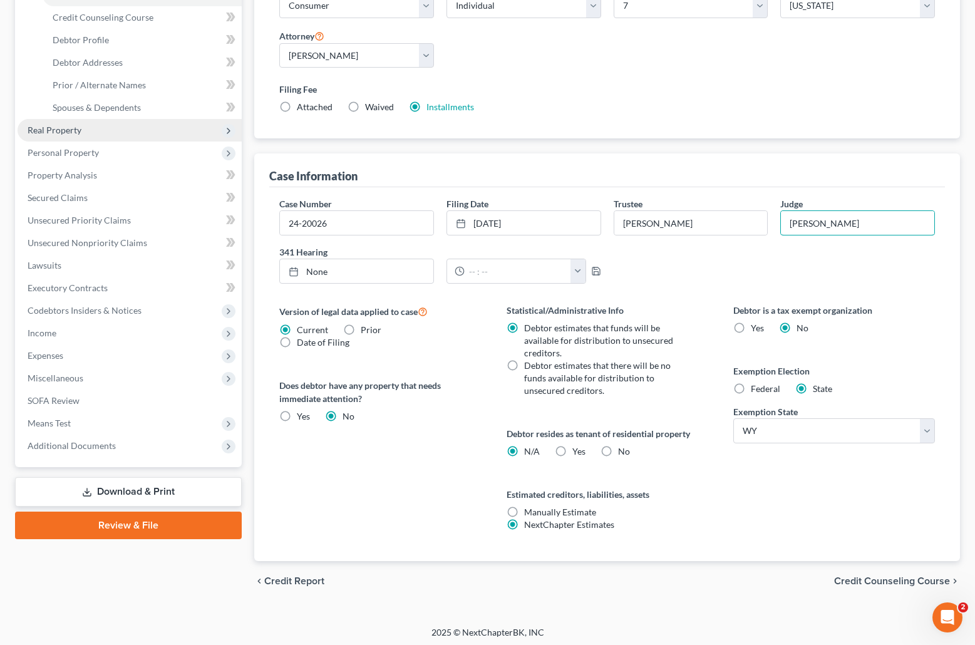
type input "Parker"
click at [81, 129] on span "Real Property" at bounding box center [130, 130] width 224 height 23
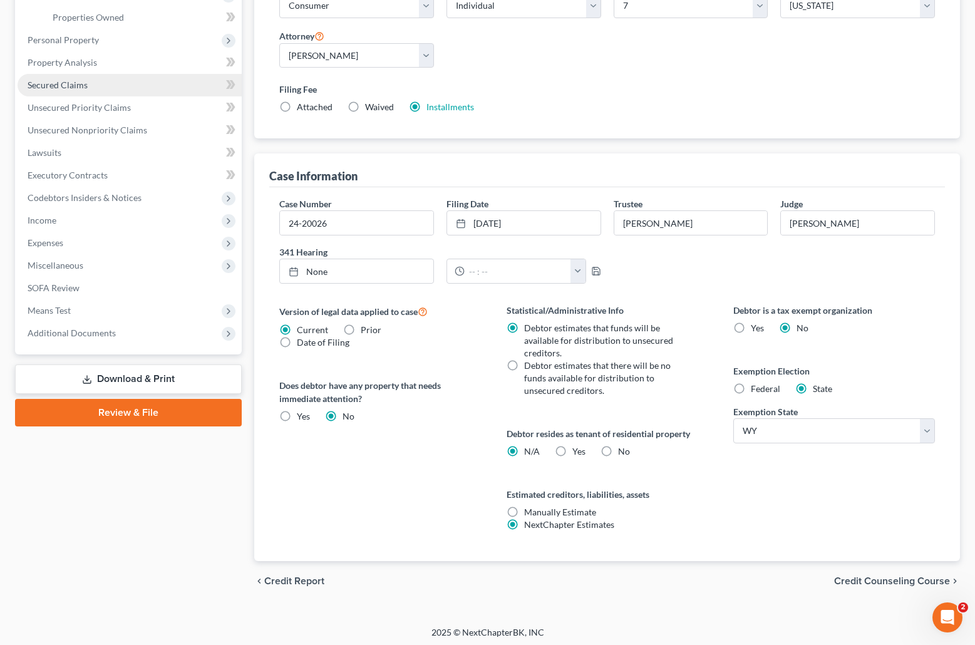
click at [85, 87] on span "Secured Claims" at bounding box center [58, 85] width 60 height 11
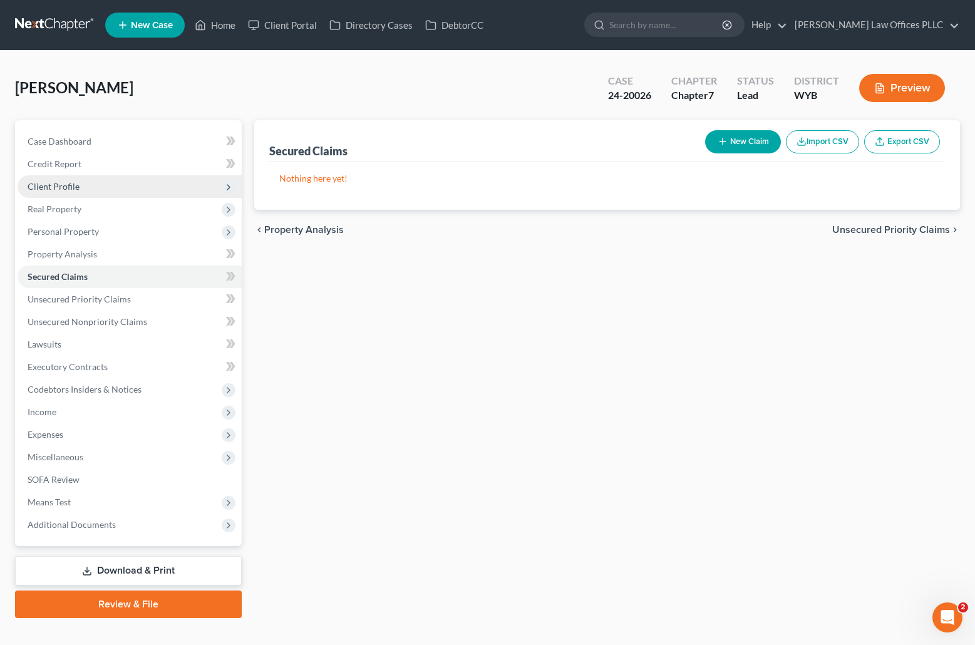
click at [66, 182] on span "Client Profile" at bounding box center [54, 186] width 52 height 11
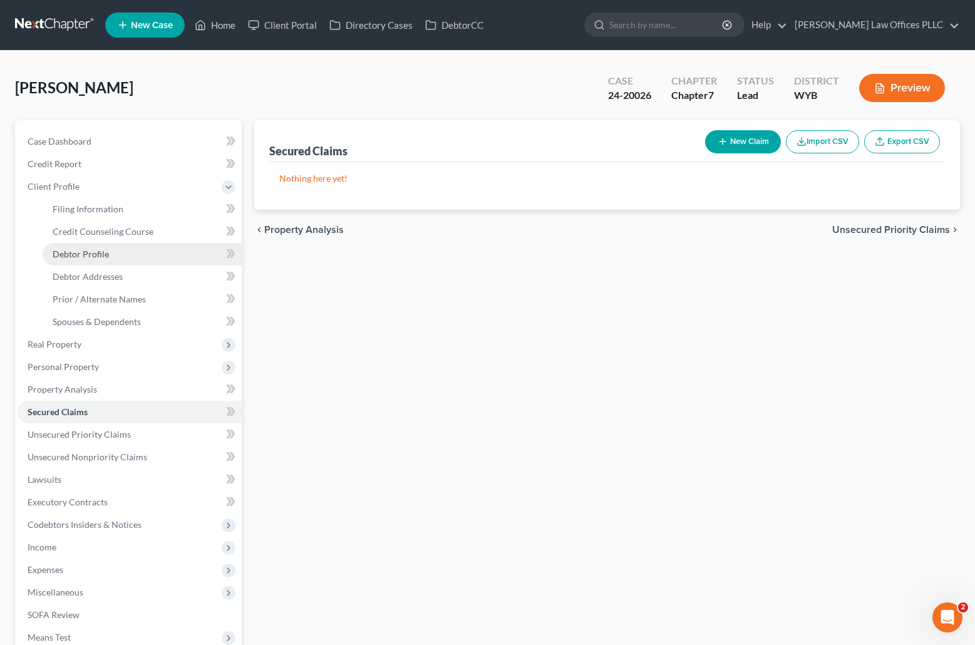
click at [103, 250] on span "Debtor Profile" at bounding box center [81, 254] width 56 height 11
select select "3"
select select "0"
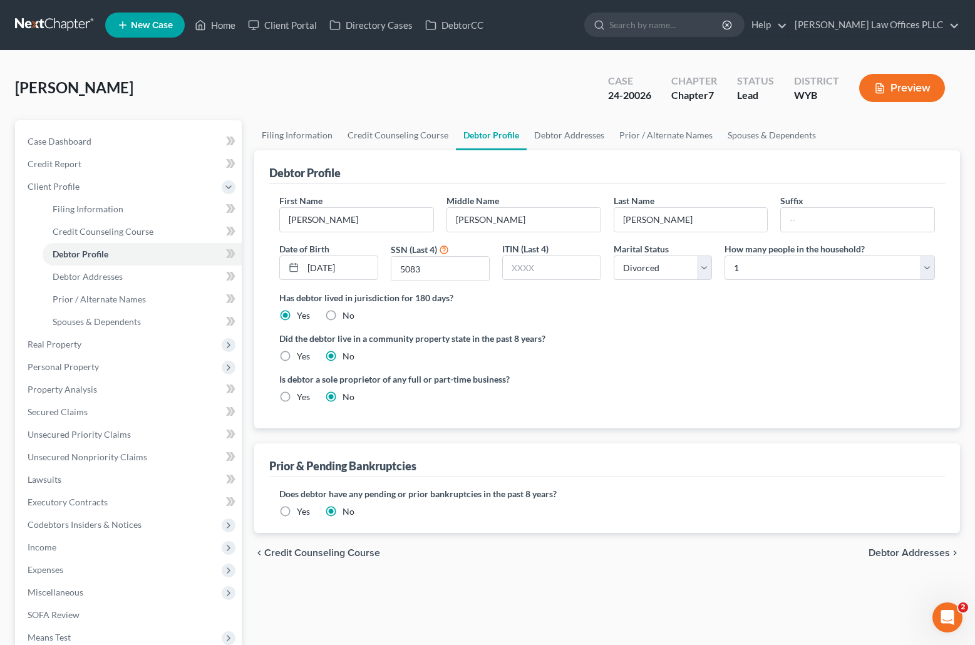
click at [297, 512] on label "Yes" at bounding box center [303, 511] width 13 height 13
click at [302, 512] on input "Yes" at bounding box center [306, 509] width 8 height 8
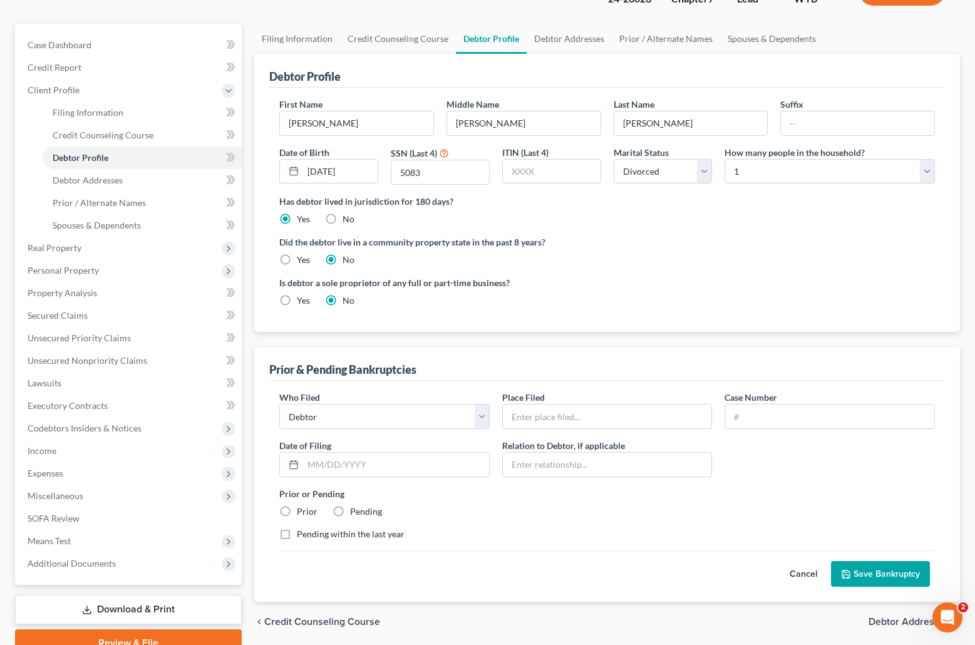
scroll to position [142, 0]
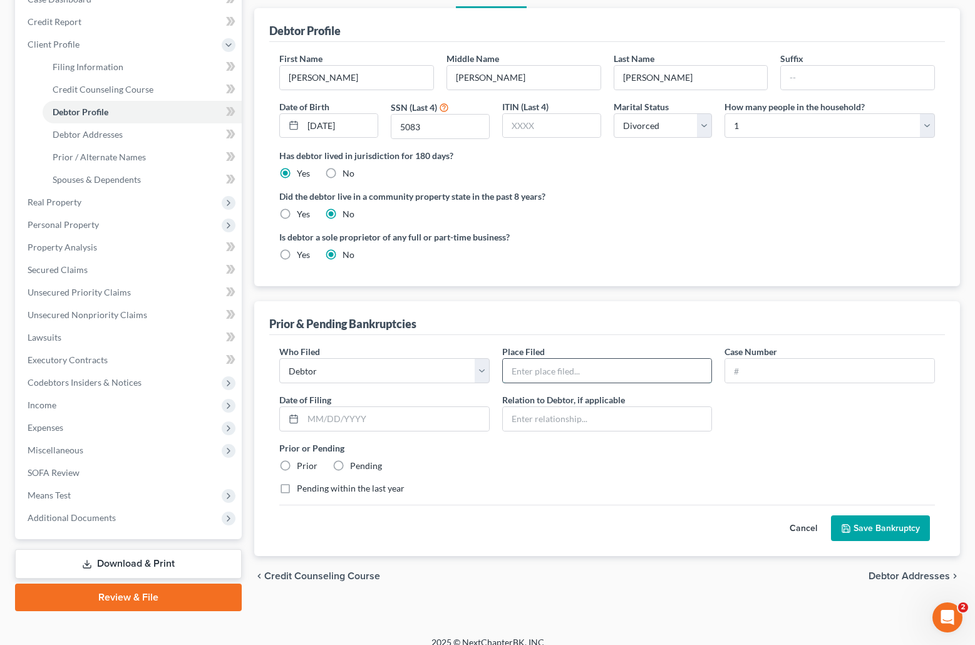
click at [527, 368] on input "text" at bounding box center [607, 371] width 209 height 24
type input "Cheyenne"
click at [343, 419] on input "text" at bounding box center [396, 419] width 186 height 24
type input "02/05/2024"
click at [744, 371] on input "text" at bounding box center [829, 371] width 209 height 24
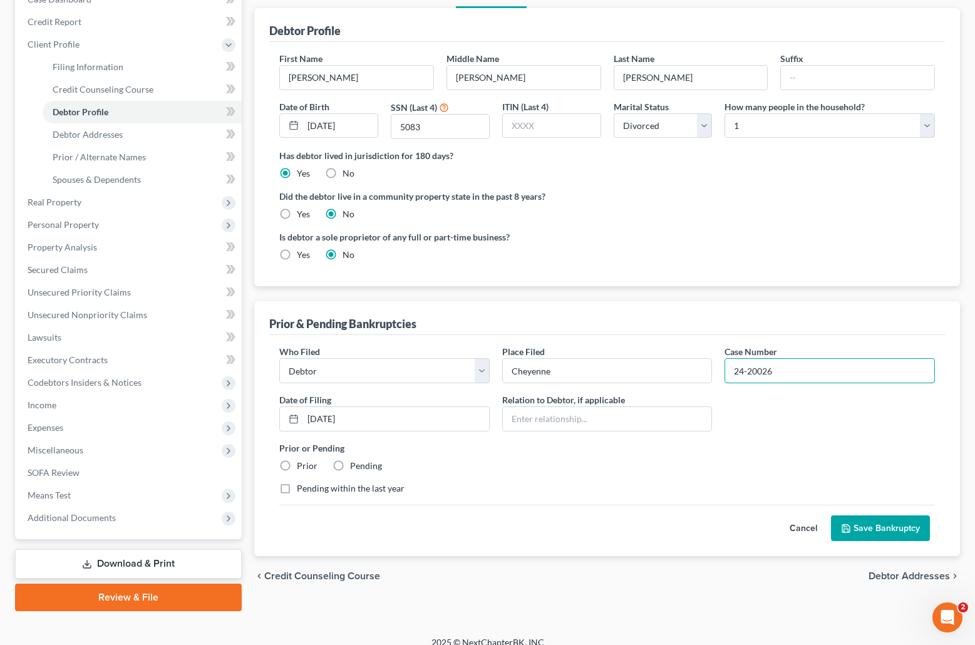
type input "24-20026"
click at [297, 468] on label "Prior" at bounding box center [307, 466] width 21 height 13
click at [302, 468] on input "Prior" at bounding box center [306, 464] width 8 height 8
radio input "true"
click at [875, 525] on button "Save Bankruptcy" at bounding box center [880, 528] width 99 height 26
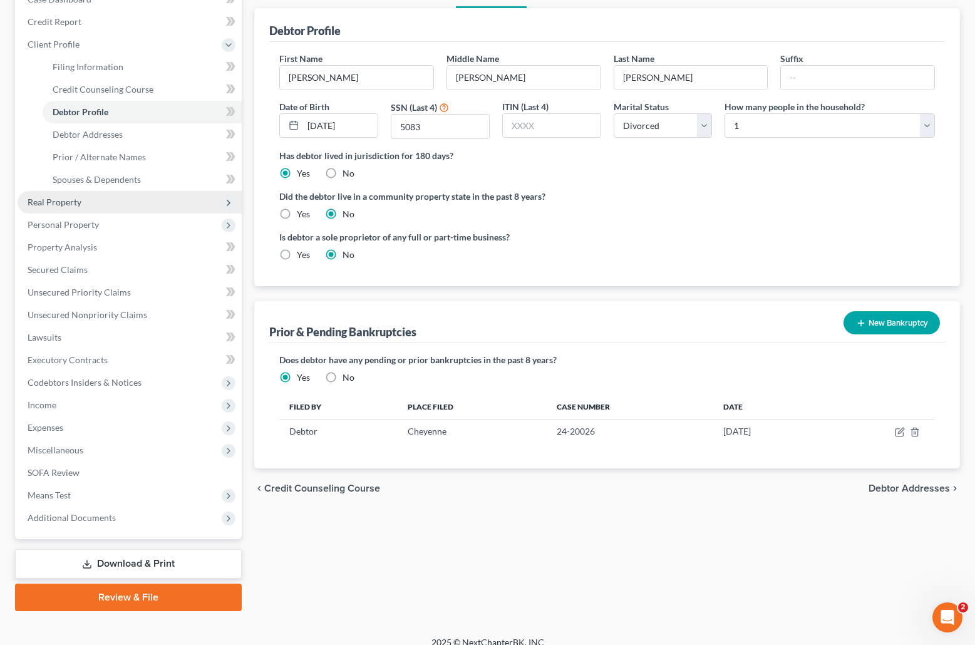
click at [76, 199] on span "Real Property" at bounding box center [55, 202] width 54 height 11
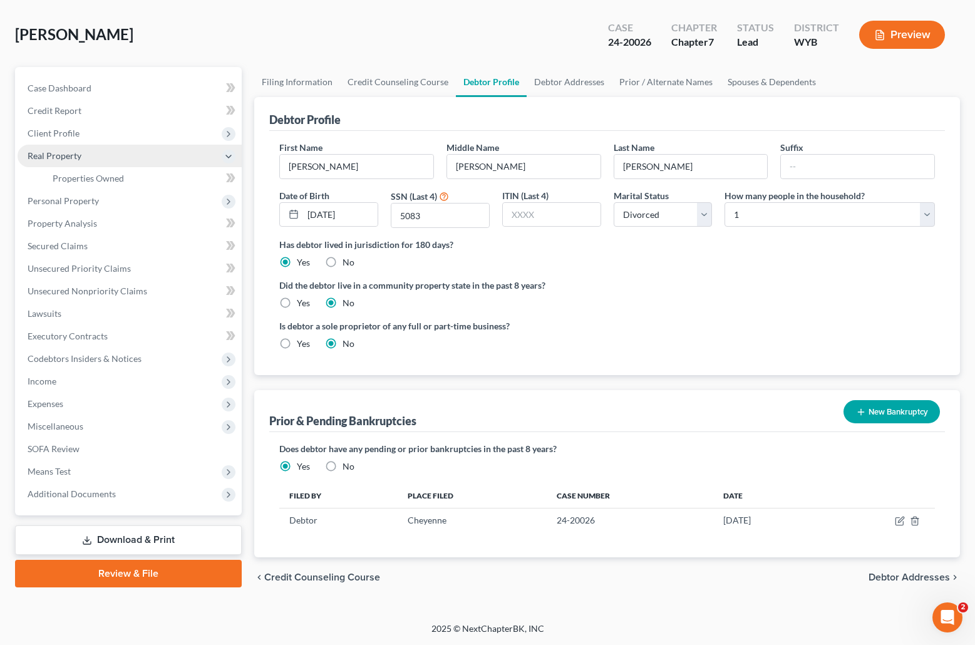
scroll to position [53, 0]
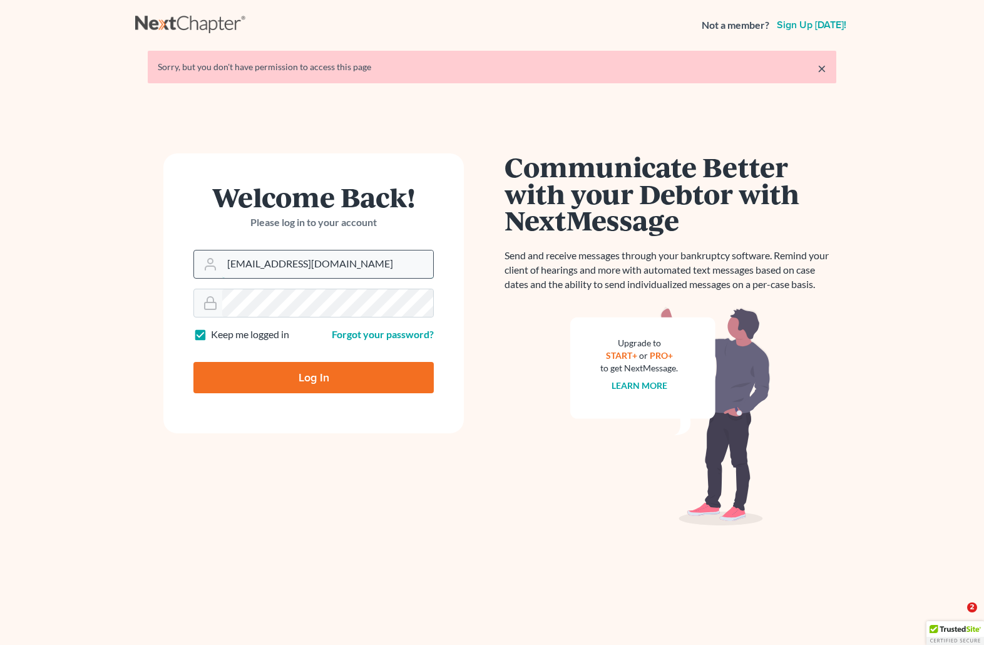
click at [374, 266] on input "[EMAIL_ADDRESS][DOMAIN_NAME]" at bounding box center [327, 264] width 211 height 28
drag, startPoint x: 378, startPoint y: 266, endPoint x: 177, endPoint y: 253, distance: 200.8
click at [177, 253] on form "Welcome Back! Please log in to your account Email Address [EMAIL_ADDRESS][DOMAI…" at bounding box center [313, 293] width 301 height 280
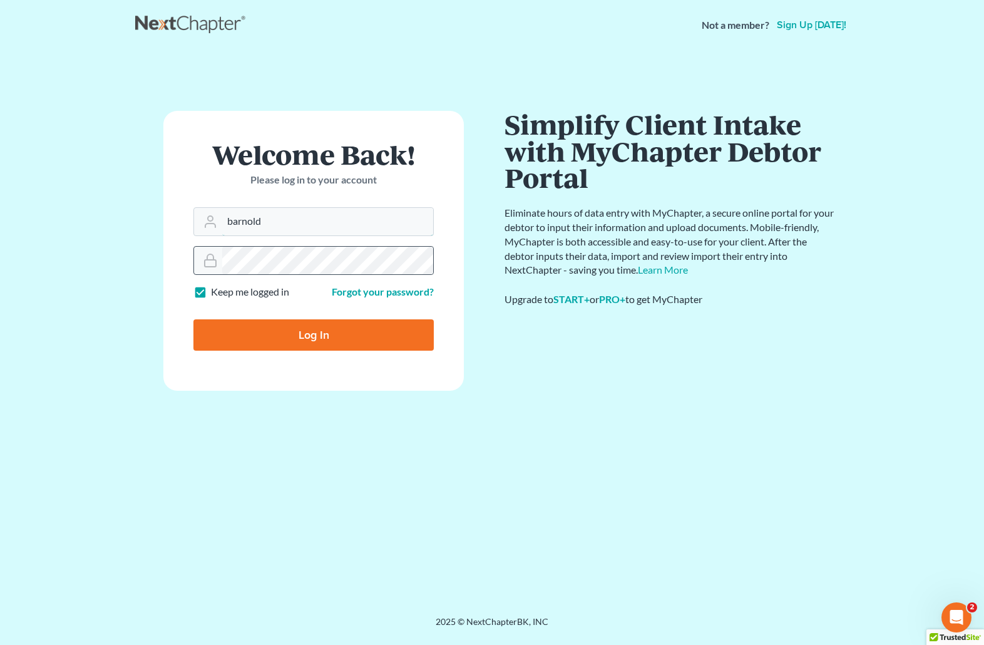
type input "[EMAIL_ADDRESS][DOMAIN_NAME]"
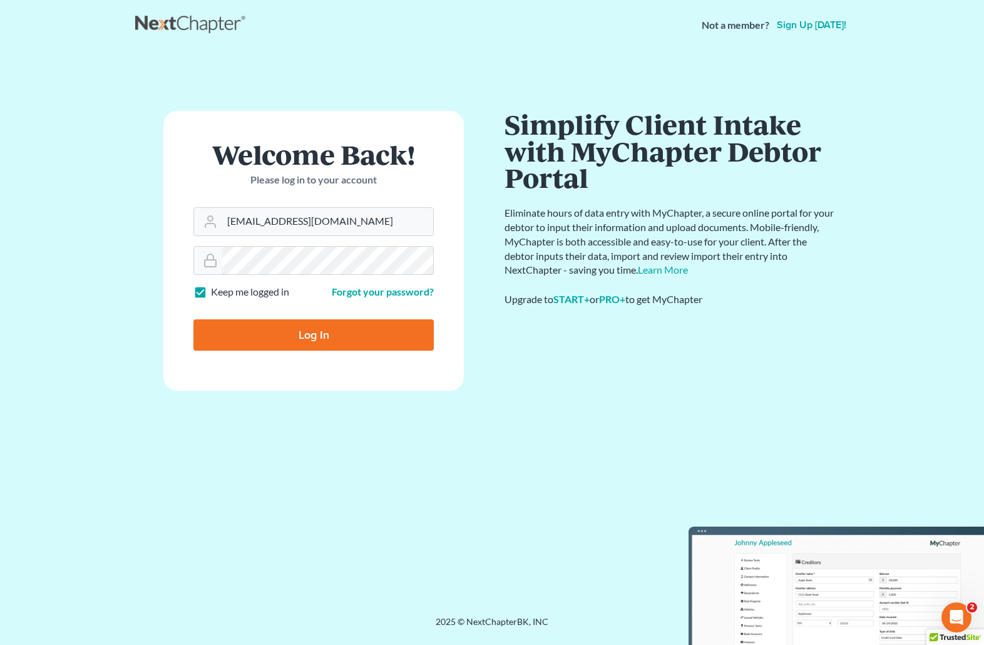
click at [176, 255] on form "Welcome Back! Please log in to your account Email Address barnold@arnoldlawoffi…" at bounding box center [313, 251] width 301 height 280
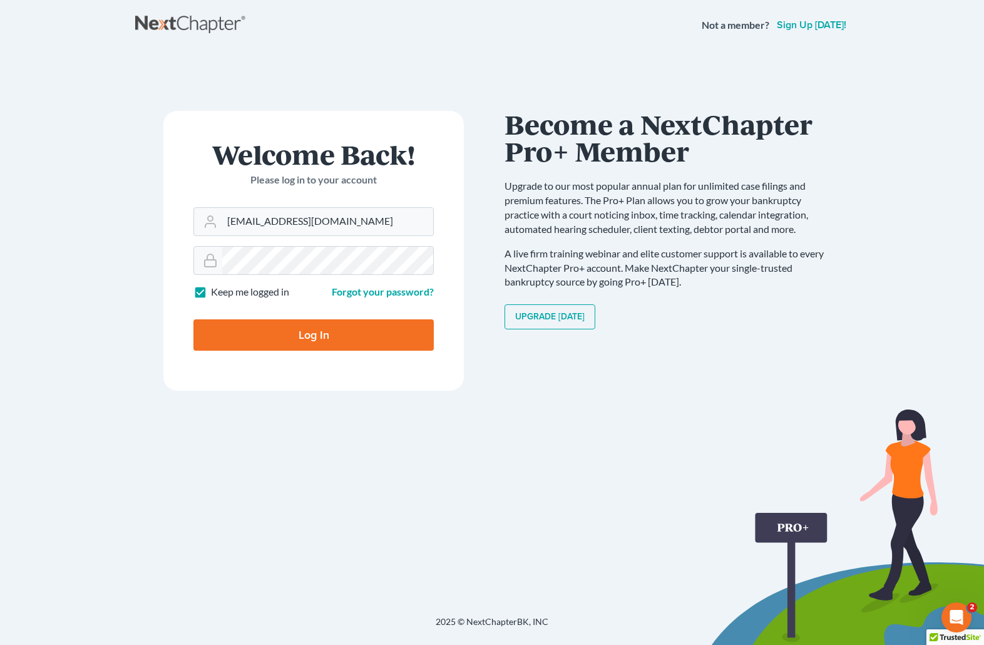
click at [261, 334] on input "Log In" at bounding box center [313, 334] width 240 height 31
type input "Thinking..."
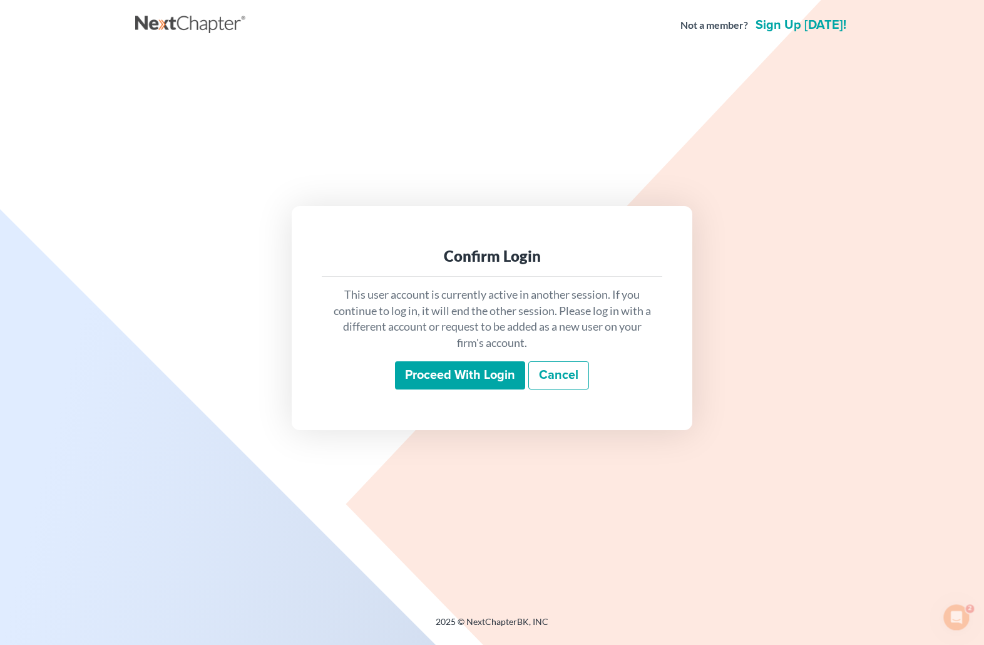
click at [469, 383] on input "Proceed with login" at bounding box center [460, 375] width 130 height 29
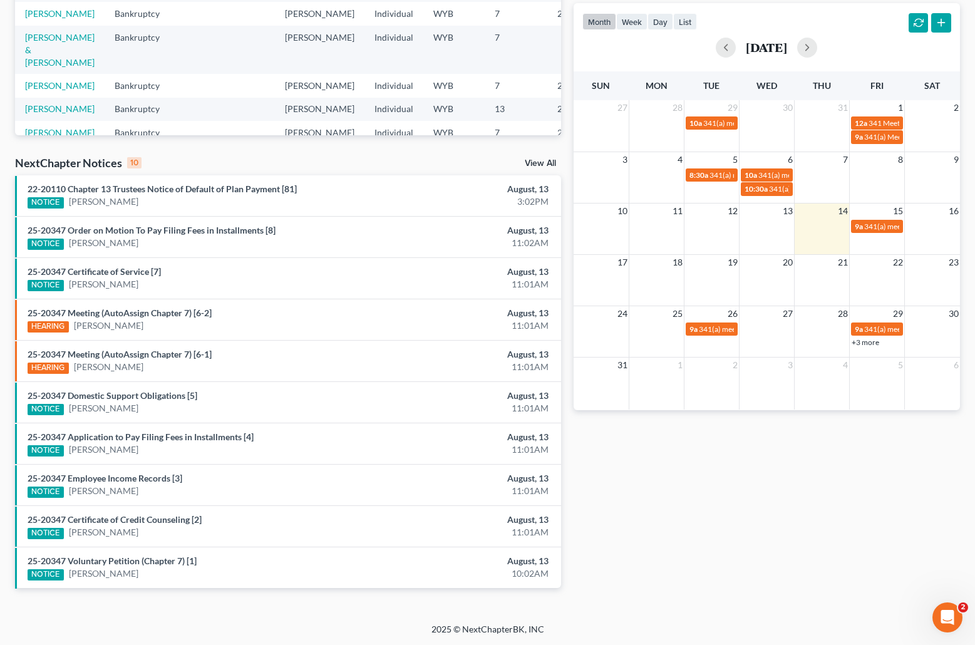
scroll to position [256, 0]
click at [881, 221] on span "341(a) meeting for [PERSON_NAME] & [US_STATE][PERSON_NAME]" at bounding box center [976, 225] width 225 height 9
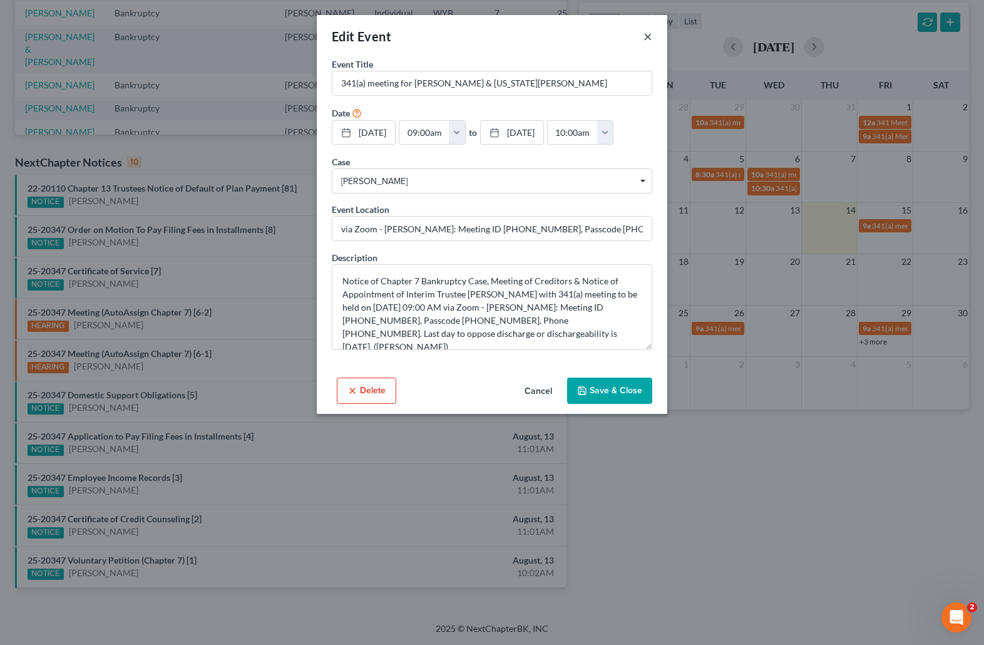
click at [647, 33] on button "×" at bounding box center [648, 36] width 9 height 15
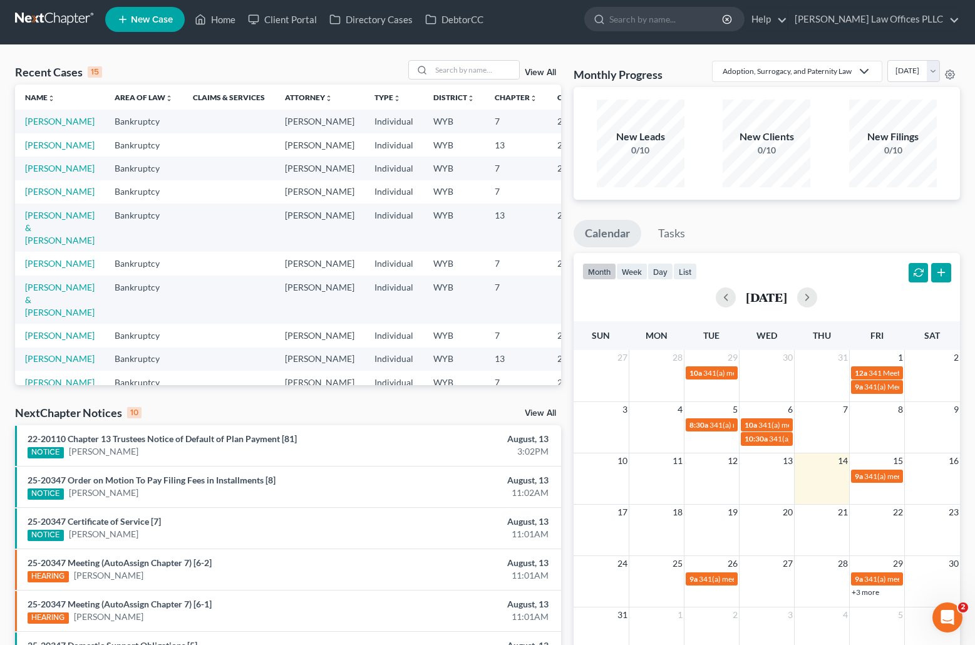
scroll to position [0, 0]
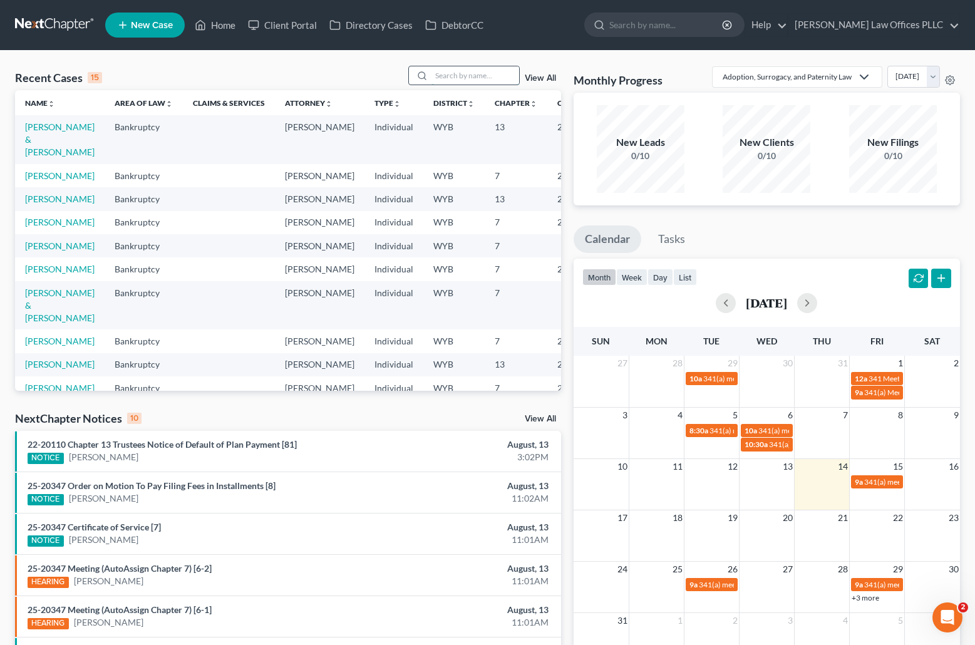
click at [436, 81] on input "search" at bounding box center [475, 75] width 88 height 18
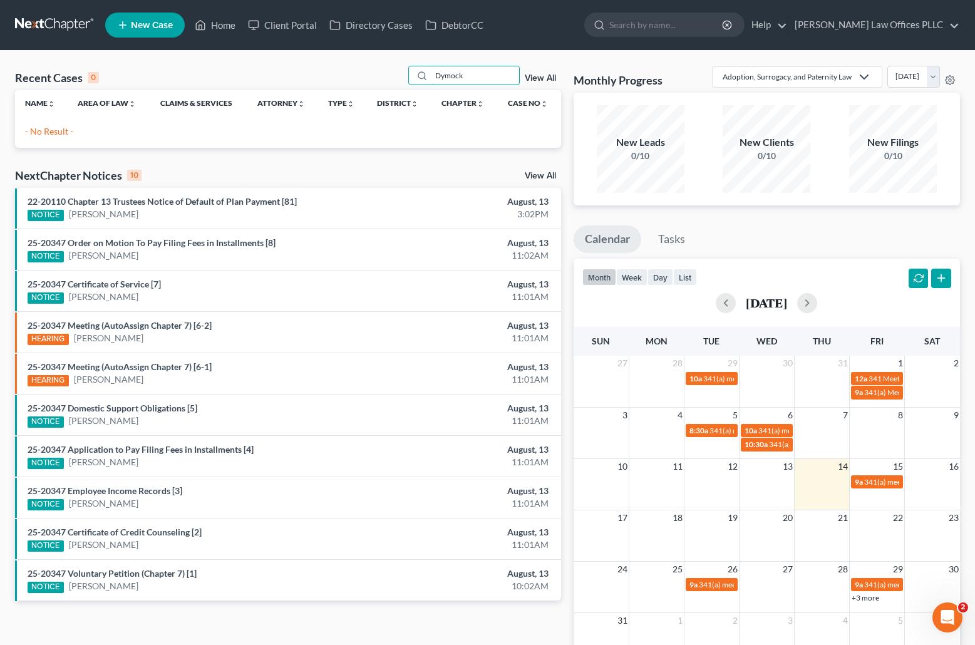
type input "Dymock"
click at [150, 21] on span "New Case" at bounding box center [152, 25] width 42 height 9
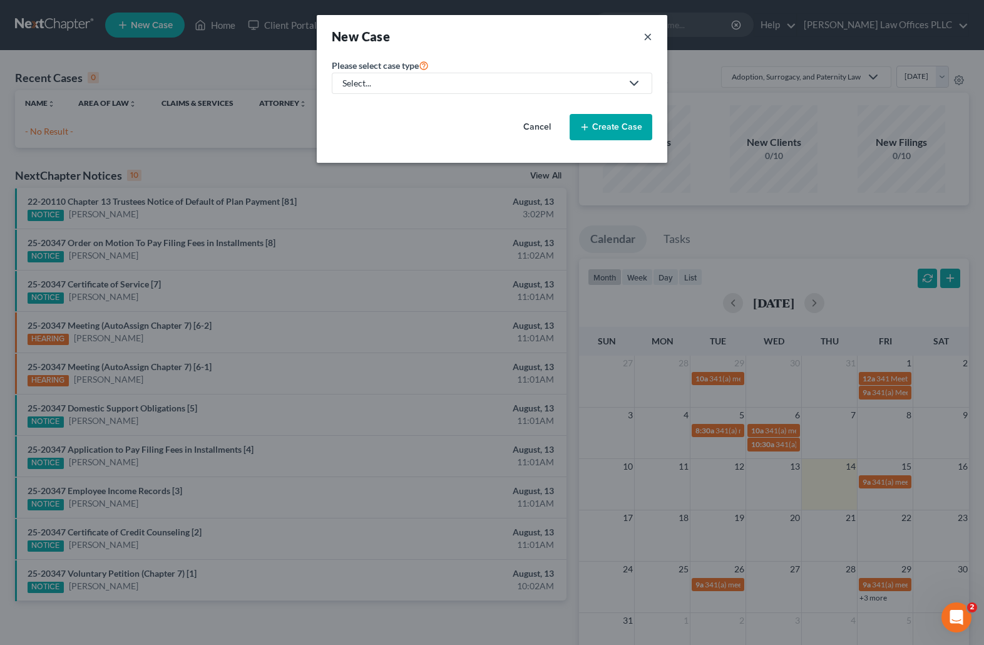
drag, startPoint x: 648, startPoint y: 34, endPoint x: 299, endPoint y: 79, distance: 351.7
click at [647, 34] on button "×" at bounding box center [648, 37] width 9 height 18
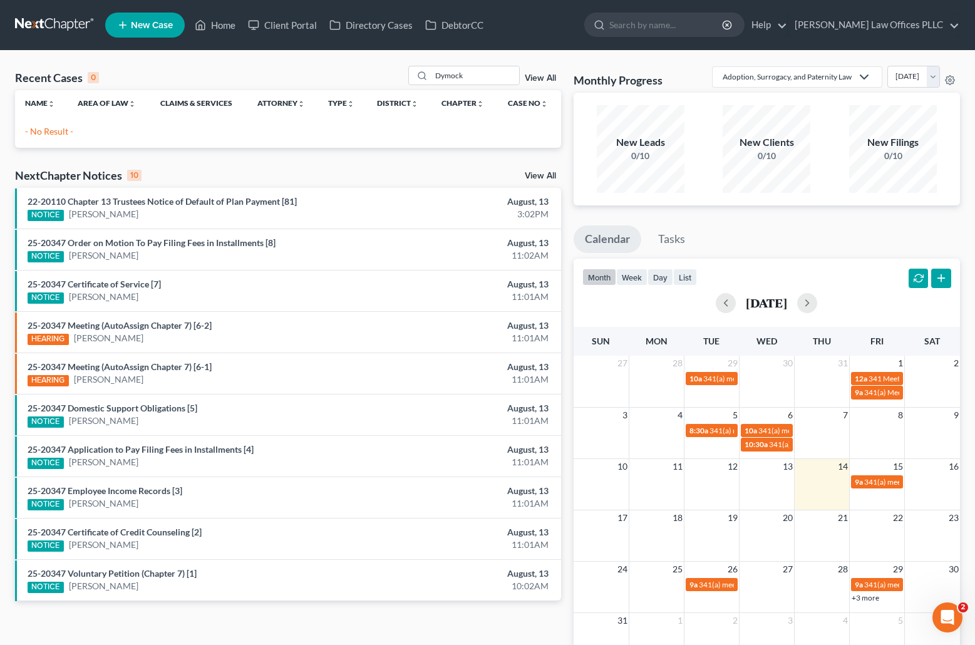
click at [156, 23] on span "New Case" at bounding box center [152, 25] width 42 height 9
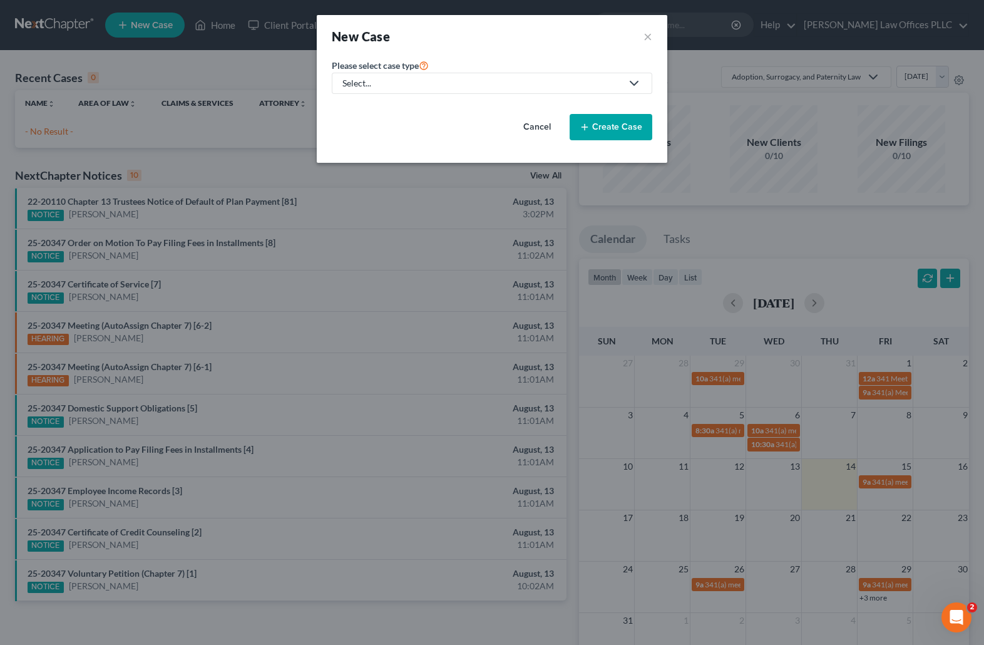
click at [369, 78] on div "Select..." at bounding box center [482, 83] width 279 height 13
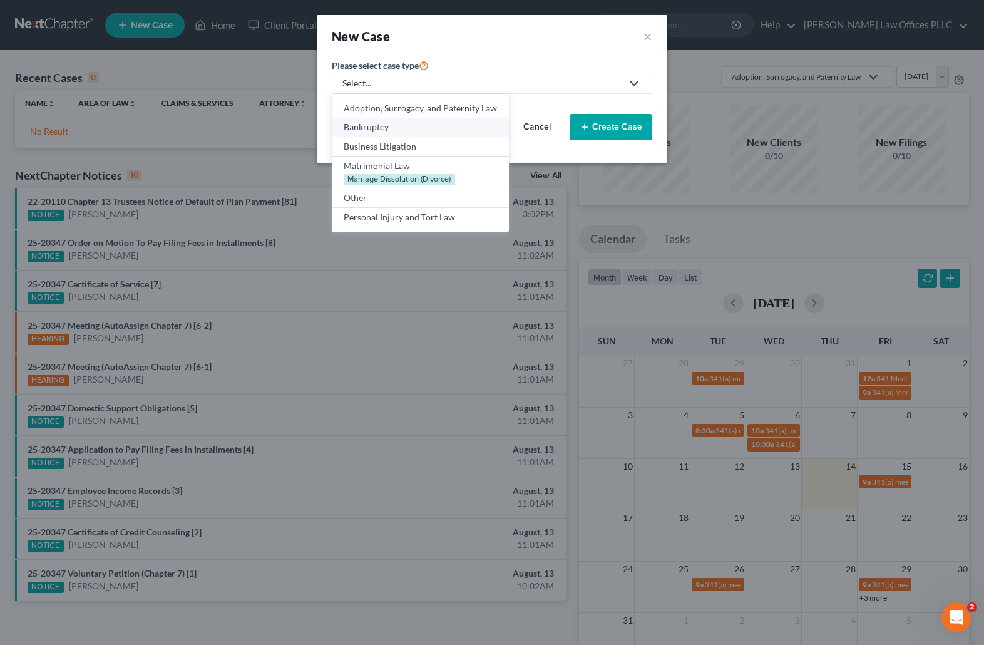
click at [377, 129] on div "Bankruptcy" at bounding box center [420, 127] width 153 height 13
select select "92"
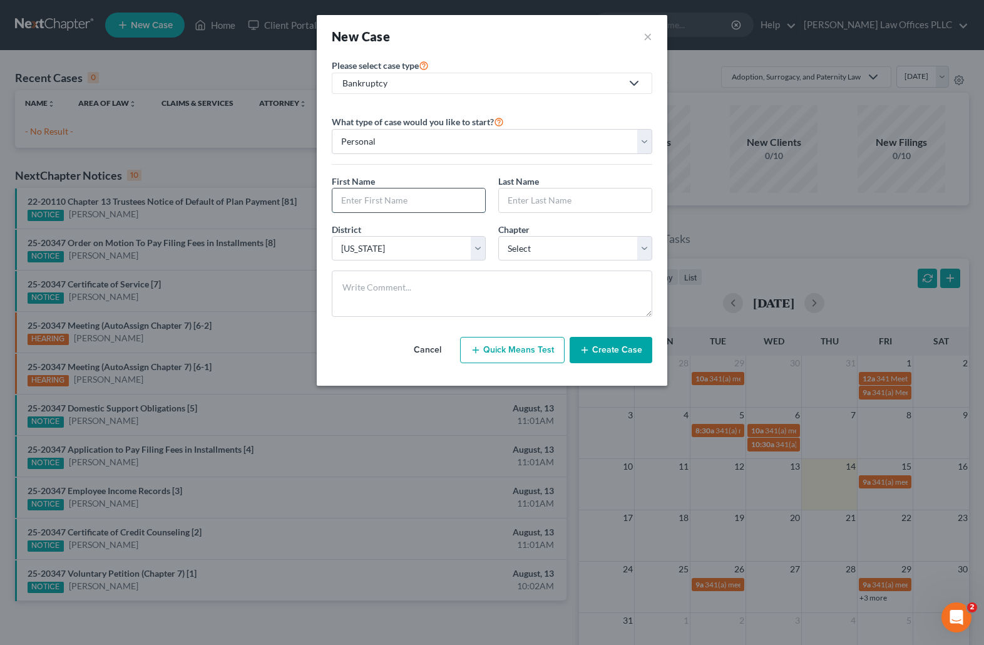
click at [349, 200] on input "text" at bounding box center [409, 200] width 153 height 24
type input "[PERSON_NAME]"
type input "Dymock"
click at [647, 244] on select "Select 7 11 12 13" at bounding box center [575, 248] width 154 height 25
select select "0"
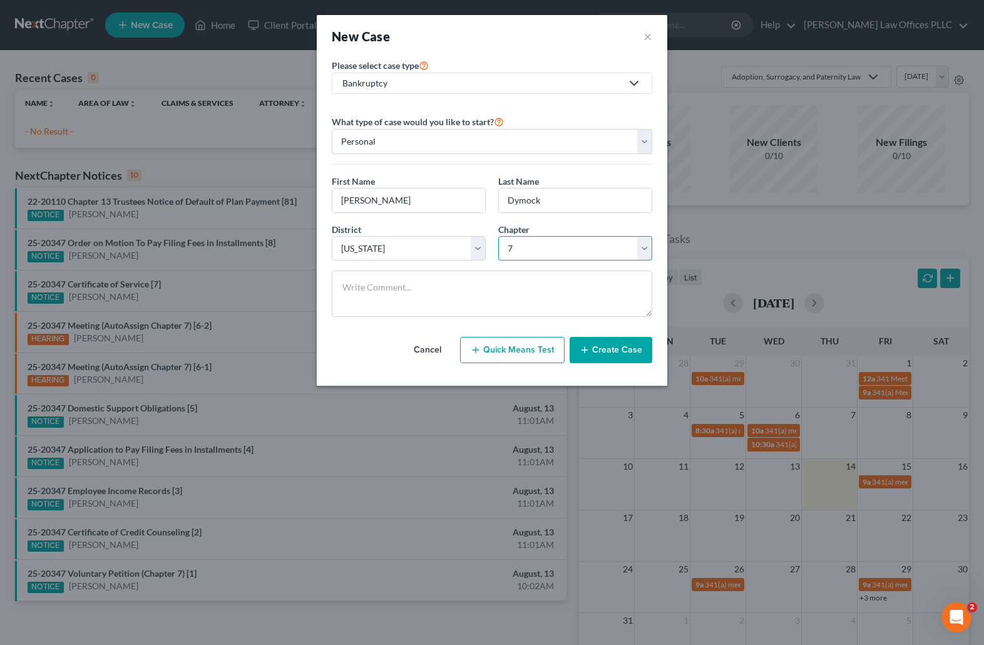
click at [498, 236] on select "Select 7 11 12 13" at bounding box center [575, 248] width 154 height 25
click at [620, 350] on button "Create Case" at bounding box center [611, 350] width 83 height 26
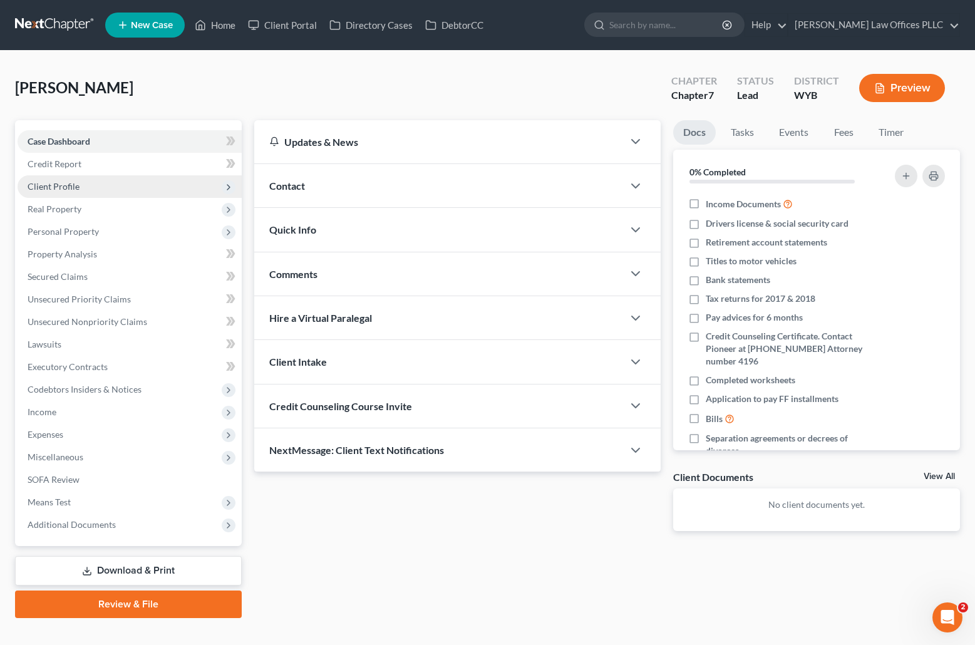
drag, startPoint x: 66, startPoint y: 184, endPoint x: 75, endPoint y: 180, distance: 9.5
click at [66, 184] on span "Client Profile" at bounding box center [54, 186] width 52 height 11
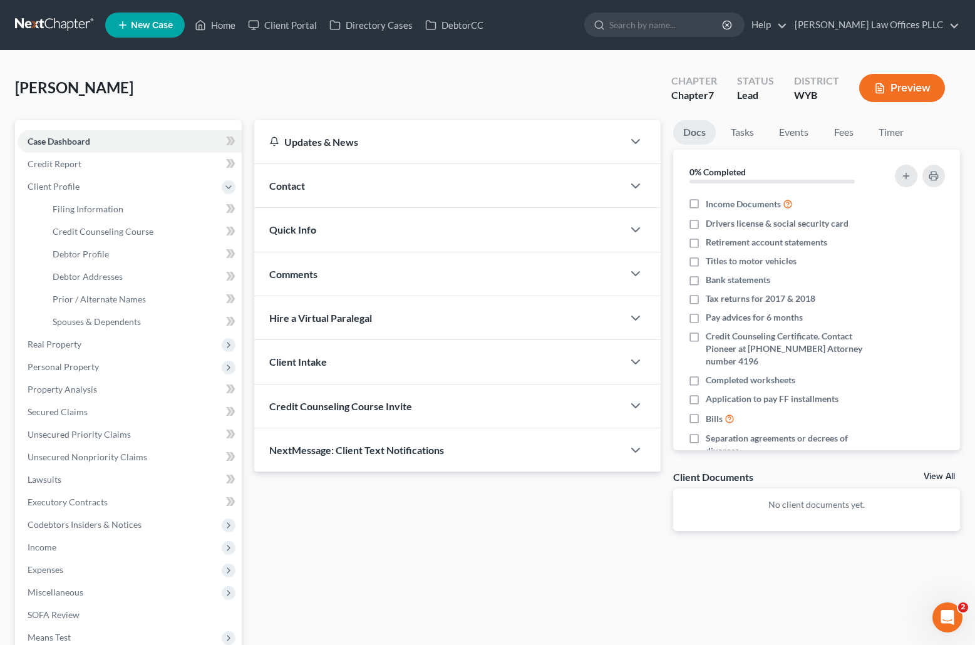
click at [389, 180] on div "Contact" at bounding box center [438, 185] width 369 height 43
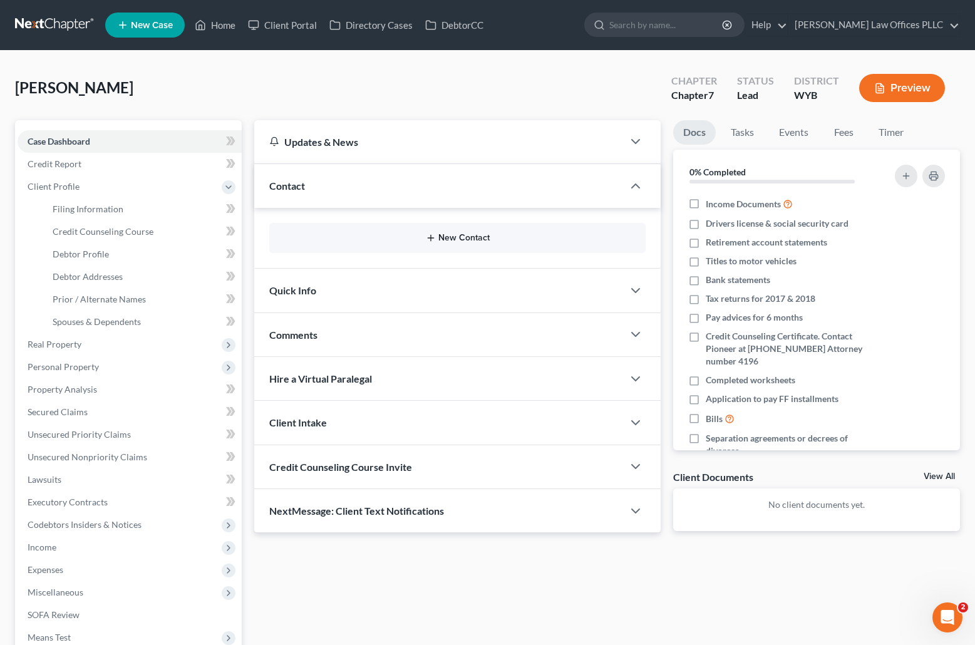
click at [471, 239] on button "New Contact" at bounding box center [457, 238] width 356 height 10
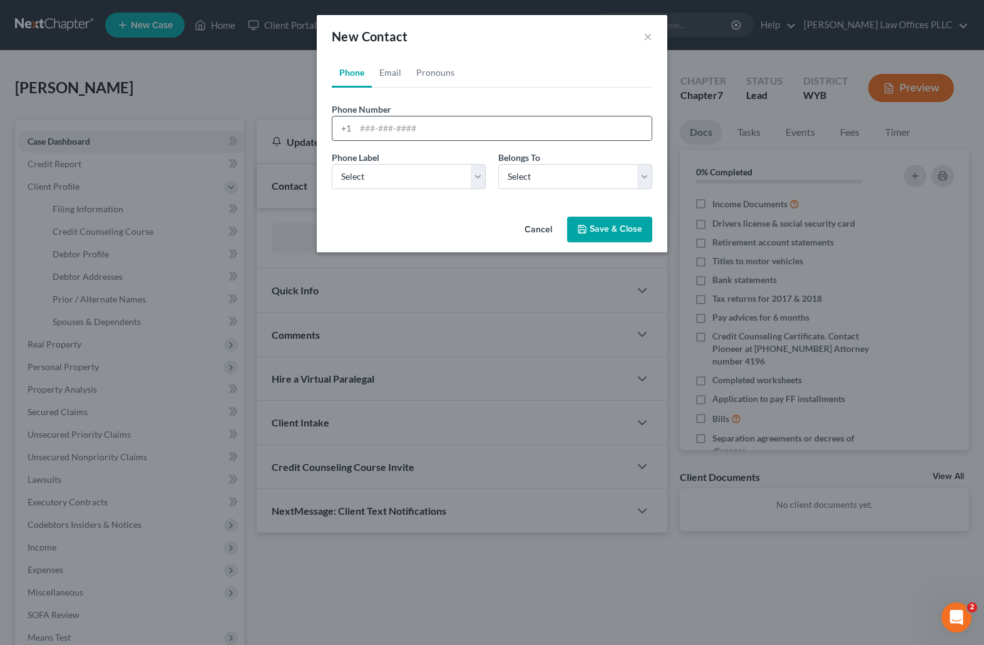
click at [354, 132] on div "+1" at bounding box center [344, 128] width 23 height 24
click at [359, 120] on input "tel" at bounding box center [504, 128] width 296 height 24
type input "[PHONE_NUMBER]"
click at [386, 175] on select "Select Mobile Home Work Other" at bounding box center [409, 176] width 154 height 25
select select "0"
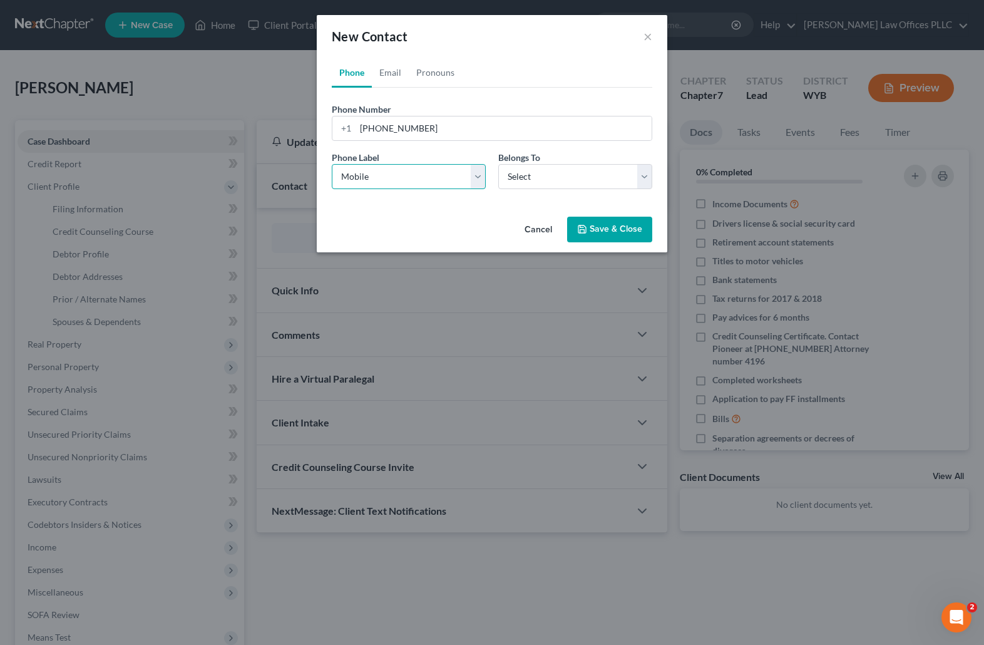
click at [332, 164] on select "Select Mobile Home Work Other" at bounding box center [409, 176] width 154 height 25
click at [507, 181] on select "Select Client Other" at bounding box center [575, 176] width 154 height 25
select select "0"
click at [498, 164] on select "Select Client Other" at bounding box center [575, 176] width 154 height 25
click at [614, 228] on button "Save & Close" at bounding box center [609, 230] width 85 height 26
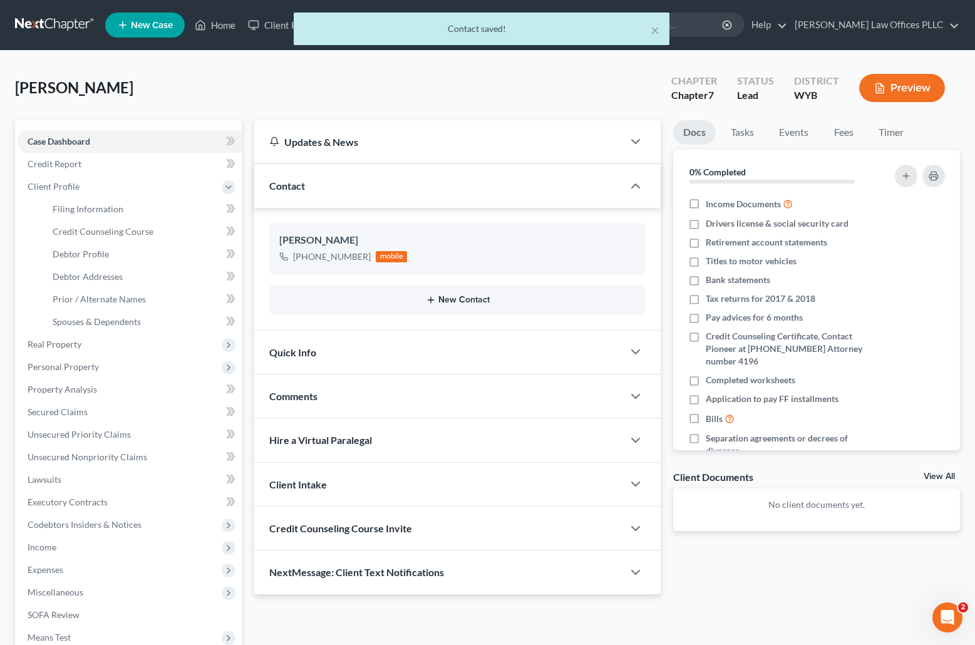
click at [464, 295] on button "New Contact" at bounding box center [457, 300] width 356 height 10
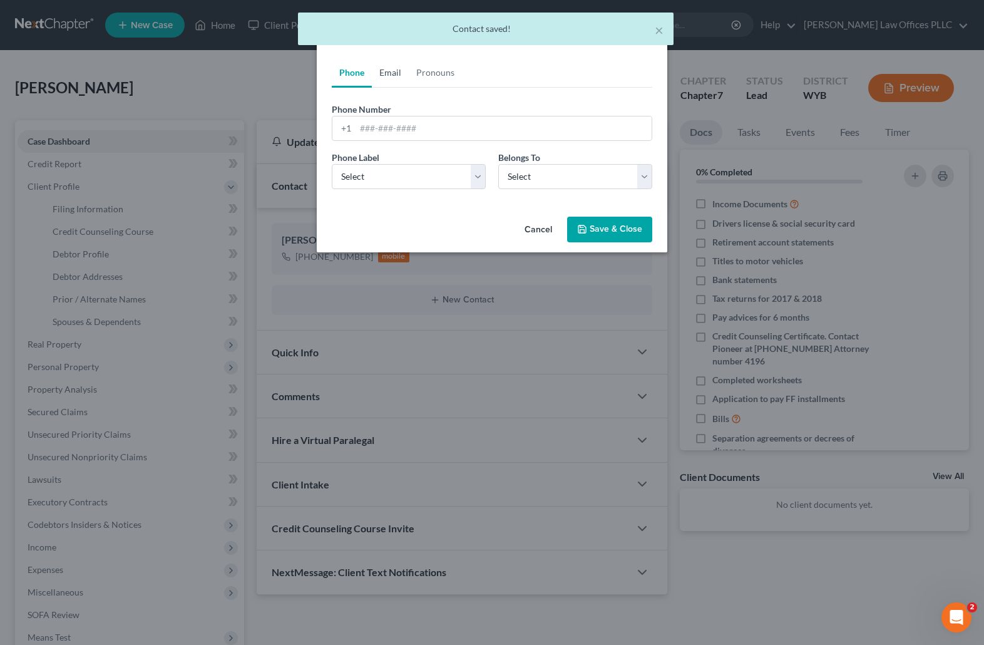
click at [383, 73] on link "Email" at bounding box center [390, 73] width 37 height 30
click at [368, 126] on input "email" at bounding box center [504, 128] width 296 height 24
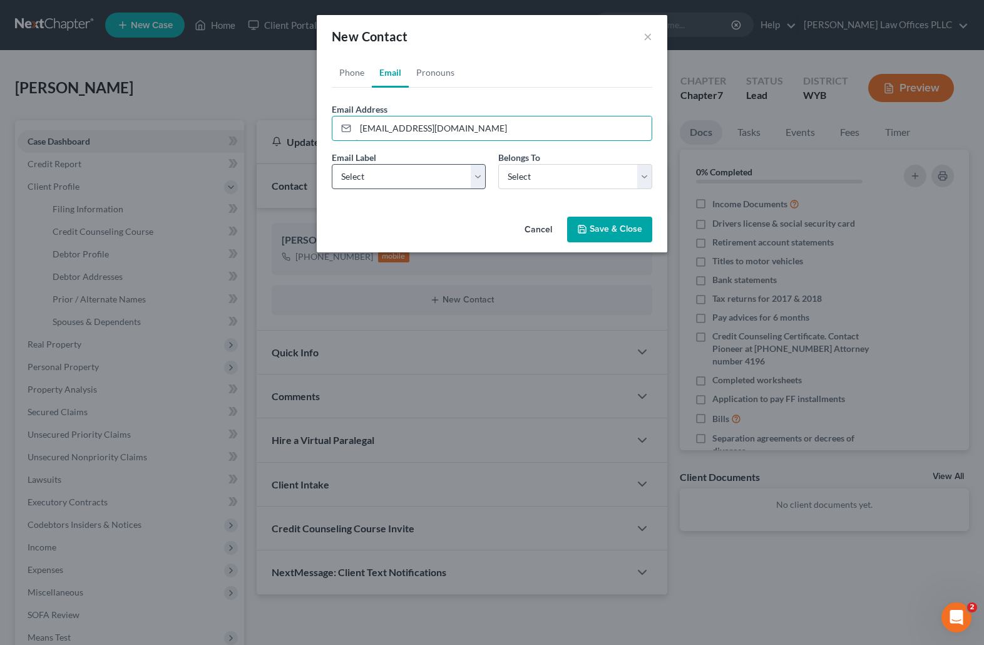
type input "[EMAIL_ADDRESS][DOMAIN_NAME]"
click at [476, 178] on select "Select Home Work Other" at bounding box center [409, 176] width 154 height 25
select select "0"
click at [332, 164] on select "Select Home Work Other" at bounding box center [409, 176] width 154 height 25
click at [513, 177] on select "Select Client Other" at bounding box center [575, 176] width 154 height 25
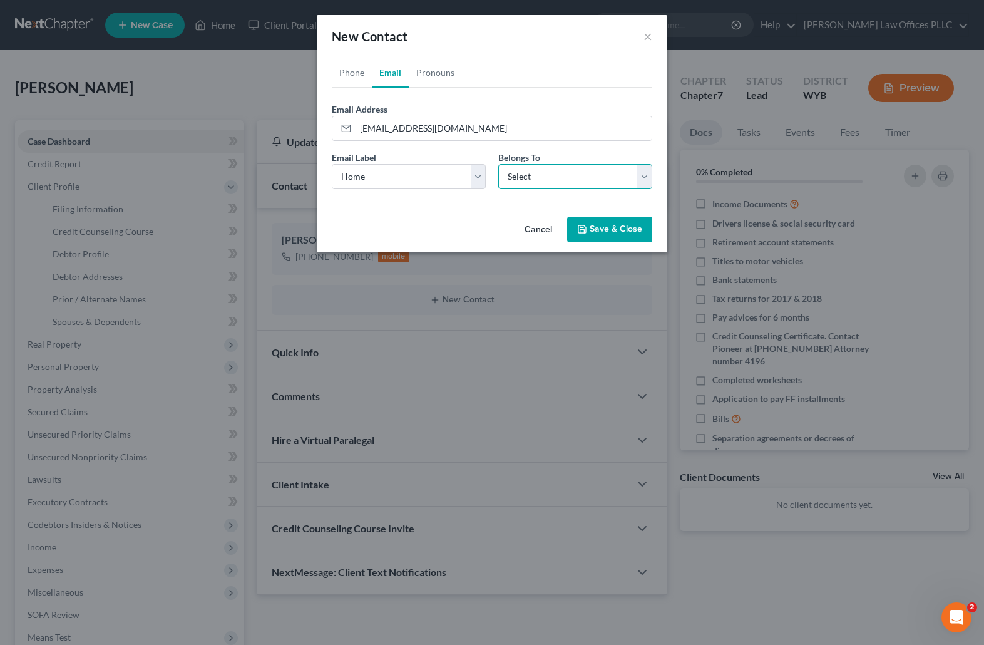
select select "0"
click at [498, 164] on select "Select Client Other" at bounding box center [575, 176] width 154 height 25
click at [617, 229] on button "Save & Close" at bounding box center [609, 230] width 85 height 26
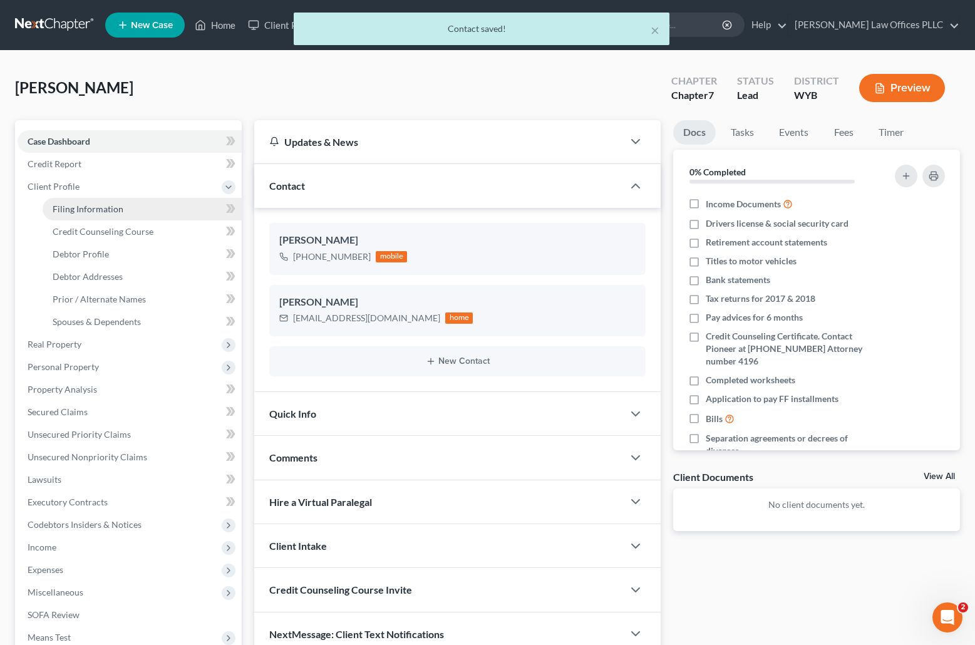
click at [115, 206] on span "Filing Information" at bounding box center [88, 209] width 71 height 11
select select "1"
select select "0"
select select "92"
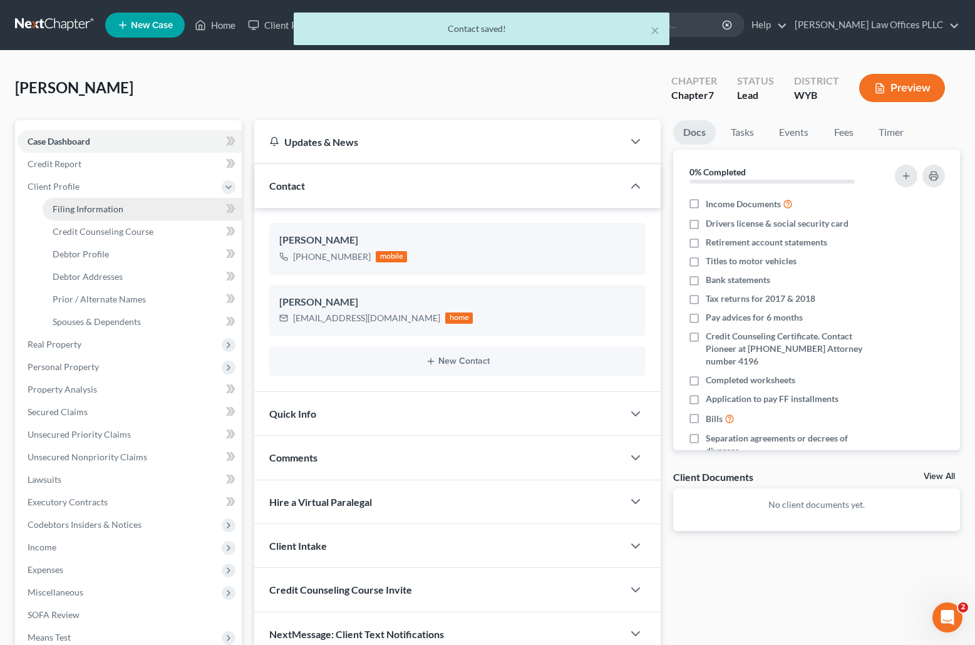
select select "53"
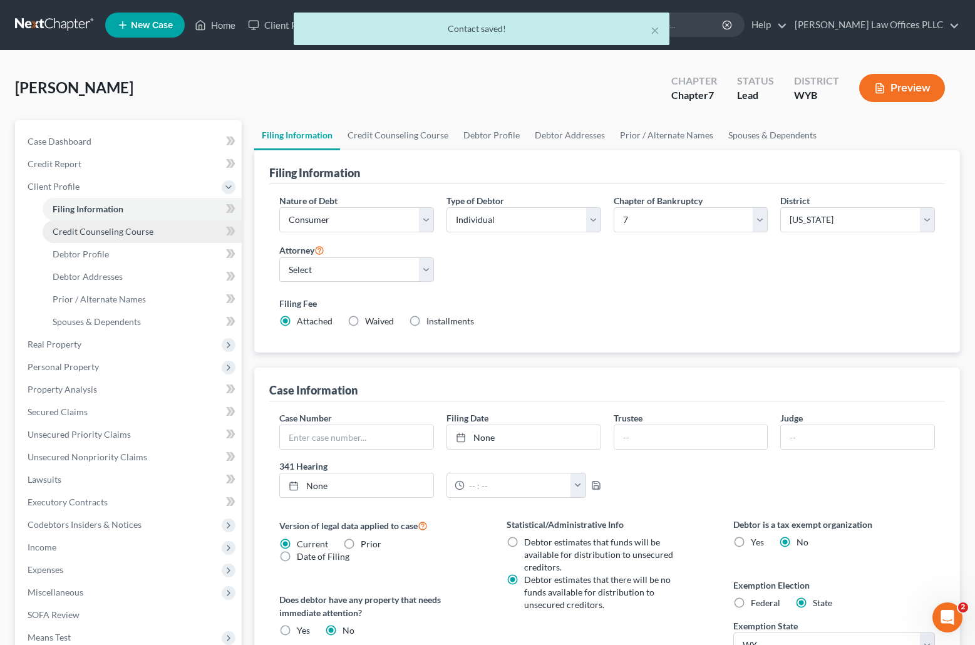
click at [118, 231] on span "Credit Counseling Course" at bounding box center [103, 231] width 101 height 11
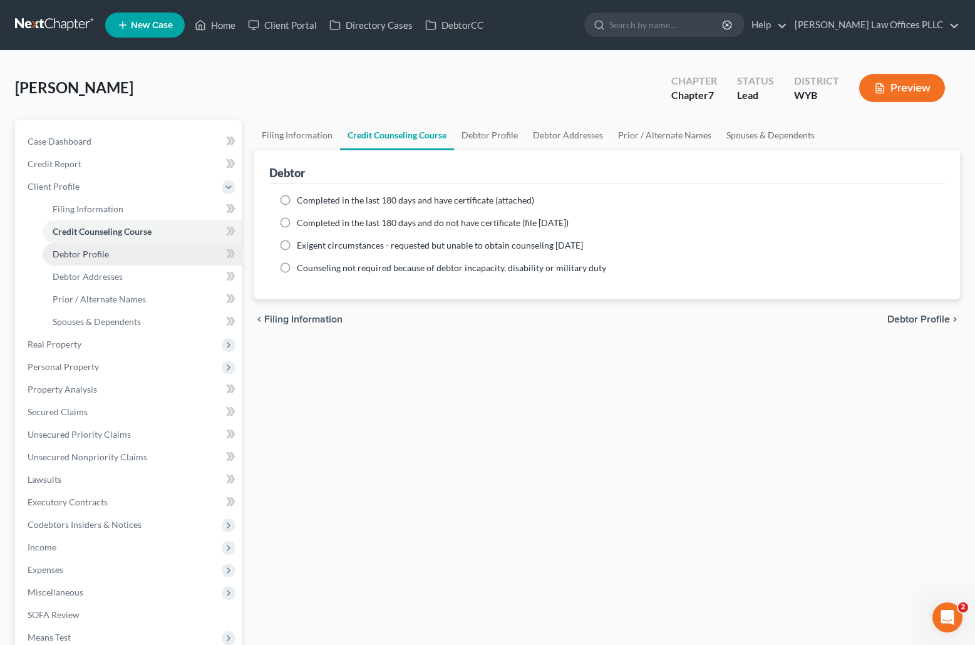
click at [103, 256] on span "Debtor Profile" at bounding box center [81, 254] width 56 height 11
select select "0"
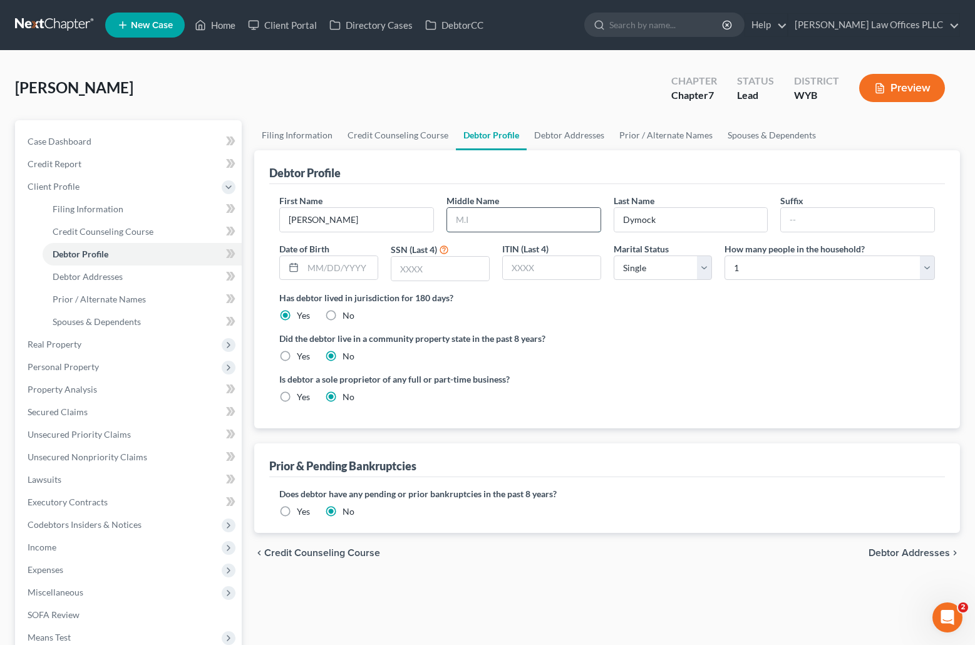
click at [466, 220] on input "text" at bounding box center [523, 220] width 153 height 24
type input "[PERSON_NAME]"
click at [307, 266] on input "text" at bounding box center [340, 268] width 75 height 24
type input "[DATE]"
click at [400, 266] on input "text" at bounding box center [440, 269] width 98 height 24
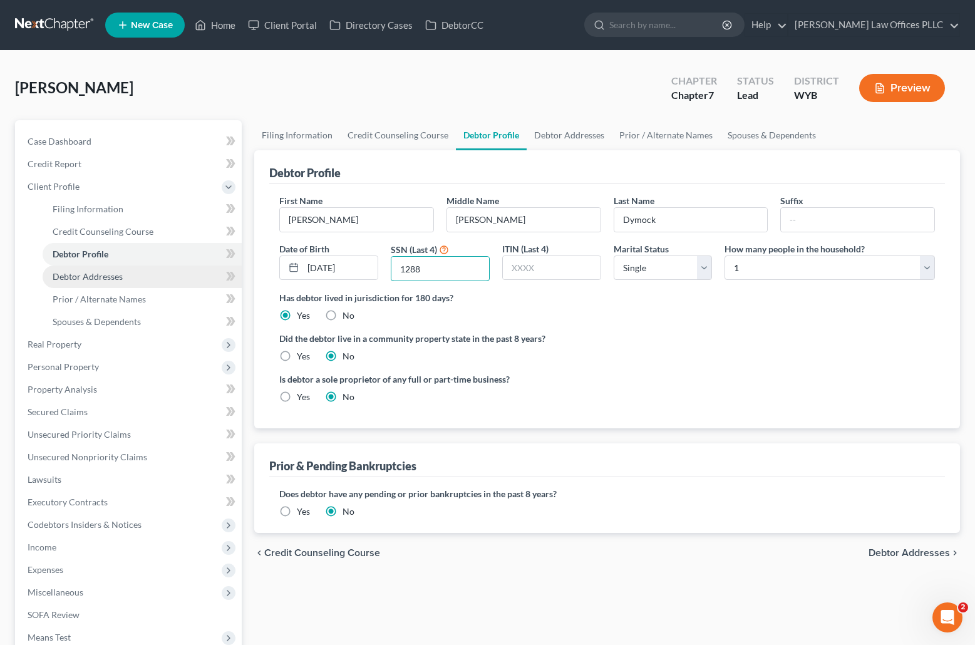
type input "1288"
click at [115, 272] on span "Debtor Addresses" at bounding box center [88, 276] width 70 height 11
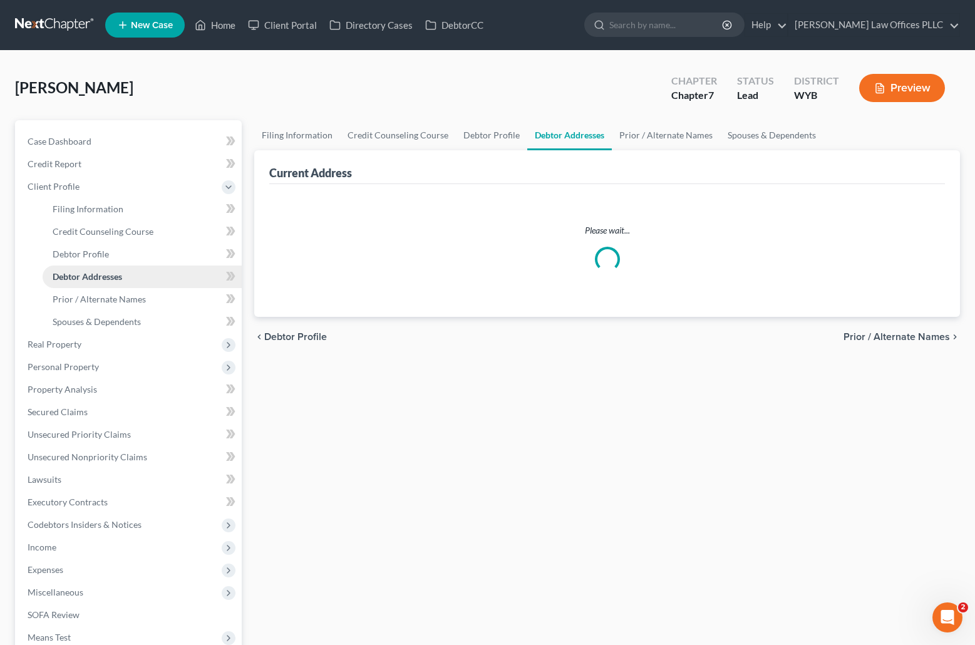
select select "0"
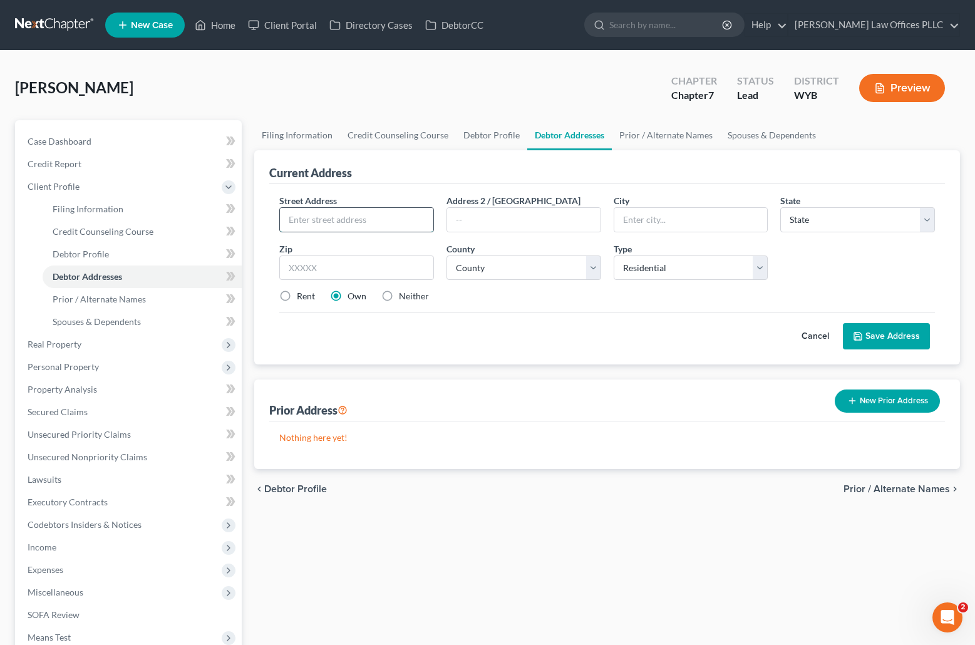
click at [315, 217] on input "text" at bounding box center [356, 220] width 153 height 24
type input "[STREET_ADDRESS]"
type input "[GEOGRAPHIC_DATA]"
click at [801, 215] on select "State [US_STATE] AK AR AZ CA CO CT DE DC [GEOGRAPHIC_DATA] [GEOGRAPHIC_DATA] GU…" at bounding box center [857, 219] width 155 height 25
select select "53"
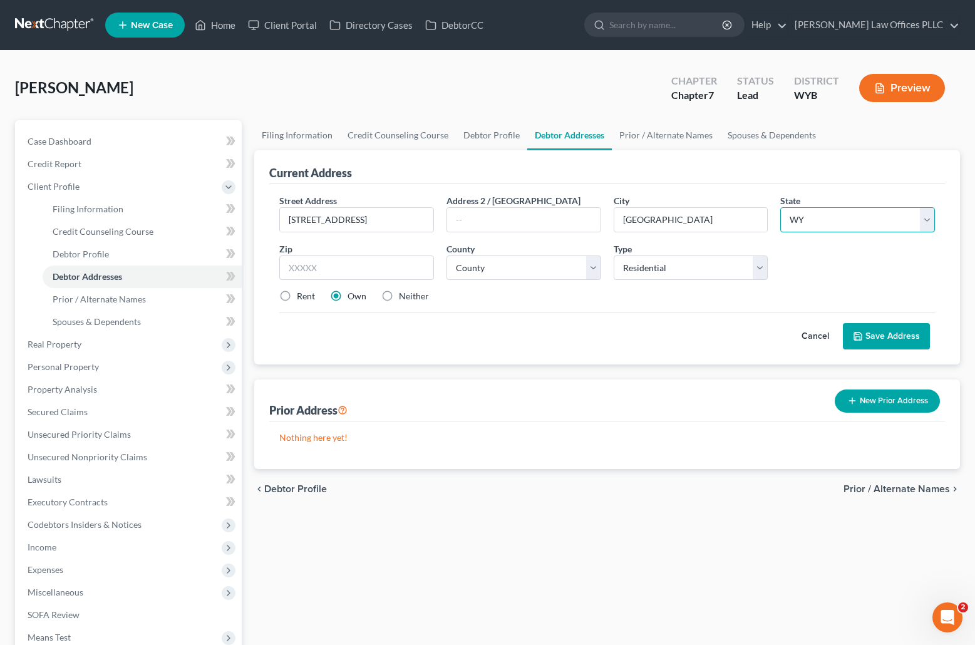
click at [780, 207] on select "State [US_STATE] AK AR AZ CA CO CT DE DC [GEOGRAPHIC_DATA] [GEOGRAPHIC_DATA] GU…" at bounding box center [857, 219] width 155 height 25
type input "82901"
click at [591, 265] on select "County [GEOGRAPHIC_DATA] [GEOGRAPHIC_DATA] [GEOGRAPHIC_DATA] [GEOGRAPHIC_DATA] …" at bounding box center [523, 267] width 155 height 25
select select "17"
click at [446, 255] on select "County [GEOGRAPHIC_DATA] [GEOGRAPHIC_DATA] [GEOGRAPHIC_DATA] [GEOGRAPHIC_DATA] …" at bounding box center [523, 267] width 155 height 25
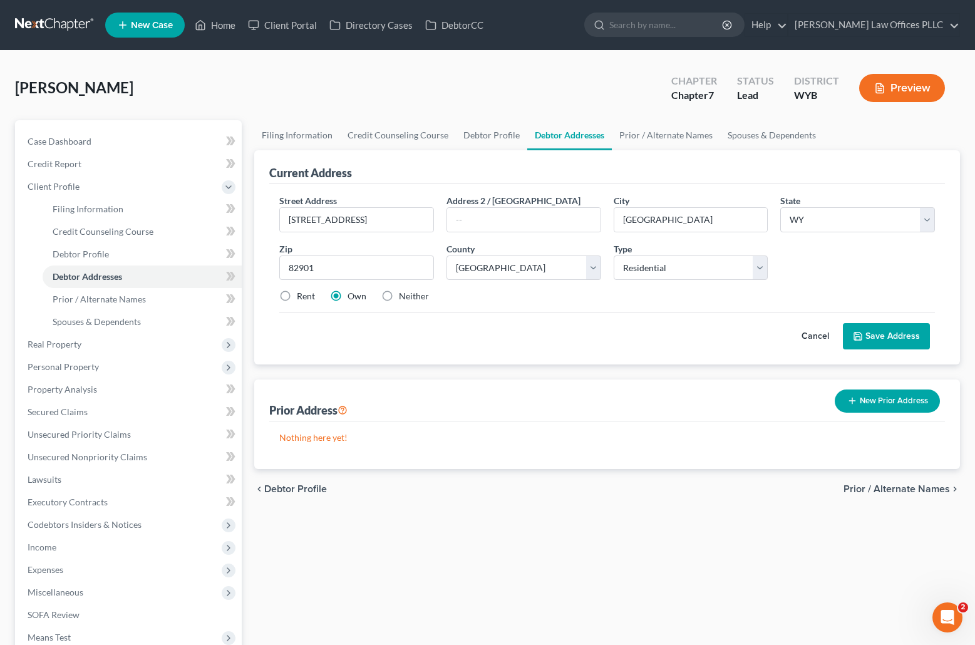
click at [895, 333] on button "Save Address" at bounding box center [886, 336] width 87 height 26
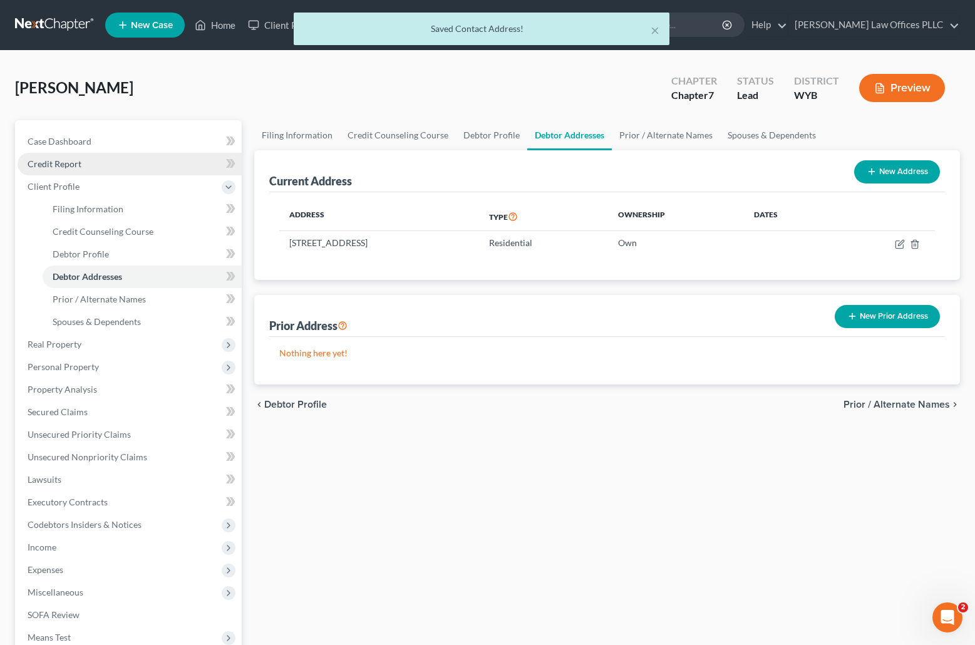
click at [86, 163] on link "Credit Report" at bounding box center [130, 164] width 224 height 23
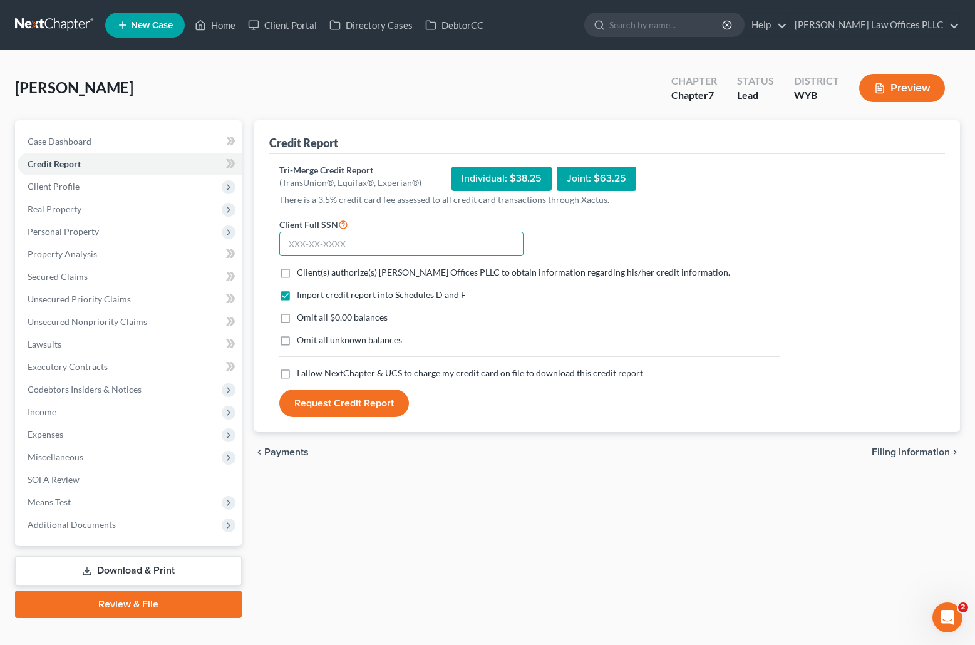
click at [289, 242] on input "text" at bounding box center [401, 244] width 244 height 25
type input "529-02-1288"
drag, startPoint x: 282, startPoint y: 275, endPoint x: 282, endPoint y: 287, distance: 12.5
click at [297, 275] on label "Client(s) authorize(s) [PERSON_NAME] Offices PLLC to obtain information regardi…" at bounding box center [513, 272] width 433 height 13
click at [302, 274] on input "Client(s) authorize(s) [PERSON_NAME] Offices PLLC to obtain information regardi…" at bounding box center [306, 270] width 8 height 8
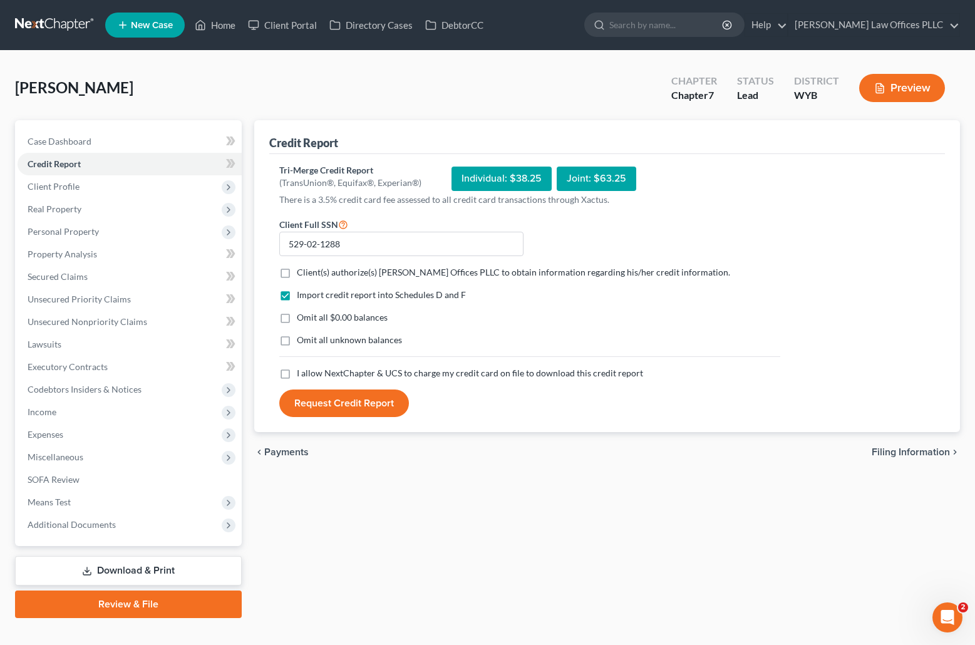
checkbox input "true"
drag, startPoint x: 282, startPoint y: 319, endPoint x: 281, endPoint y: 338, distance: 18.8
click at [297, 320] on label "Omit all $0.00 balances" at bounding box center [342, 317] width 91 height 13
click at [302, 319] on input "Omit all $0.00 balances" at bounding box center [306, 315] width 8 height 8
checkbox input "true"
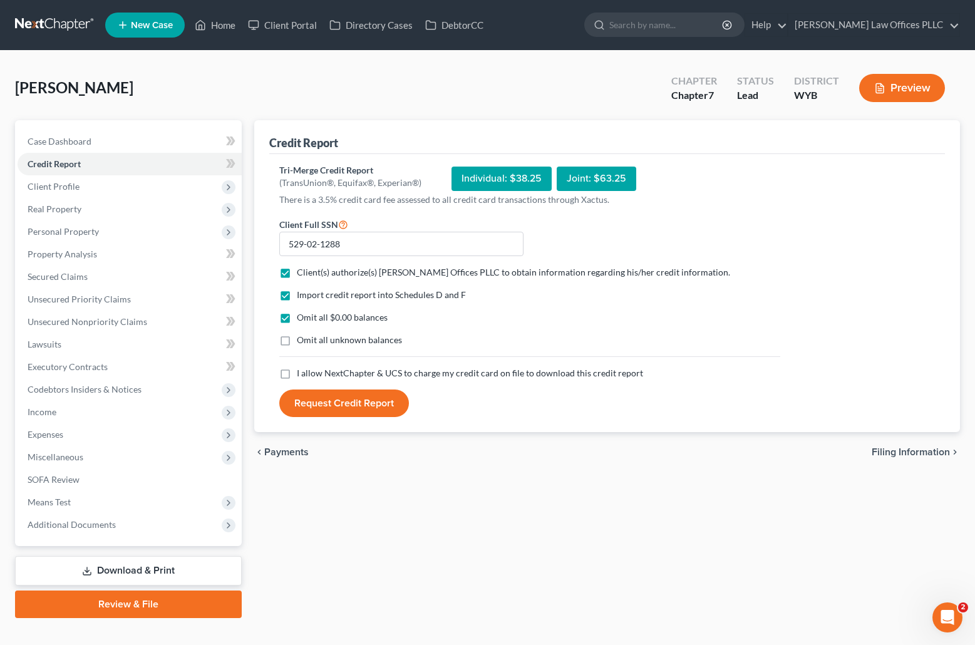
click at [297, 343] on label "Omit all unknown balances" at bounding box center [349, 340] width 105 height 13
click at [302, 342] on input "Omit all unknown balances" at bounding box center [306, 338] width 8 height 8
checkbox input "true"
click at [297, 376] on label "I allow NextChapter & UCS to charge my credit card on file to download this cre…" at bounding box center [470, 373] width 346 height 13
click at [302, 375] on input "I allow NextChapter & UCS to charge my credit card on file to download this cre…" at bounding box center [306, 371] width 8 height 8
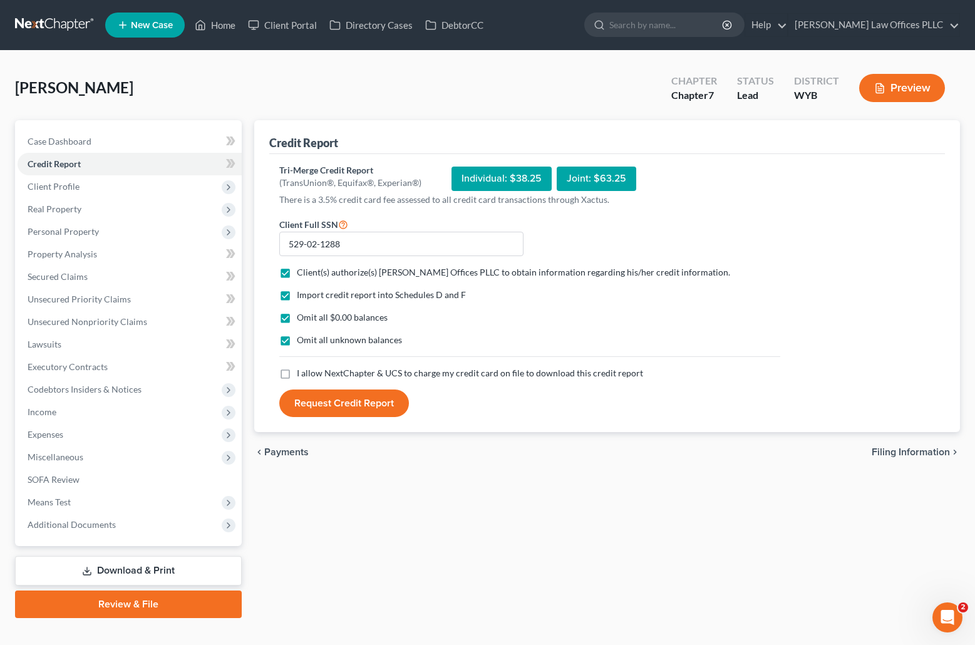
checkbox input "true"
click at [366, 398] on button "Request Credit Report" at bounding box center [344, 403] width 130 height 28
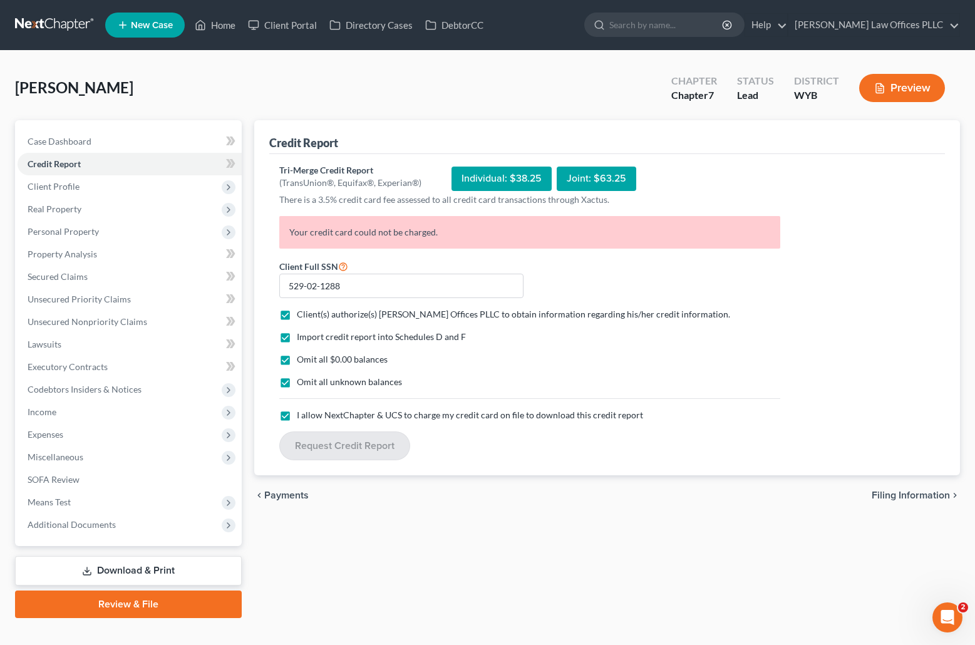
drag, startPoint x: 609, startPoint y: 235, endPoint x: 537, endPoint y: 243, distance: 73.0
click at [537, 243] on p "Your credit card could not be charged." at bounding box center [529, 232] width 501 height 33
click at [950, 614] on icon "Open Intercom Messenger" at bounding box center [947, 617] width 21 height 21
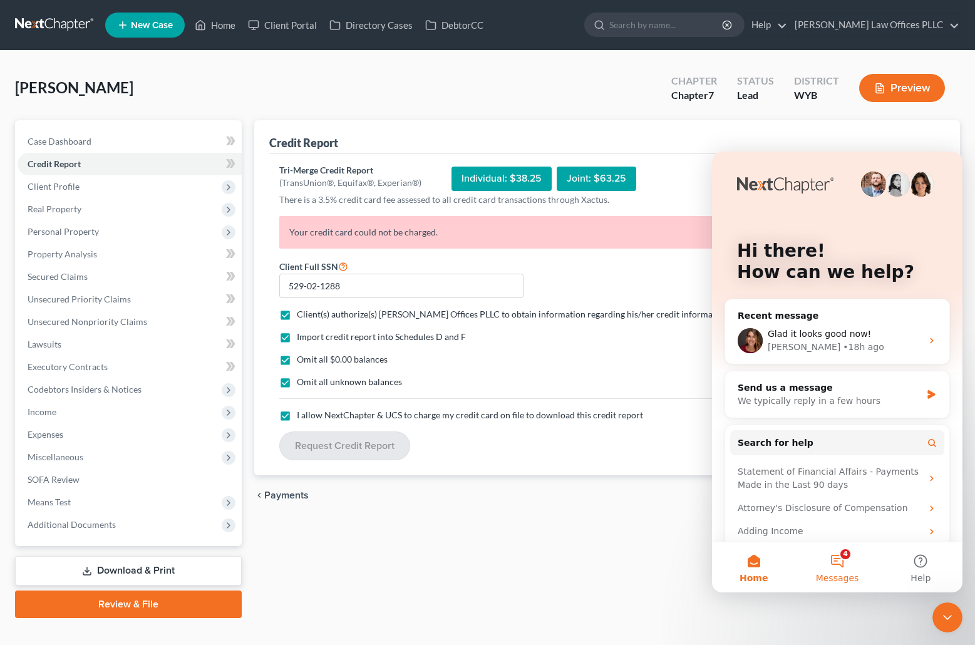
click at [838, 559] on button "4 Messages" at bounding box center [836, 567] width 83 height 50
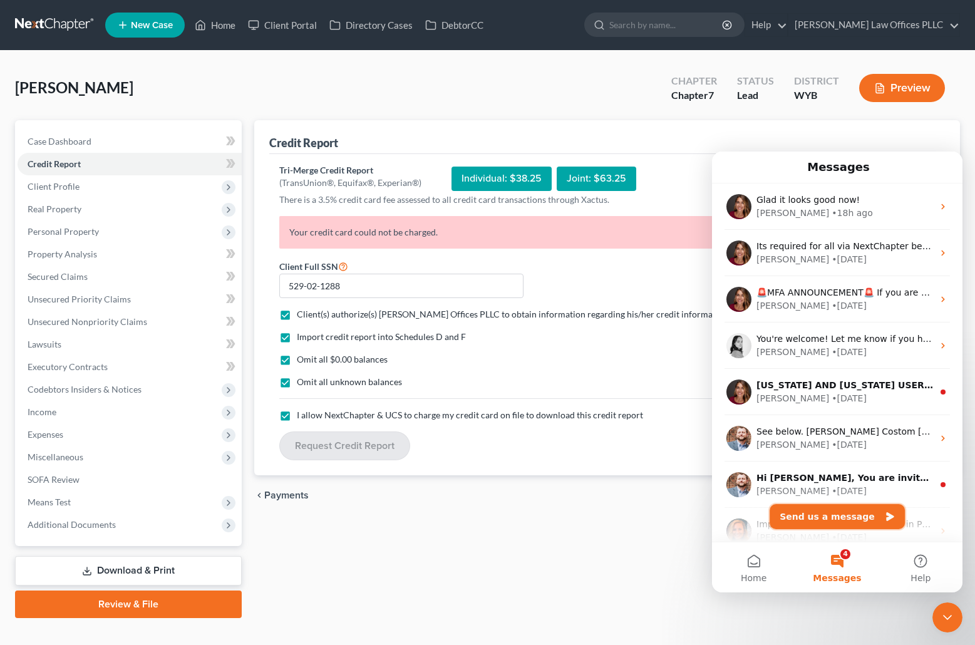
click at [835, 513] on button "Send us a message" at bounding box center [837, 516] width 135 height 25
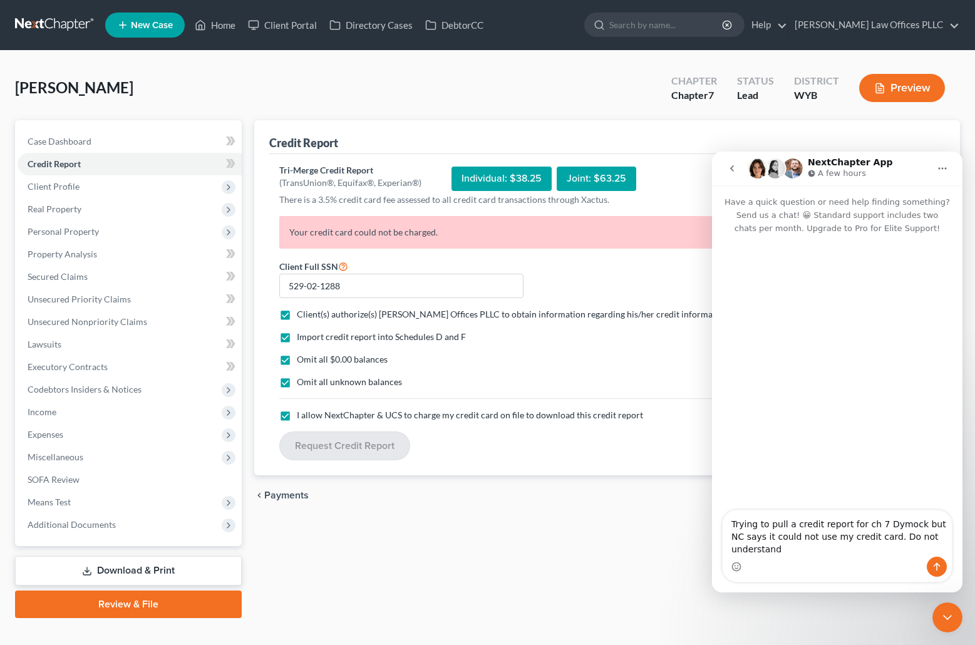
type textarea "Trying to pull a credit report for ch 7 Dymock but NC says it could not use my …"
click at [938, 567] on icon "Send a message…" at bounding box center [937, 567] width 10 height 10
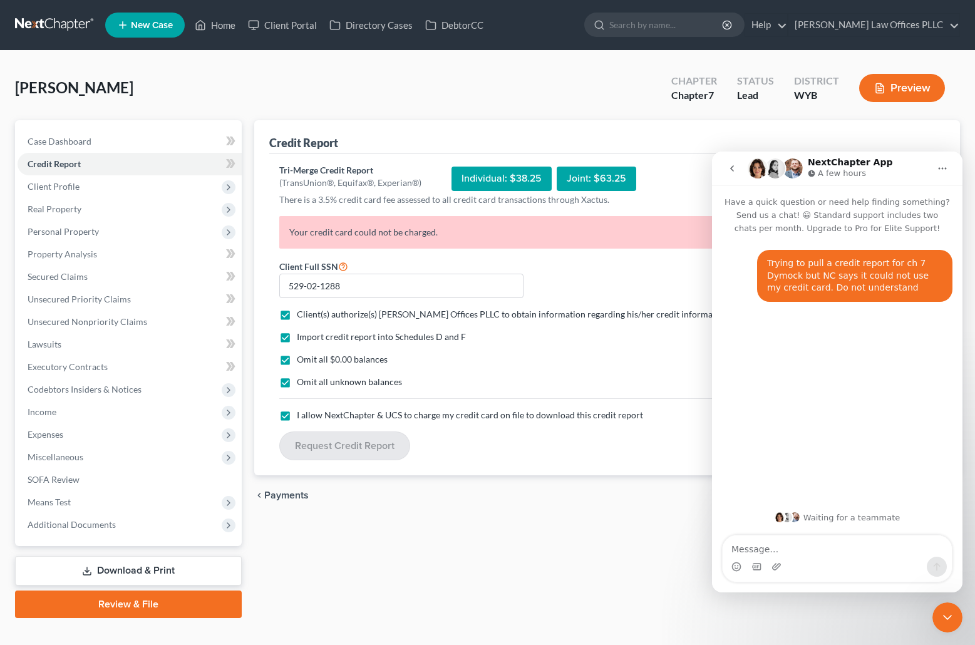
click at [461, 541] on div "Credit Report Tri-Merge Credit Report (TransUnion®, Equifax®, Experian®) Indivi…" at bounding box center [607, 369] width 718 height 498
click at [876, 23] on link "[PERSON_NAME] Law Offices PLLC" at bounding box center [873, 25] width 171 height 23
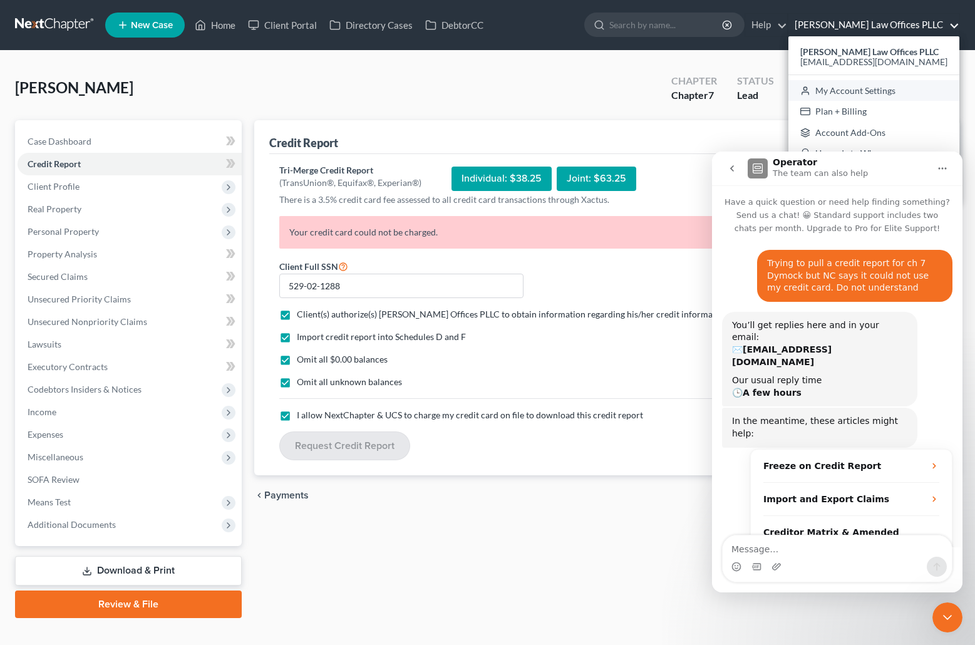
click at [880, 88] on link "My Account Settings" at bounding box center [873, 90] width 171 height 21
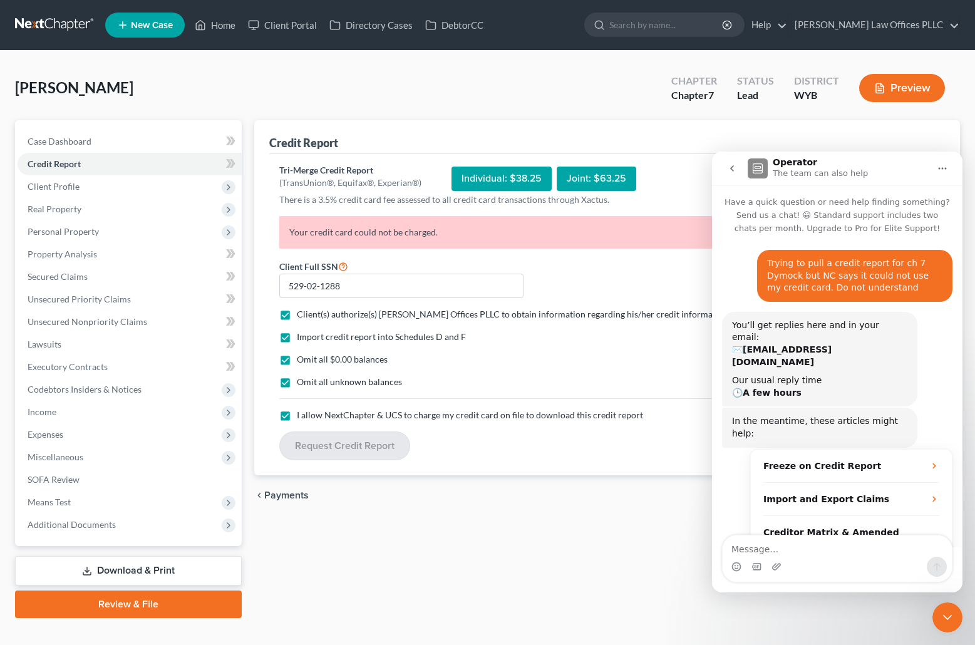
scroll to position [35, 0]
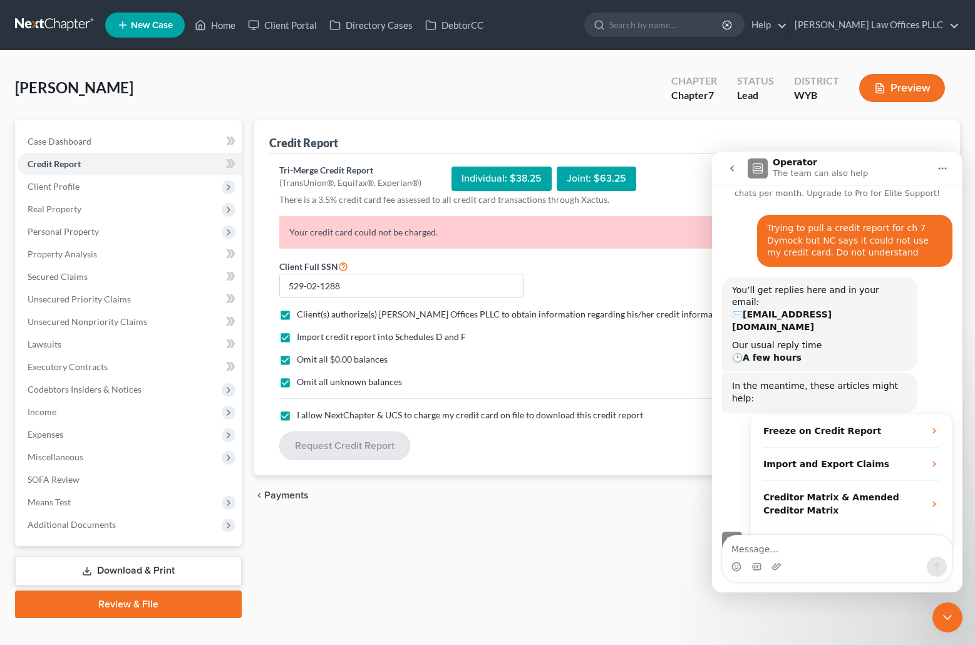
select select "92"
select select "28"
select select "46"
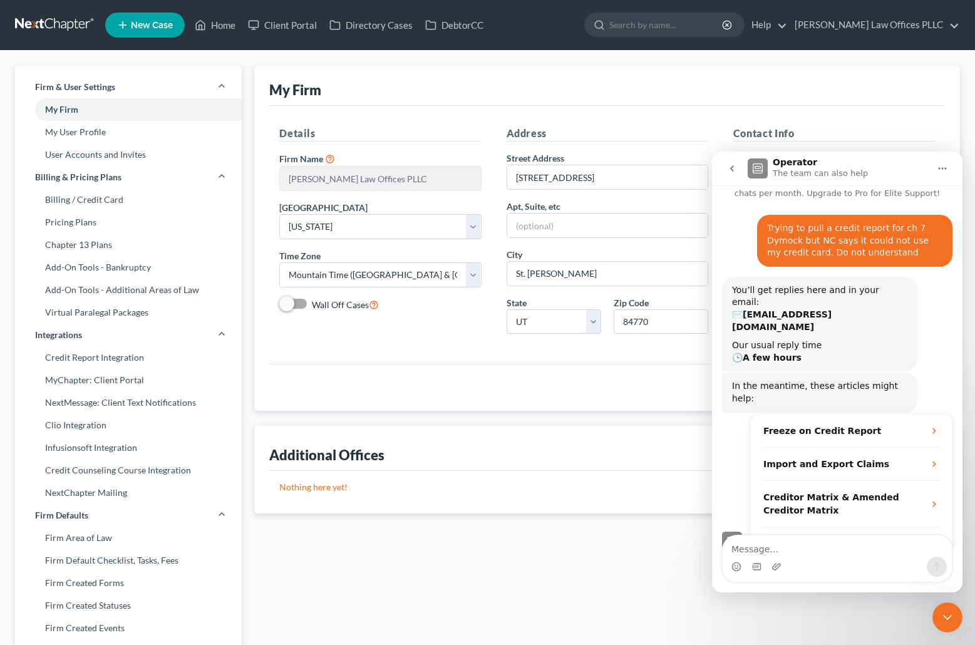
click at [952, 614] on icon "Close Intercom Messenger" at bounding box center [947, 617] width 15 height 15
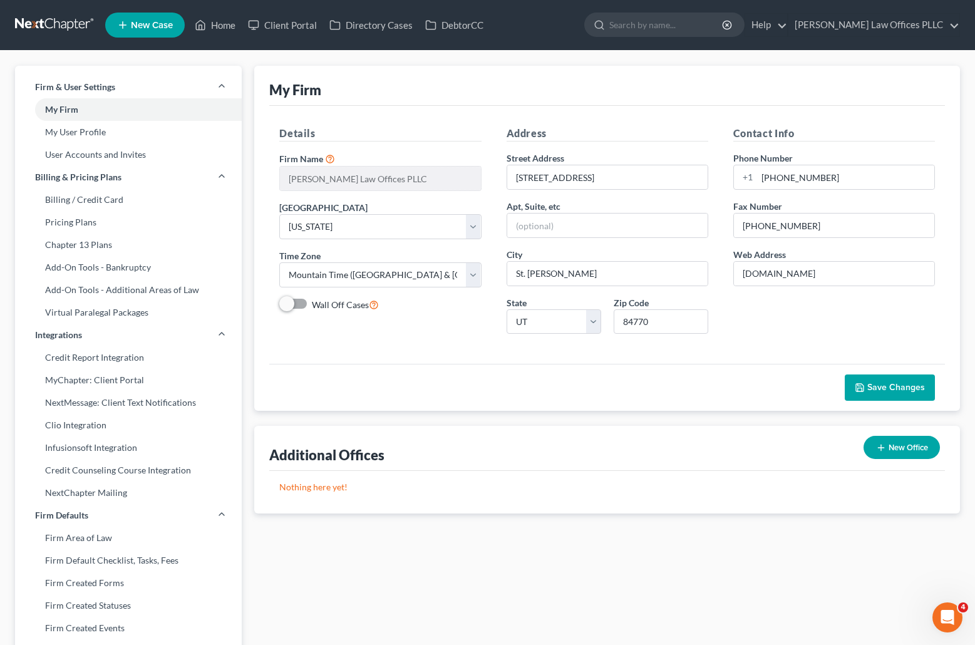
scroll to position [2, 0]
click at [887, 24] on link "[PERSON_NAME] Law Offices PLLC" at bounding box center [873, 25] width 171 height 23
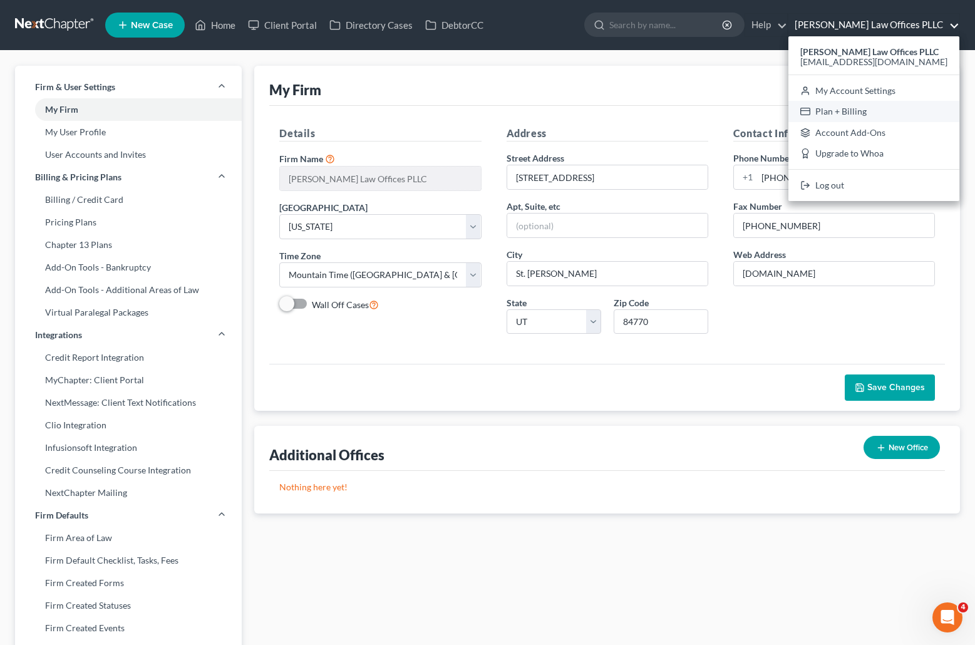
click at [889, 113] on link "Plan + Billing" at bounding box center [873, 111] width 171 height 21
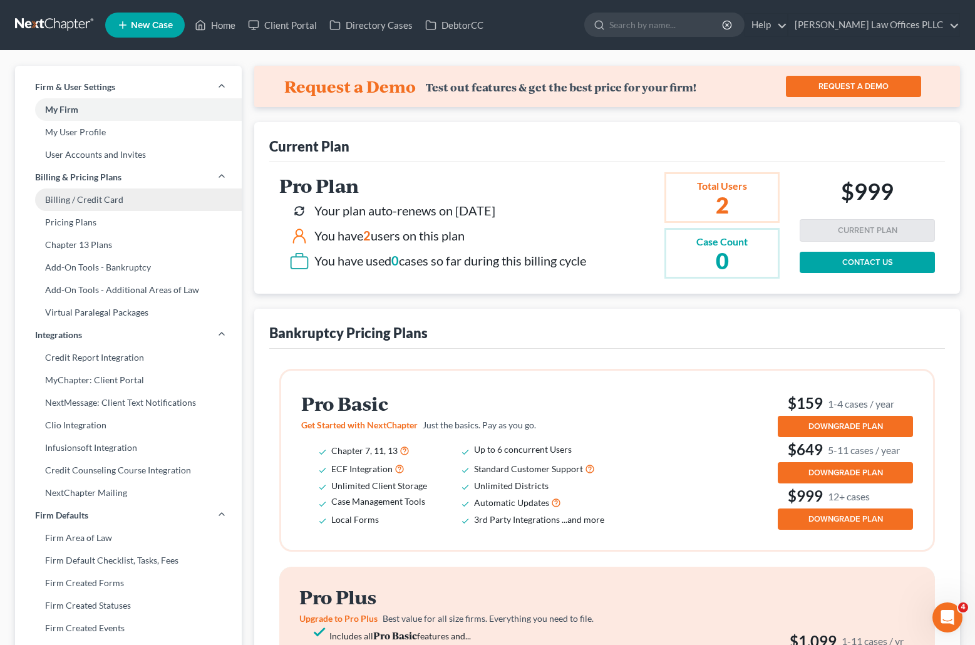
click at [105, 197] on link "Billing / Credit Card" at bounding box center [128, 199] width 227 height 23
select select "46"
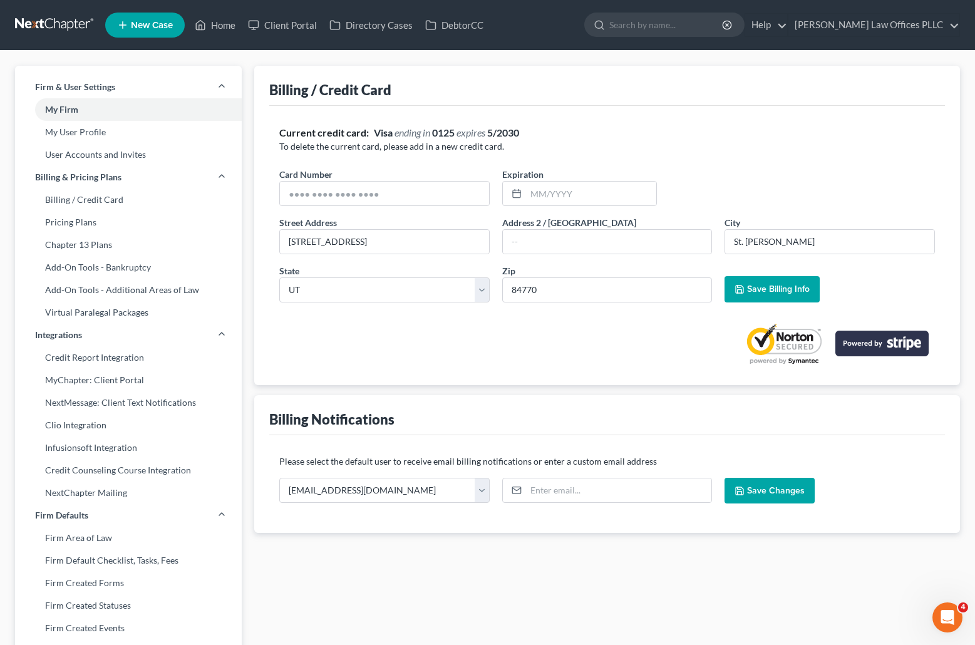
click at [761, 286] on span "Save Billing Info" at bounding box center [778, 289] width 63 height 11
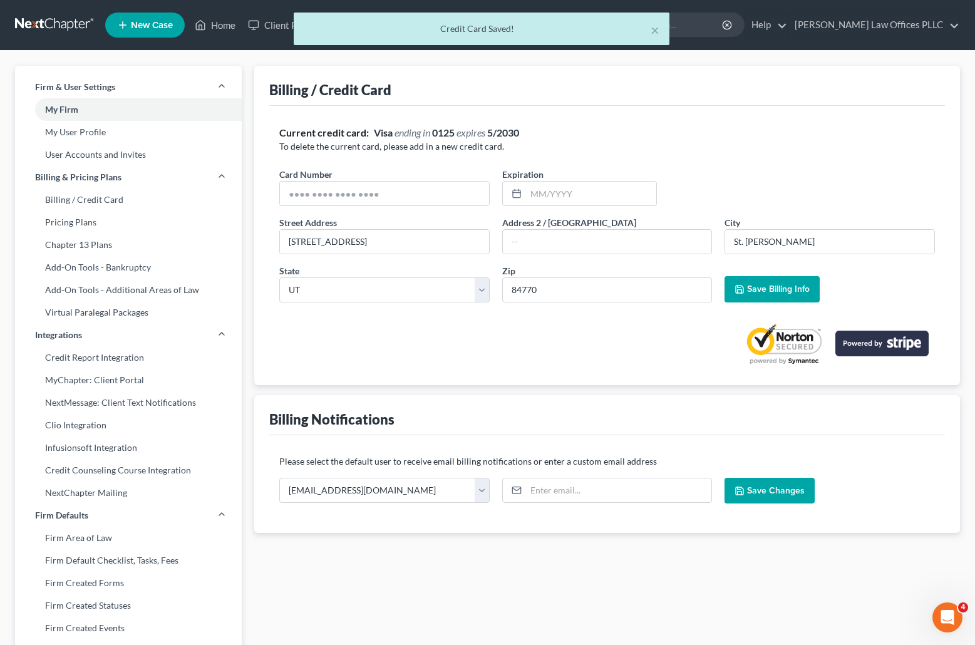
click at [218, 23] on div "× Credit Card Saved!" at bounding box center [481, 32] width 975 height 39
click at [226, 24] on div "× Credit Card Saved!" at bounding box center [481, 32] width 975 height 39
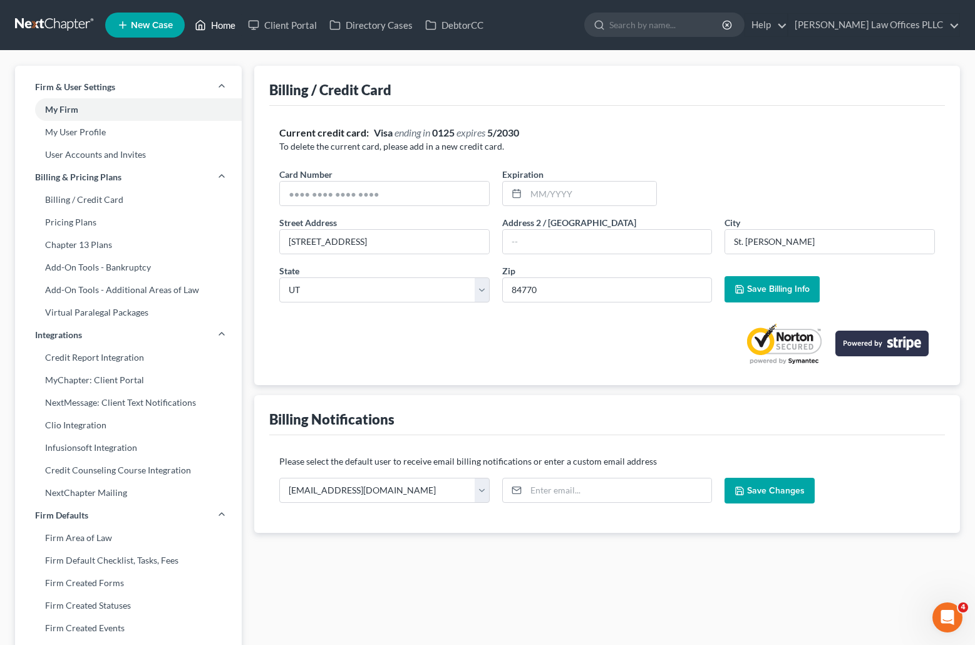
click at [223, 24] on link "Home" at bounding box center [214, 25] width 53 height 23
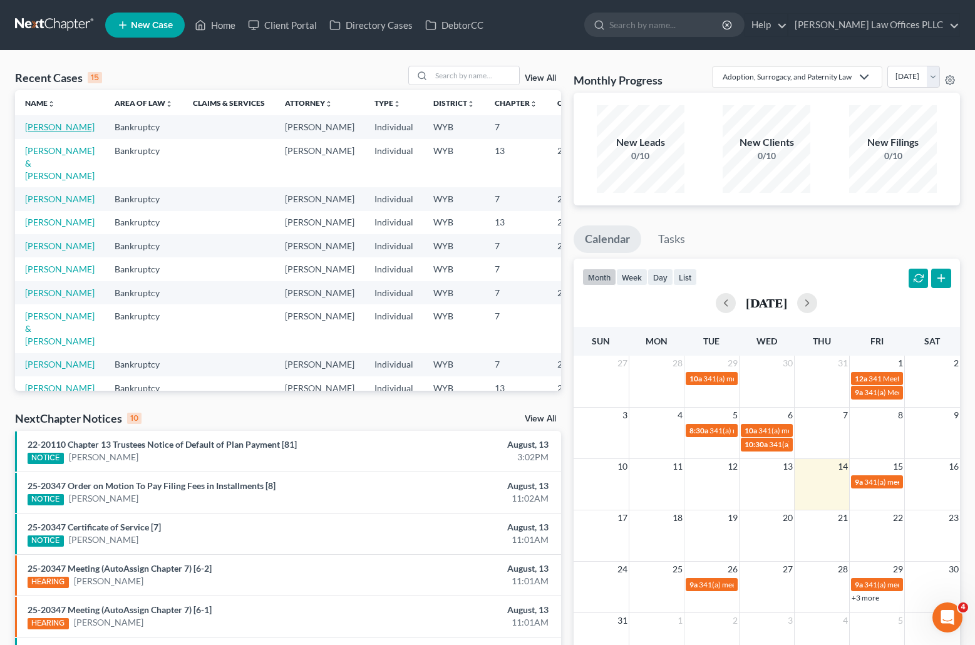
click at [42, 132] on link "[PERSON_NAME]" at bounding box center [60, 126] width 70 height 11
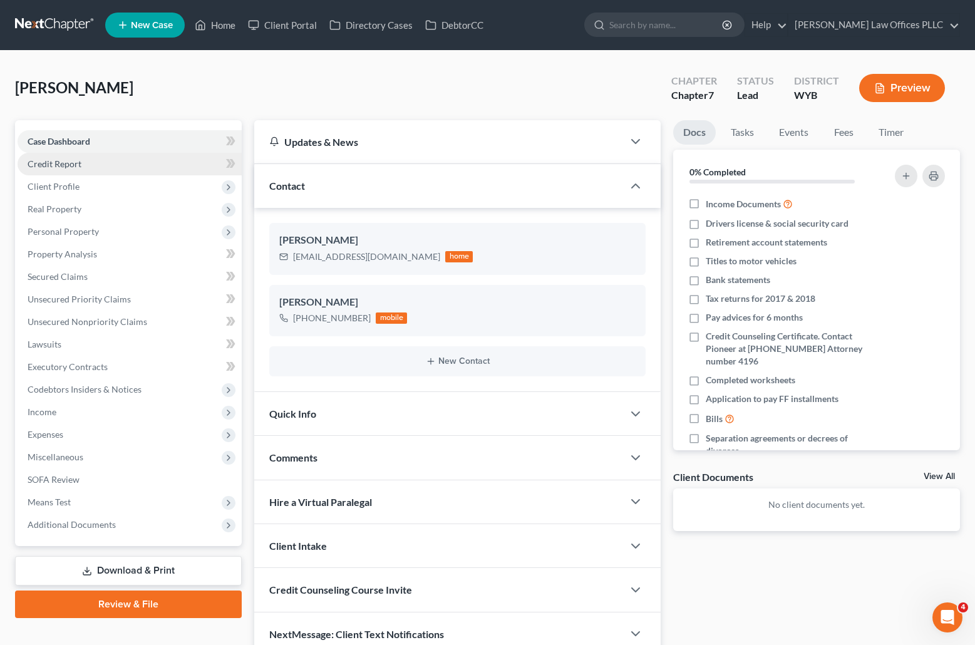
click at [67, 161] on span "Credit Report" at bounding box center [55, 163] width 54 height 11
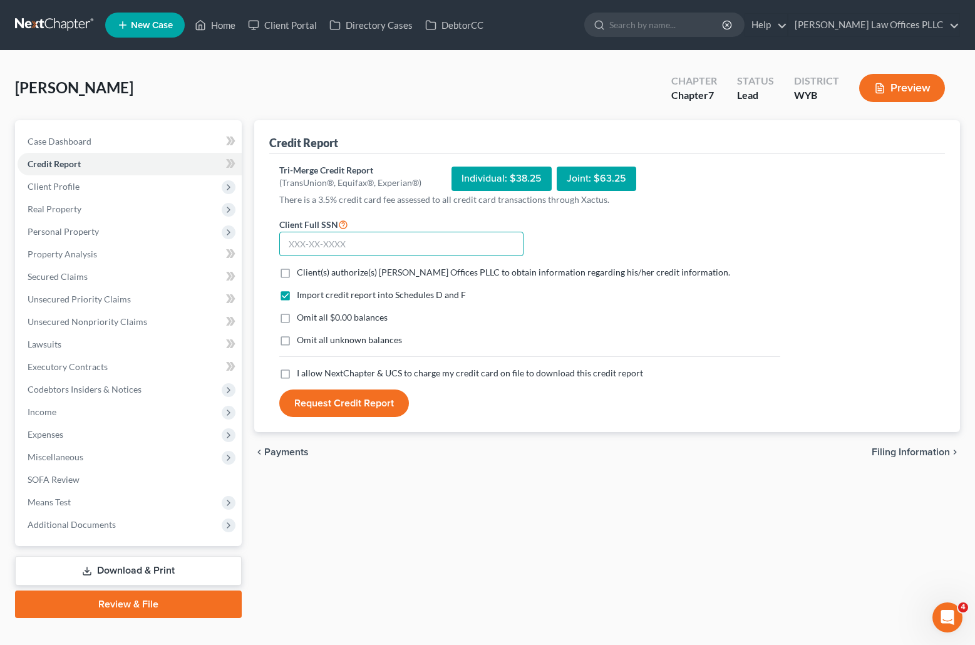
click at [289, 245] on input "text" at bounding box center [401, 244] width 244 height 25
type input "529-02-1288"
click at [297, 274] on label "Client(s) authorize(s) [PERSON_NAME] Offices PLLC to obtain information regardi…" at bounding box center [513, 272] width 433 height 13
click at [302, 274] on input "Client(s) authorize(s) [PERSON_NAME] Offices PLLC to obtain information regardi…" at bounding box center [306, 270] width 8 height 8
checkbox input "true"
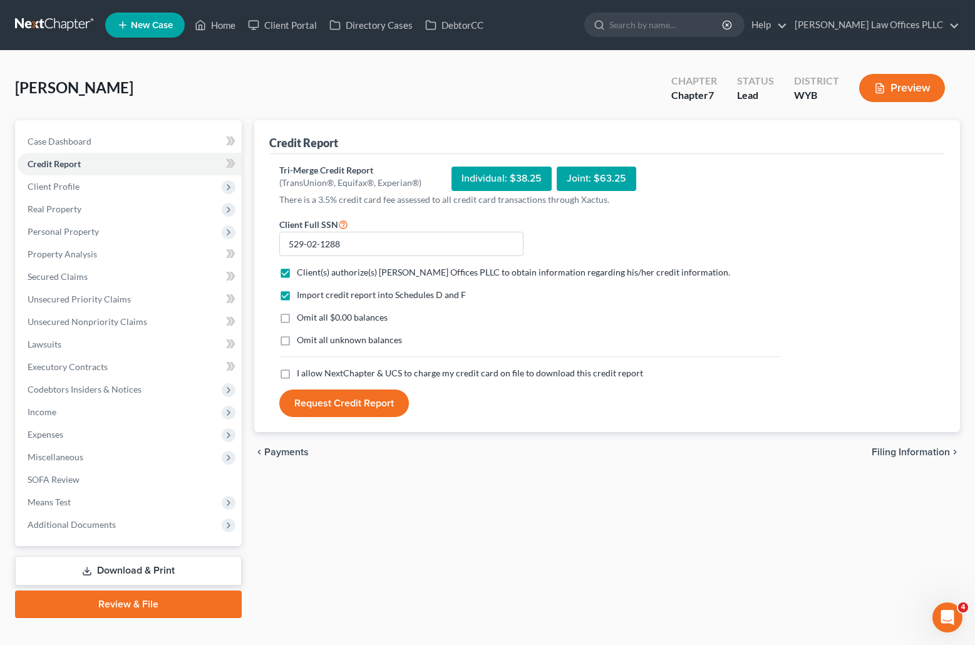
click at [297, 318] on label "Omit all $0.00 balances" at bounding box center [342, 317] width 91 height 13
click at [302, 318] on input "Omit all $0.00 balances" at bounding box center [306, 315] width 8 height 8
checkbox input "true"
click at [297, 339] on label "Omit all unknown balances" at bounding box center [349, 340] width 105 height 13
click at [302, 339] on input "Omit all unknown balances" at bounding box center [306, 338] width 8 height 8
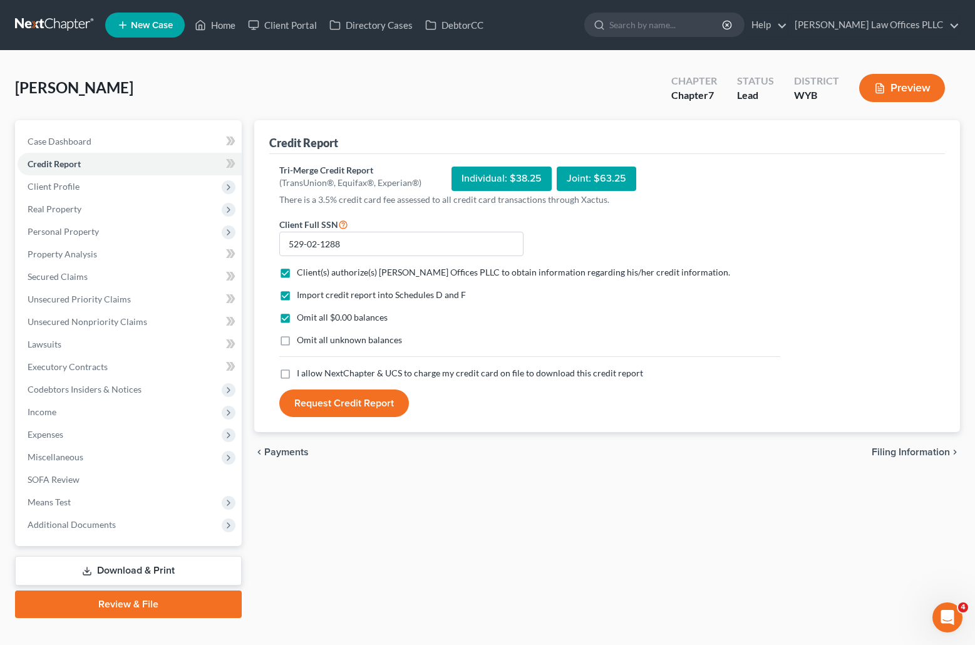
checkbox input "true"
click at [297, 373] on label "I allow NextChapter & UCS to charge my credit card on file to download this cre…" at bounding box center [470, 373] width 346 height 13
click at [302, 373] on input "I allow NextChapter & UCS to charge my credit card on file to download this cre…" at bounding box center [306, 371] width 8 height 8
checkbox input "true"
click at [354, 400] on button "Request Credit Report" at bounding box center [344, 403] width 130 height 28
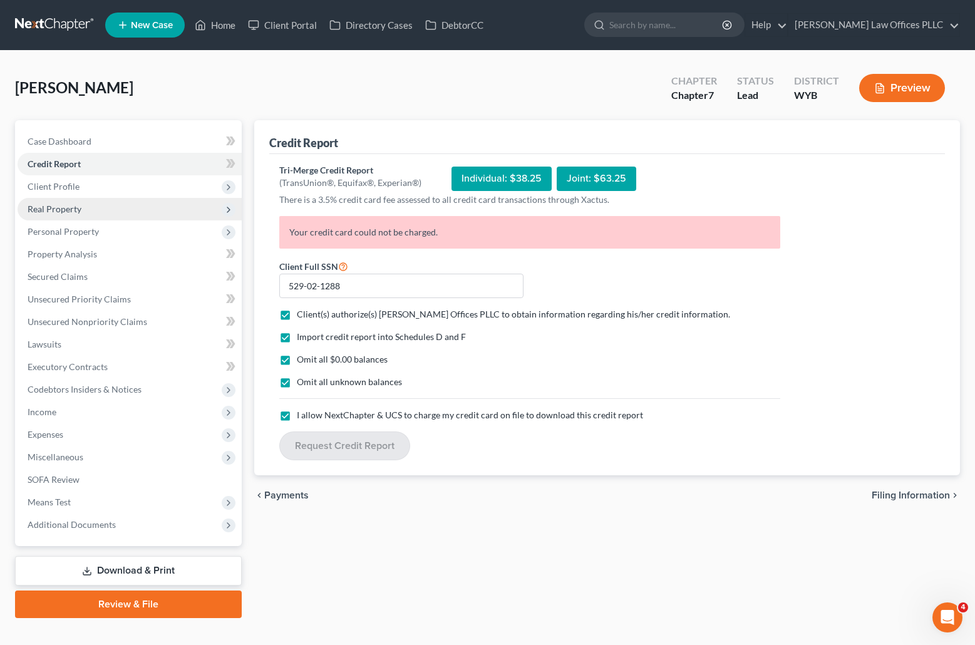
click at [96, 203] on span "Real Property" at bounding box center [130, 209] width 224 height 23
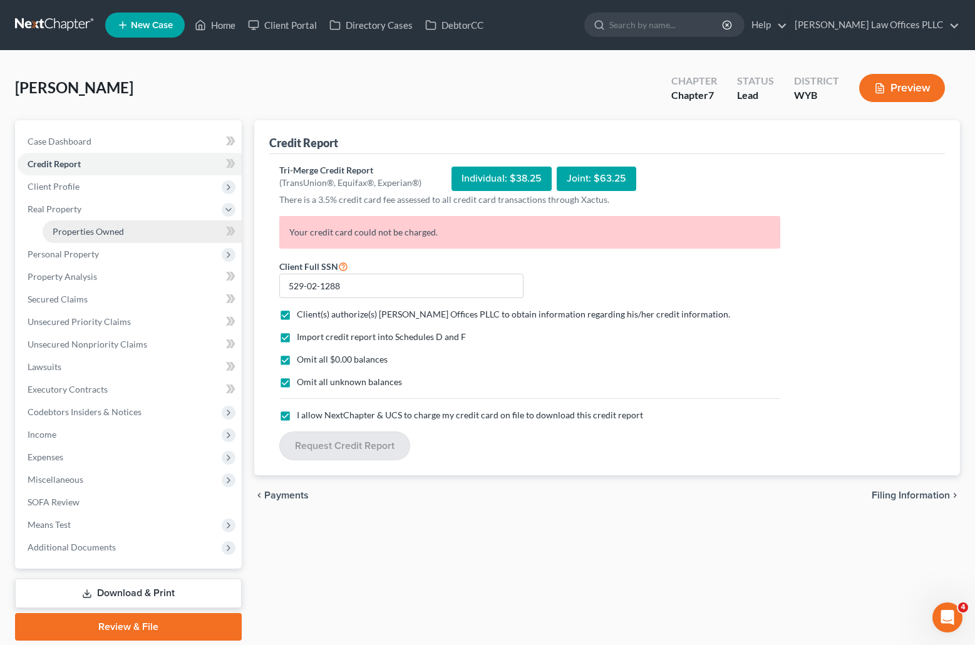
click at [102, 227] on span "Properties Owned" at bounding box center [88, 231] width 71 height 11
